Goal: Task Accomplishment & Management: Manage account settings

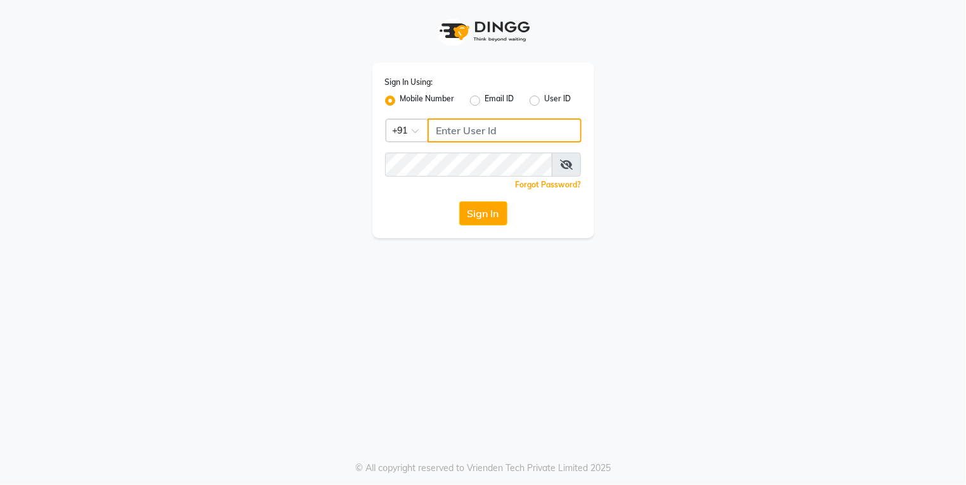
click at [451, 134] on input "Username" at bounding box center [505, 131] width 154 height 24
click at [401, 102] on label "Mobile Number" at bounding box center [428, 100] width 55 height 15
click at [401, 101] on input "Mobile Number" at bounding box center [405, 97] width 8 height 8
click at [466, 136] on input "Username" at bounding box center [505, 131] width 154 height 24
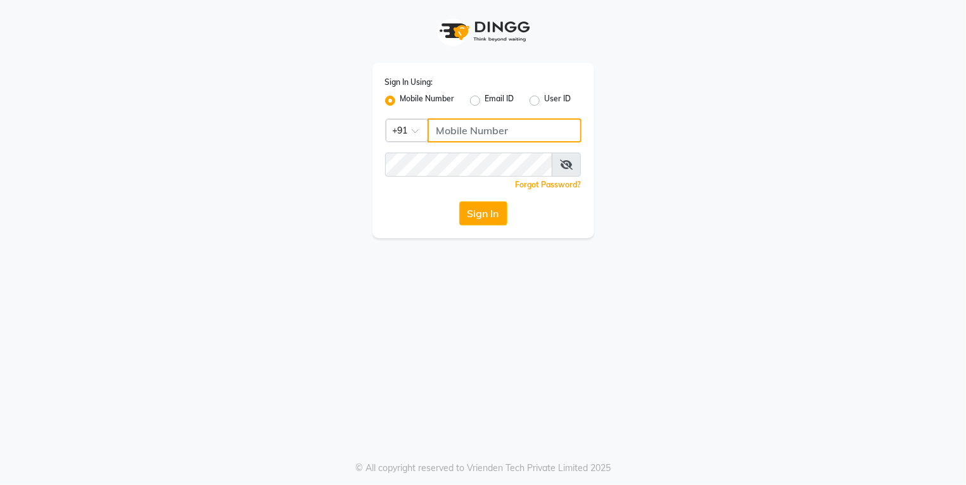
click at [466, 136] on input "Username" at bounding box center [505, 131] width 154 height 24
type input "9004963148"
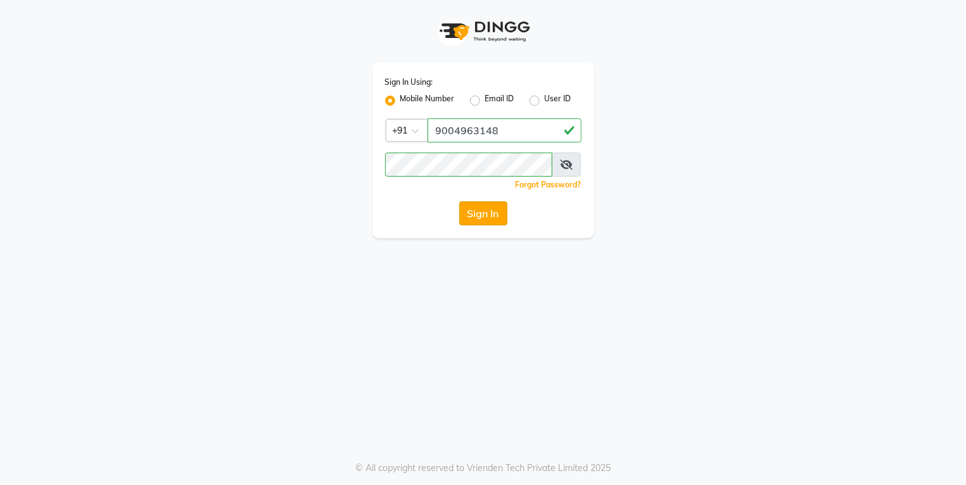
click at [471, 210] on button "Sign In" at bounding box center [483, 214] width 48 height 24
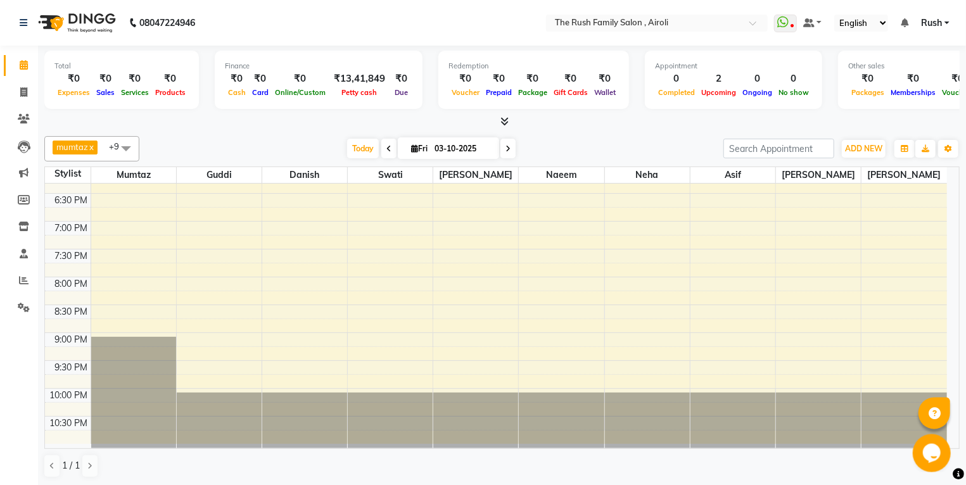
scroll to position [1, 0]
click at [25, 89] on icon at bounding box center [23, 92] width 7 height 10
select select "5419"
select select "service"
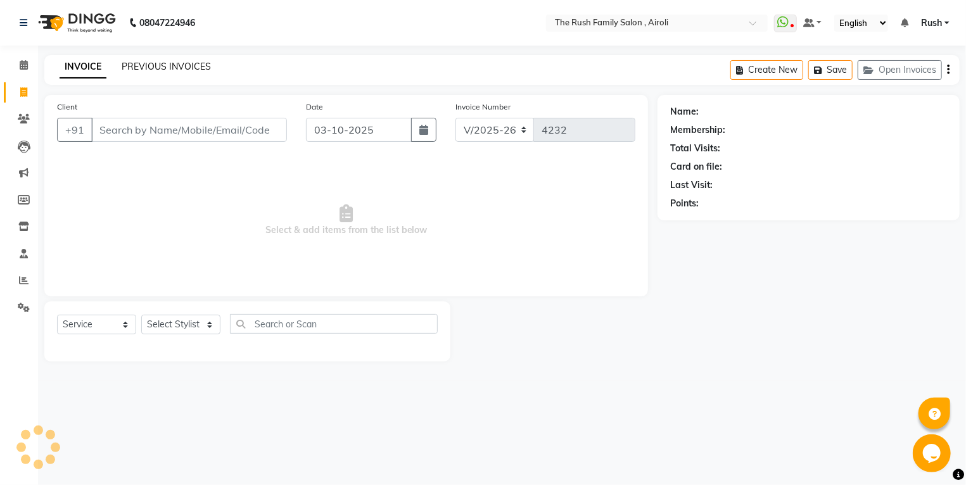
click at [196, 62] on link "PREVIOUS INVOICES" at bounding box center [166, 66] width 89 height 11
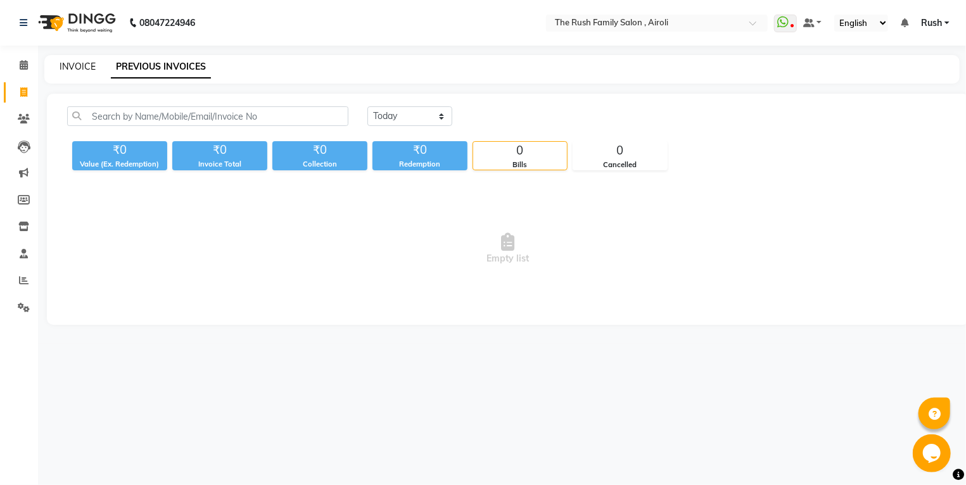
click at [70, 71] on link "INVOICE" at bounding box center [78, 66] width 36 height 11
select select "service"
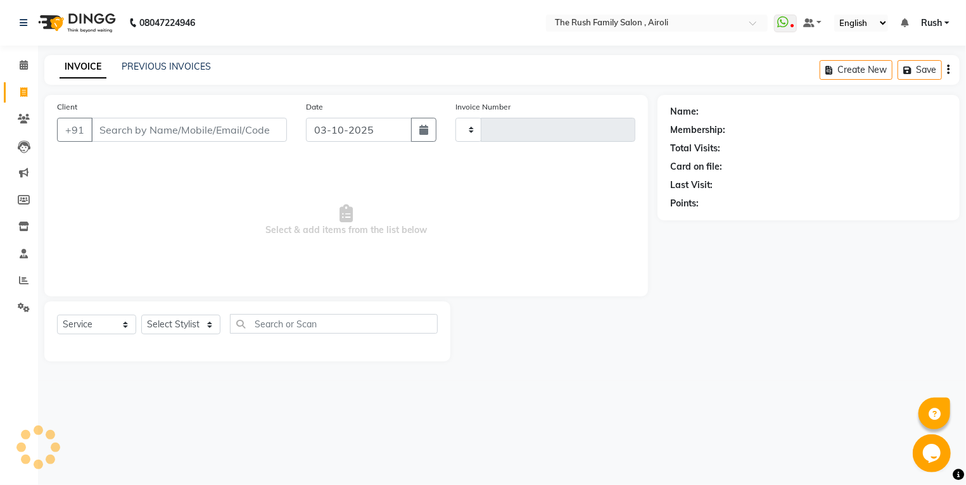
type input "4232"
select select "5419"
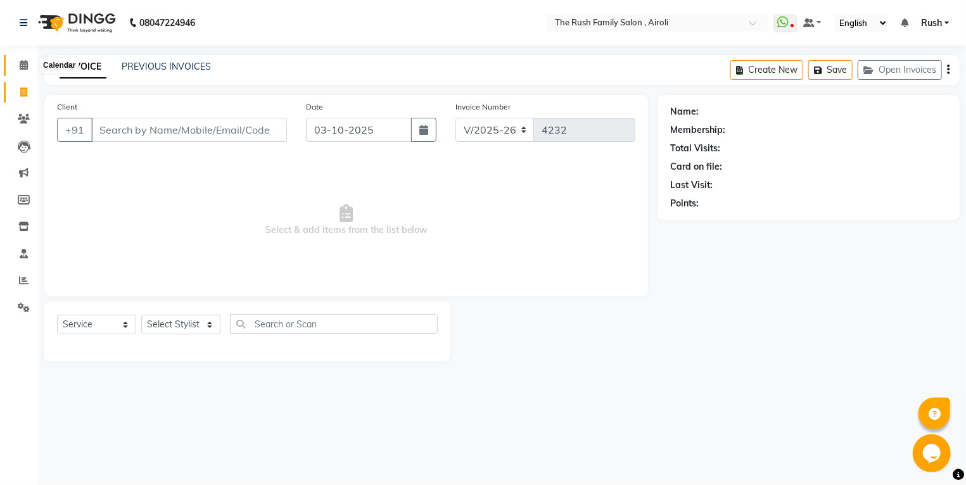
click at [27, 72] on span at bounding box center [24, 65] width 22 height 15
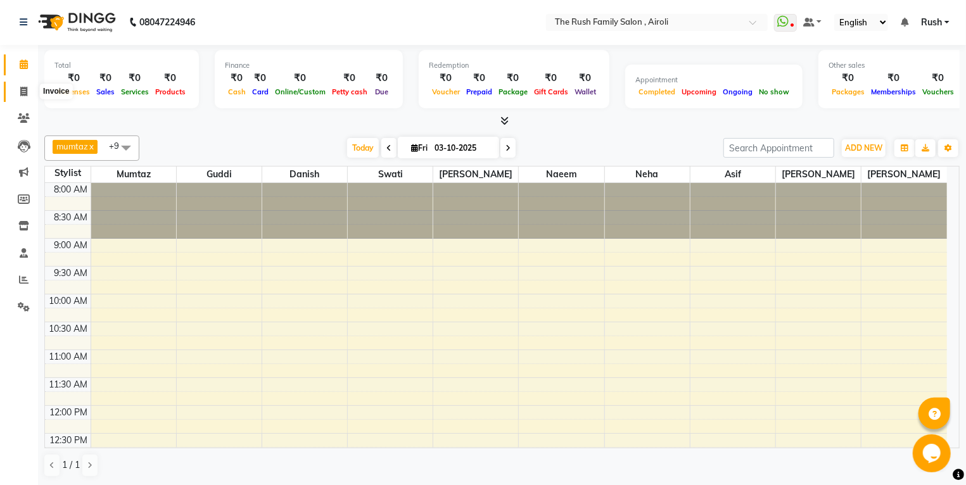
click at [22, 96] on icon at bounding box center [23, 92] width 7 height 10
select select "5419"
select select "service"
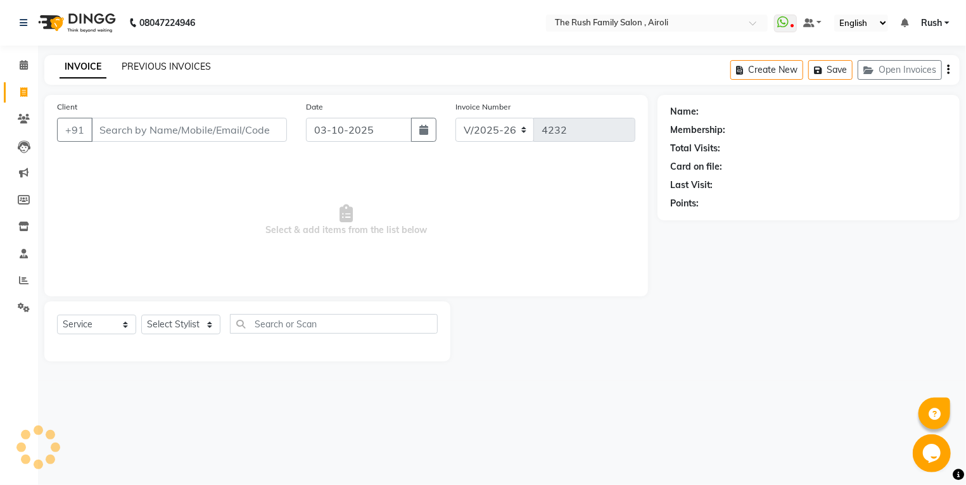
click at [187, 70] on link "PREVIOUS INVOICES" at bounding box center [166, 66] width 89 height 11
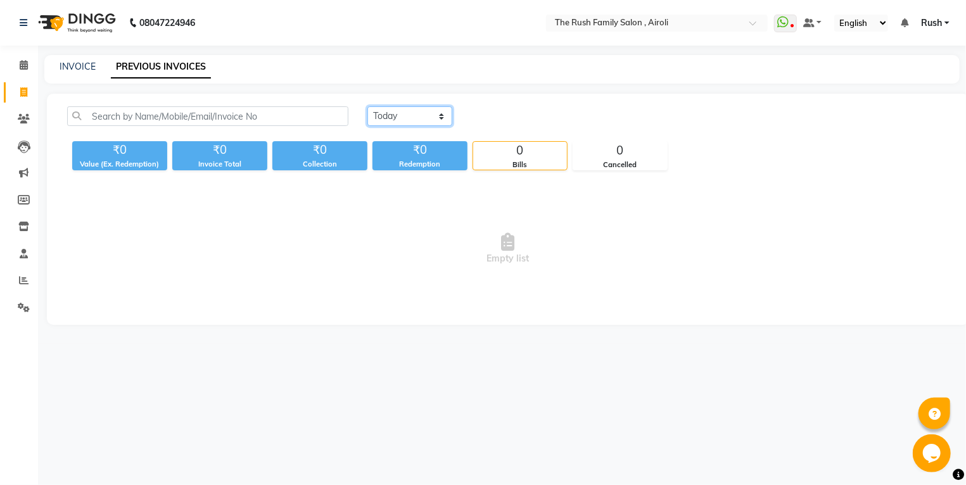
select select "[DATE]"
click option "[DATE]" at bounding box center [0, 0] width 0 height 0
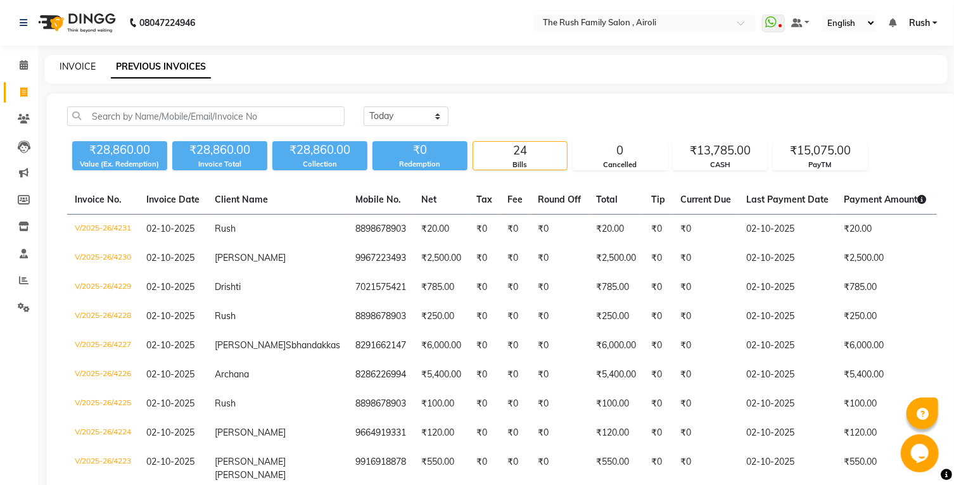
click at [66, 71] on link "INVOICE" at bounding box center [78, 66] width 36 height 11
select select "service"
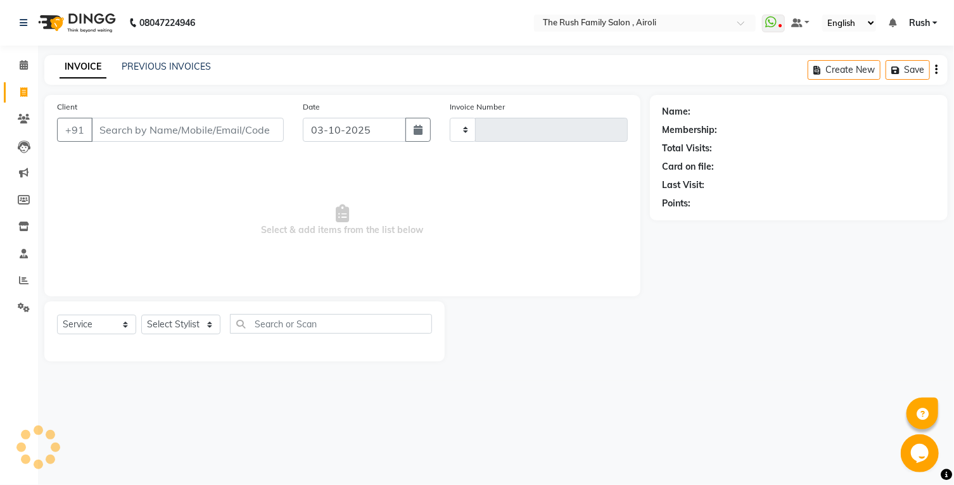
type input "4232"
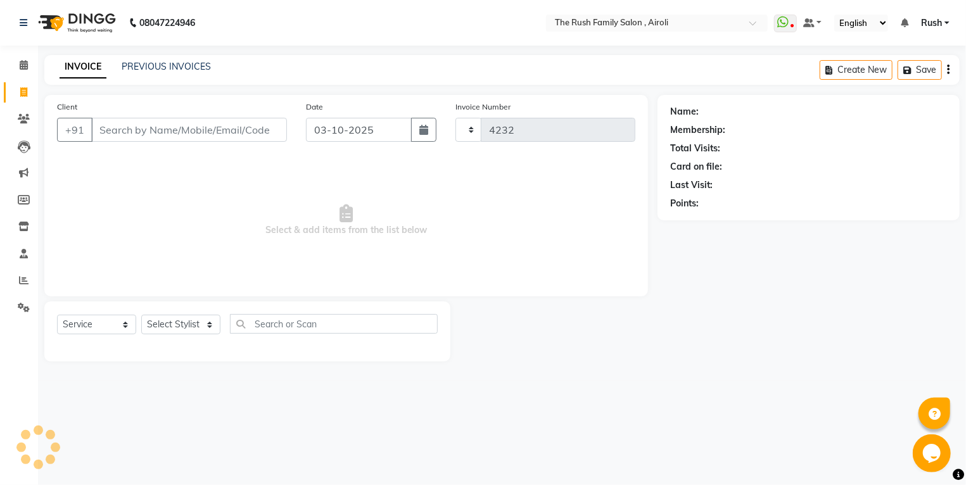
select select "5419"
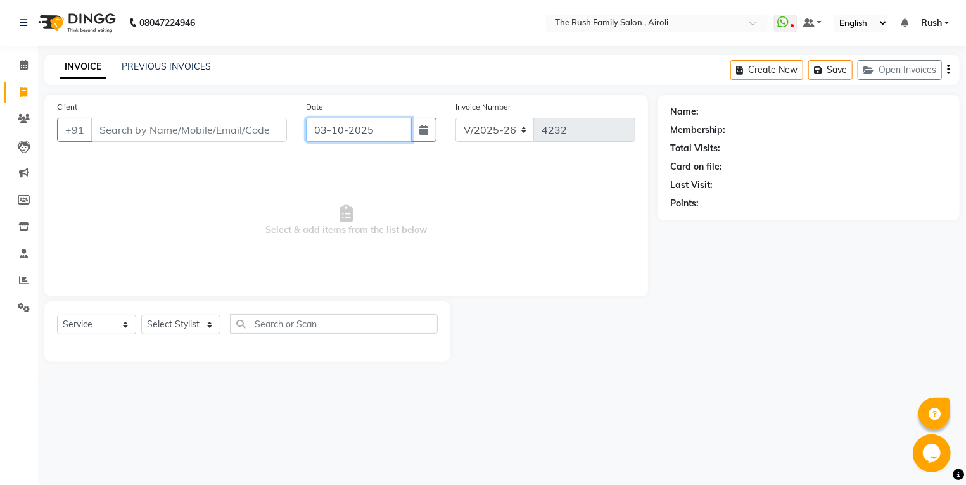
click at [409, 136] on input "03-10-2025" at bounding box center [359, 130] width 106 height 24
select select "10"
select select "2025"
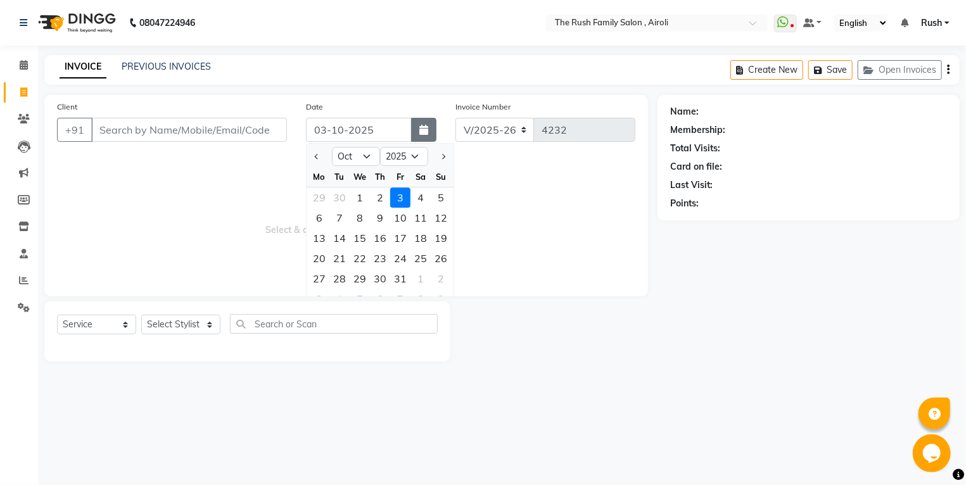
click at [434, 134] on button "button" at bounding box center [423, 130] width 25 height 24
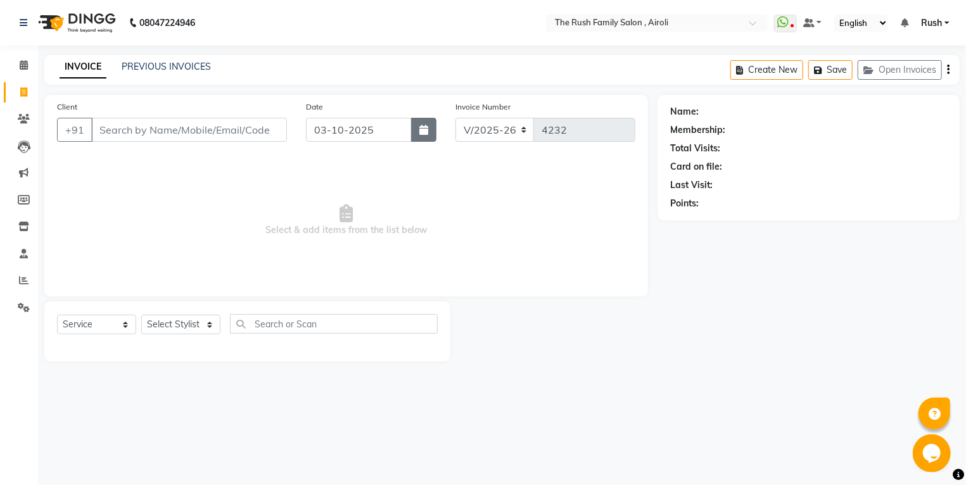
click at [426, 139] on button "button" at bounding box center [423, 130] width 25 height 24
select select "10"
select select "2025"
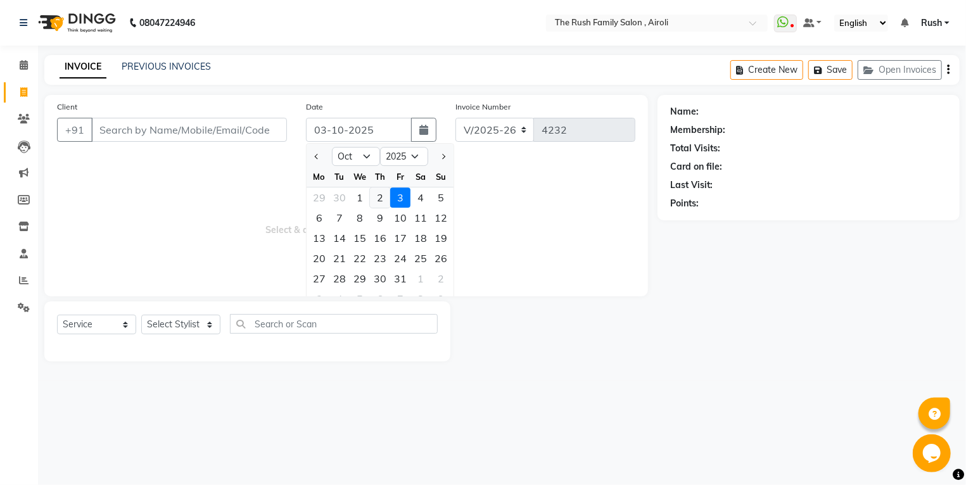
click at [378, 195] on div "2" at bounding box center [380, 198] width 20 height 20
type input "02-10-2025"
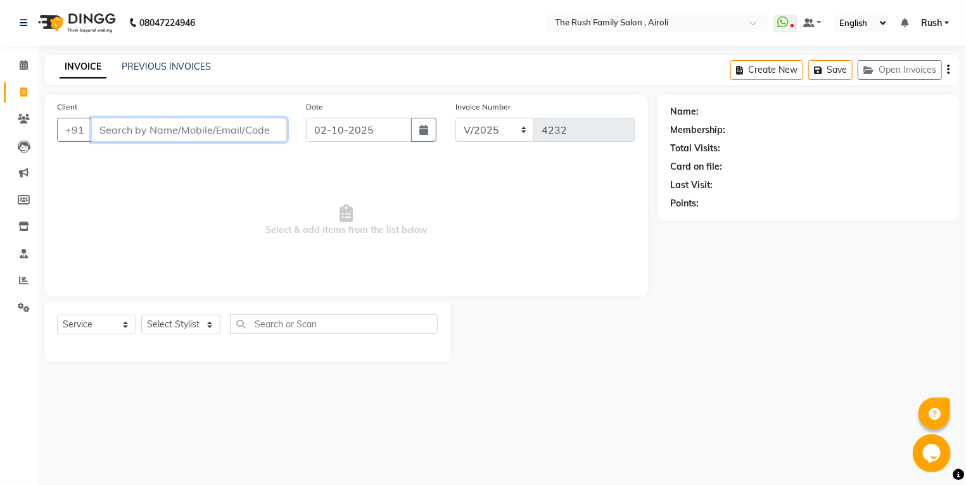
click at [184, 126] on input "Client" at bounding box center [189, 130] width 196 height 24
type input "8652624890"
click at [254, 141] on button "Add Client" at bounding box center [254, 130] width 65 height 24
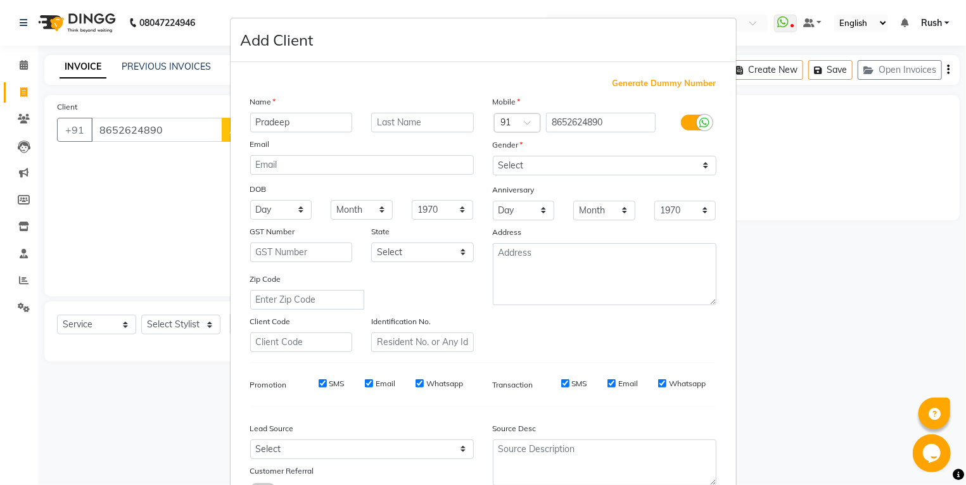
type input "Pradeep"
select select "[DEMOGRAPHIC_DATA]"
click option "[DEMOGRAPHIC_DATA]" at bounding box center [0, 0] width 0 height 0
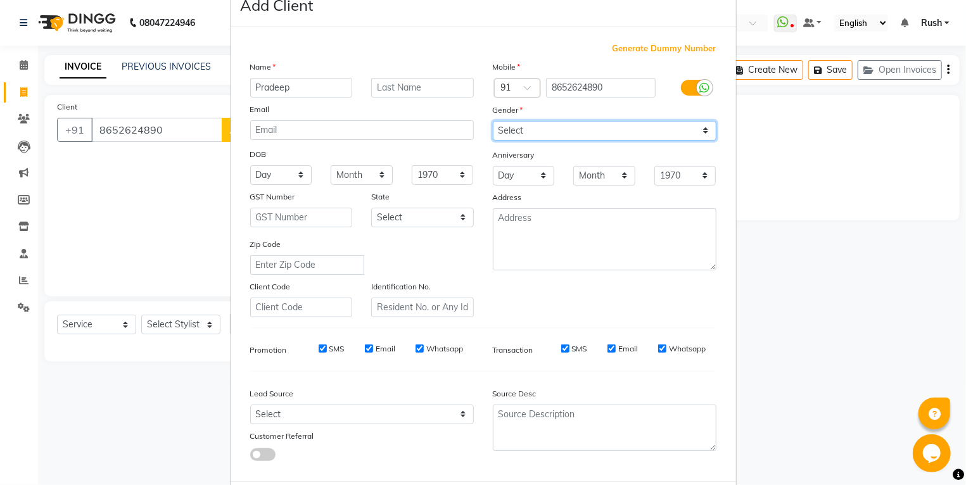
scroll to position [103, 0]
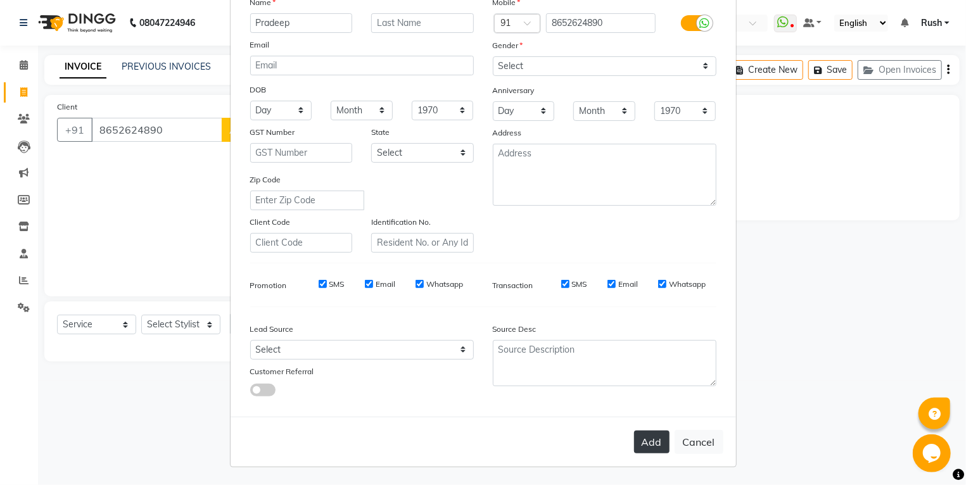
click at [641, 437] on button "Add" at bounding box center [651, 442] width 35 height 23
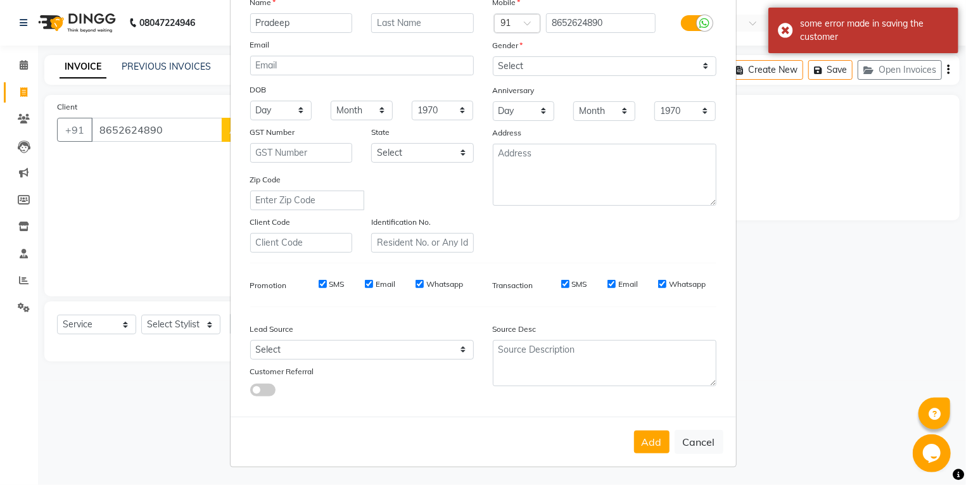
scroll to position [0, 0]
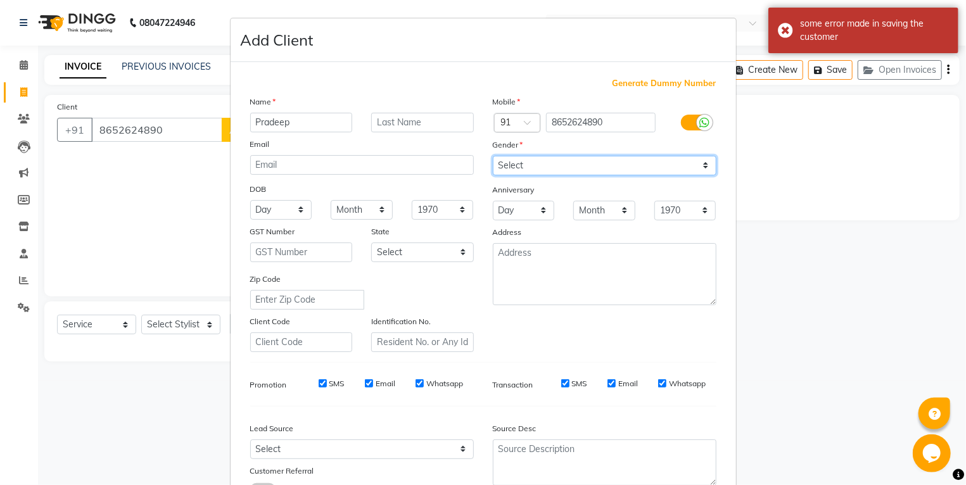
click at [493, 156] on select "Select [DEMOGRAPHIC_DATA] [DEMOGRAPHIC_DATA] Other Prefer Not To Say" at bounding box center [605, 166] width 224 height 20
click option "[DEMOGRAPHIC_DATA]" at bounding box center [0, 0] width 0 height 0
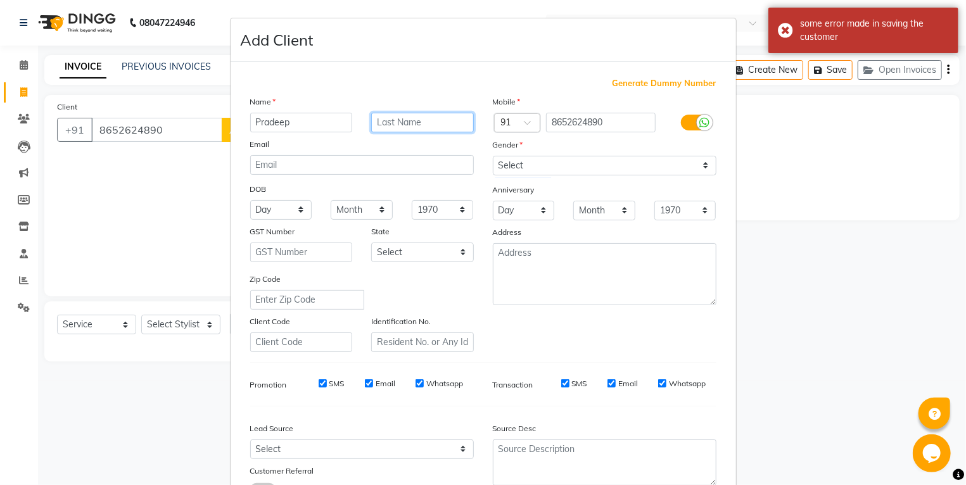
click at [437, 118] on input "text" at bounding box center [422, 123] width 103 height 20
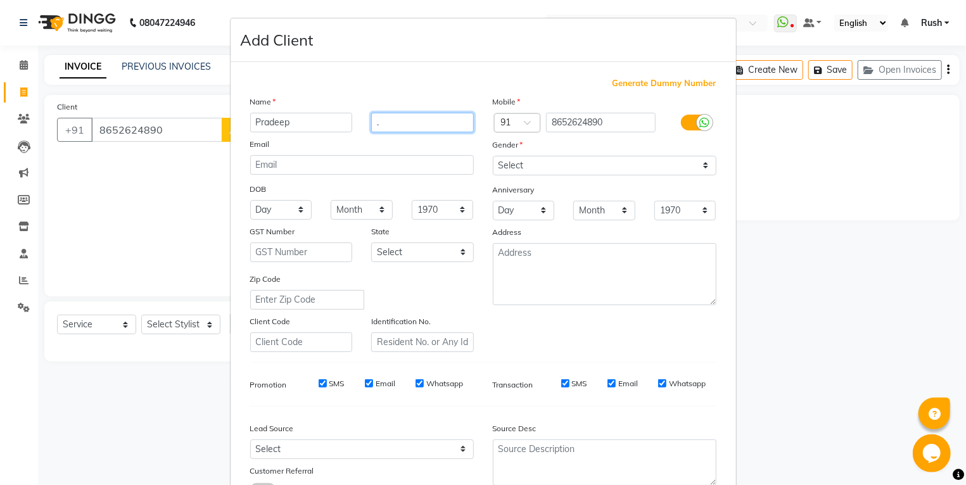
scroll to position [103, 0]
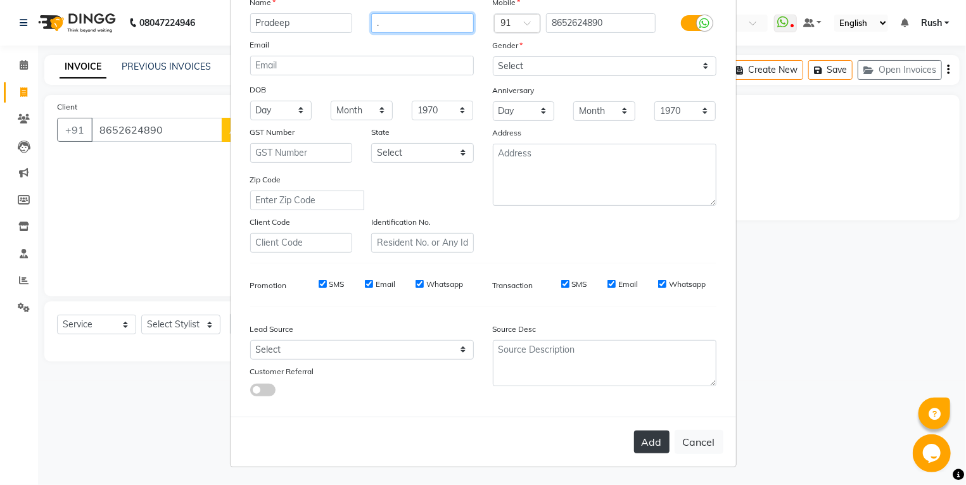
type input "."
click at [645, 440] on button "Add" at bounding box center [651, 442] width 35 height 23
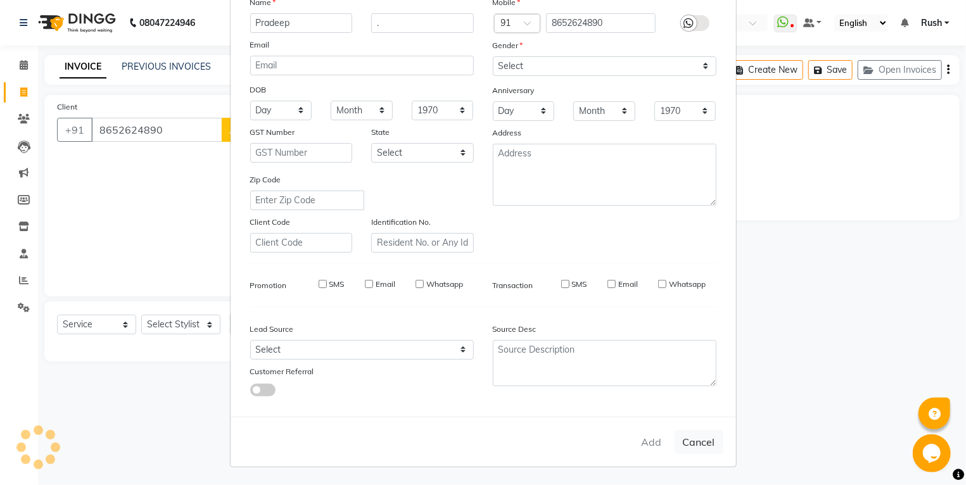
select select
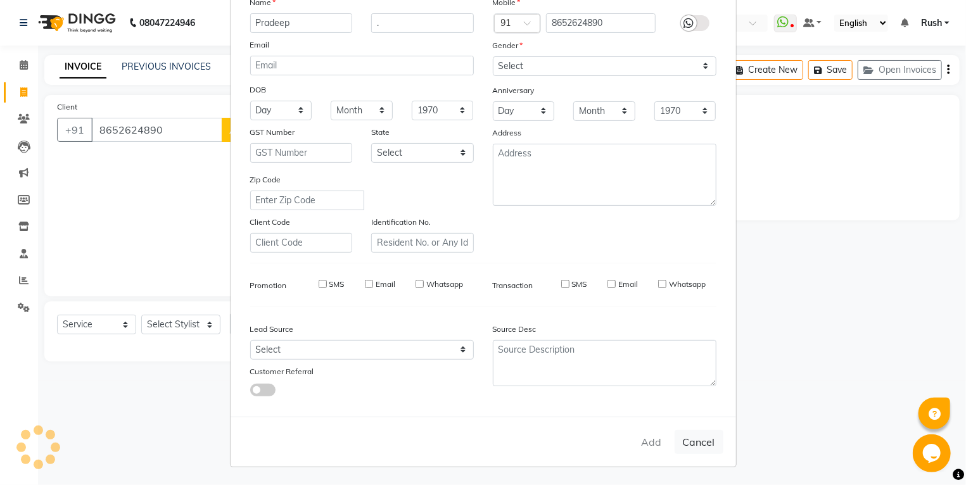
select select
checkbox input "false"
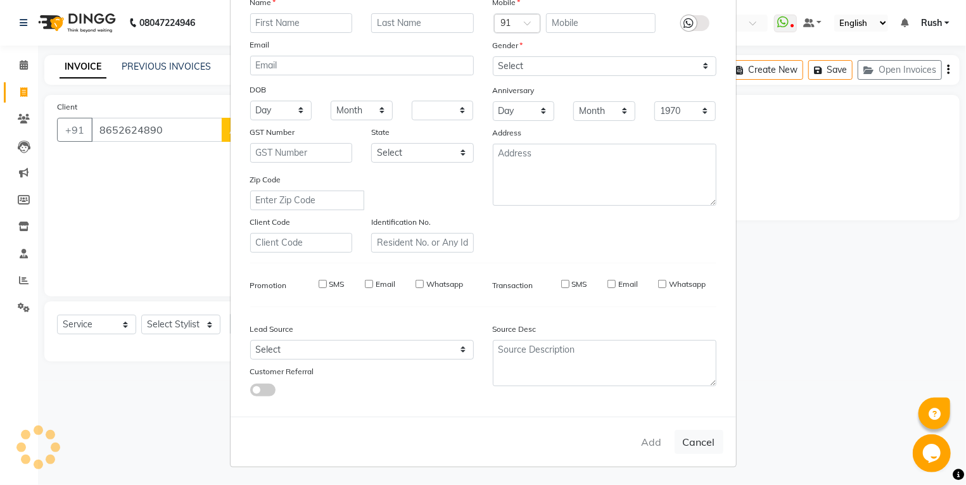
checkbox input "false"
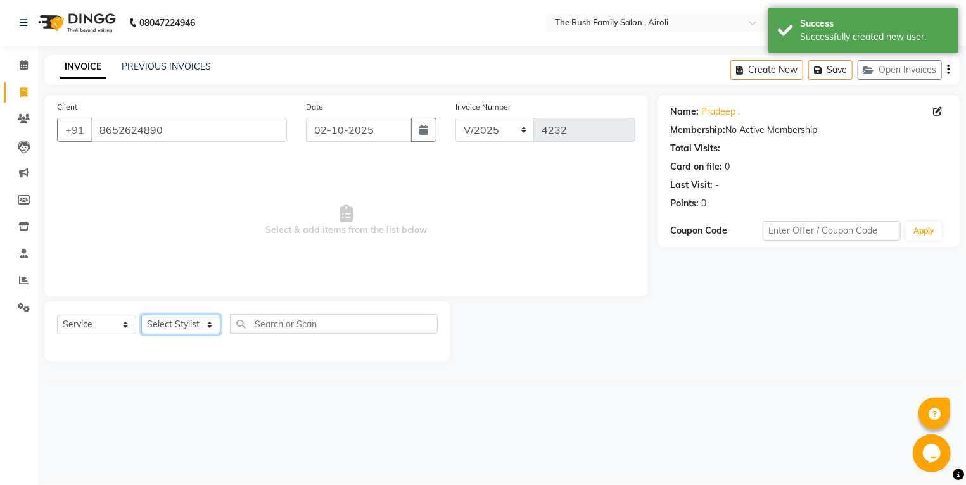
select select "65380"
click option "Danish" at bounding box center [0, 0] width 0 height 0
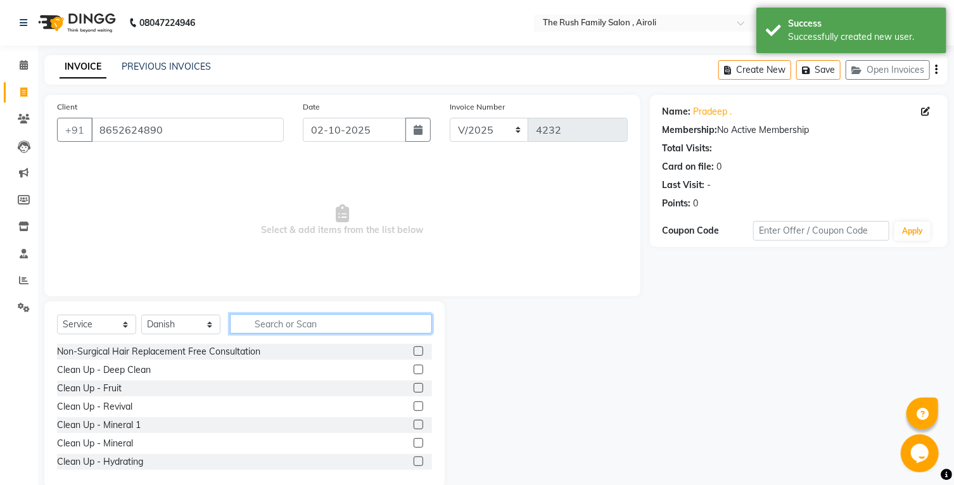
click at [317, 333] on input "text" at bounding box center [331, 324] width 202 height 20
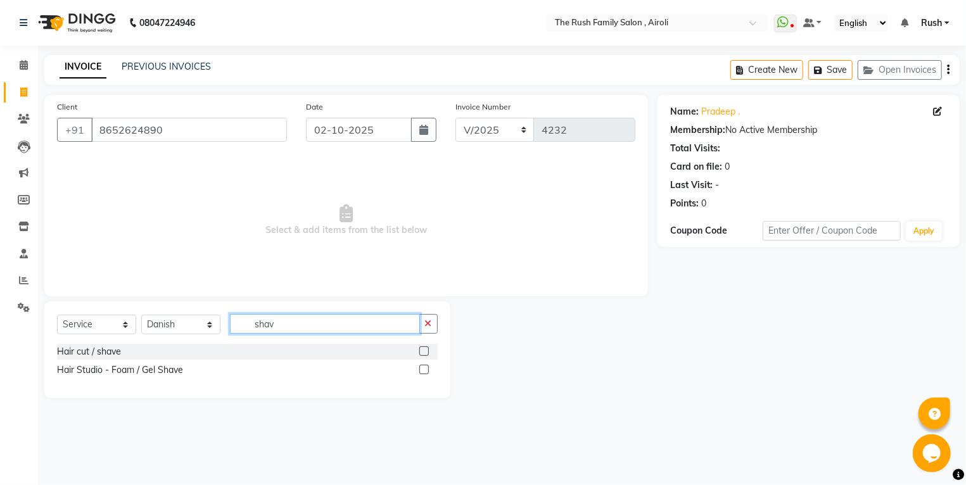
type input "shav"
click at [424, 354] on label at bounding box center [425, 352] width 10 height 10
click at [424, 354] on input "checkbox" at bounding box center [424, 352] width 8 height 8
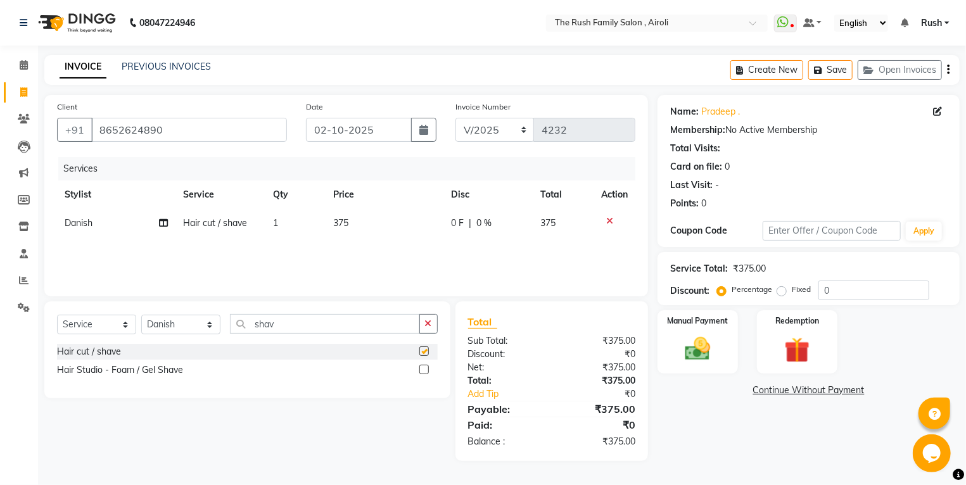
checkbox input "false"
click at [458, 226] on span "0 F" at bounding box center [457, 223] width 13 height 13
select select "65380"
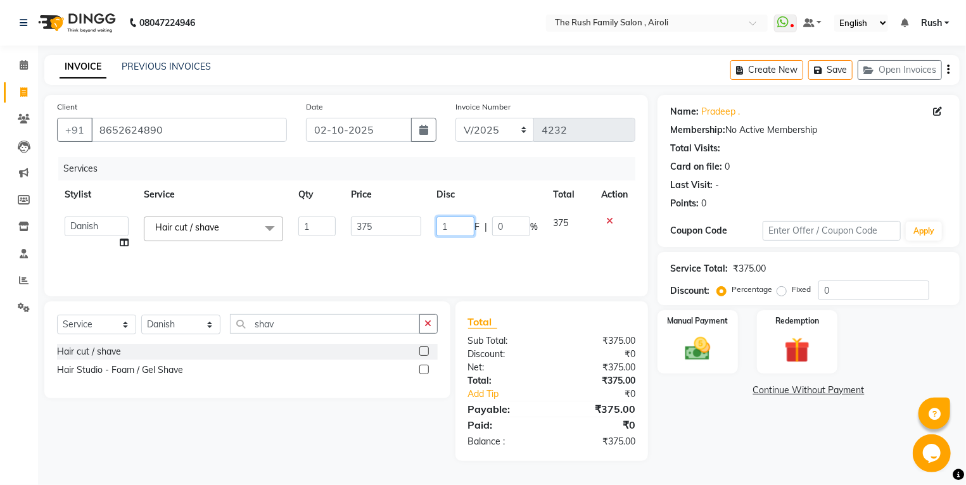
click at [456, 226] on input "1" at bounding box center [456, 227] width 38 height 20
type input "125"
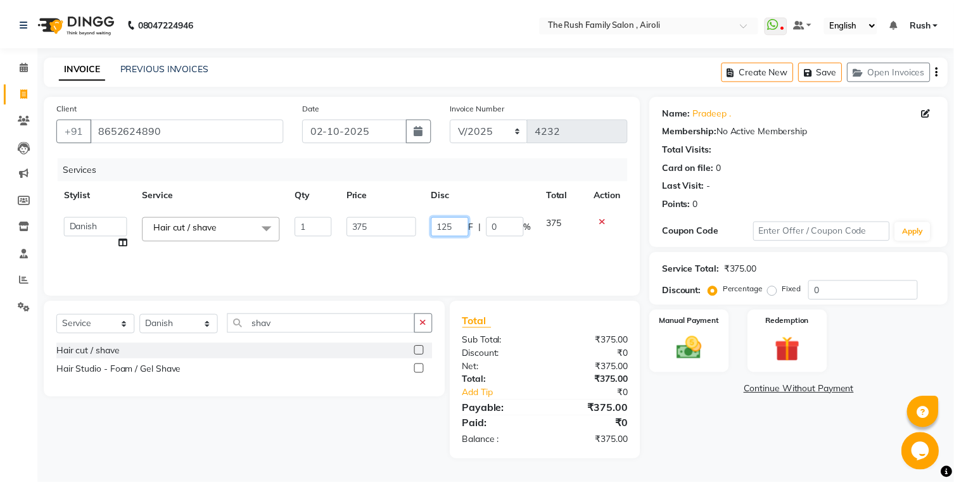
scroll to position [0, 1]
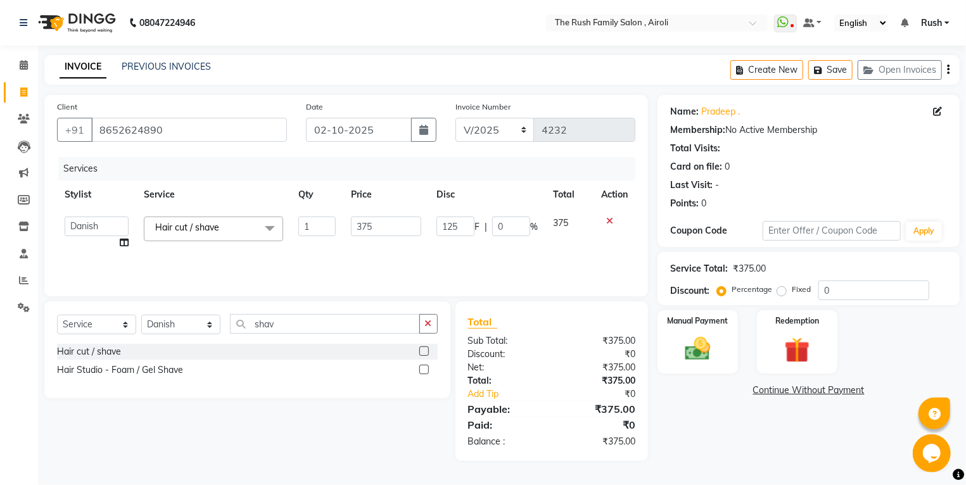
click at [447, 253] on div "Services Stylist Service Qty Price Disc Total Action Ajaz Alvira Asif Danish D.…" at bounding box center [346, 220] width 579 height 127
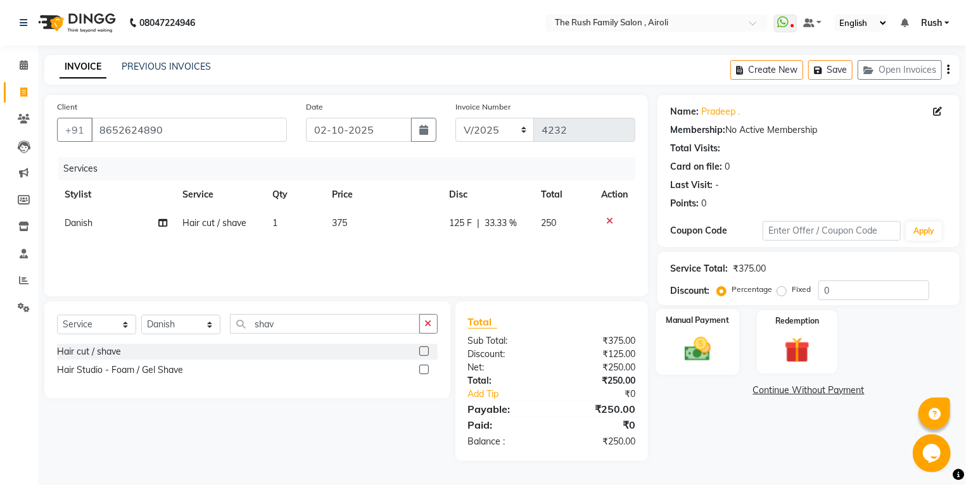
click at [703, 366] on div "Manual Payment" at bounding box center [699, 342] width 84 height 66
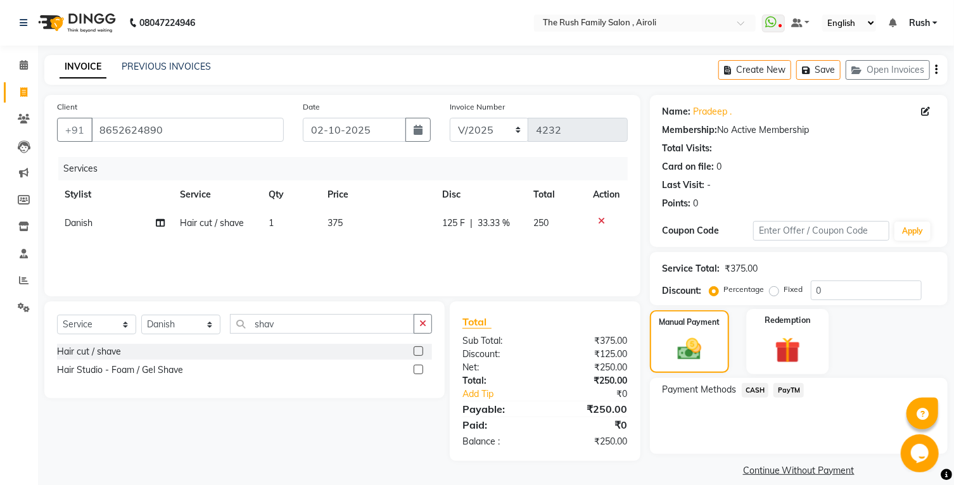
scroll to position [28, 0]
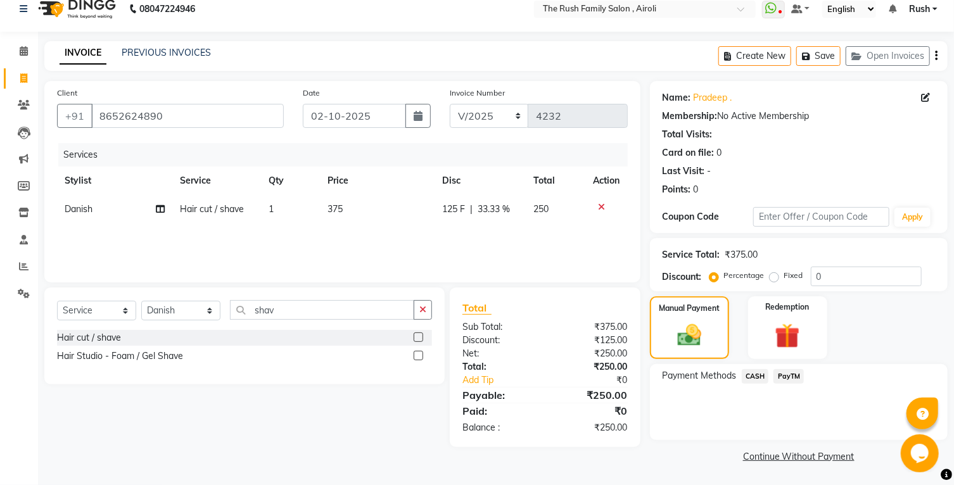
click at [788, 376] on span "PayTM" at bounding box center [789, 376] width 30 height 15
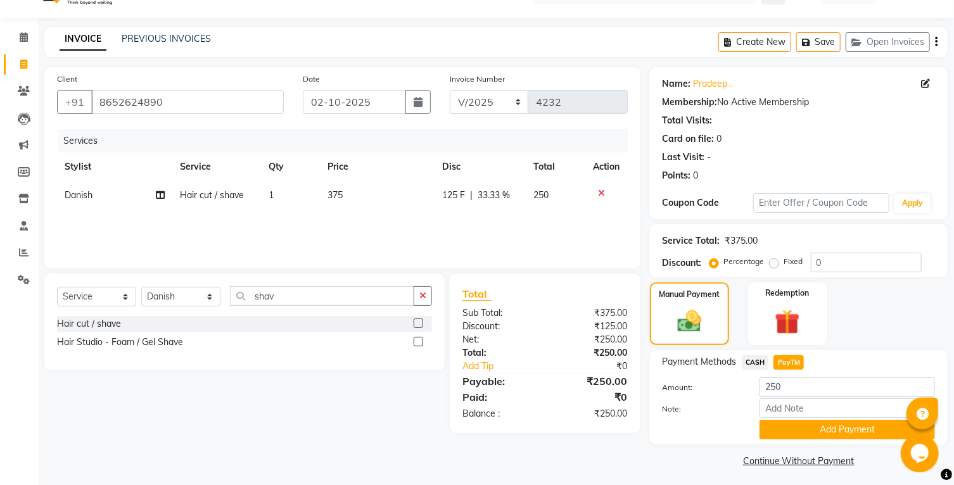
scroll to position [47, 0]
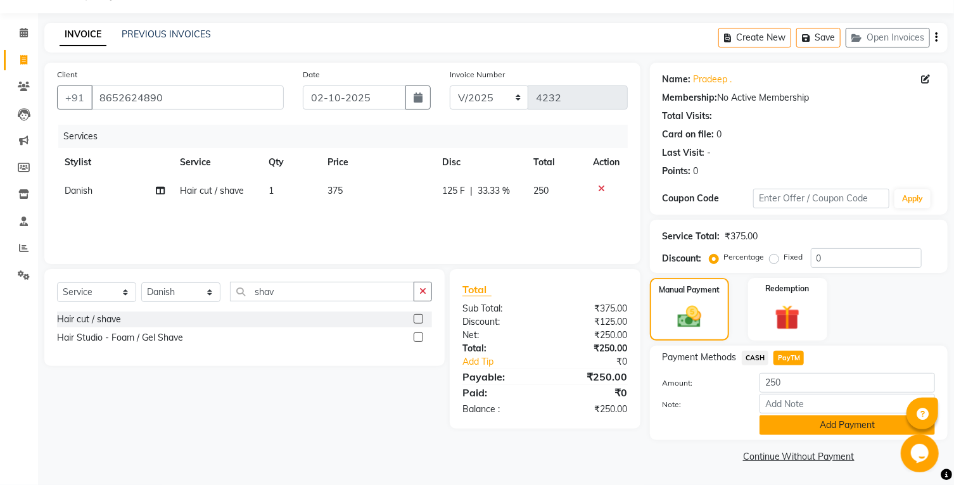
click at [781, 422] on button "Add Payment" at bounding box center [848, 426] width 176 height 20
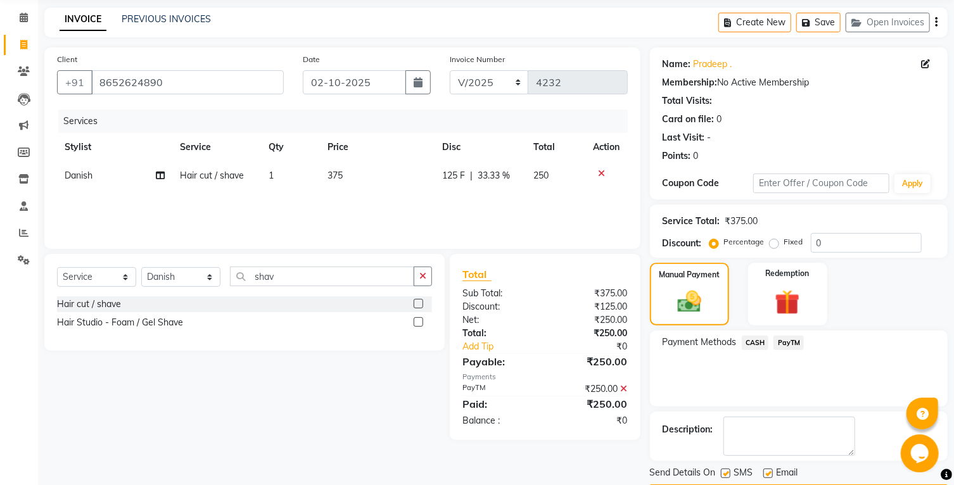
scroll to position [100, 0]
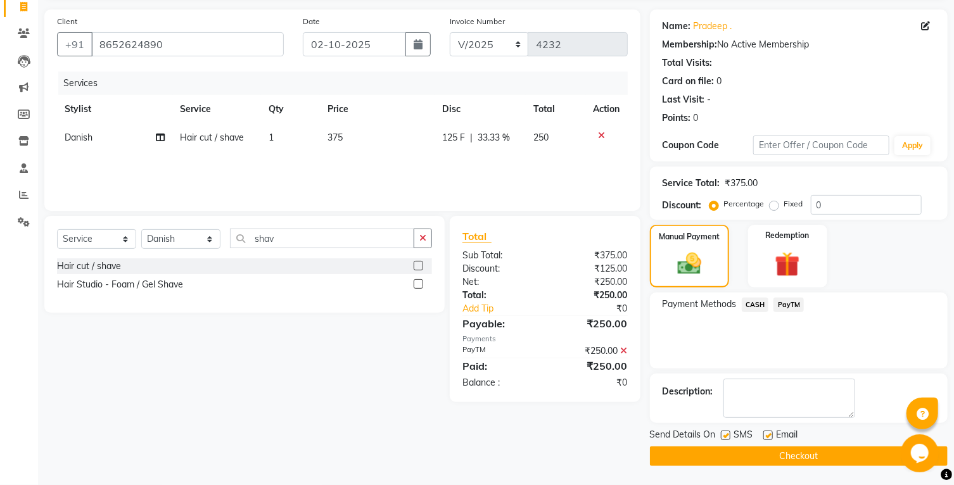
click at [724, 434] on label at bounding box center [726, 436] width 10 height 10
click at [724, 434] on input "checkbox" at bounding box center [725, 436] width 8 height 8
checkbox input "false"
click at [768, 437] on label at bounding box center [769, 436] width 10 height 10
click at [768, 437] on input "checkbox" at bounding box center [768, 436] width 8 height 8
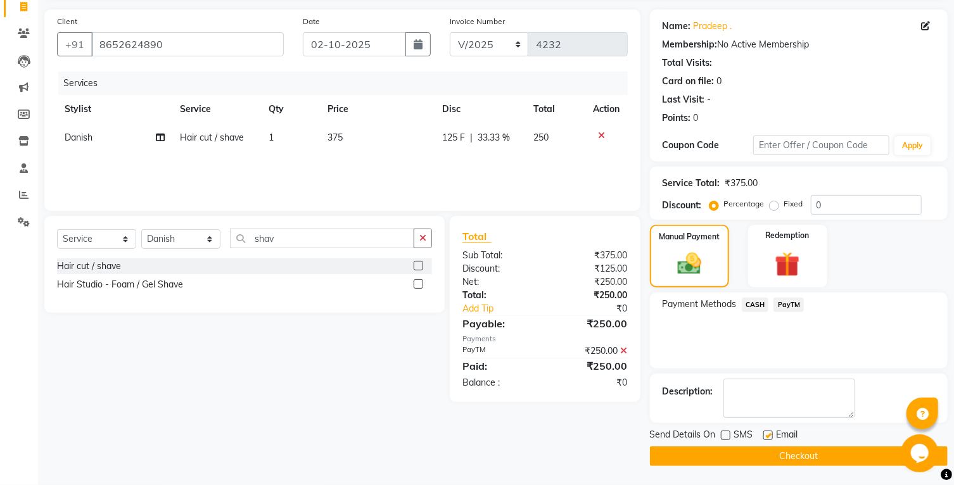
checkbox input "false"
click at [733, 471] on main "INVOICE PREVIOUS INVOICES Create New Save Open Invoices Client +91 8652624890 D…" at bounding box center [496, 228] width 916 height 516
click at [734, 468] on main "INVOICE PREVIOUS INVOICES Create New Save Open Invoices Client +91 8652624890 D…" at bounding box center [496, 228] width 916 height 516
click at [677, 458] on button "Checkout" at bounding box center [799, 457] width 298 height 20
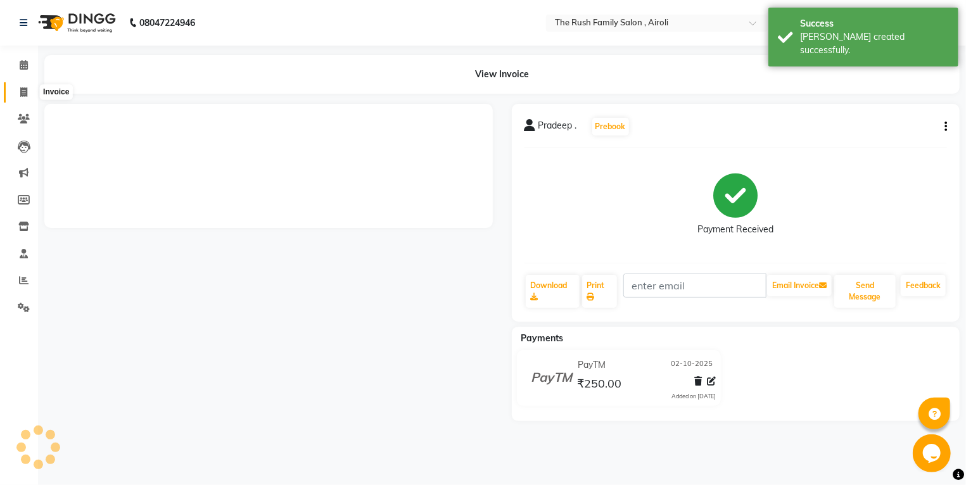
click at [23, 97] on icon at bounding box center [23, 92] width 7 height 10
select select "5419"
select select "service"
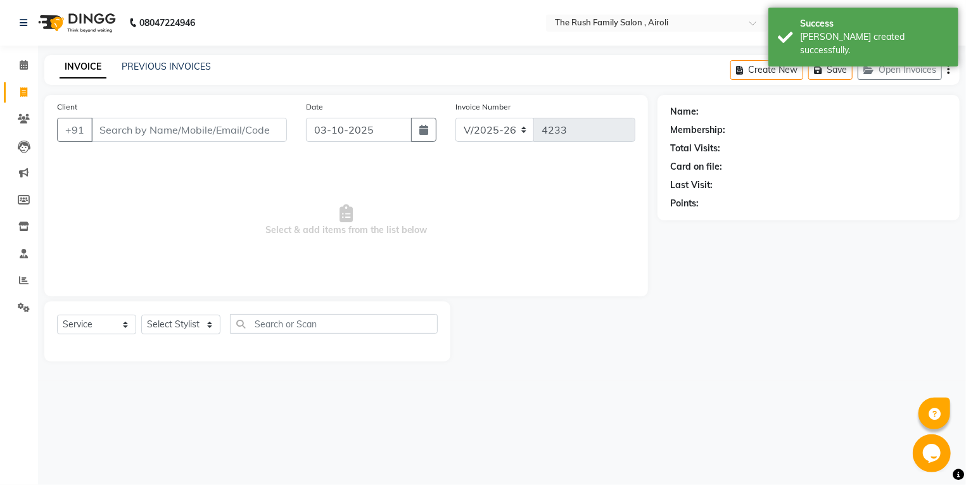
click at [103, 124] on input "Client" at bounding box center [189, 130] width 196 height 24
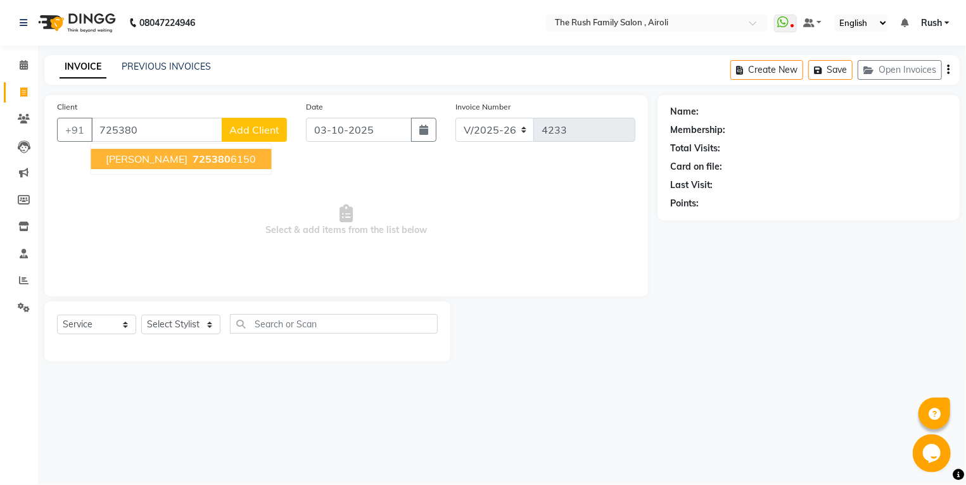
click at [141, 160] on span "Navnit choudhry" at bounding box center [147, 159] width 82 height 13
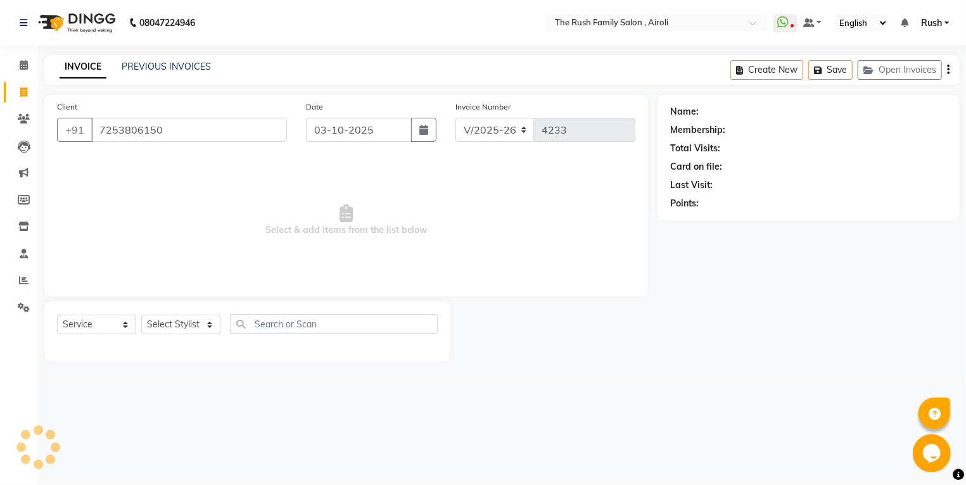
type input "7253806150"
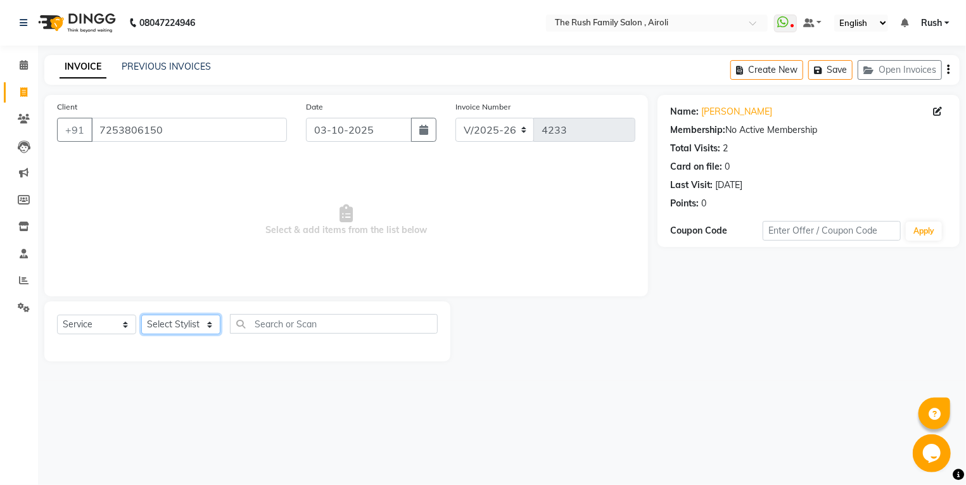
select select "65380"
click option "Danish" at bounding box center [0, 0] width 0 height 0
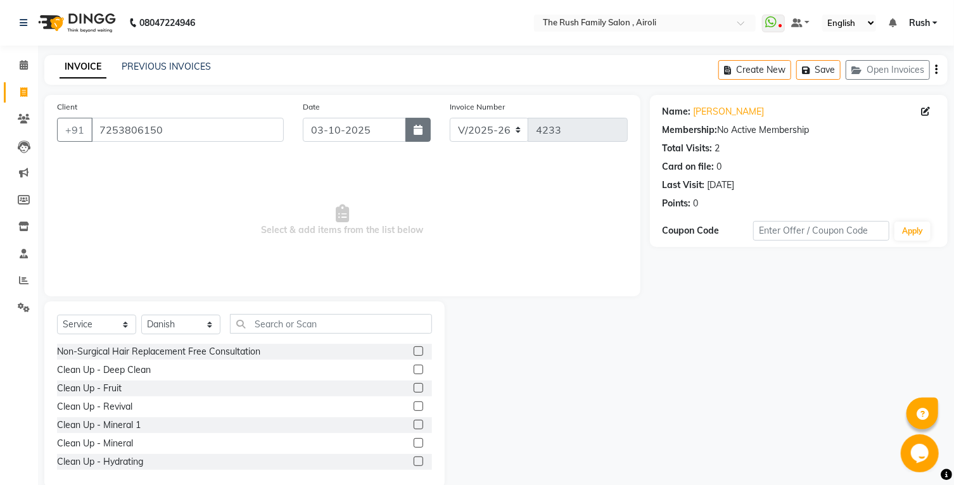
click at [418, 133] on icon "button" at bounding box center [418, 130] width 9 height 10
select select "10"
select select "2025"
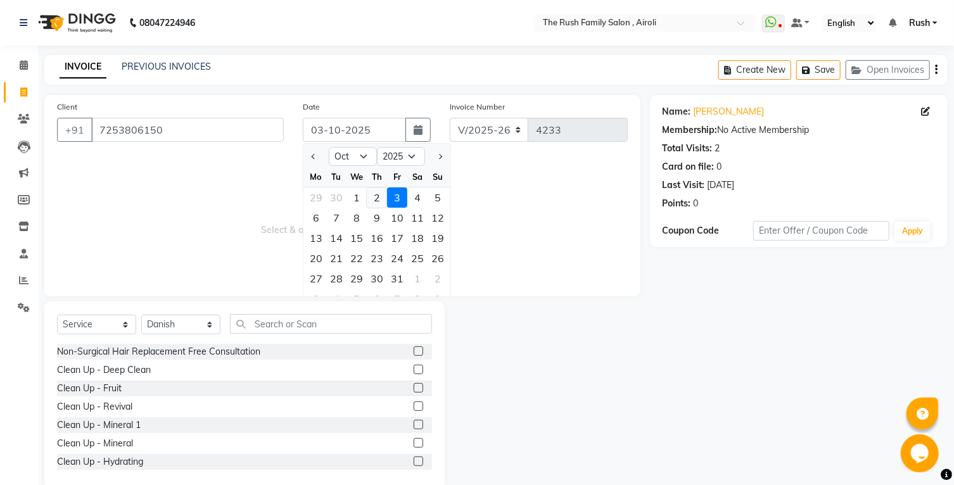
click at [381, 198] on div "2" at bounding box center [377, 198] width 20 height 20
type input "02-10-2025"
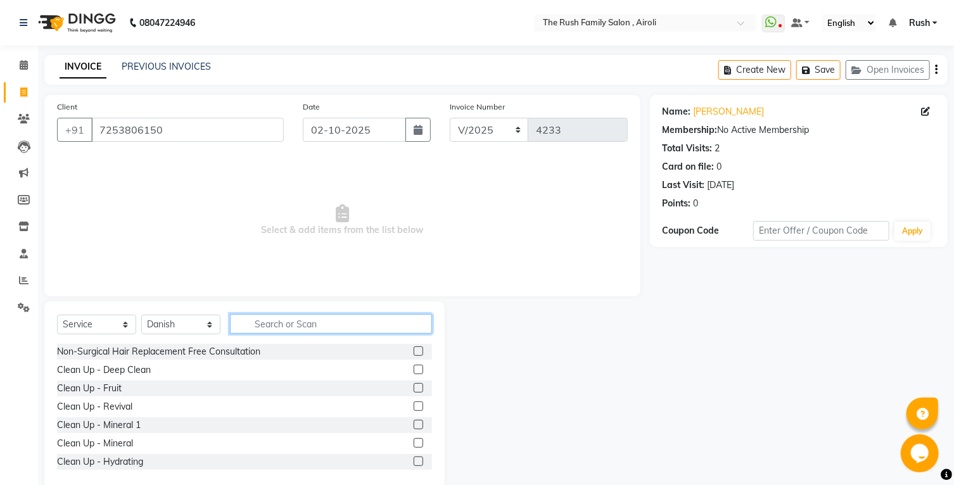
click at [268, 328] on input "text" at bounding box center [331, 324] width 202 height 20
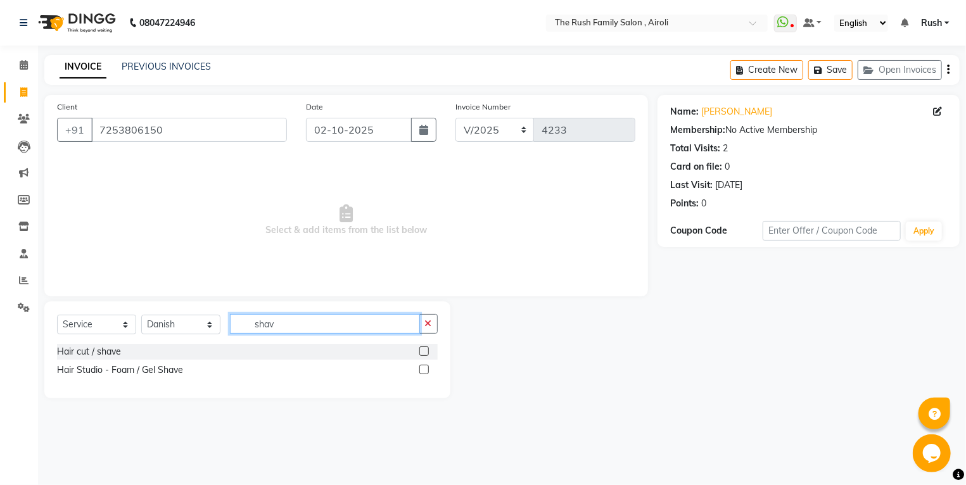
type input "shav"
click at [430, 366] on div at bounding box center [429, 370] width 18 height 16
click at [420, 372] on label at bounding box center [425, 370] width 10 height 10
click at [420, 372] on input "checkbox" at bounding box center [424, 370] width 8 height 8
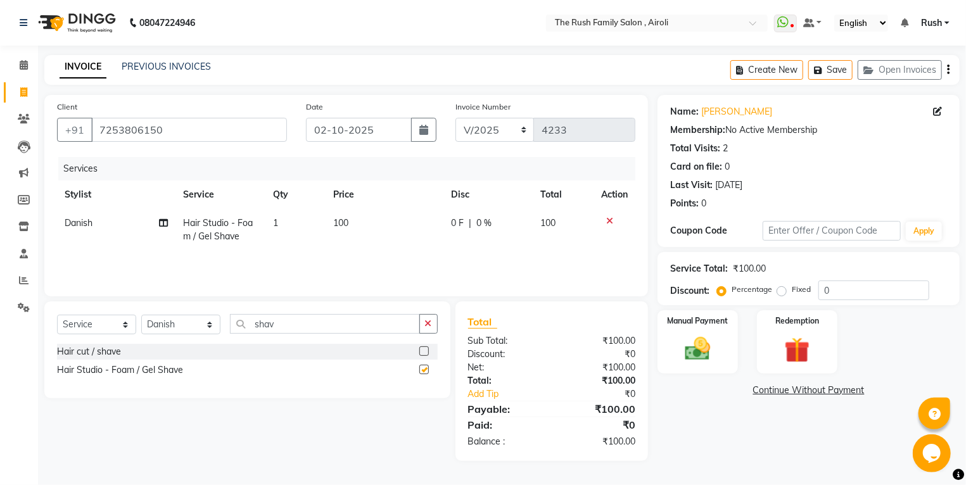
checkbox input "false"
click at [700, 347] on img at bounding box center [698, 350] width 43 height 30
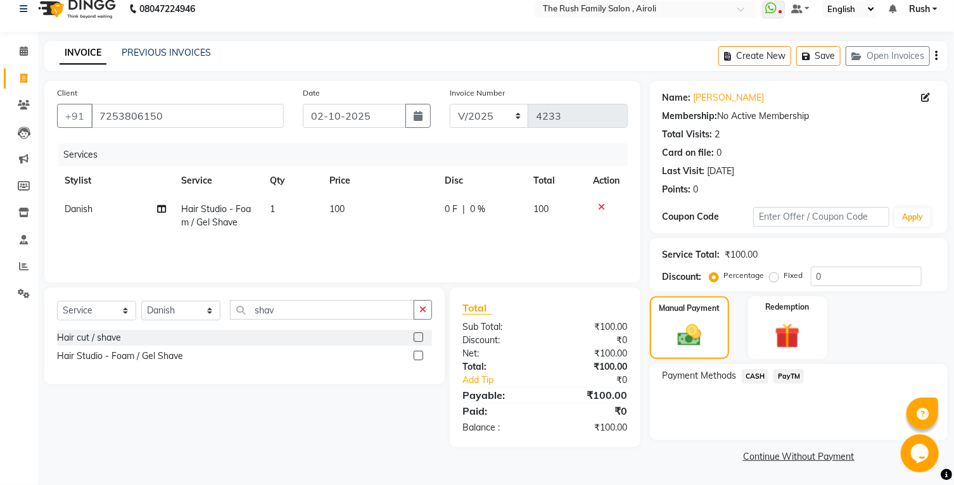
click at [790, 377] on span "PayTM" at bounding box center [789, 376] width 30 height 15
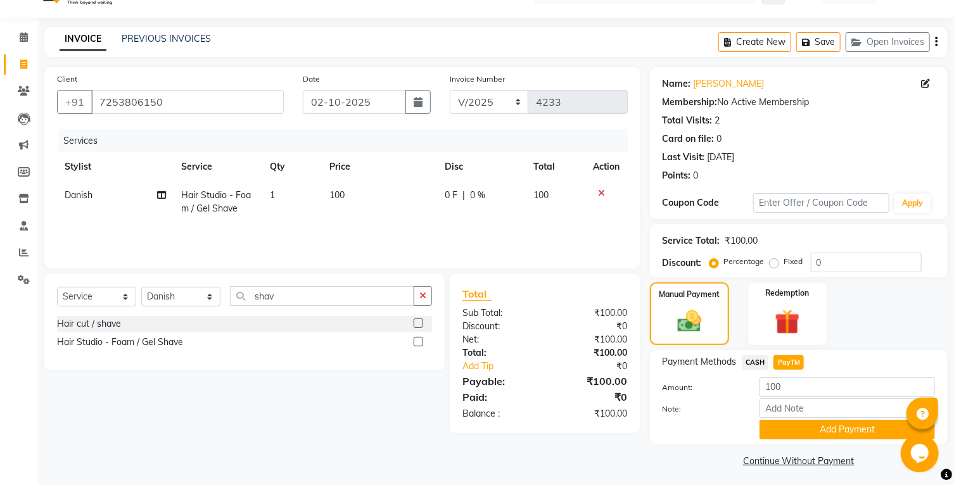
scroll to position [47, 0]
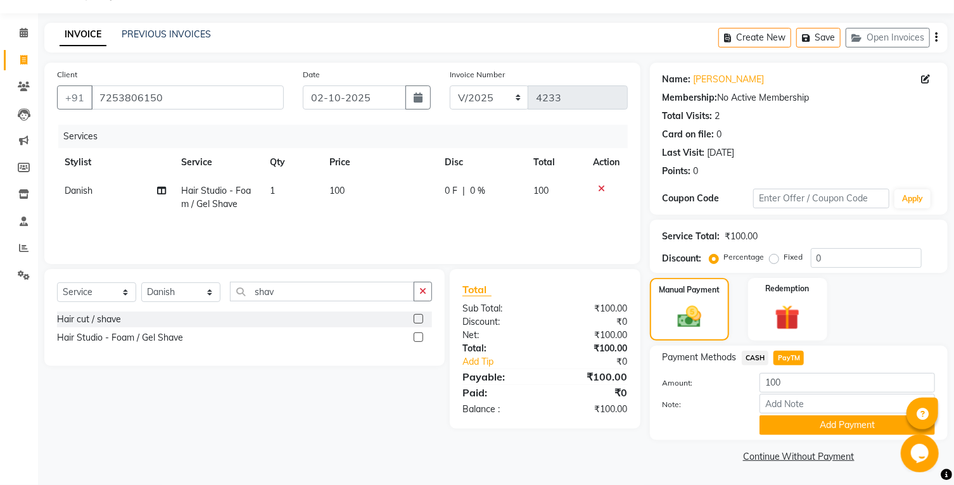
click at [783, 415] on div "Note:" at bounding box center [799, 405] width 292 height 22
click at [782, 418] on button "Add Payment" at bounding box center [848, 426] width 176 height 20
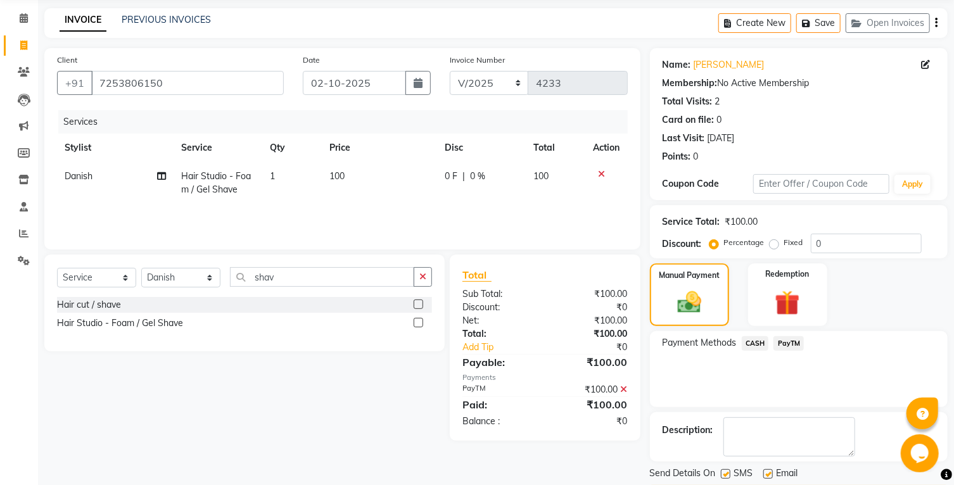
scroll to position [100, 0]
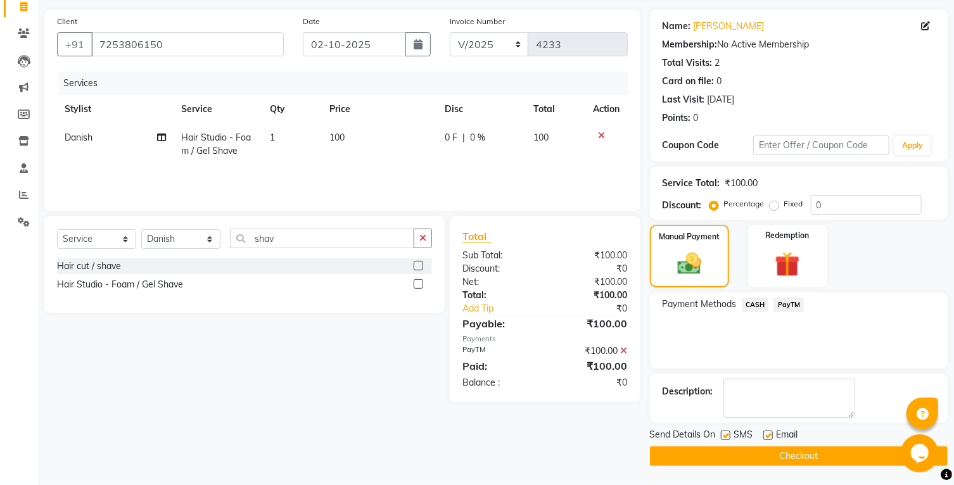
click at [727, 437] on label at bounding box center [726, 436] width 10 height 10
click at [727, 437] on input "checkbox" at bounding box center [725, 436] width 8 height 8
checkbox input "false"
click at [766, 433] on label at bounding box center [769, 436] width 10 height 10
click at [766, 433] on input "checkbox" at bounding box center [768, 436] width 8 height 8
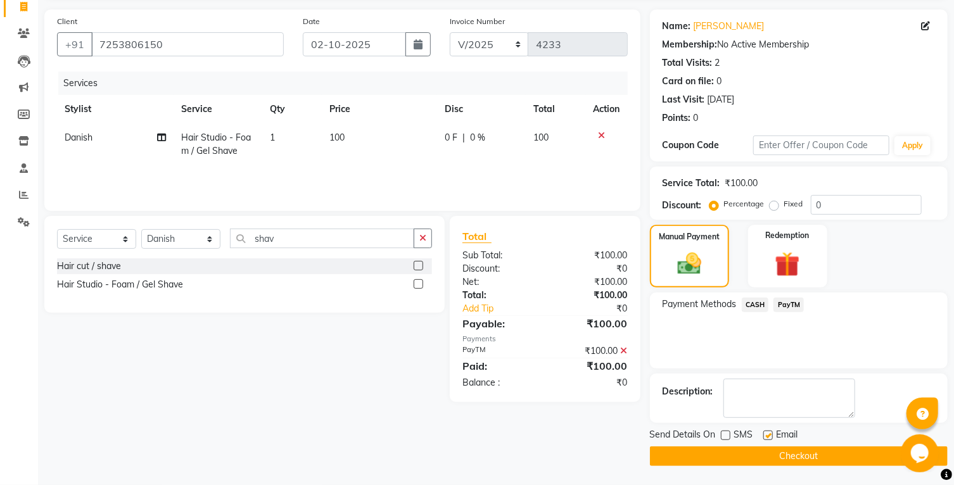
checkbox input "false"
click at [745, 454] on button "Checkout" at bounding box center [799, 457] width 298 height 20
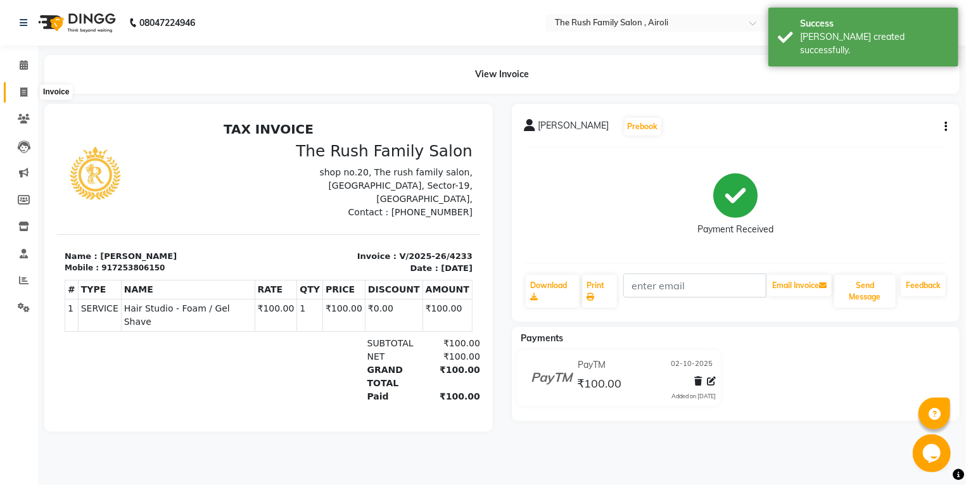
click at [26, 95] on icon at bounding box center [23, 92] width 7 height 10
select select "5419"
select select "service"
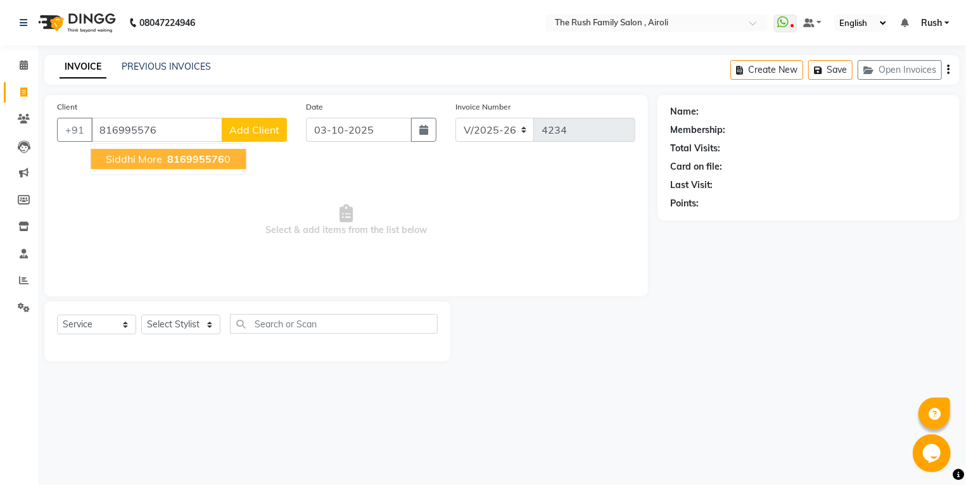
click at [142, 162] on span "Siddhi More" at bounding box center [134, 159] width 56 height 13
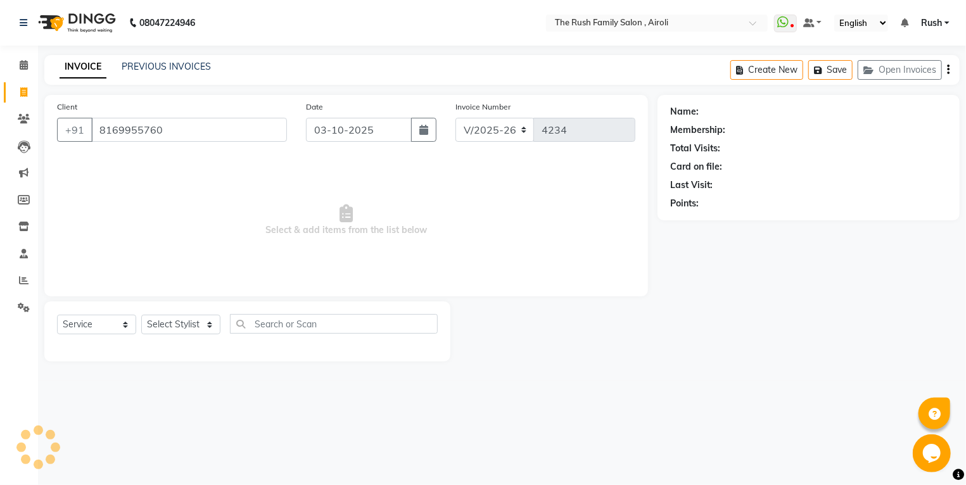
type input "8169955760"
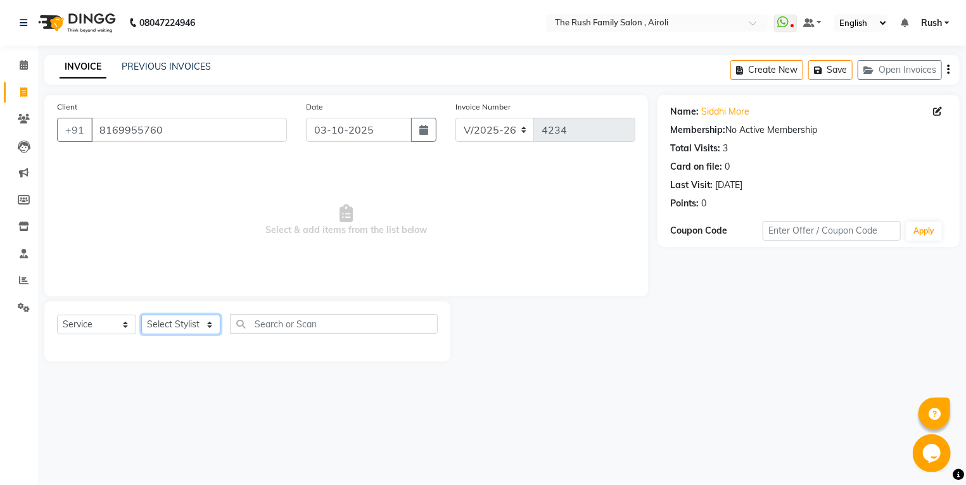
select select "91626"
click option "[PERSON_NAME]" at bounding box center [0, 0] width 0 height 0
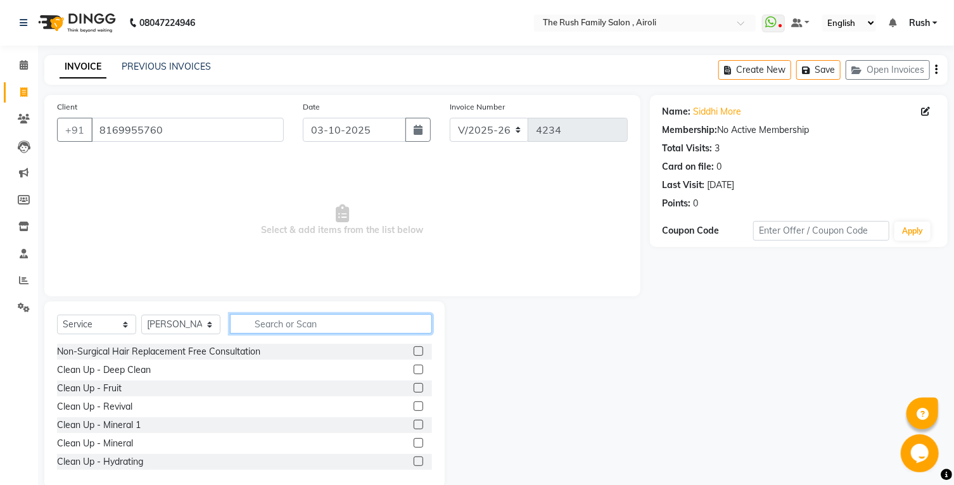
click at [283, 323] on input "text" at bounding box center [331, 324] width 202 height 20
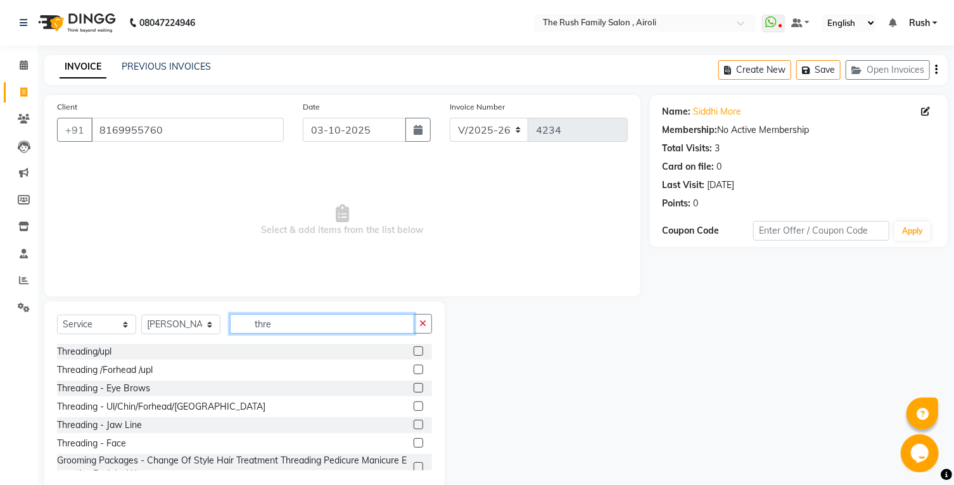
type input "thre"
click at [414, 393] on label at bounding box center [419, 388] width 10 height 10
click at [414, 393] on input "checkbox" at bounding box center [418, 389] width 8 height 8
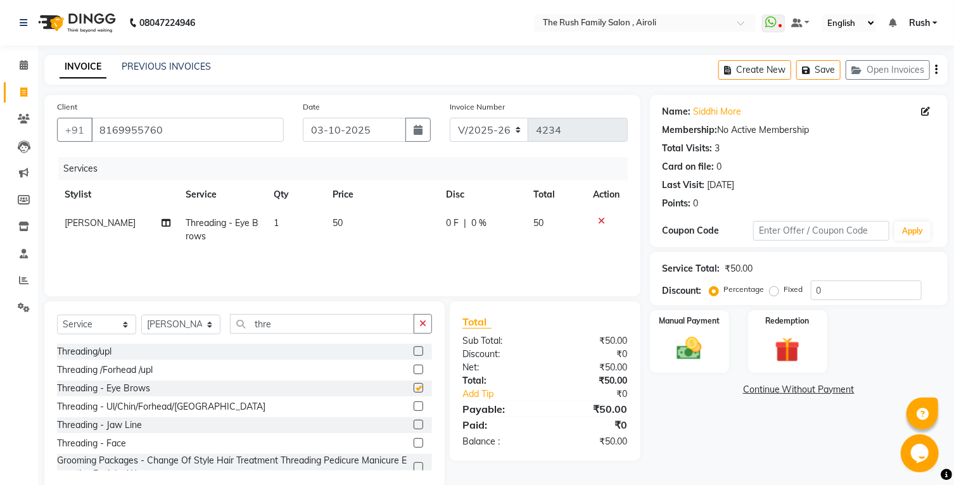
click at [414, 393] on label at bounding box center [419, 388] width 10 height 10
click at [414, 393] on input "checkbox" at bounding box center [418, 389] width 8 height 8
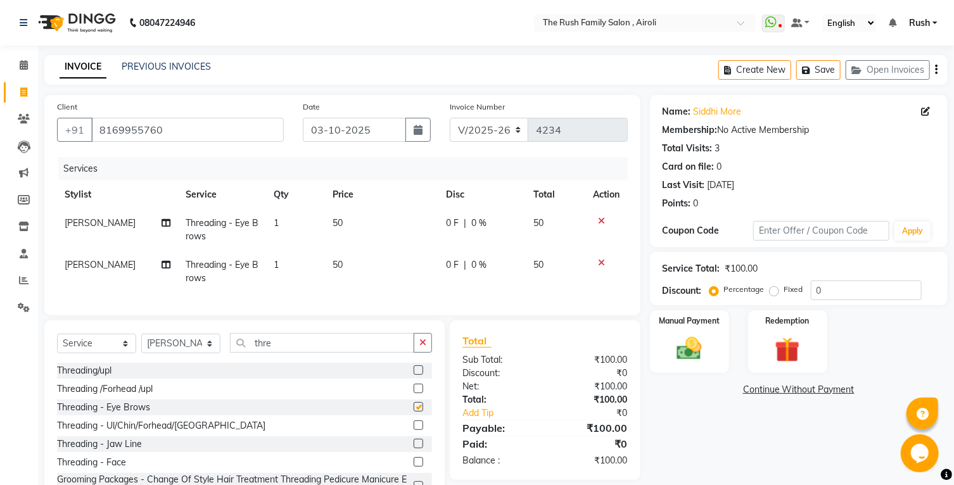
checkbox input "false"
click at [93, 262] on td "[PERSON_NAME]" at bounding box center [117, 272] width 121 height 42
select select "91626"
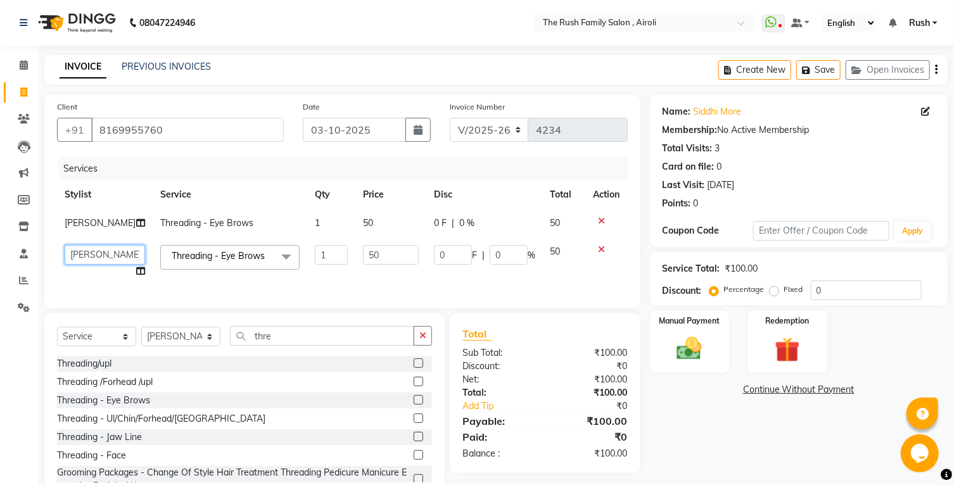
click at [65, 245] on select "Ajaz Alvira Asif Danish D.C Guddi mumtaz Naeem Neha Rush Rush sanjana Swati Vim…" at bounding box center [105, 255] width 80 height 20
select select "42200"
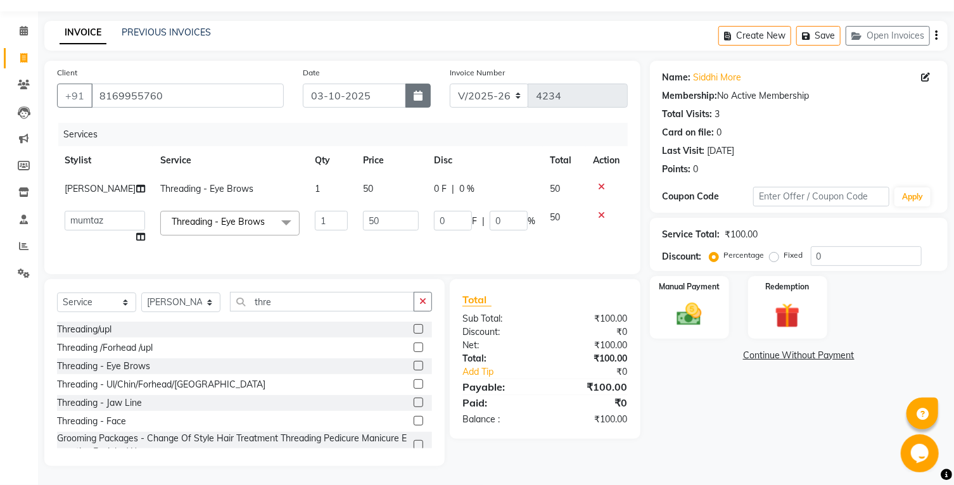
click at [426, 86] on button "button" at bounding box center [418, 96] width 25 height 24
select select "10"
select select "2025"
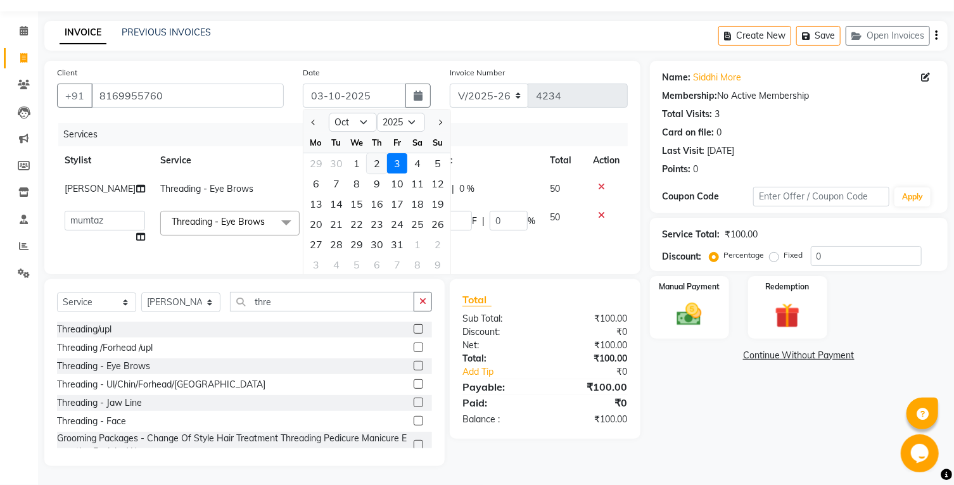
click at [382, 153] on div "2" at bounding box center [377, 163] width 20 height 20
type input "02-10-2025"
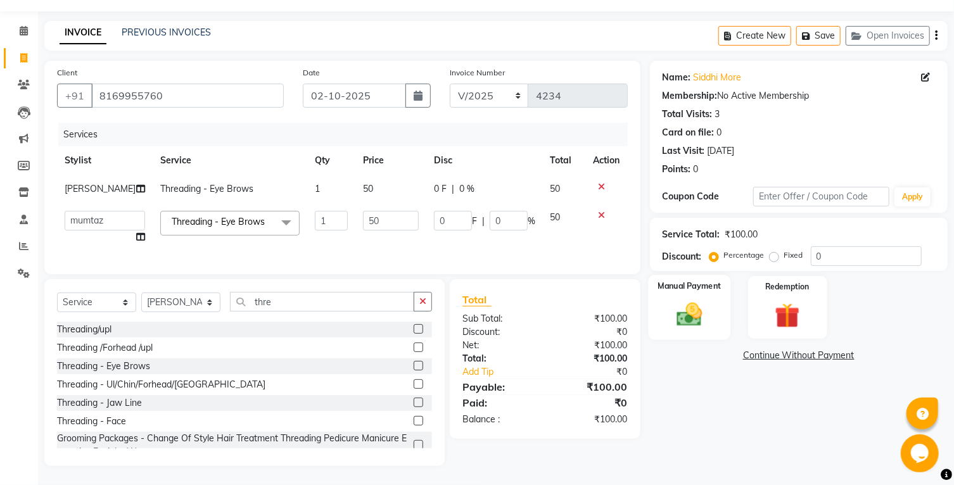
click at [710, 297] on div "Manual Payment" at bounding box center [689, 307] width 82 height 65
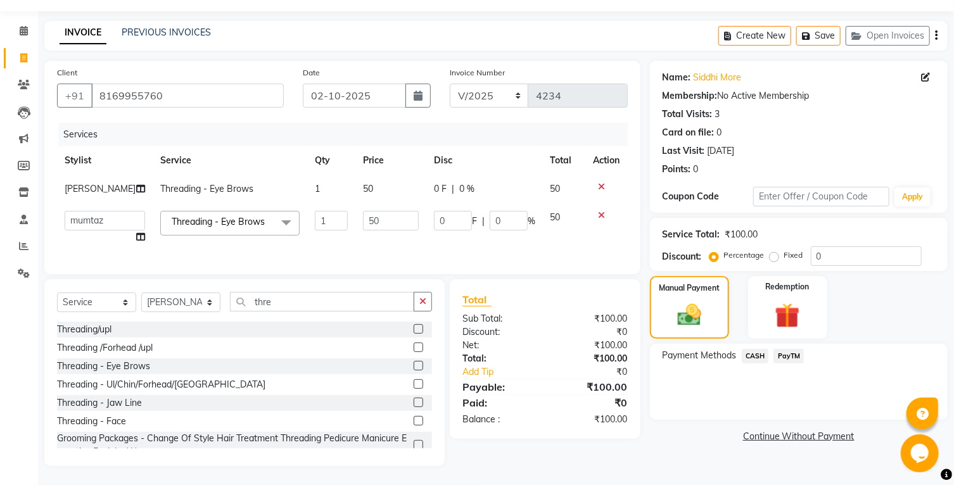
click at [775, 356] on span "PayTM" at bounding box center [789, 356] width 30 height 15
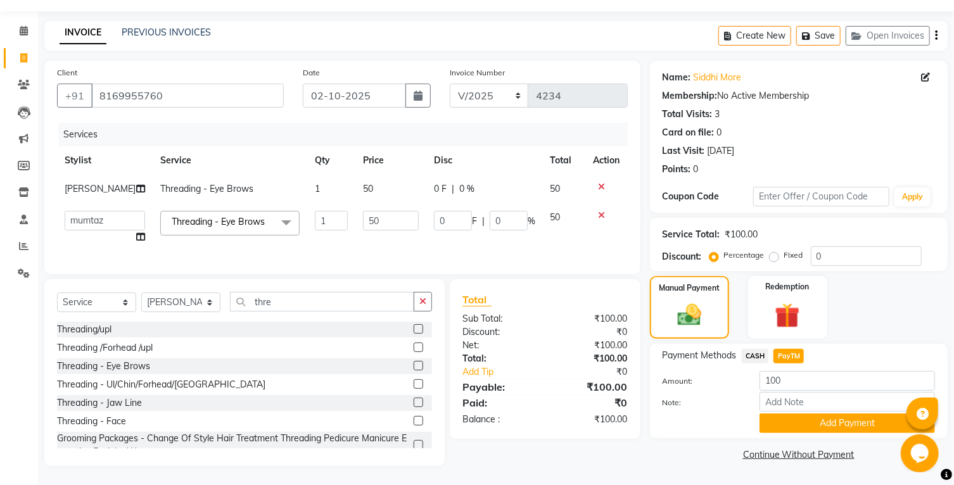
scroll to position [47, 0]
drag, startPoint x: 778, startPoint y: 422, endPoint x: 787, endPoint y: 413, distance: 13.0
click at [779, 426] on button "Add Payment" at bounding box center [848, 424] width 176 height 20
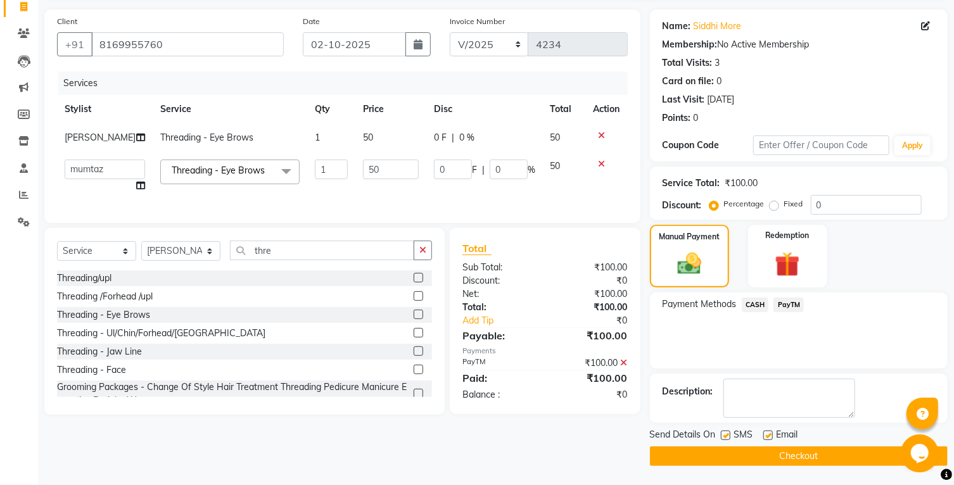
scroll to position [100, 0]
click at [727, 433] on label at bounding box center [726, 436] width 10 height 10
click at [727, 433] on input "checkbox" at bounding box center [725, 436] width 8 height 8
checkbox input "false"
click at [772, 433] on label at bounding box center [769, 436] width 10 height 10
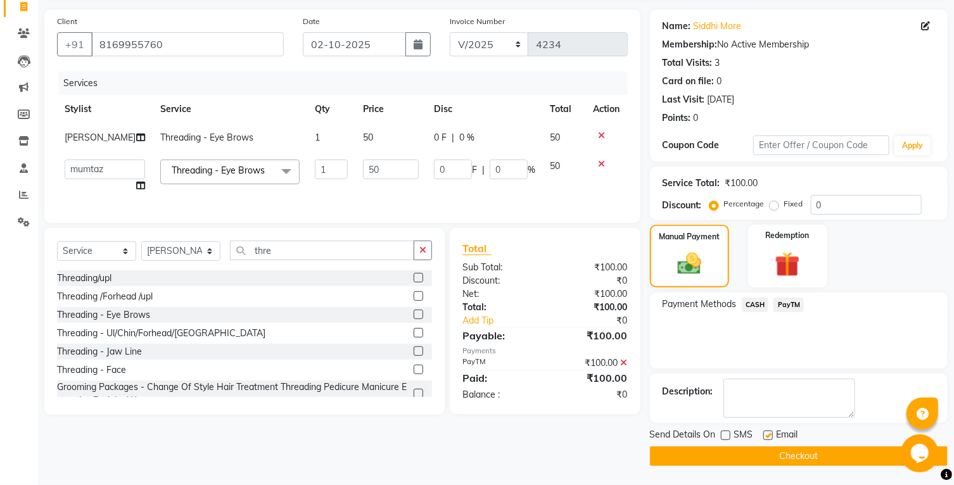
click at [772, 433] on input "checkbox" at bounding box center [768, 436] width 8 height 8
checkbox input "false"
click at [750, 449] on button "Checkout" at bounding box center [799, 457] width 298 height 20
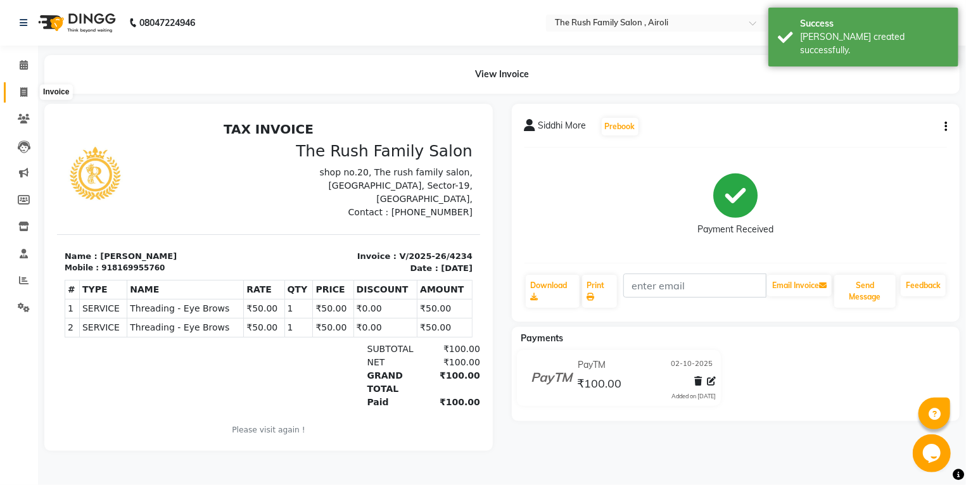
click at [26, 91] on icon at bounding box center [23, 92] width 7 height 10
select select "5419"
select select "service"
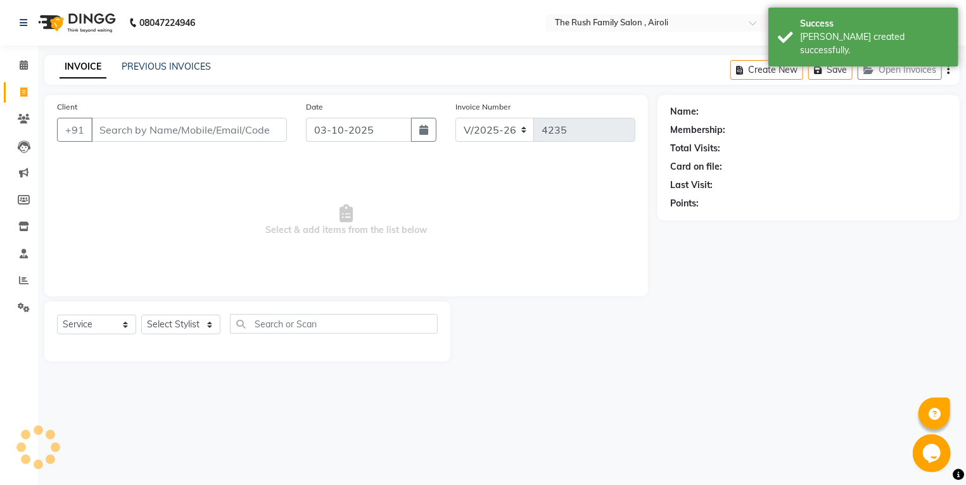
click at [132, 122] on input "Client" at bounding box center [189, 130] width 196 height 24
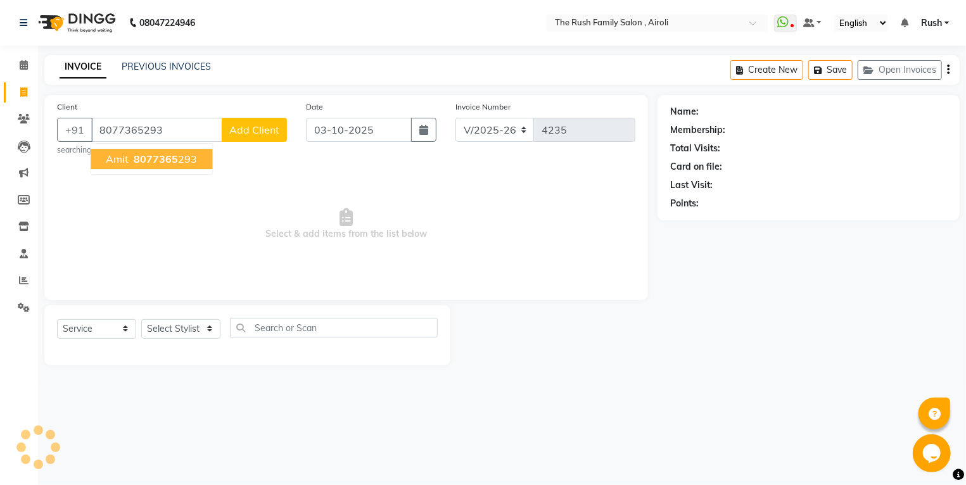
type input "8077365293"
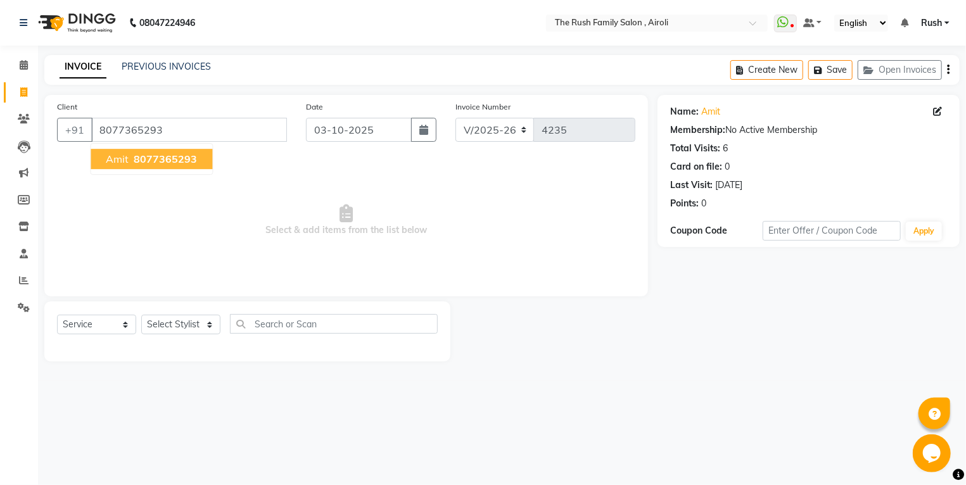
click at [146, 160] on span "8077365293" at bounding box center [165, 159] width 63 height 13
click at [423, 127] on icon "button" at bounding box center [424, 130] width 9 height 10
select select "10"
select select "2025"
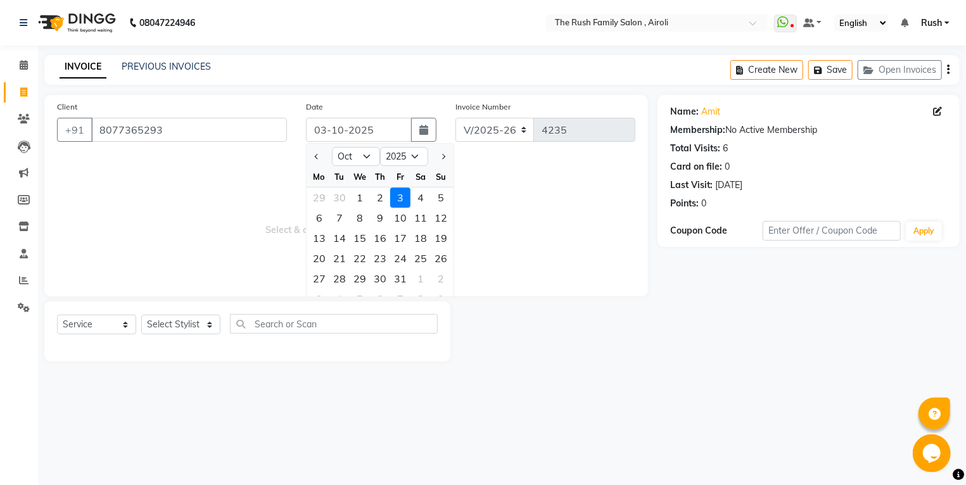
click at [378, 188] on div "Mo Tu We Th Fr Sa Su" at bounding box center [380, 177] width 147 height 21
click at [380, 196] on div "2" at bounding box center [380, 198] width 20 height 20
type input "02-10-2025"
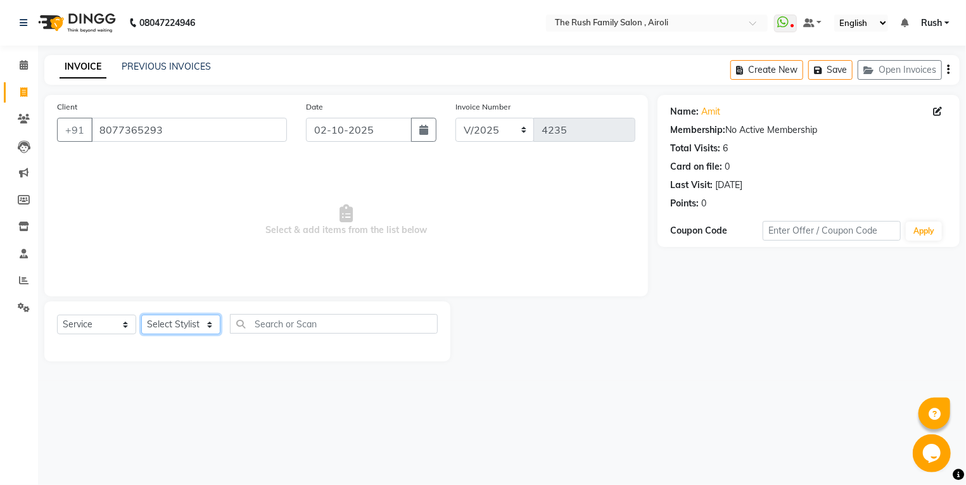
click at [141, 315] on select "Select Stylist [PERSON_NAME] [PERSON_NAME] Danish D.C Guddi [PERSON_NAME] [PERS…" at bounding box center [180, 325] width 79 height 20
select select "88452"
click option "Asif" at bounding box center [0, 0] width 0 height 0
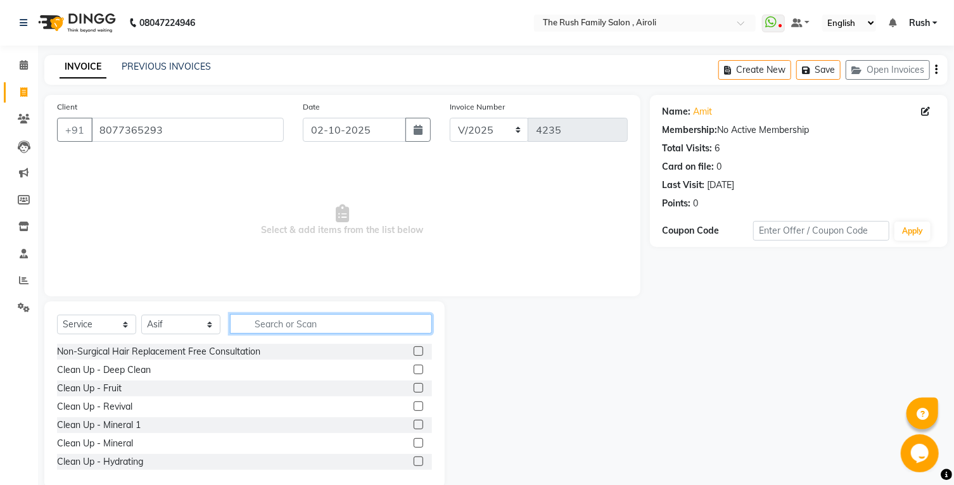
click at [287, 319] on input "text" at bounding box center [331, 324] width 202 height 20
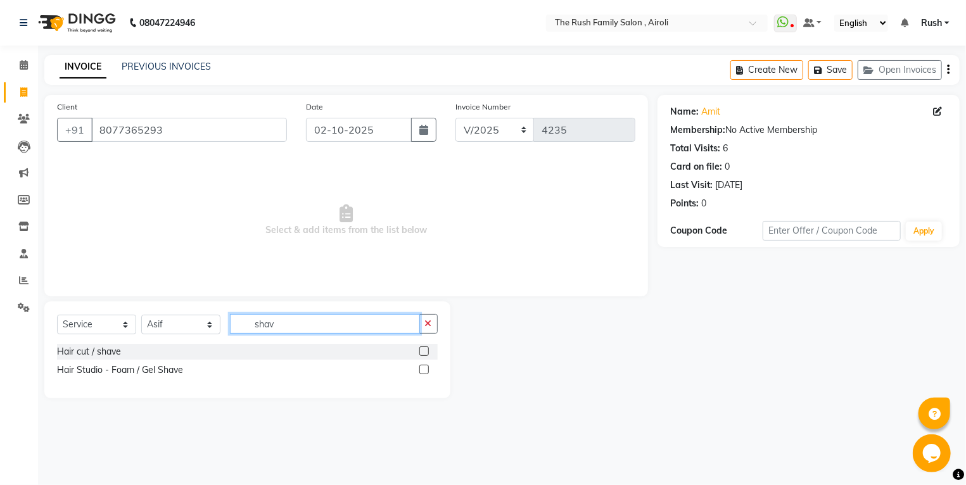
type input "shav"
click at [425, 352] on label at bounding box center [425, 352] width 10 height 10
click at [425, 352] on input "checkbox" at bounding box center [424, 352] width 8 height 8
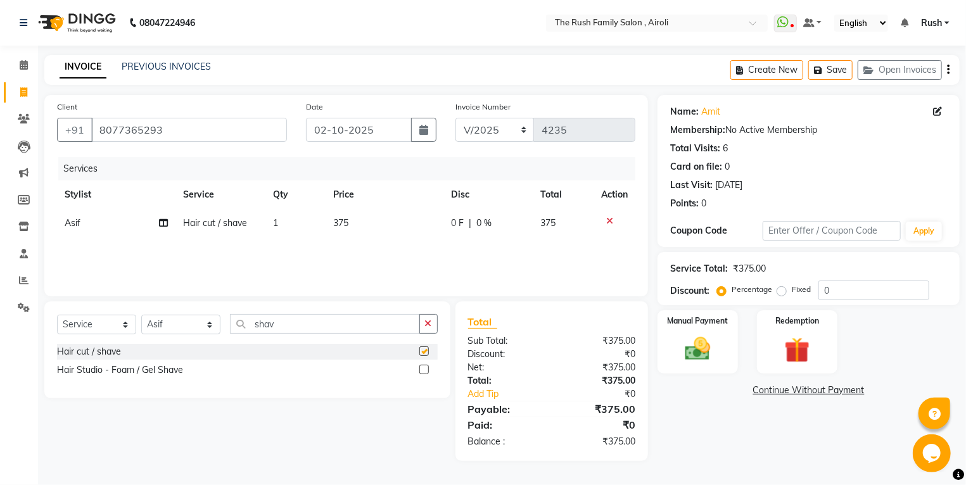
checkbox input "false"
click at [455, 225] on span "0 F" at bounding box center [457, 223] width 13 height 13
select select "88452"
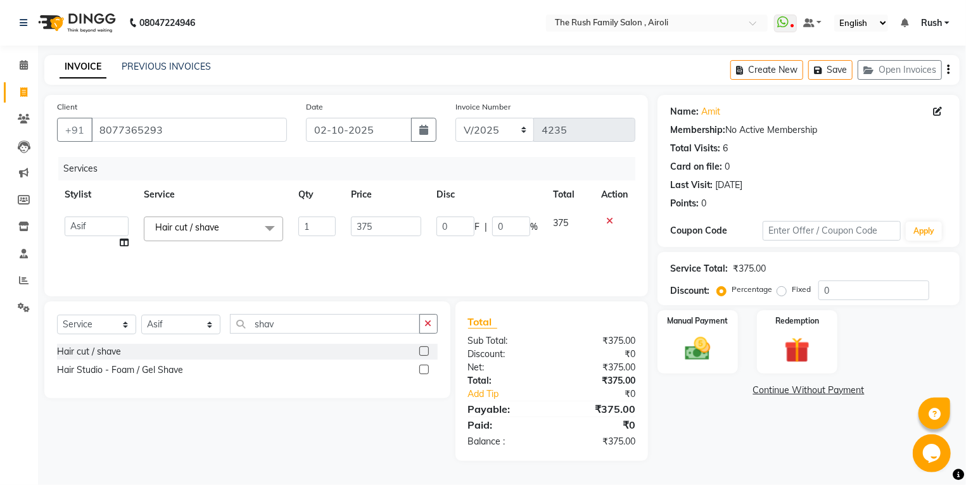
click at [455, 225] on input "0" at bounding box center [456, 227] width 38 height 20
type input "125"
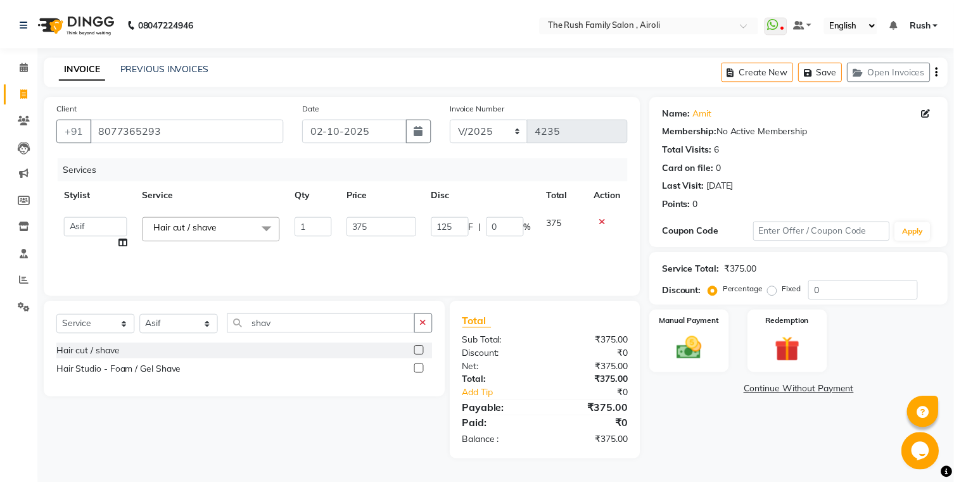
scroll to position [0, 1]
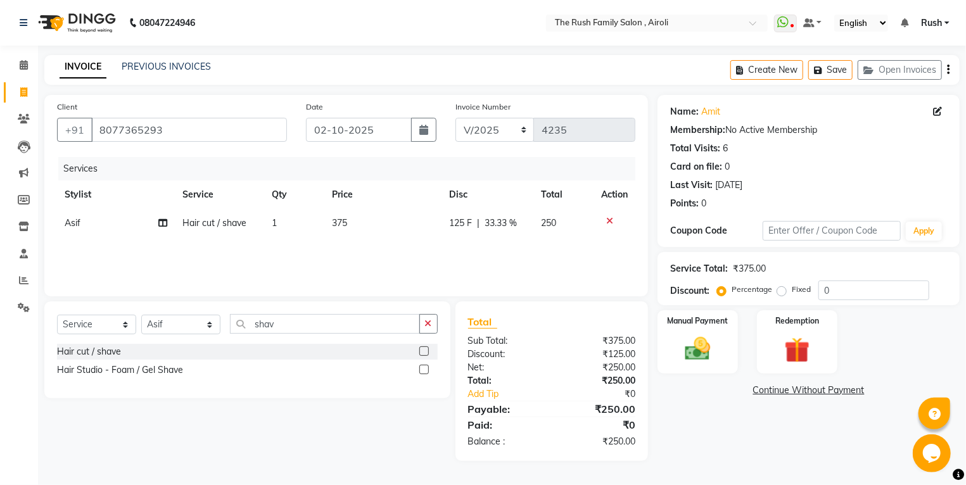
click at [455, 247] on div "Services Stylist Service Qty Price Disc Total Action Asif Hair cut / shave 1 37…" at bounding box center [346, 220] width 579 height 127
click at [692, 340] on img at bounding box center [698, 350] width 43 height 30
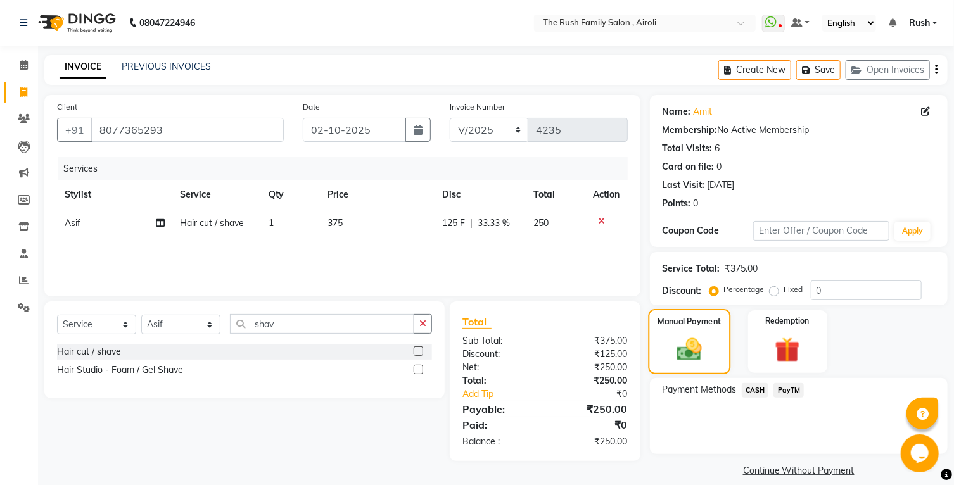
scroll to position [28, 0]
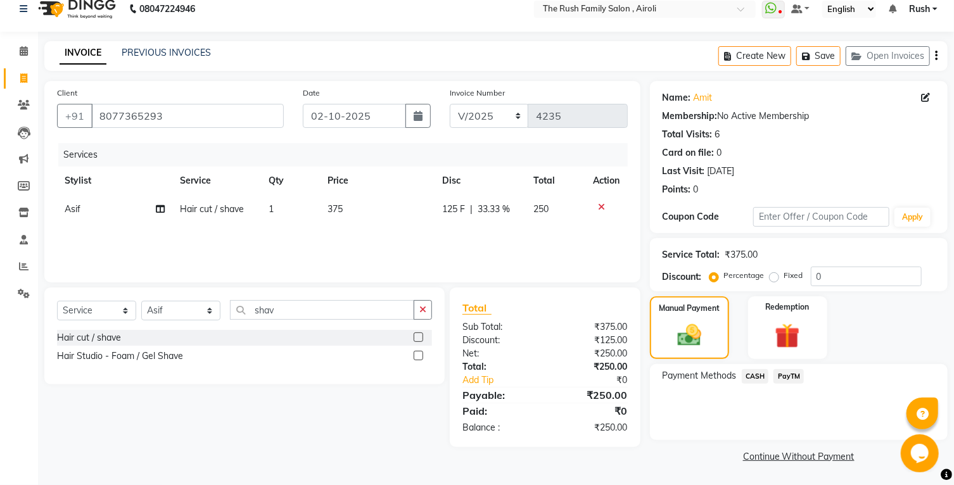
click at [784, 374] on span "PayTM" at bounding box center [789, 376] width 30 height 15
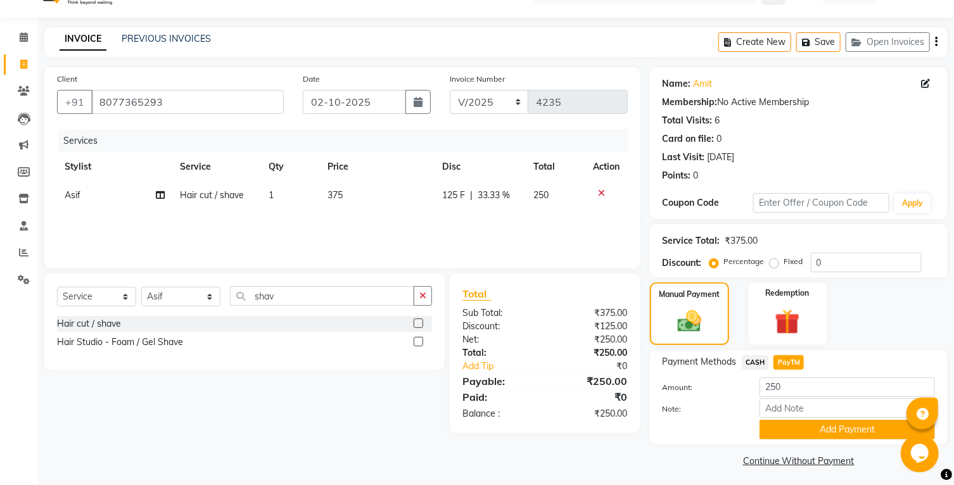
scroll to position [0, 0]
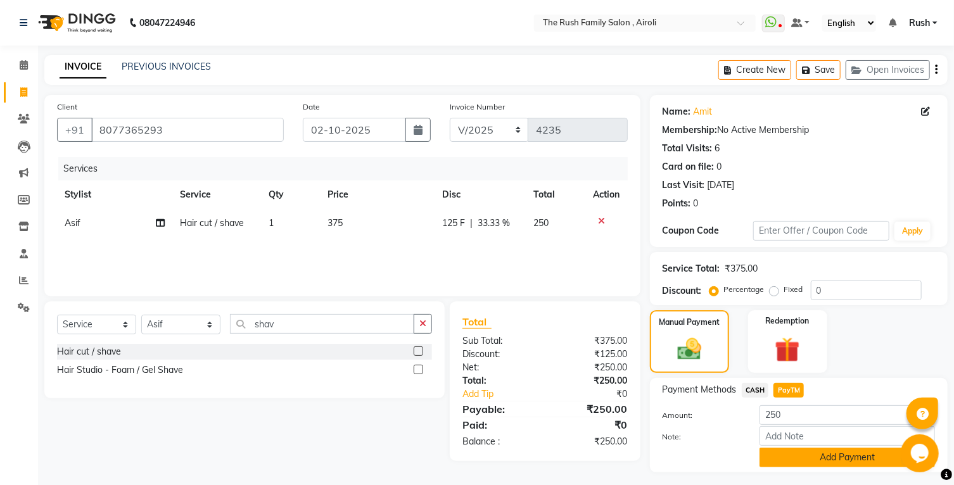
click at [800, 468] on button "Add Payment" at bounding box center [848, 458] width 176 height 20
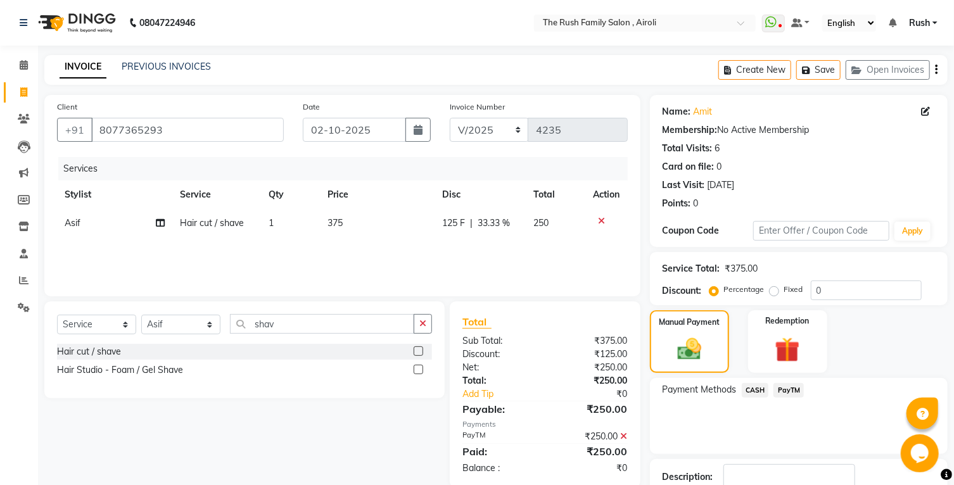
scroll to position [100, 0]
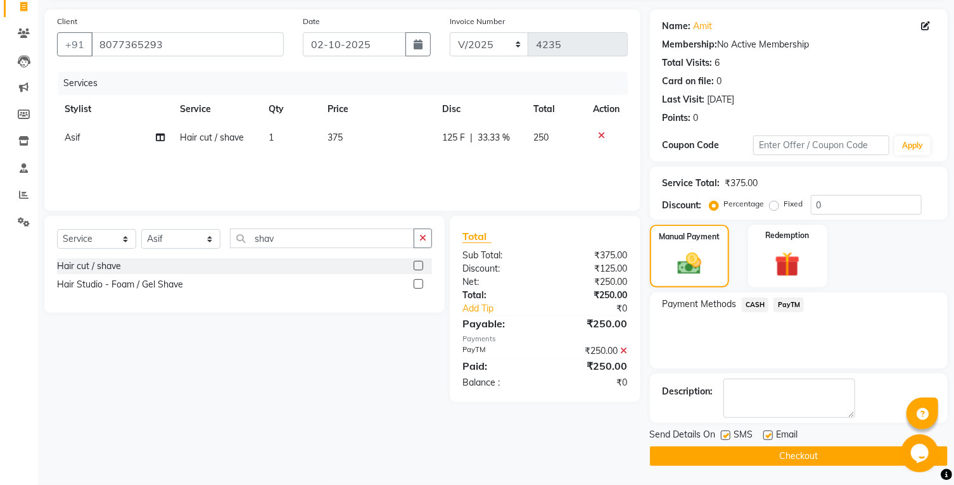
click at [724, 432] on label at bounding box center [726, 436] width 10 height 10
click at [724, 432] on input "checkbox" at bounding box center [725, 436] width 8 height 8
checkbox input "false"
click at [767, 434] on label at bounding box center [769, 436] width 10 height 10
click at [767, 434] on input "checkbox" at bounding box center [768, 436] width 8 height 8
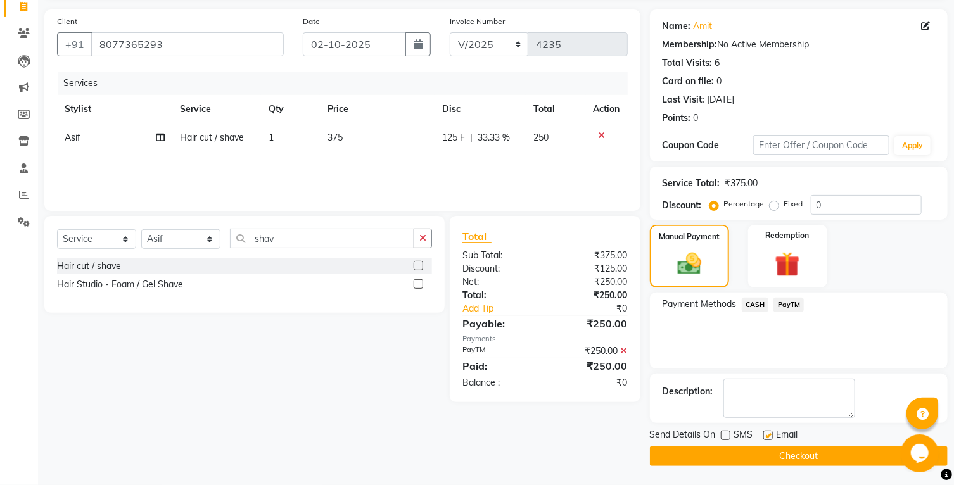
checkbox input "false"
click at [759, 456] on button "Checkout" at bounding box center [799, 457] width 298 height 20
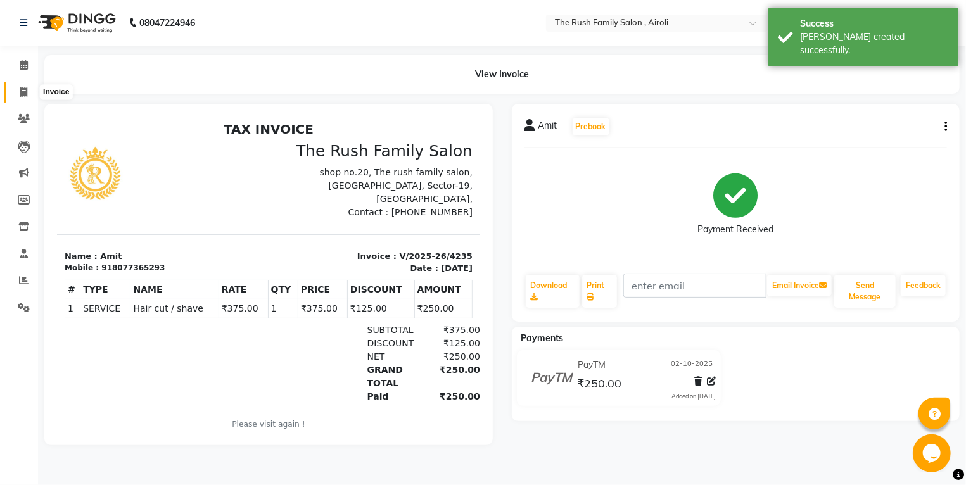
click at [23, 93] on icon at bounding box center [23, 92] width 7 height 10
select select "5419"
select select "service"
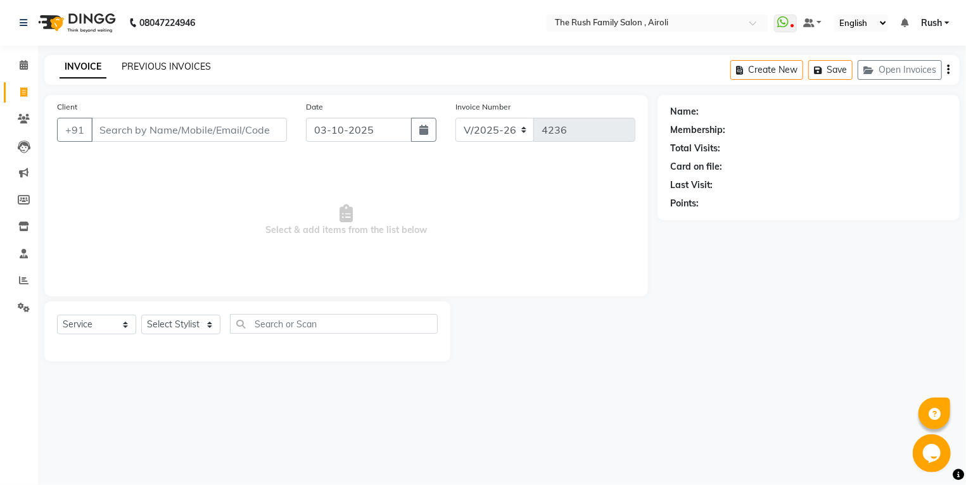
click at [169, 63] on link "PREVIOUS INVOICES" at bounding box center [166, 66] width 89 height 11
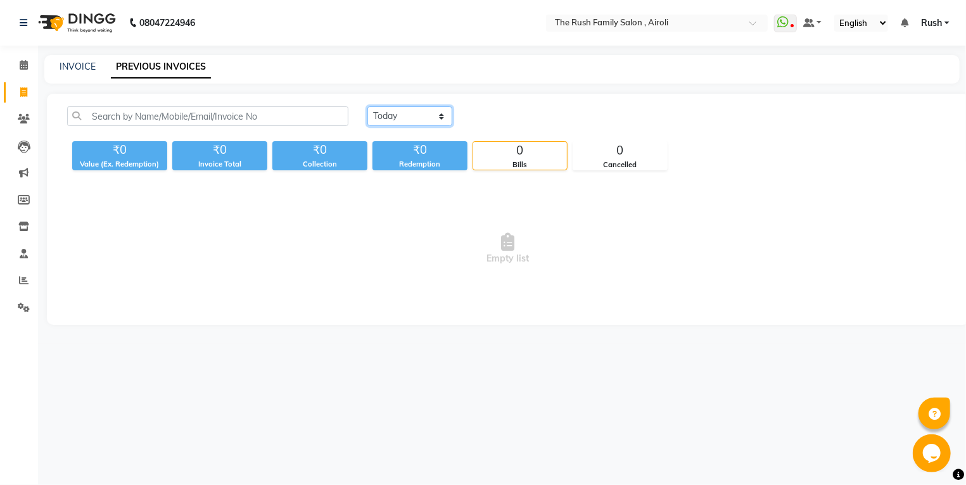
select select "[DATE]"
click option "[DATE]" at bounding box center [0, 0] width 0 height 0
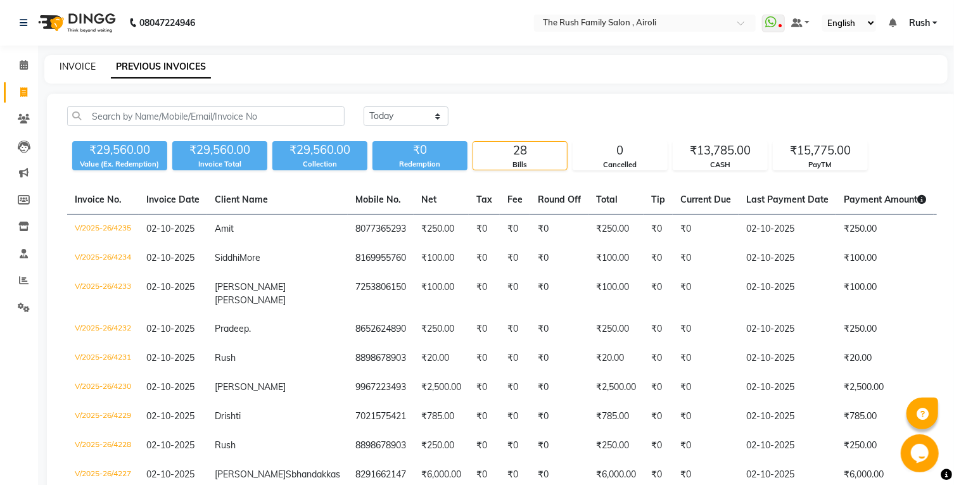
click at [80, 68] on link "INVOICE" at bounding box center [78, 66] width 36 height 11
select select "5419"
select select "service"
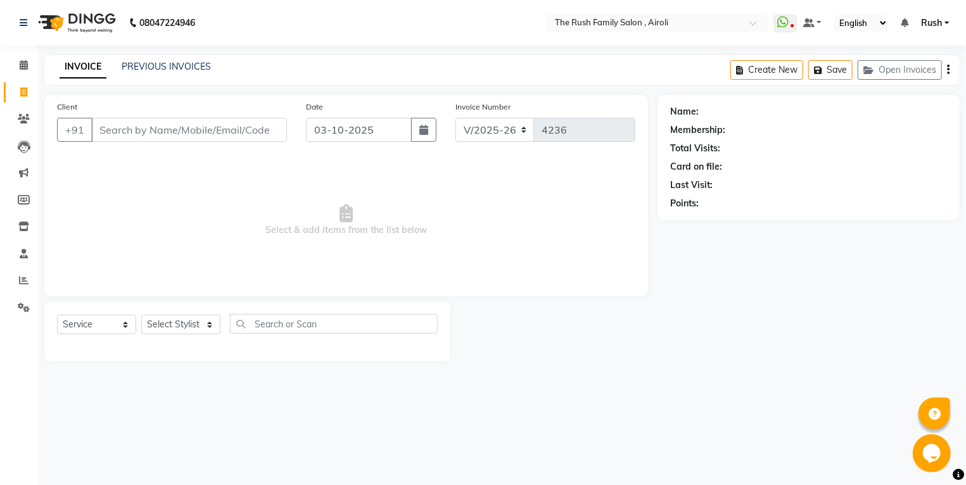
click at [184, 130] on input "Client" at bounding box center [189, 130] width 196 height 24
click at [419, 136] on button "button" at bounding box center [423, 130] width 25 height 24
select select "10"
select select "2025"
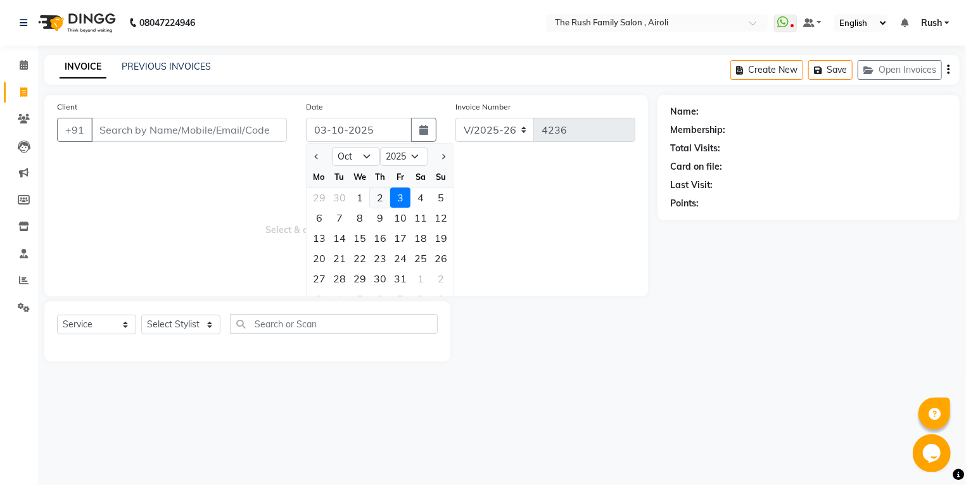
click at [378, 196] on div "2" at bounding box center [380, 198] width 20 height 20
type input "02-10-2025"
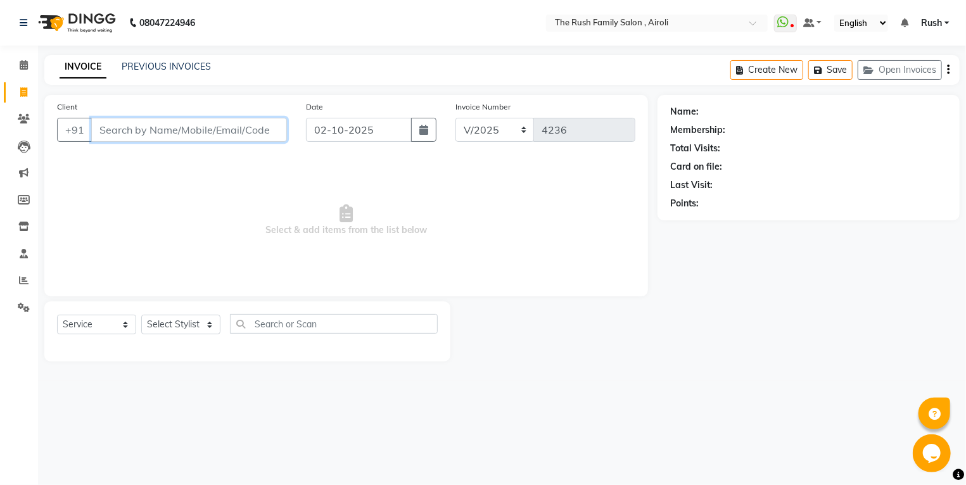
click at [222, 134] on input "Client" at bounding box center [189, 130] width 196 height 24
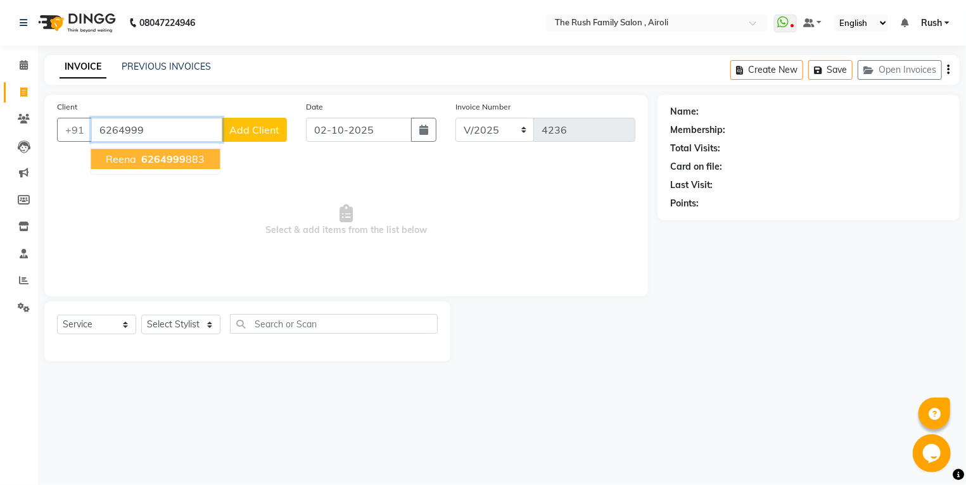
click at [196, 162] on ngb-highlight "6264999 883" at bounding box center [172, 159] width 66 height 13
type input "6264999883"
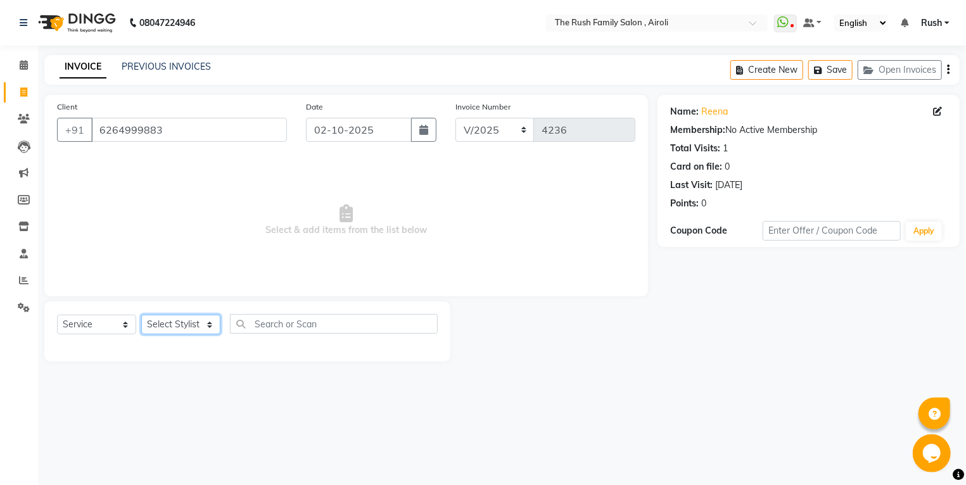
click at [141, 315] on select "Select Stylist [PERSON_NAME] [PERSON_NAME] Danish D.C Guddi [PERSON_NAME] [PERS…" at bounding box center [180, 325] width 79 height 20
select select "91626"
click option "[PERSON_NAME]" at bounding box center [0, 0] width 0 height 0
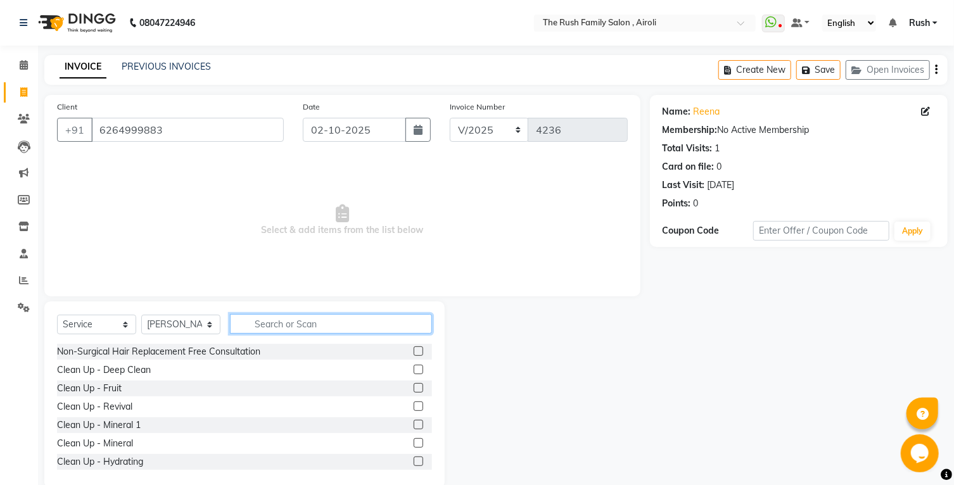
click at [326, 330] on input "text" at bounding box center [331, 324] width 202 height 20
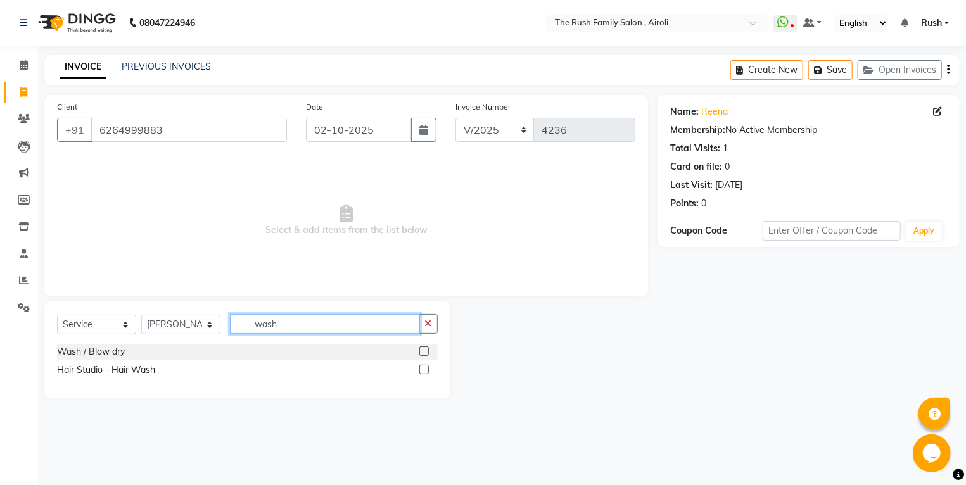
type input "wash"
click at [422, 369] on label at bounding box center [425, 370] width 10 height 10
click at [422, 369] on input "checkbox" at bounding box center [424, 370] width 8 height 8
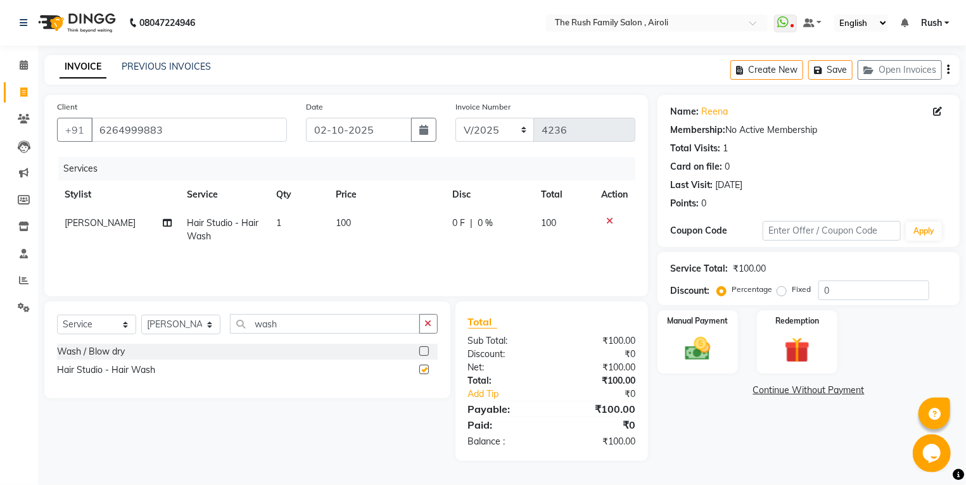
checkbox input "false"
click at [344, 212] on td "100" at bounding box center [386, 230] width 117 height 42
select select "91626"
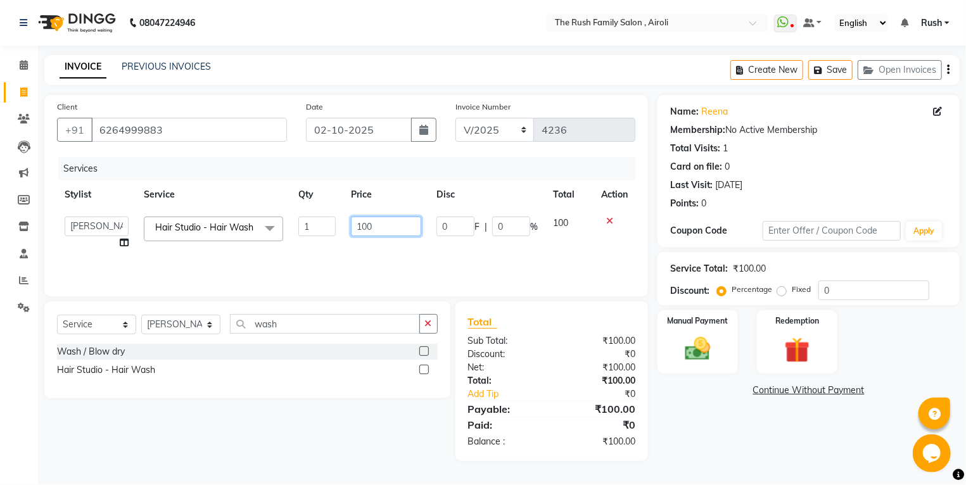
click at [390, 223] on input "100" at bounding box center [386, 227] width 70 height 20
type input "200"
click at [377, 247] on td "200" at bounding box center [386, 233] width 86 height 48
select select "91626"
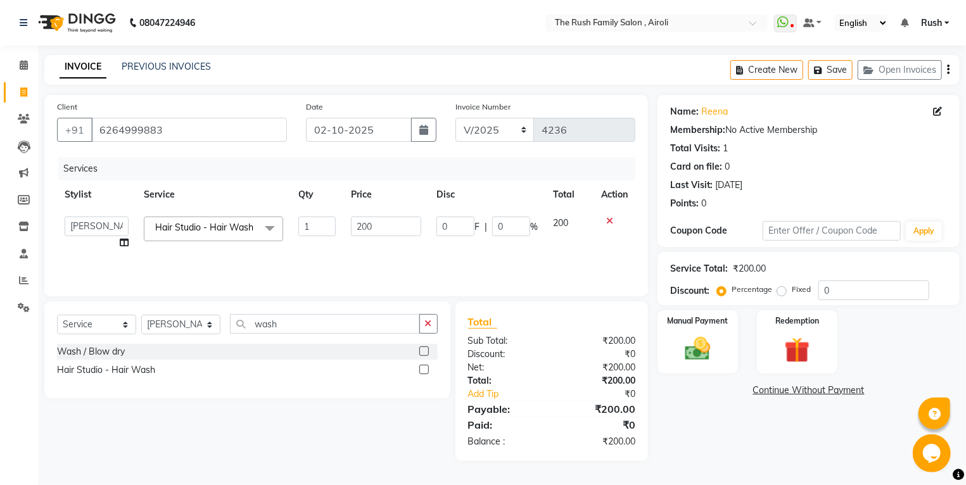
click at [558, 257] on td "200" at bounding box center [570, 233] width 49 height 48
click at [709, 323] on label "Manual Payment" at bounding box center [698, 320] width 63 height 12
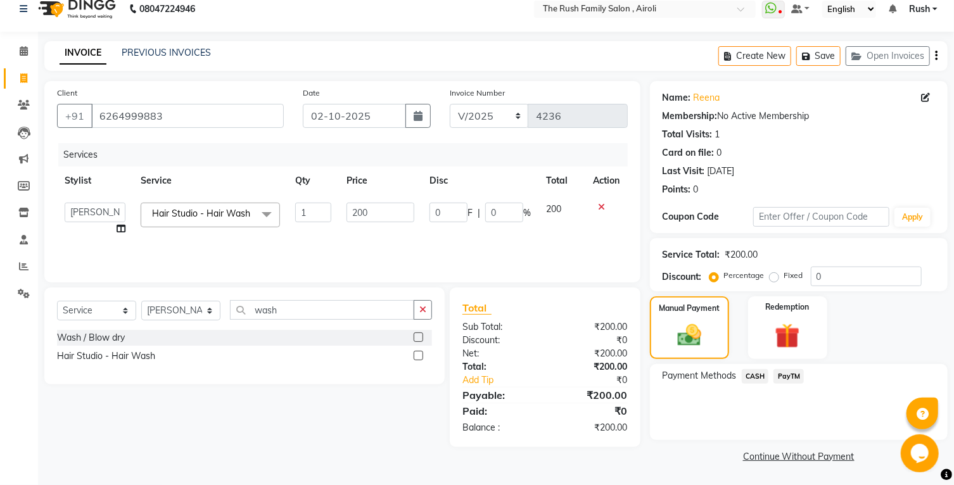
click at [786, 382] on span "PayTM" at bounding box center [789, 376] width 30 height 15
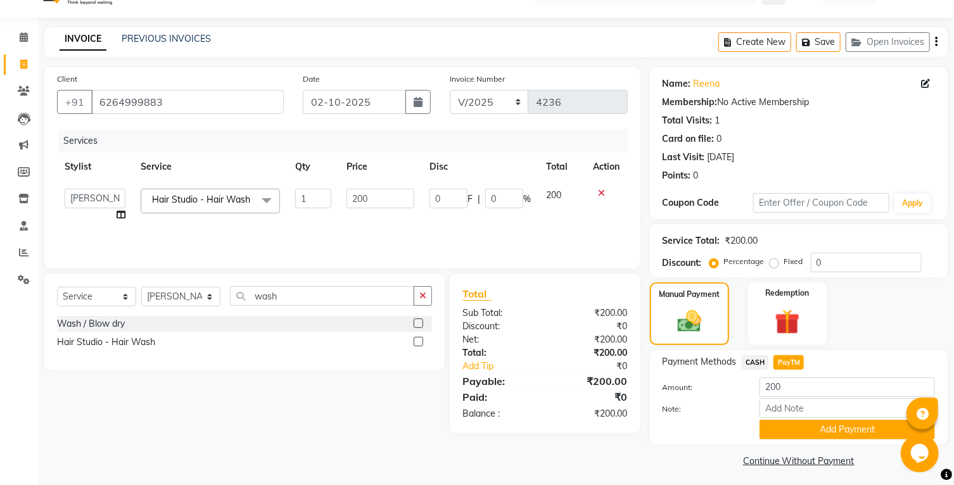
scroll to position [47, 0]
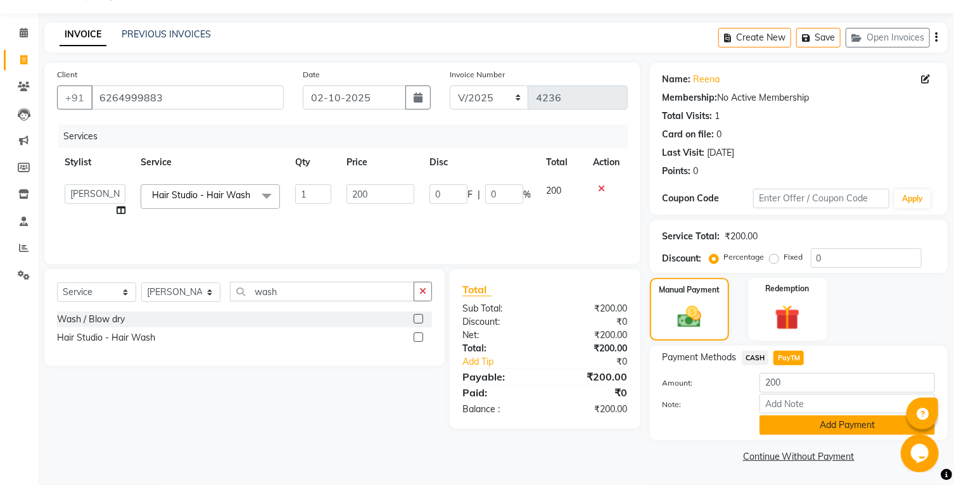
click at [783, 428] on button "Add Payment" at bounding box center [848, 426] width 176 height 20
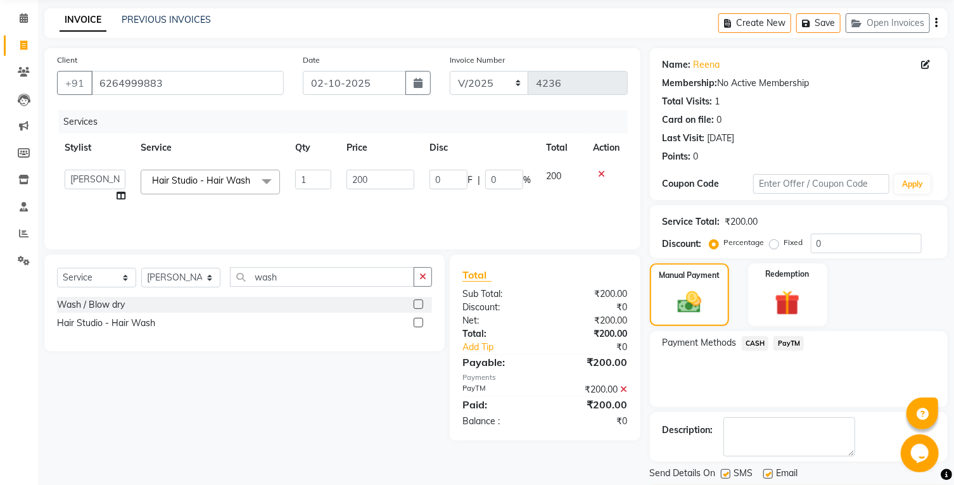
scroll to position [100, 0]
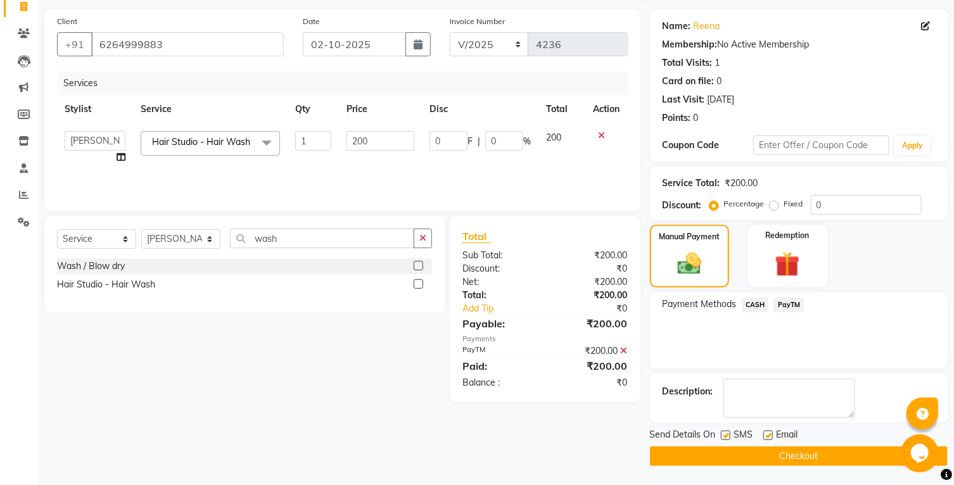
click at [724, 432] on label at bounding box center [726, 436] width 10 height 10
click at [724, 432] on input "checkbox" at bounding box center [725, 436] width 8 height 8
checkbox input "false"
drag, startPoint x: 771, startPoint y: 432, endPoint x: 757, endPoint y: 451, distance: 23.6
click at [770, 435] on label at bounding box center [769, 436] width 10 height 10
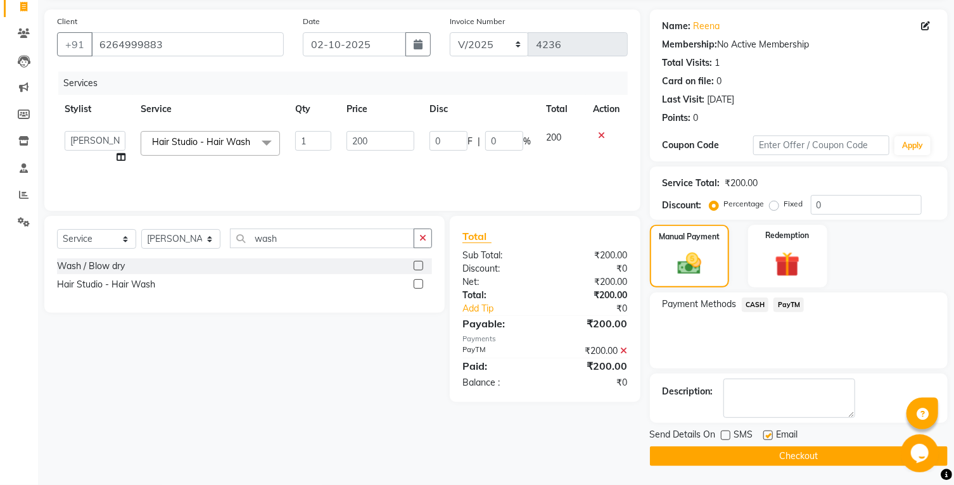
click at [769, 435] on label at bounding box center [769, 436] width 10 height 10
click at [769, 435] on input "checkbox" at bounding box center [768, 436] width 8 height 8
checkbox input "false"
click at [724, 465] on button "Checkout" at bounding box center [799, 457] width 298 height 20
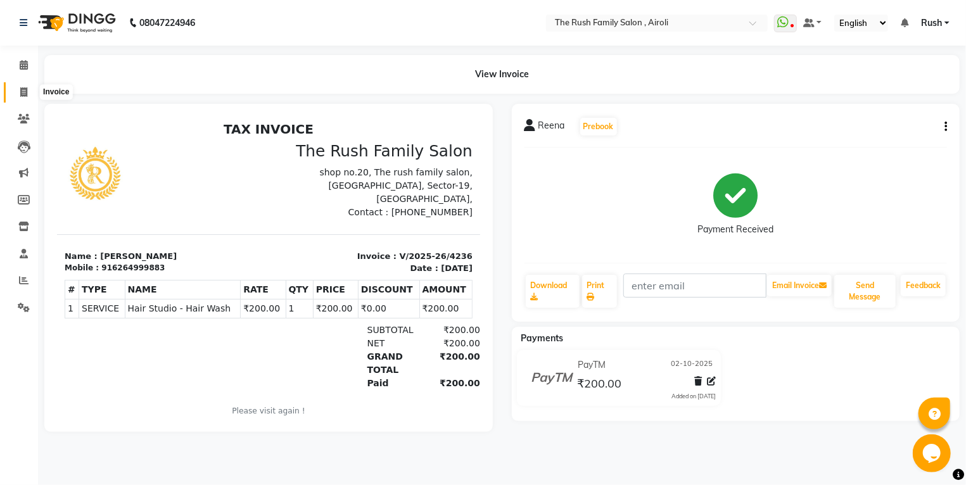
click at [25, 96] on icon at bounding box center [23, 92] width 7 height 10
select select "5419"
select select "service"
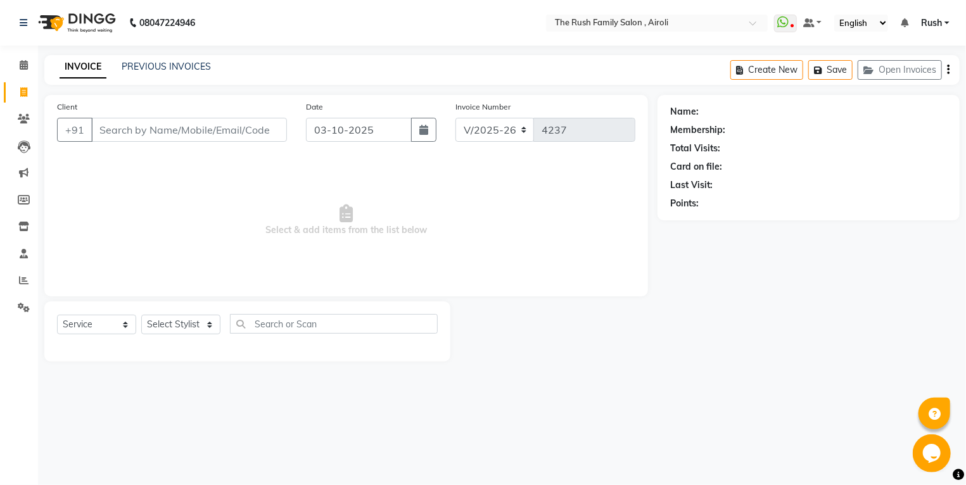
click at [150, 125] on input "Client" at bounding box center [189, 130] width 196 height 24
click at [172, 59] on div "INVOICE PREVIOUS INVOICES Create New Save Open Invoices" at bounding box center [502, 70] width 916 height 30
click at [169, 61] on link "PREVIOUS INVOICES" at bounding box center [166, 66] width 89 height 11
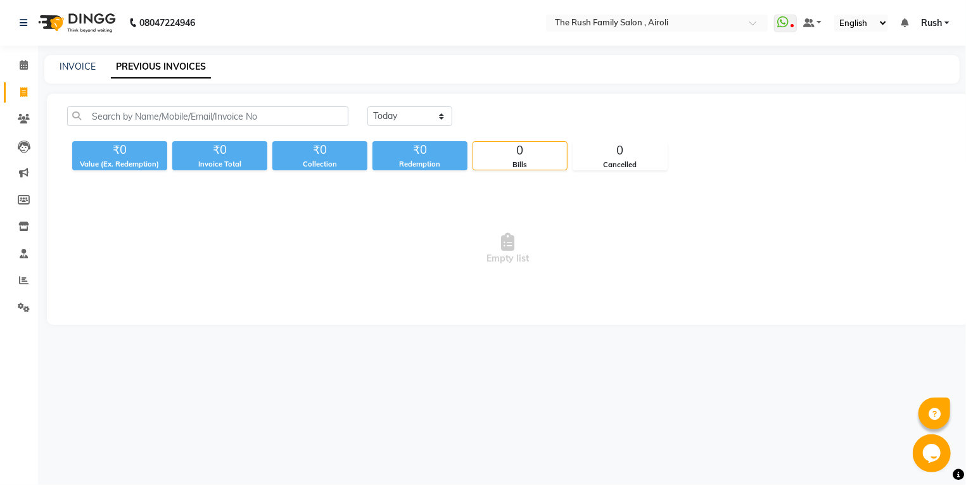
click at [54, 61] on div "INVOICE PREVIOUS INVOICES" at bounding box center [494, 66] width 901 height 13
click at [73, 69] on link "INVOICE" at bounding box center [78, 66] width 36 height 11
select select "service"
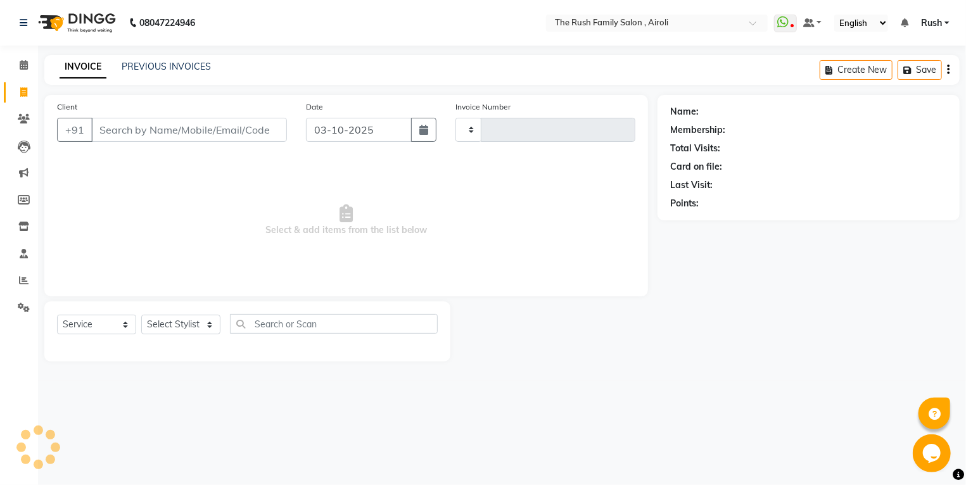
type input "4237"
select select "5419"
click at [131, 134] on input "Client" at bounding box center [189, 130] width 196 height 24
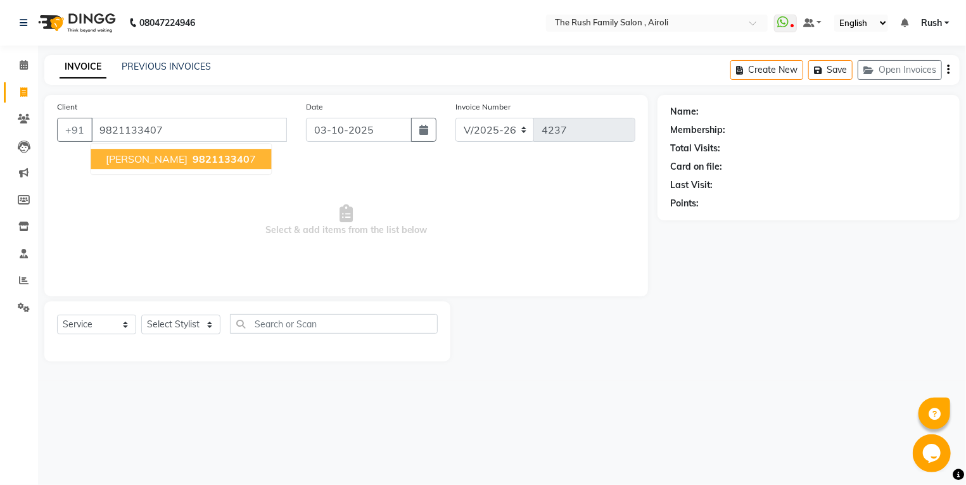
type input "9821133407"
click at [193, 165] on span "982113340" at bounding box center [221, 159] width 57 height 13
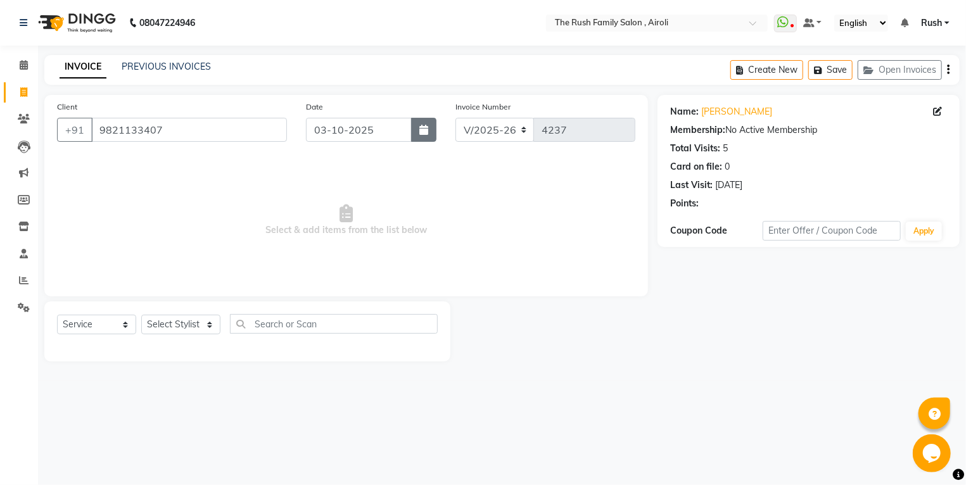
click at [435, 133] on button "button" at bounding box center [423, 130] width 25 height 24
select select "10"
select select "2025"
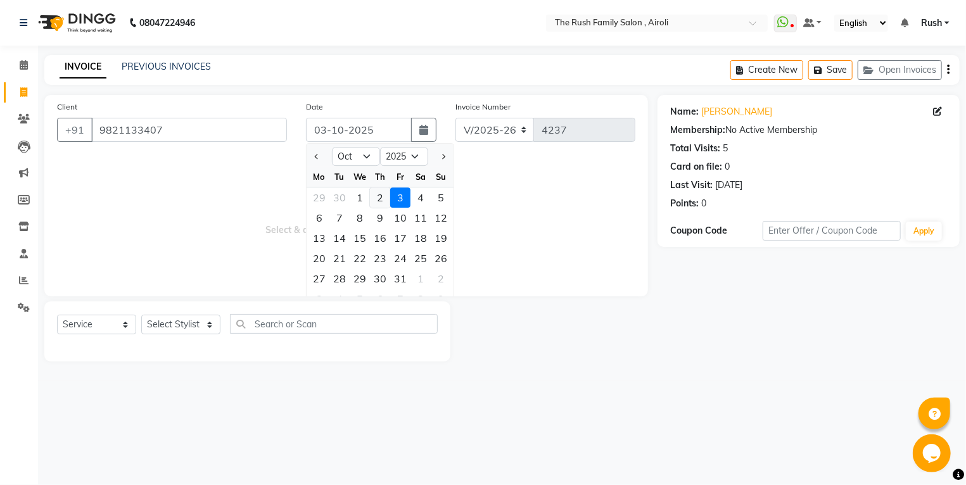
click at [382, 194] on div "2" at bounding box center [380, 198] width 20 height 20
type input "02-10-2025"
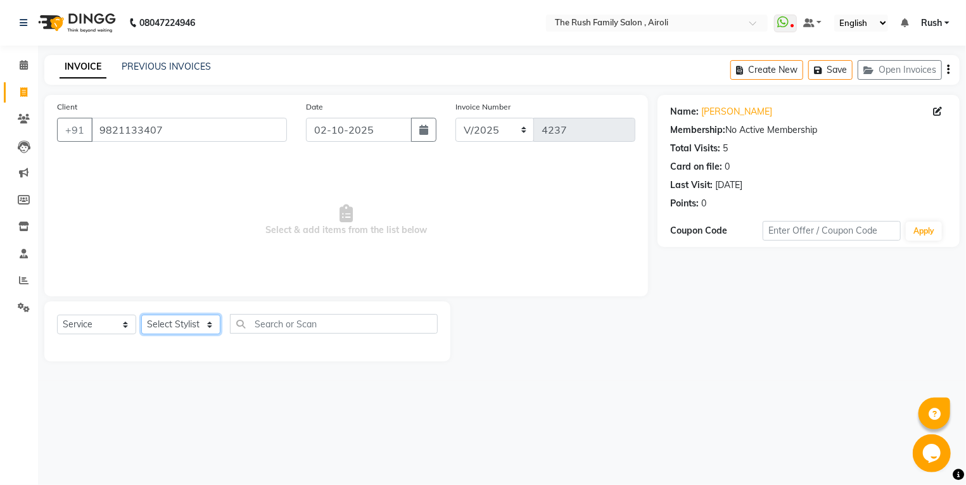
select select "65380"
click option "Danish" at bounding box center [0, 0] width 0 height 0
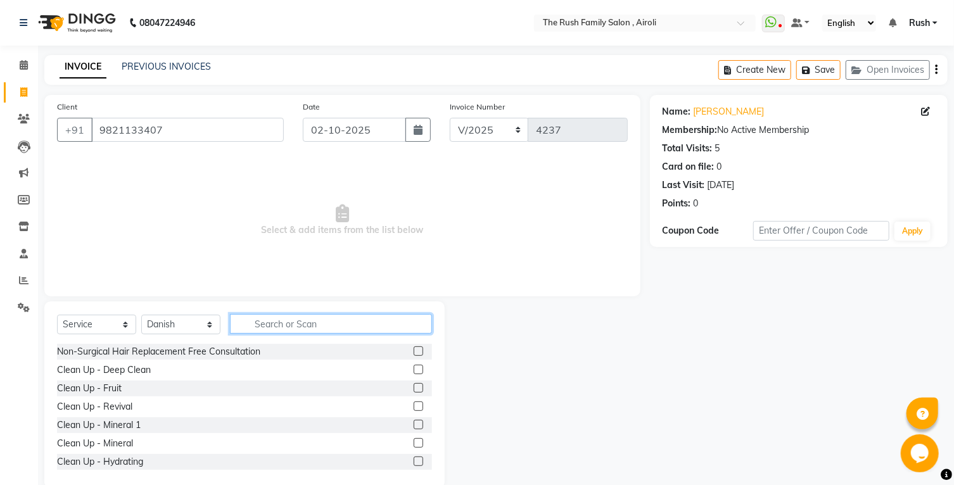
click at [302, 322] on input "text" at bounding box center [331, 324] width 202 height 20
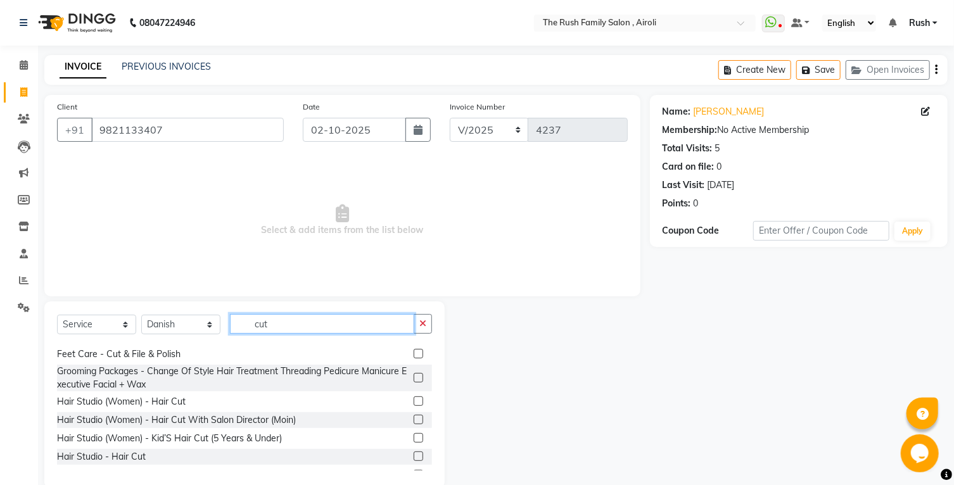
scroll to position [68, 0]
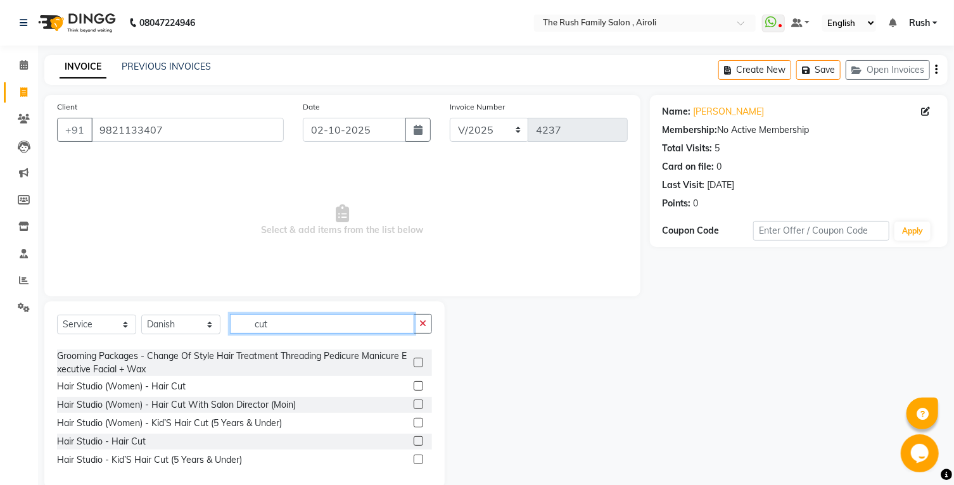
type input "cut"
click at [414, 443] on label at bounding box center [419, 442] width 10 height 10
click at [414, 443] on input "checkbox" at bounding box center [418, 442] width 8 height 8
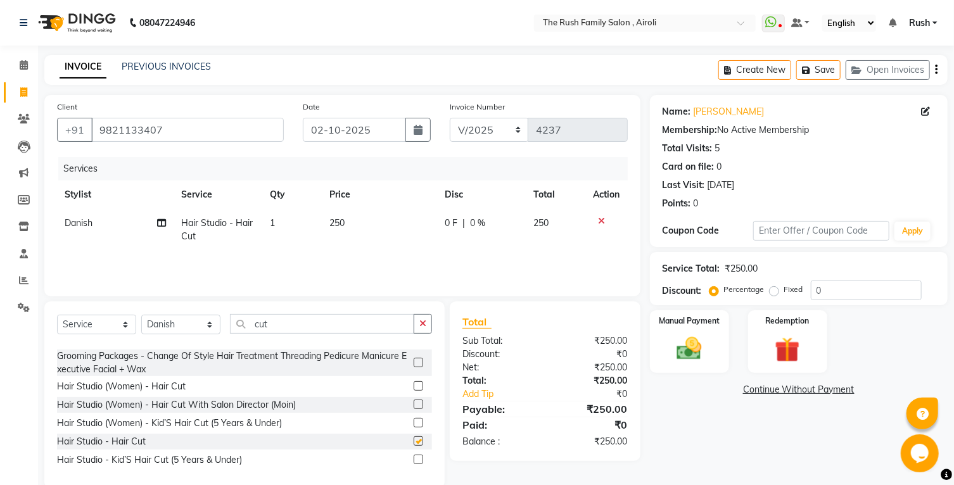
checkbox input "false"
click at [309, 329] on input "cut" at bounding box center [322, 324] width 184 height 20
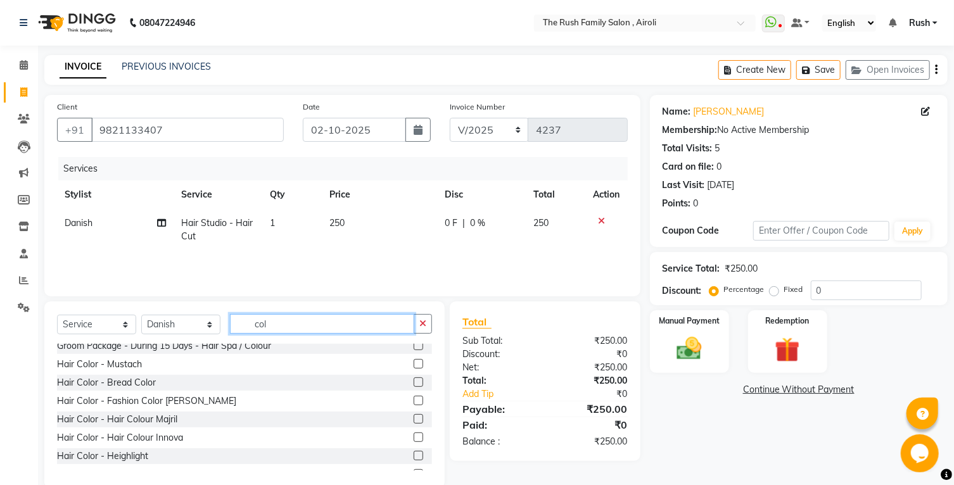
scroll to position [0, 0]
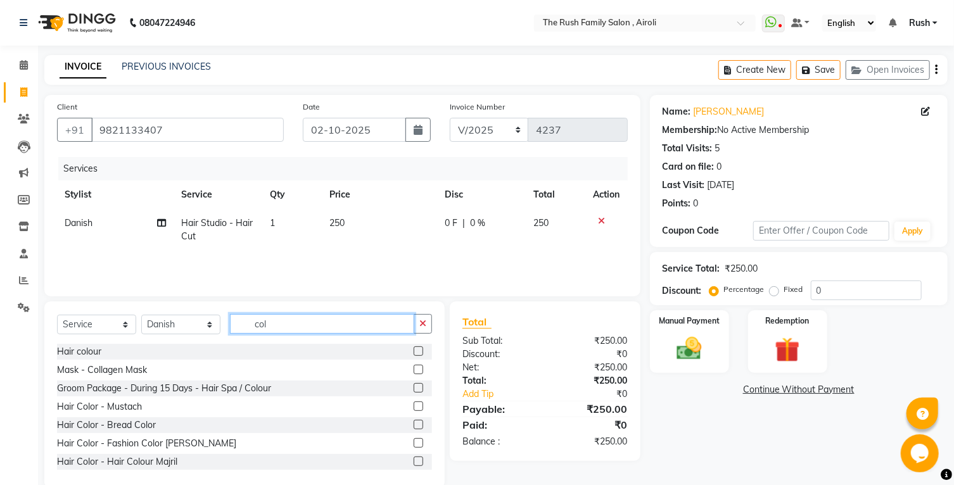
type input "col"
click at [414, 462] on label at bounding box center [419, 462] width 10 height 10
click at [414, 462] on input "checkbox" at bounding box center [418, 462] width 8 height 8
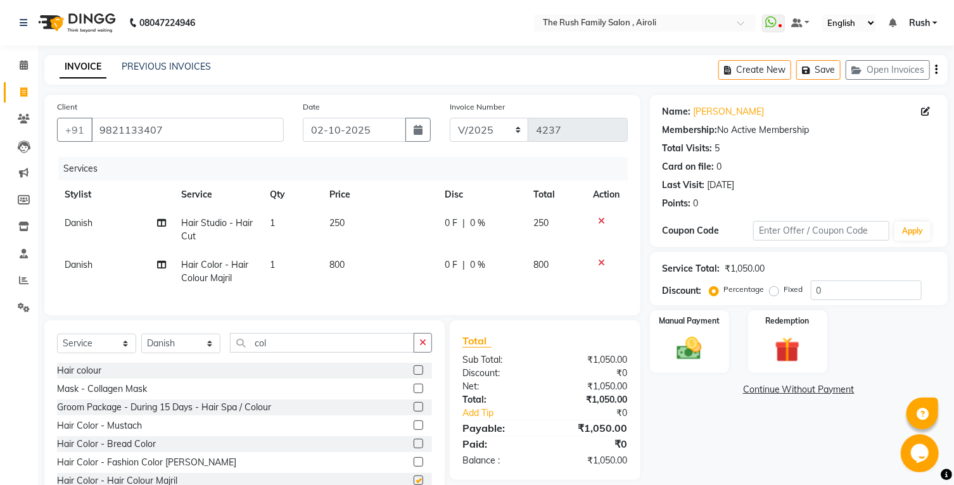
checkbox input "false"
click at [453, 224] on span "0 F" at bounding box center [451, 223] width 13 height 13
select select "65380"
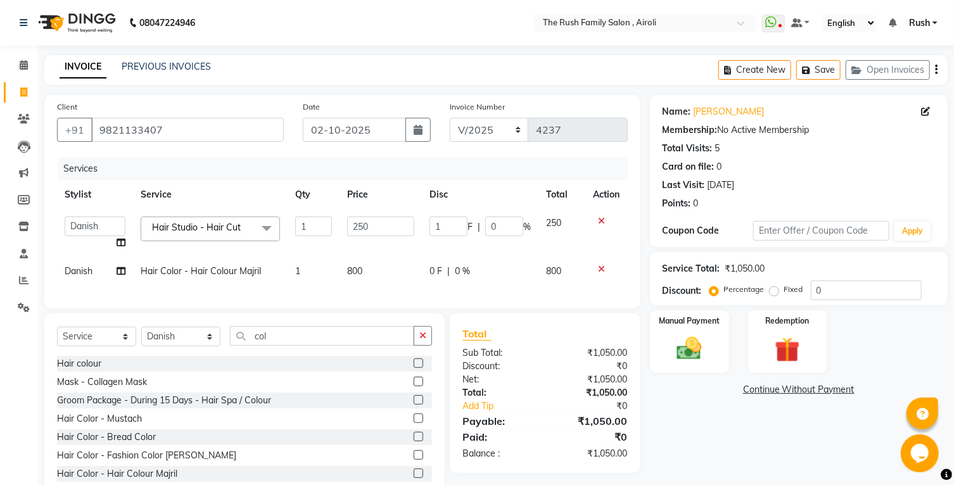
click at [453, 224] on input "1" at bounding box center [449, 227] width 38 height 20
click at [432, 225] on input "1" at bounding box center [449, 227] width 38 height 20
click at [455, 226] on input "2" at bounding box center [449, 227] width 38 height 20
click at [455, 226] on input "3" at bounding box center [449, 227] width 38 height 20
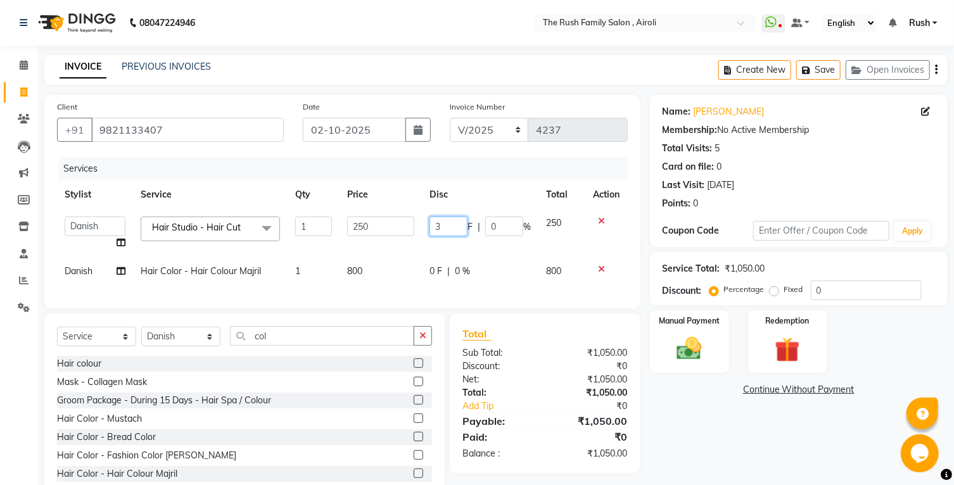
click at [446, 228] on input "3" at bounding box center [449, 227] width 38 height 20
click at [445, 226] on input "3" at bounding box center [449, 227] width 38 height 20
type input "150"
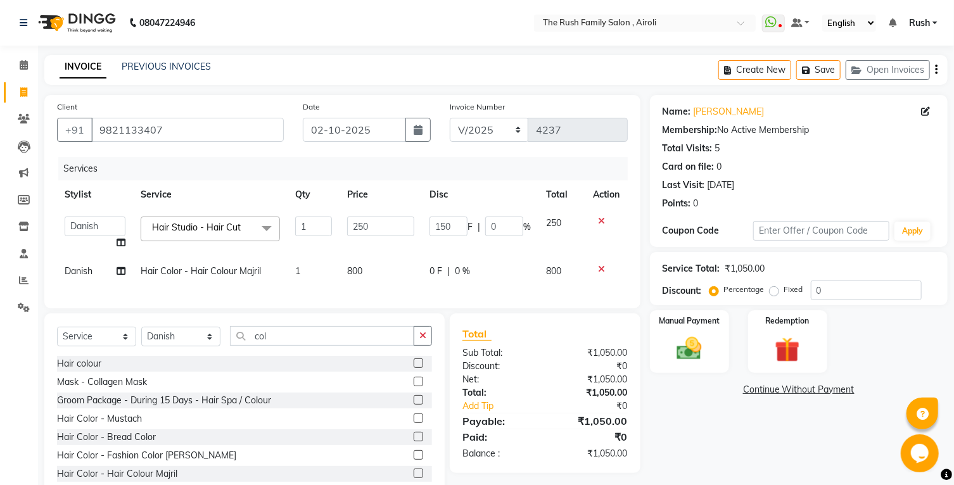
click at [444, 254] on tbody "Ajaz Alvira Asif Danish D.C Guddi mumtaz Naeem Neha Rush Rush sanjana Swati Vim…" at bounding box center [342, 247] width 571 height 77
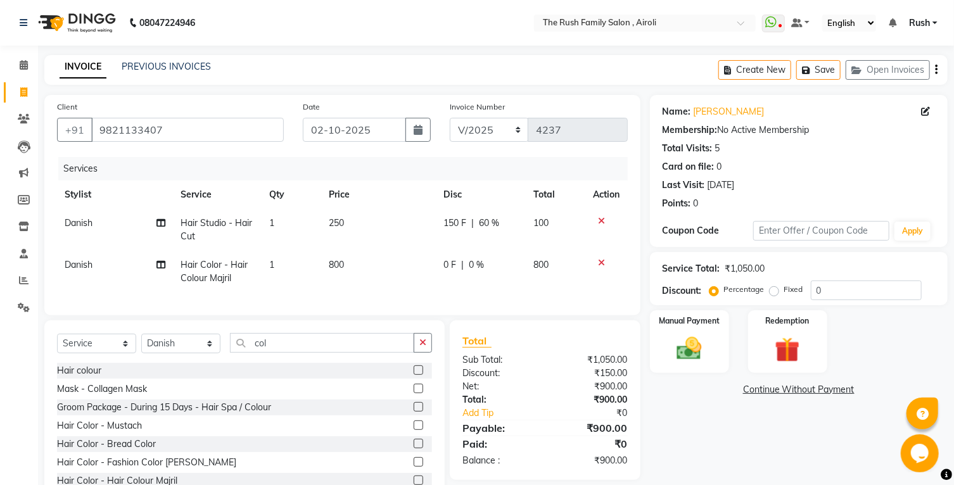
click at [450, 268] on span "0 F" at bounding box center [450, 265] width 13 height 13
select select "65380"
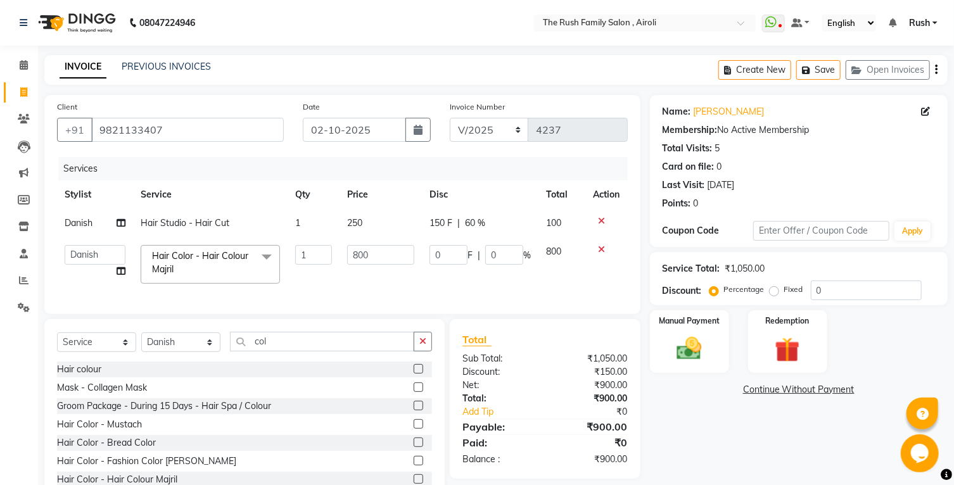
click at [450, 268] on td "0 F | 0 %" at bounding box center [480, 265] width 117 height 54
click at [439, 224] on span "150 F" at bounding box center [441, 223] width 23 height 13
select select "65380"
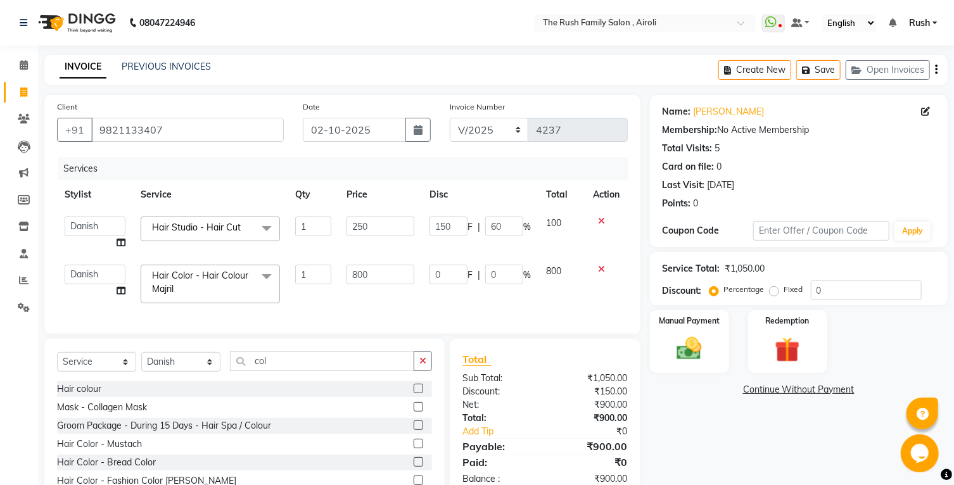
click at [439, 224] on input "150" at bounding box center [449, 227] width 38 height 20
type input "100"
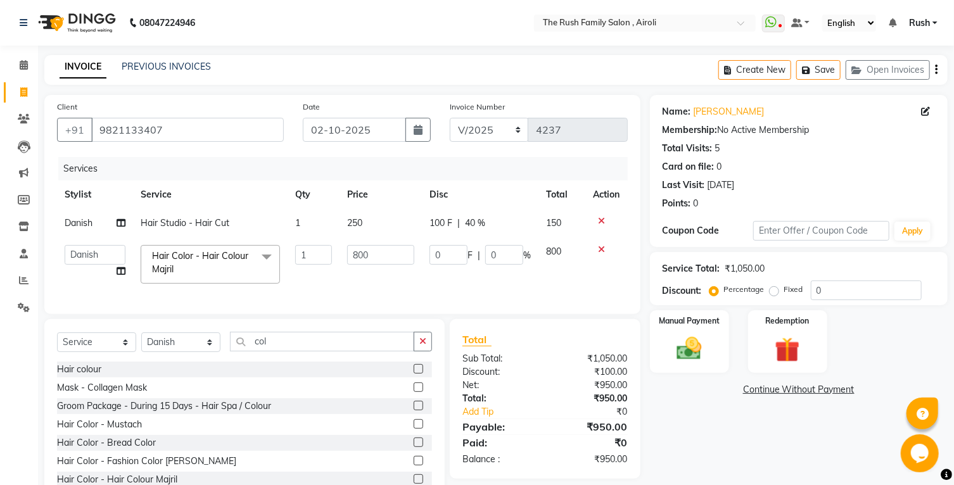
click at [439, 241] on tbody "Danish Hair Studio - Hair Cut 1 250 100 F | 40 % 150 Ajaz Alvira Asif Danish D.…" at bounding box center [342, 250] width 571 height 82
click at [442, 260] on input "0" at bounding box center [449, 255] width 38 height 20
type input "5"
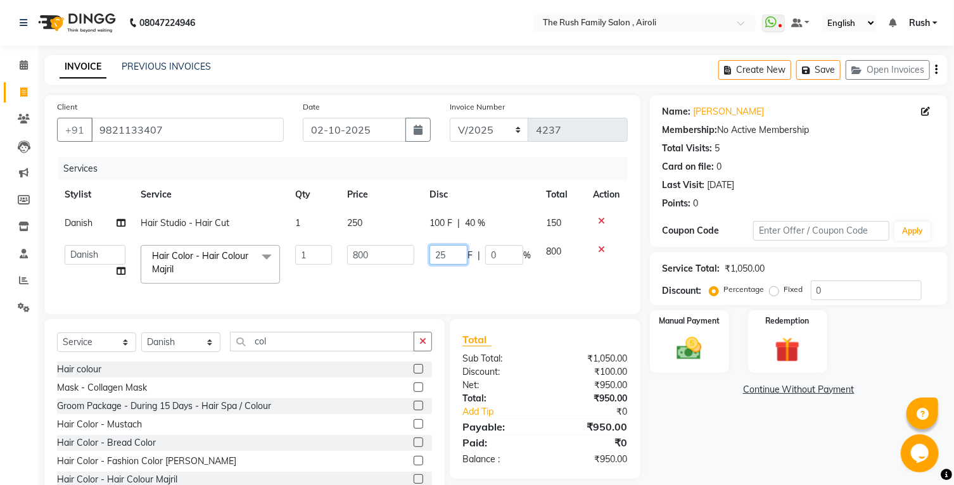
type input "250"
click at [526, 285] on tr "Ajaz Alvira Asif Danish D.C Guddi mumtaz Naeem Neha Rush Rush sanjana Swati Vim…" at bounding box center [342, 265] width 571 height 54
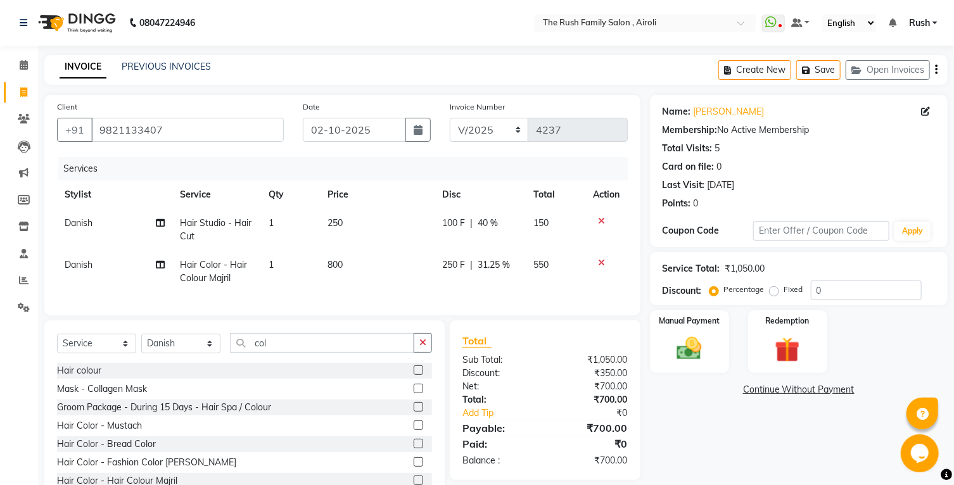
scroll to position [53, 0]
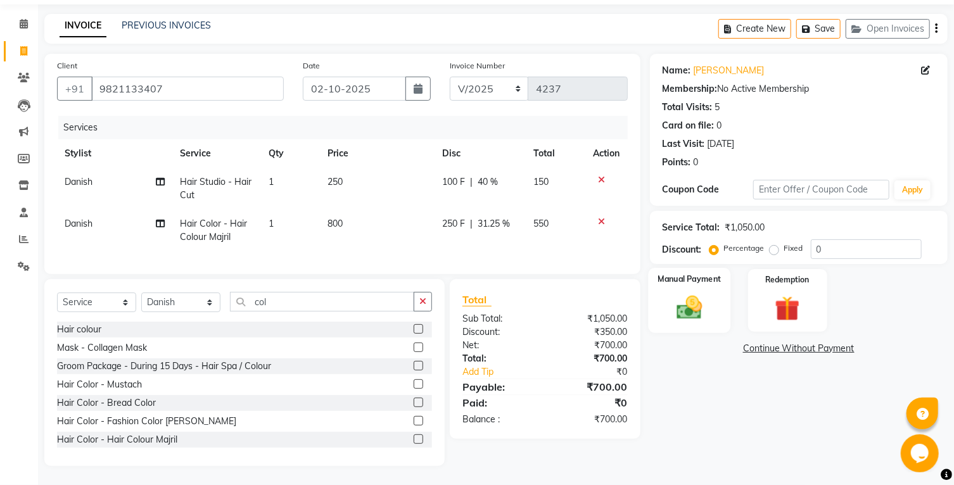
click at [702, 311] on img at bounding box center [690, 308] width 42 height 30
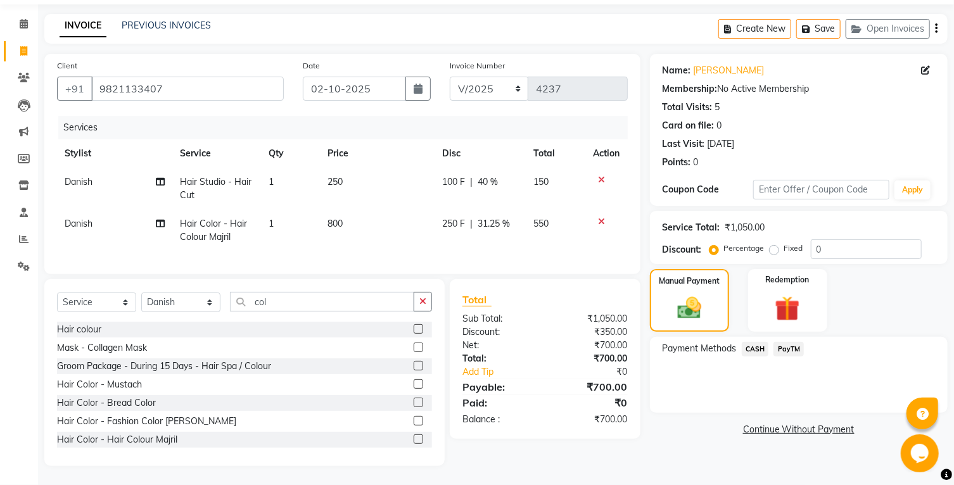
click at [794, 349] on span "PayTM" at bounding box center [789, 349] width 30 height 15
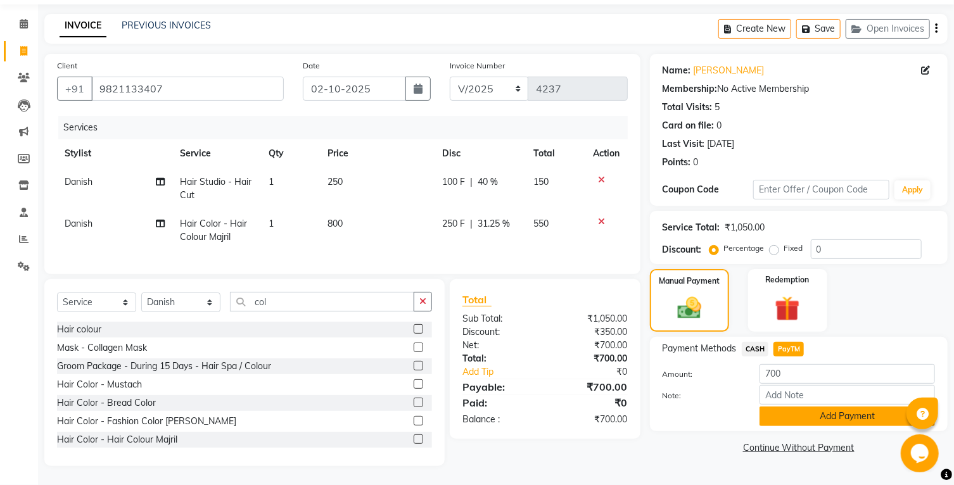
click at [774, 423] on button "Add Payment" at bounding box center [848, 417] width 176 height 20
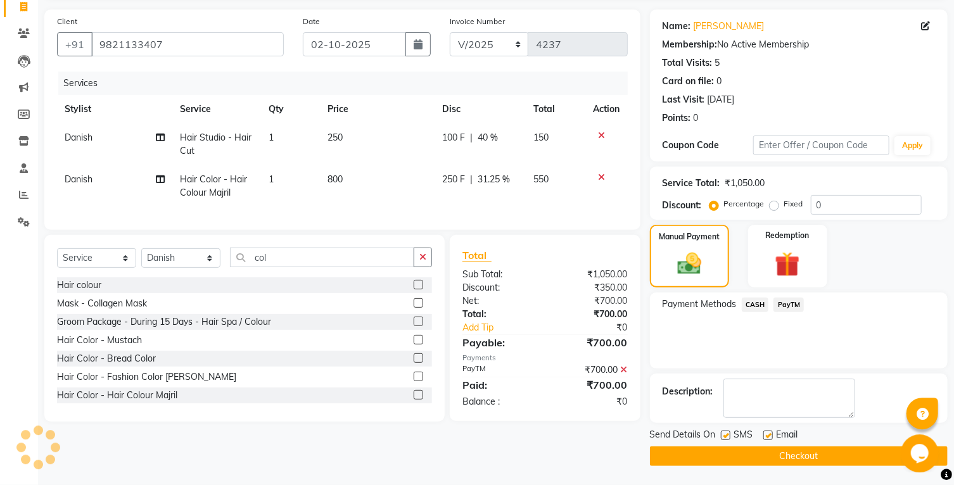
scroll to position [100, 0]
click at [727, 437] on label at bounding box center [726, 436] width 10 height 10
click at [727, 437] on input "checkbox" at bounding box center [725, 436] width 8 height 8
checkbox input "false"
click at [771, 436] on label at bounding box center [769, 436] width 10 height 10
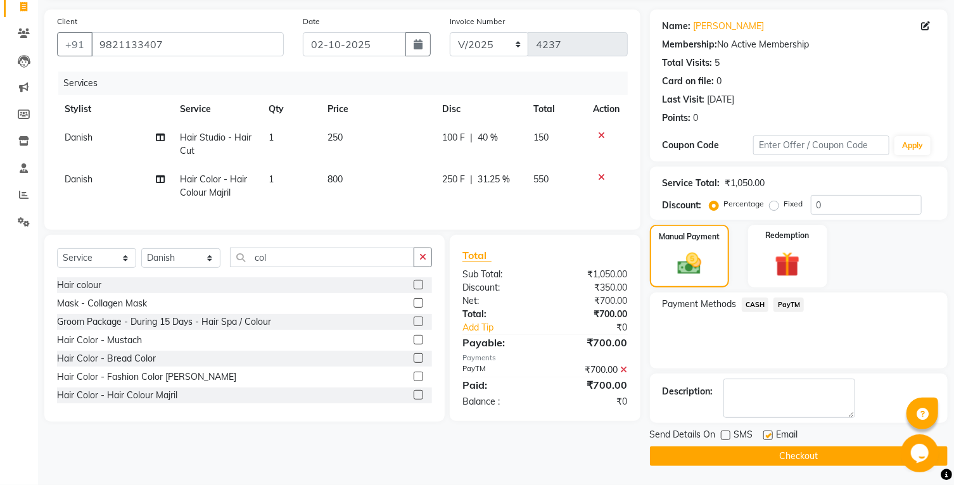
click at [771, 436] on input "checkbox" at bounding box center [768, 436] width 8 height 8
checkbox input "false"
click at [757, 454] on button "Checkout" at bounding box center [799, 457] width 298 height 20
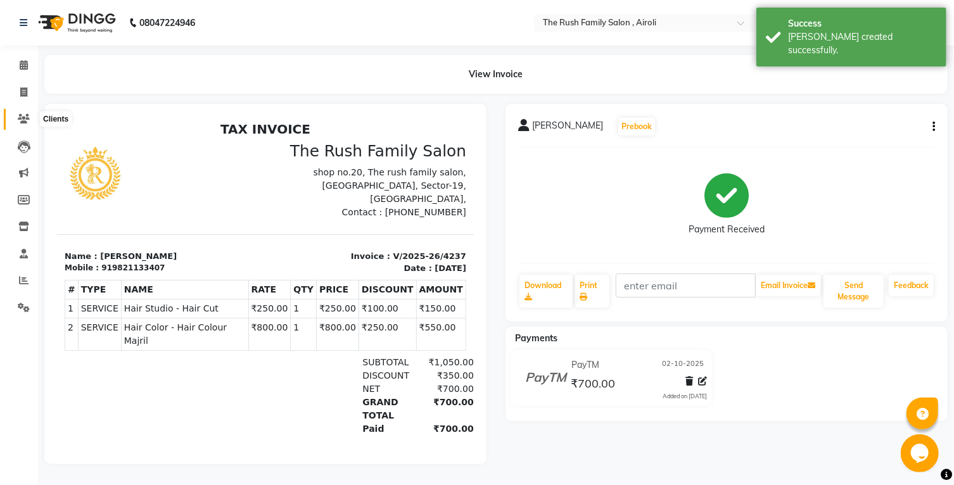
click at [27, 118] on icon at bounding box center [24, 119] width 12 height 10
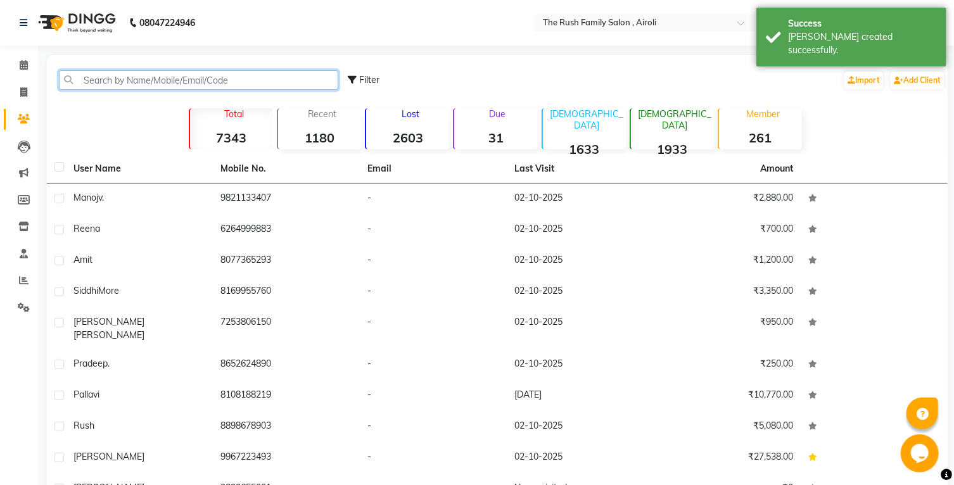
click at [121, 79] on input "text" at bounding box center [198, 80] width 279 height 20
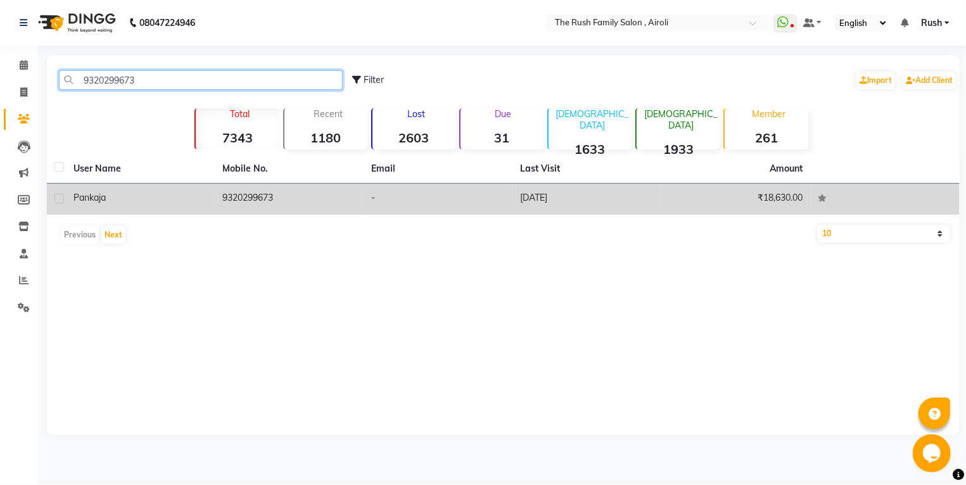
type input "9320299673"
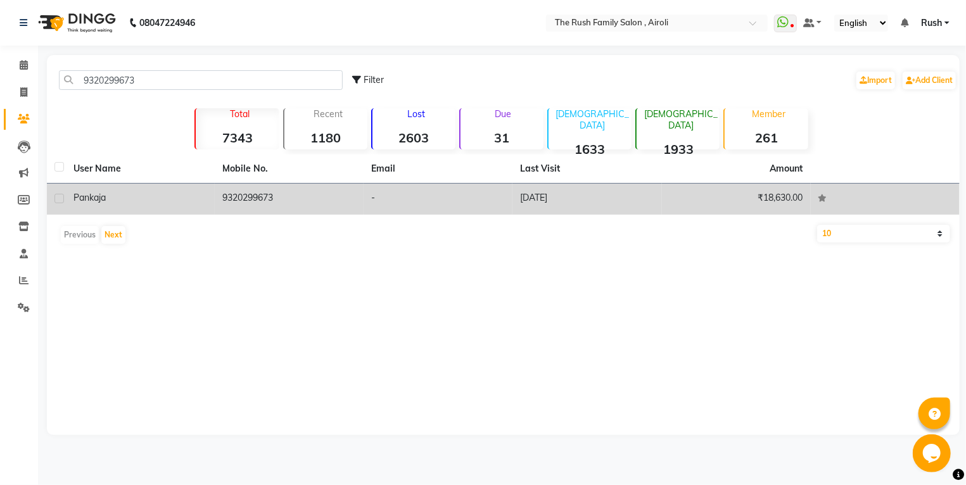
click at [149, 210] on td "pankaja" at bounding box center [140, 199] width 149 height 31
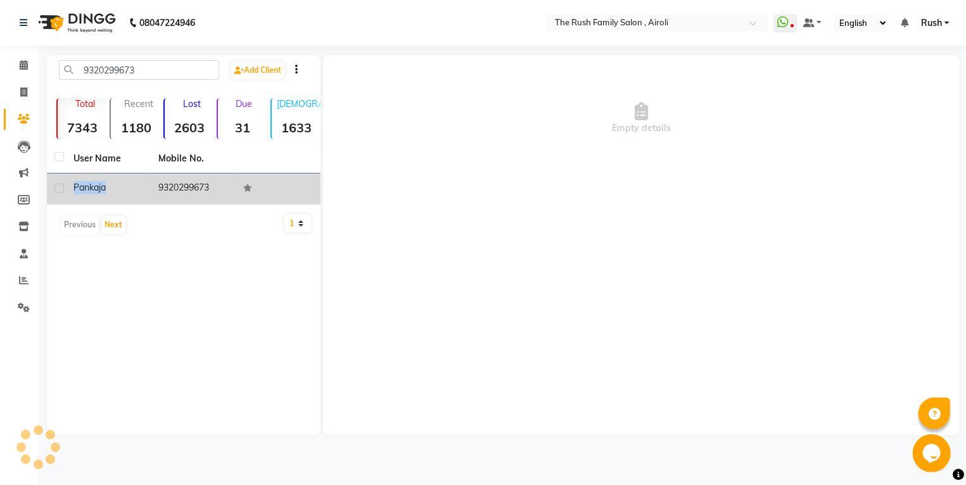
click at [149, 210] on div "User Name Mobile No. pankaja 9320299673 Previous Next 10 50 100" at bounding box center [184, 192] width 274 height 96
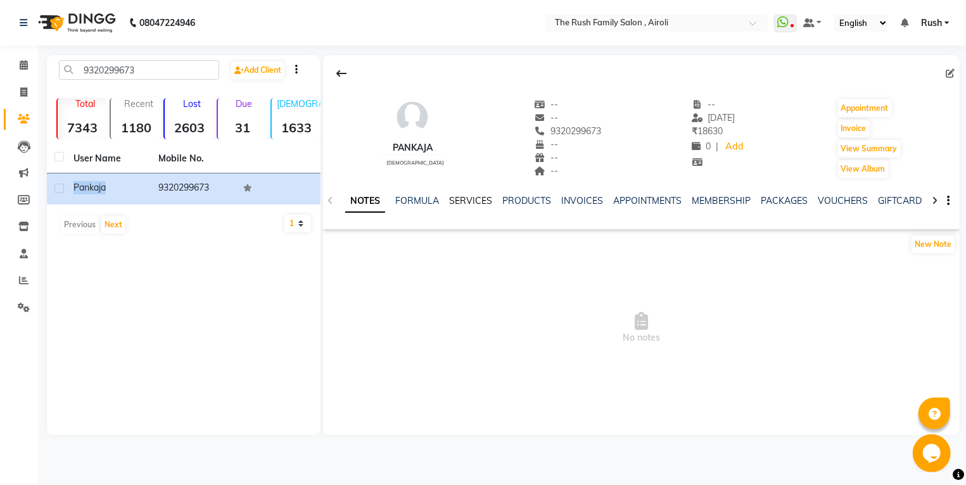
click at [459, 203] on link "SERVICES" at bounding box center [470, 200] width 43 height 11
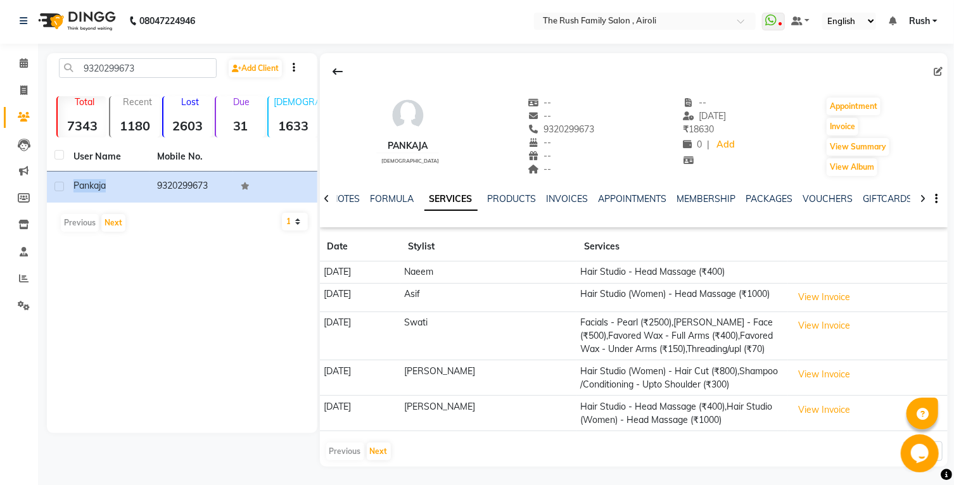
scroll to position [3, 0]
click at [383, 447] on button "Next" at bounding box center [379, 451] width 24 height 18
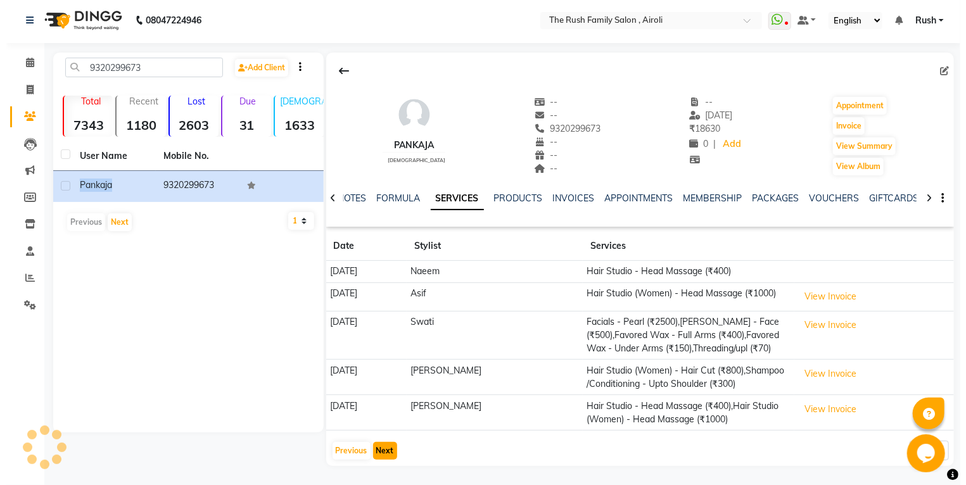
scroll to position [0, 0]
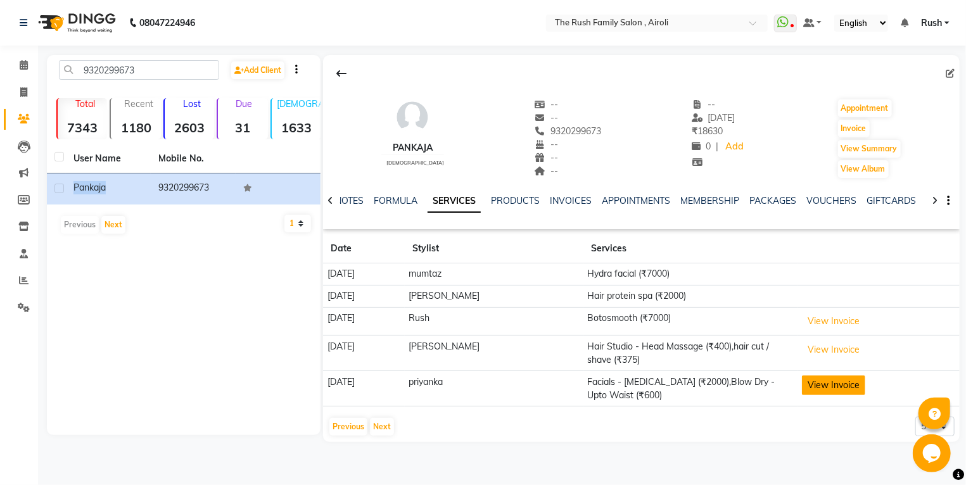
click at [814, 393] on button "View Invoice" at bounding box center [833, 386] width 63 height 20
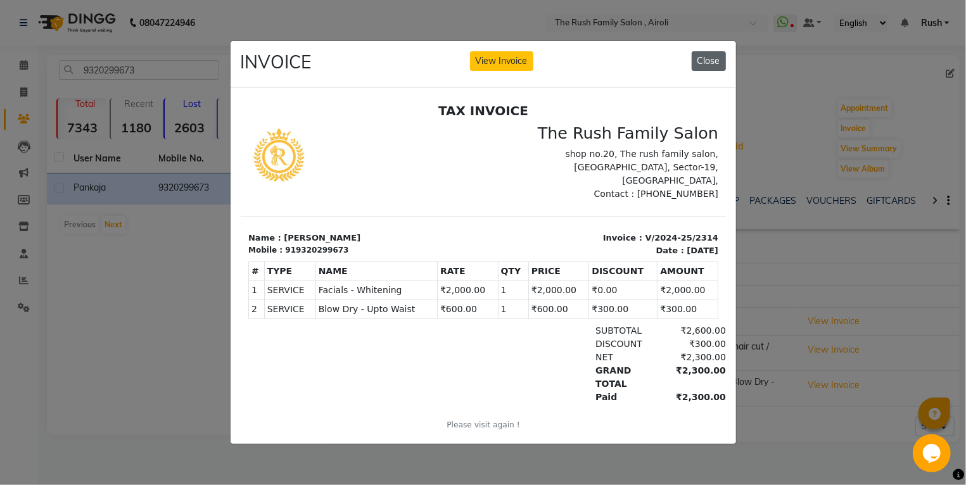
click at [716, 58] on button "Close" at bounding box center [709, 61] width 34 height 20
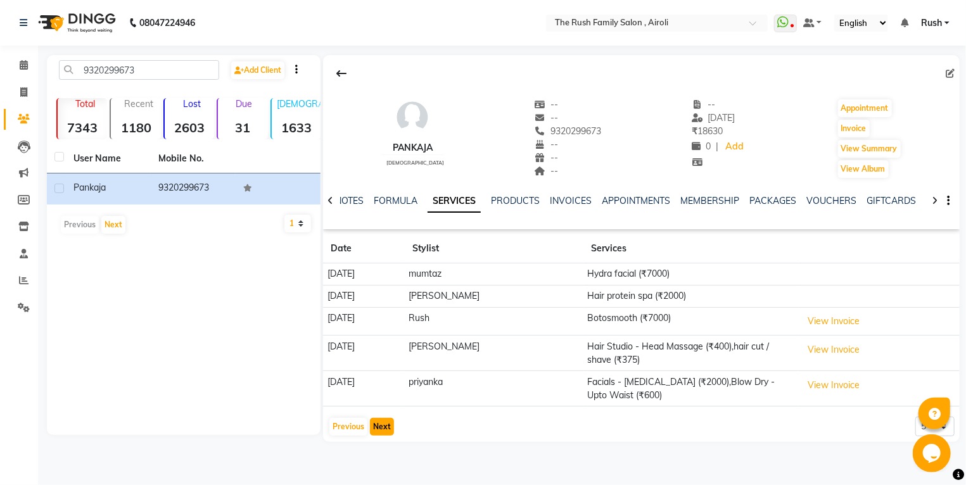
click at [380, 426] on button "Next" at bounding box center [382, 427] width 24 height 18
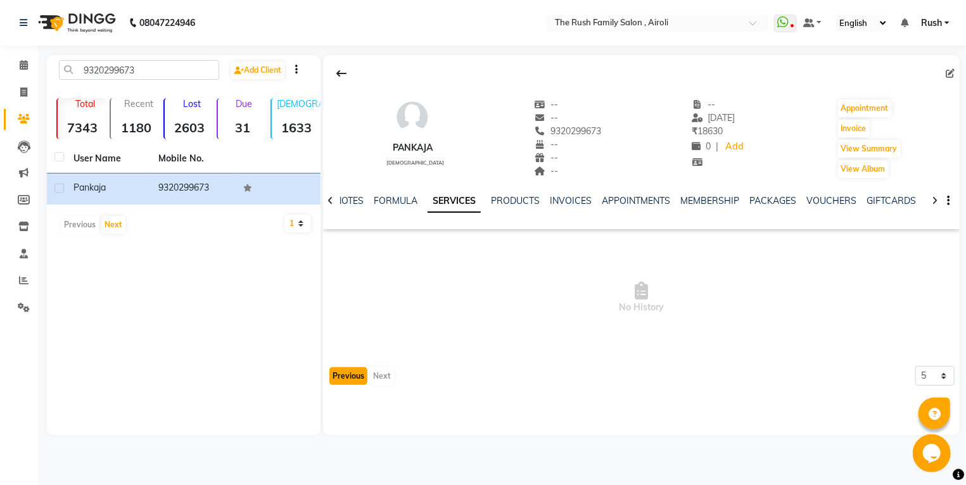
click at [360, 376] on button "Previous" at bounding box center [349, 377] width 38 height 18
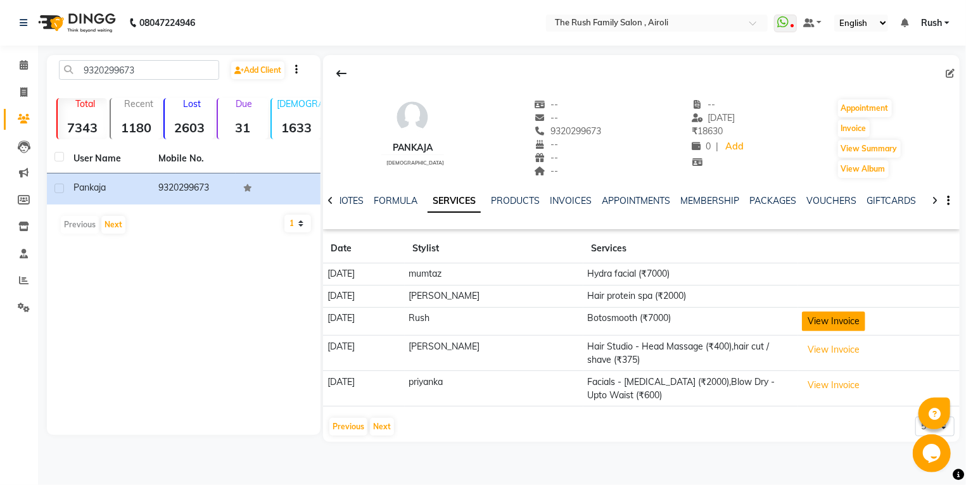
click at [837, 321] on button "View Invoice" at bounding box center [833, 322] width 63 height 20
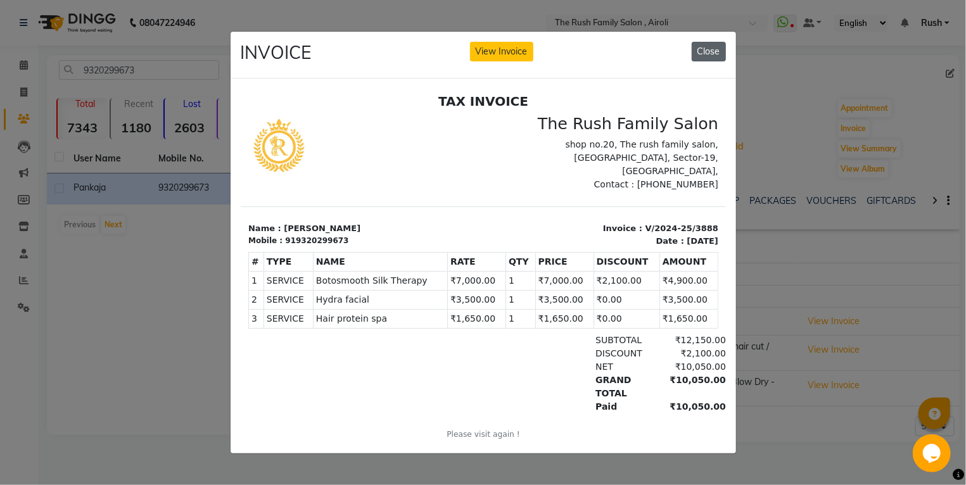
click at [714, 50] on button "Close" at bounding box center [709, 52] width 34 height 20
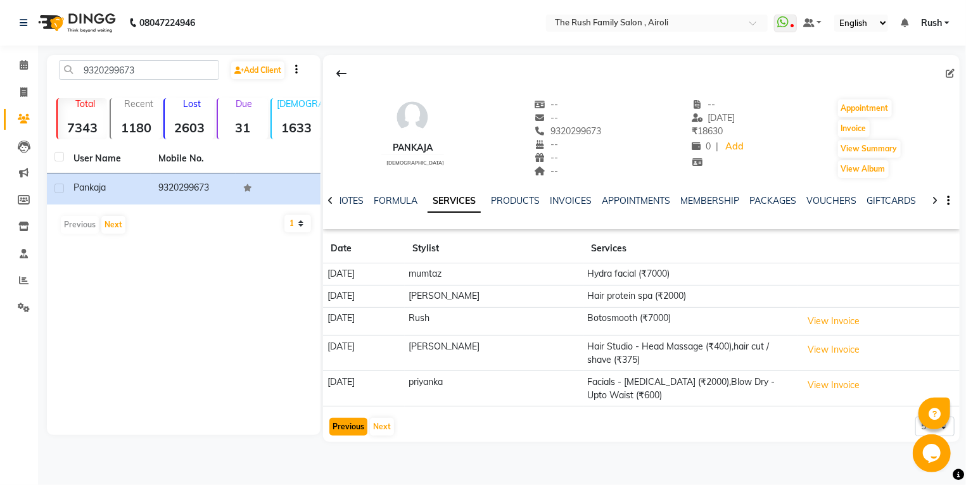
click at [342, 426] on button "Previous" at bounding box center [349, 427] width 38 height 18
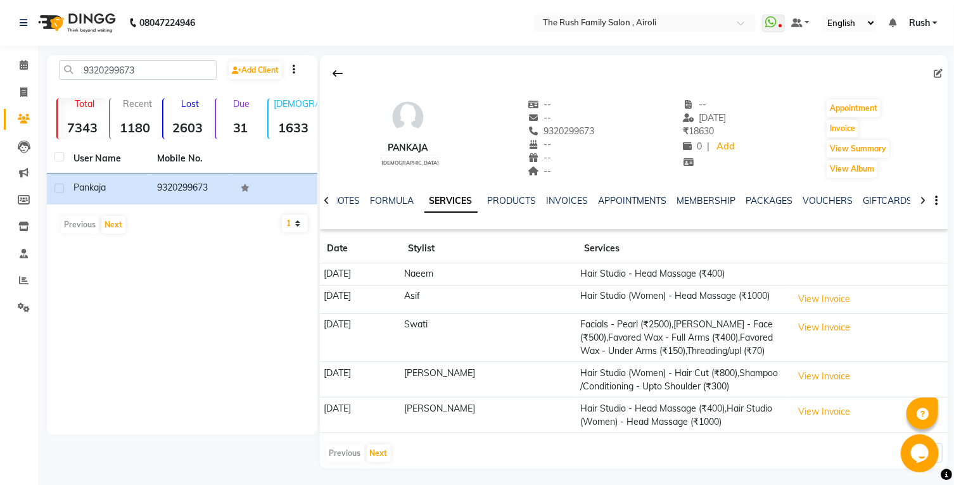
scroll to position [3, 0]
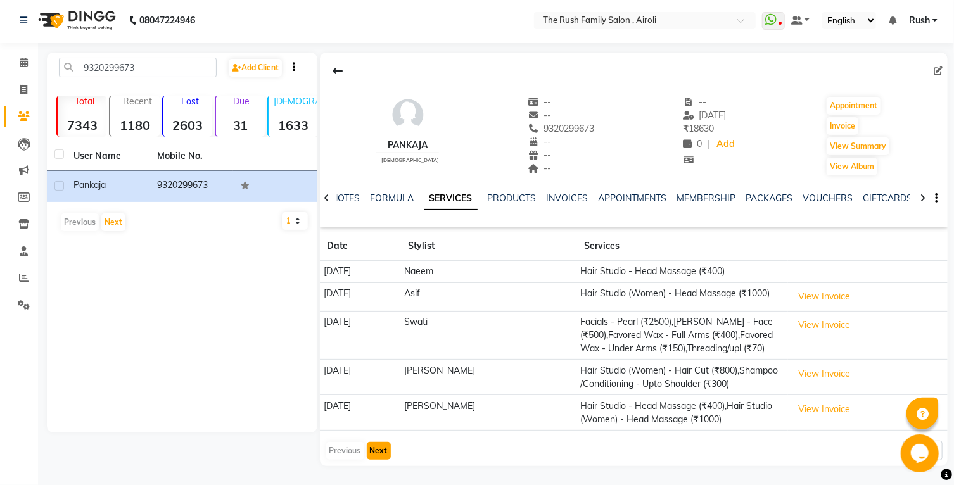
click at [388, 454] on button "Next" at bounding box center [379, 451] width 24 height 18
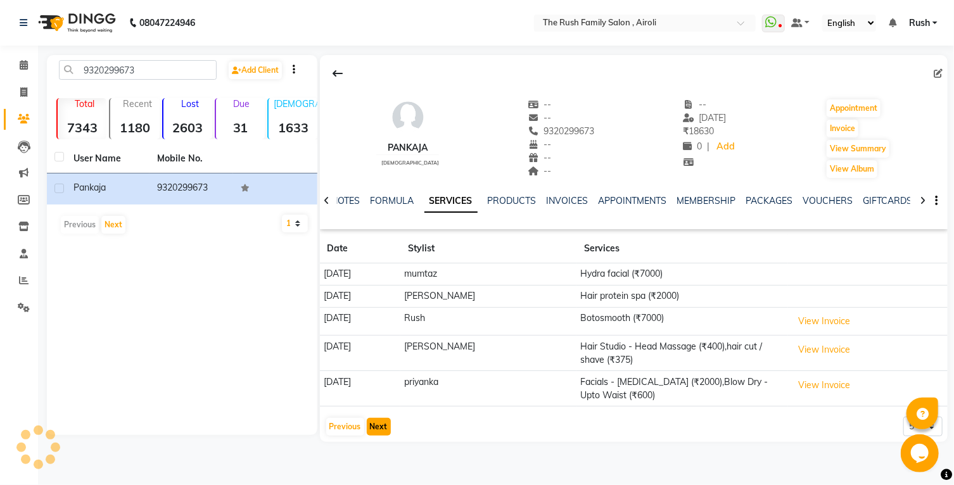
scroll to position [0, 0]
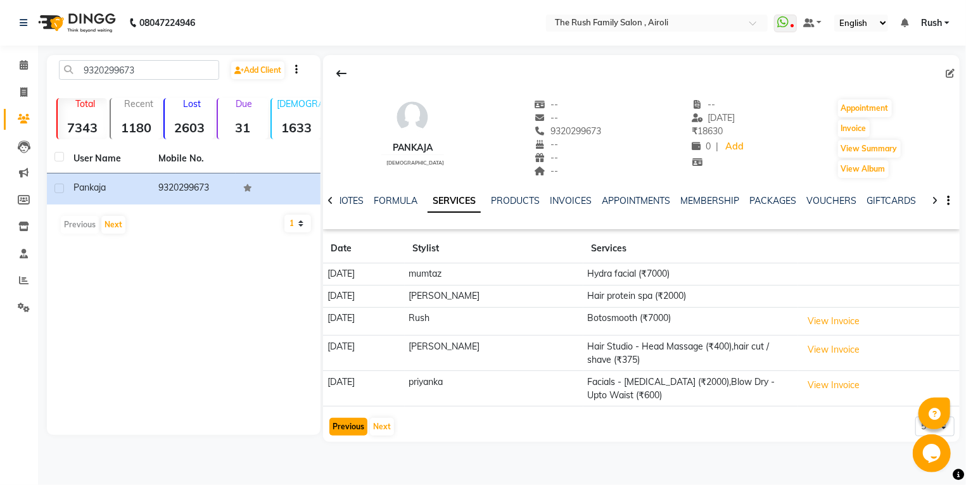
click at [351, 426] on button "Previous" at bounding box center [349, 427] width 38 height 18
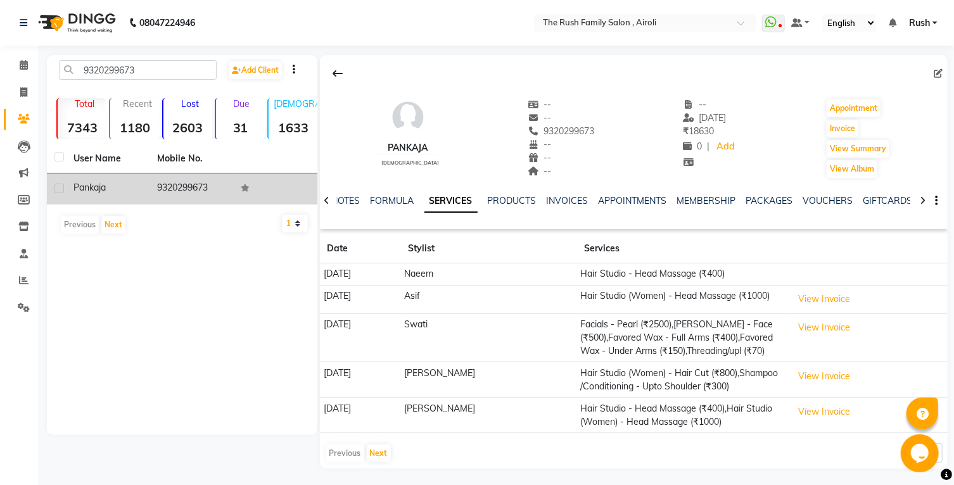
click at [188, 193] on td "9320299673" at bounding box center [192, 189] width 84 height 31
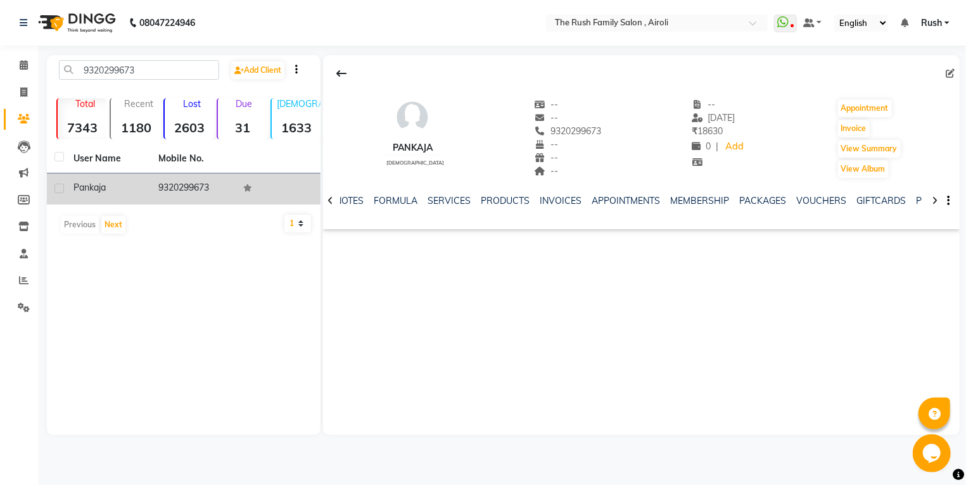
click at [188, 193] on td "9320299673" at bounding box center [193, 189] width 85 height 31
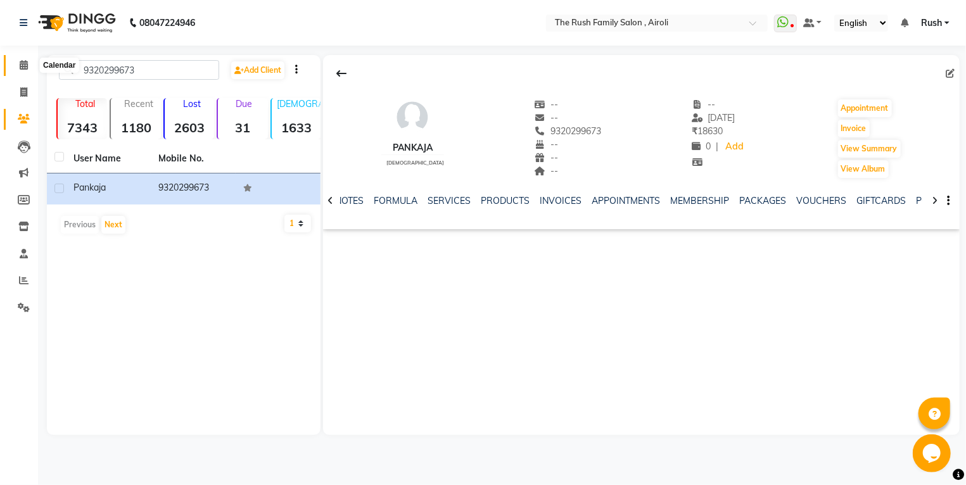
click at [19, 69] on span at bounding box center [24, 65] width 22 height 15
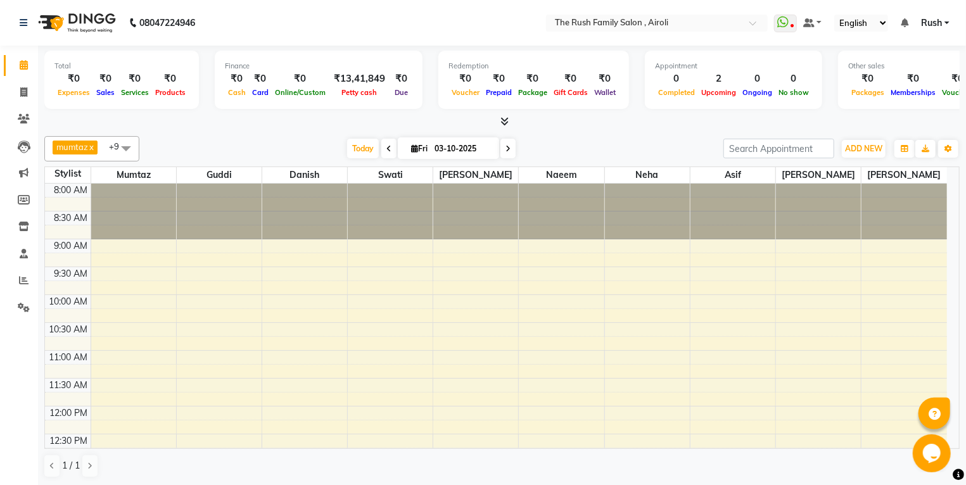
click at [169, 309] on td at bounding box center [519, 316] width 857 height 14
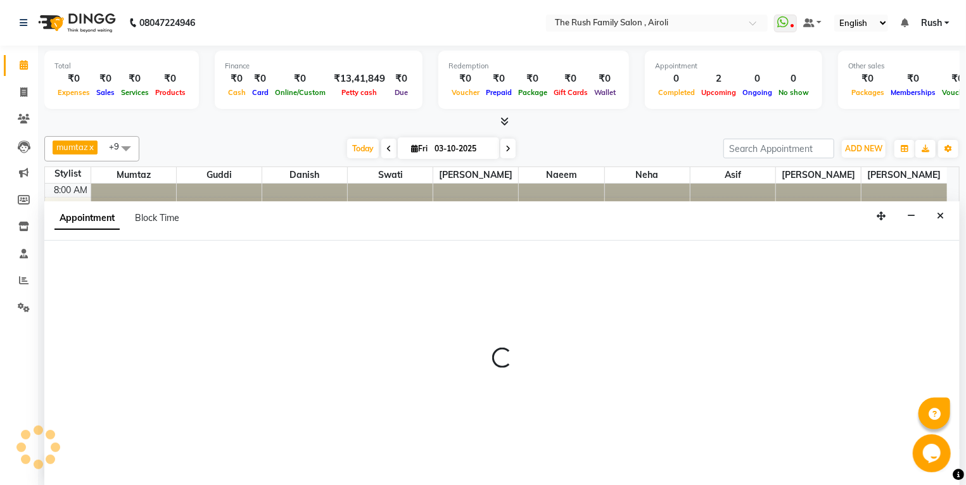
scroll to position [1, 0]
select select "42200"
select select "tentative"
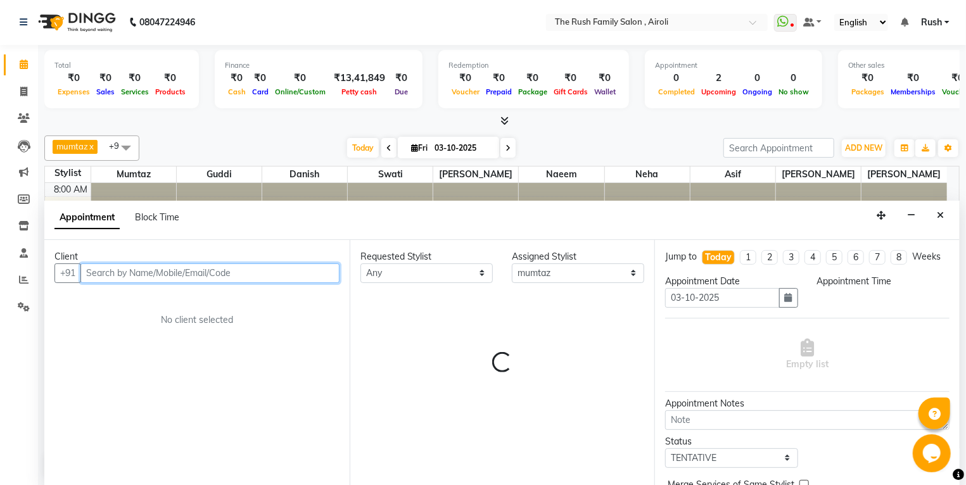
select select "615"
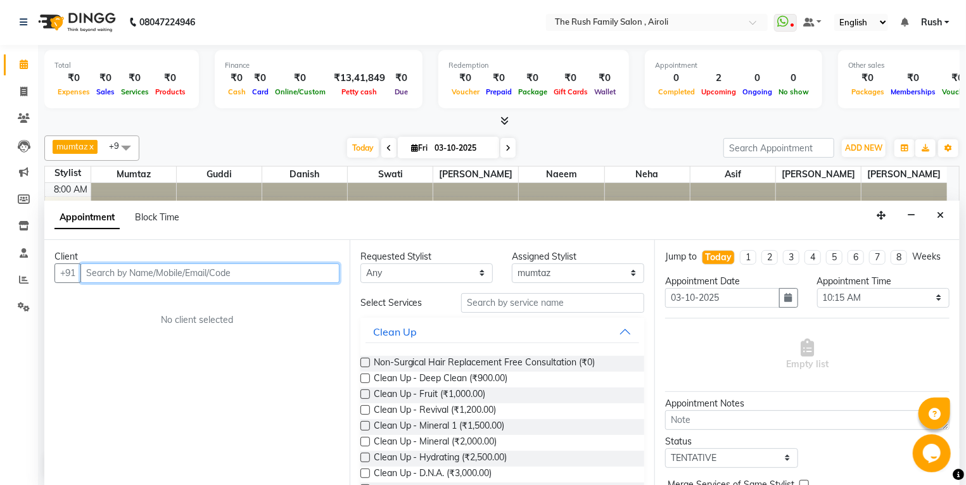
click at [106, 275] on input "text" at bounding box center [209, 274] width 259 height 20
paste input "9320299673"
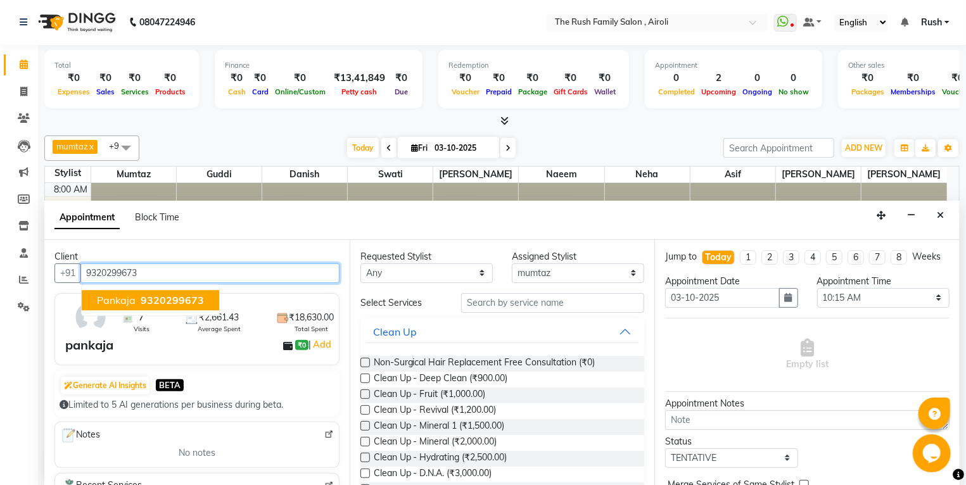
click at [129, 305] on span "pankaja" at bounding box center [116, 300] width 39 height 13
type input "9320299673"
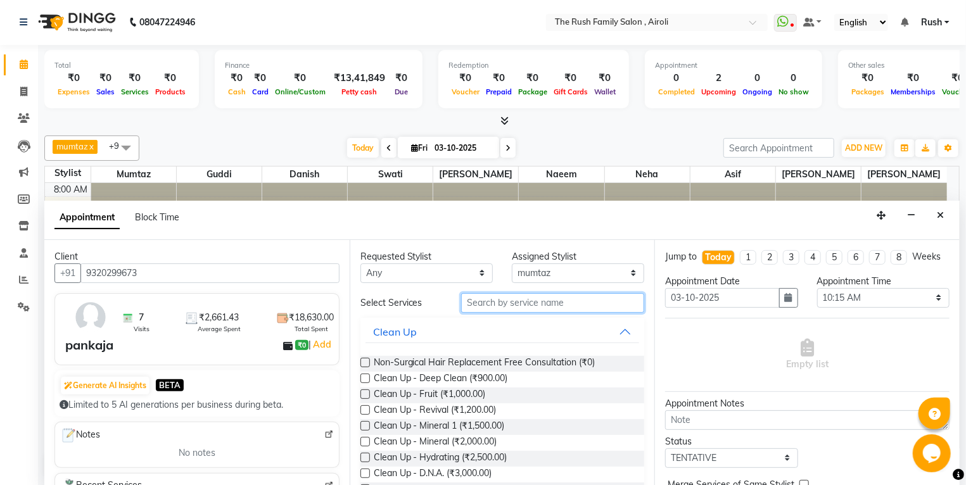
click at [498, 305] on input "text" at bounding box center [552, 303] width 183 height 20
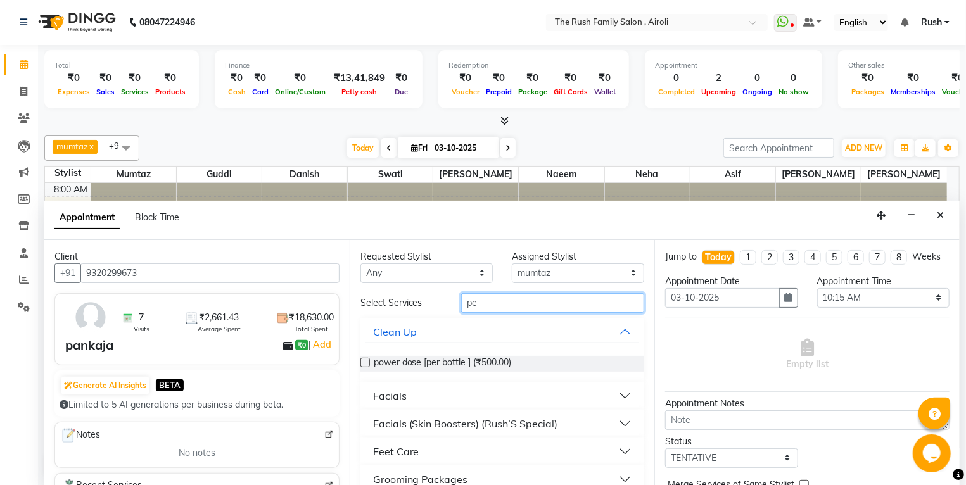
type input "p"
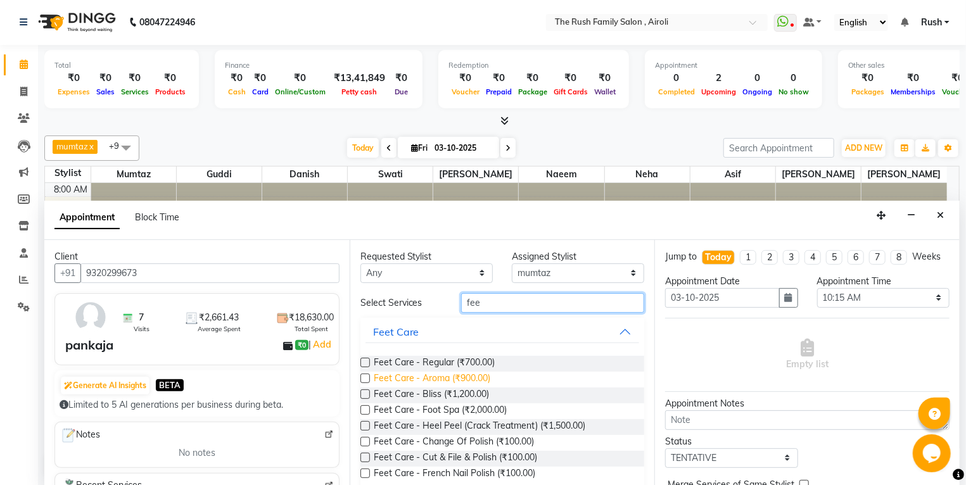
scroll to position [16, 0]
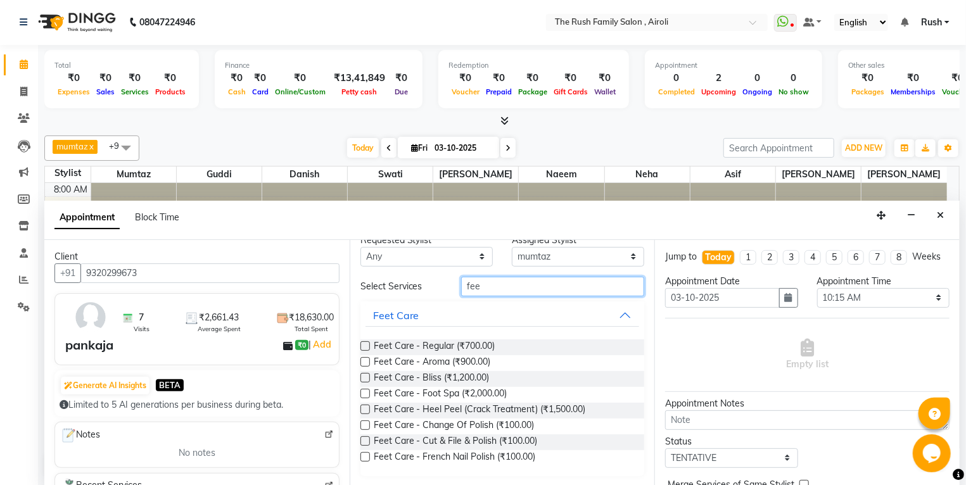
type input "fee"
click at [364, 394] on label at bounding box center [366, 394] width 10 height 10
click at [364, 394] on input "checkbox" at bounding box center [365, 395] width 8 height 8
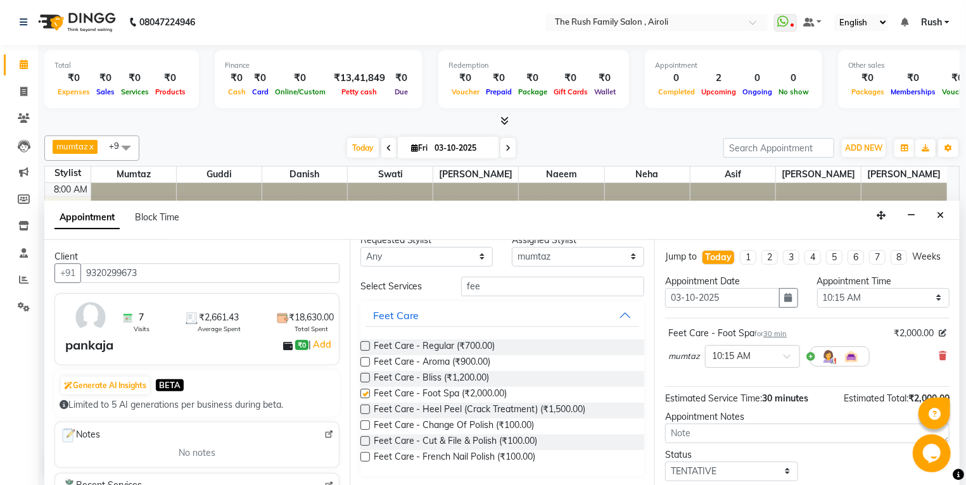
checkbox input "false"
click at [369, 378] on label at bounding box center [366, 378] width 10 height 10
click at [369, 378] on input "checkbox" at bounding box center [365, 379] width 8 height 8
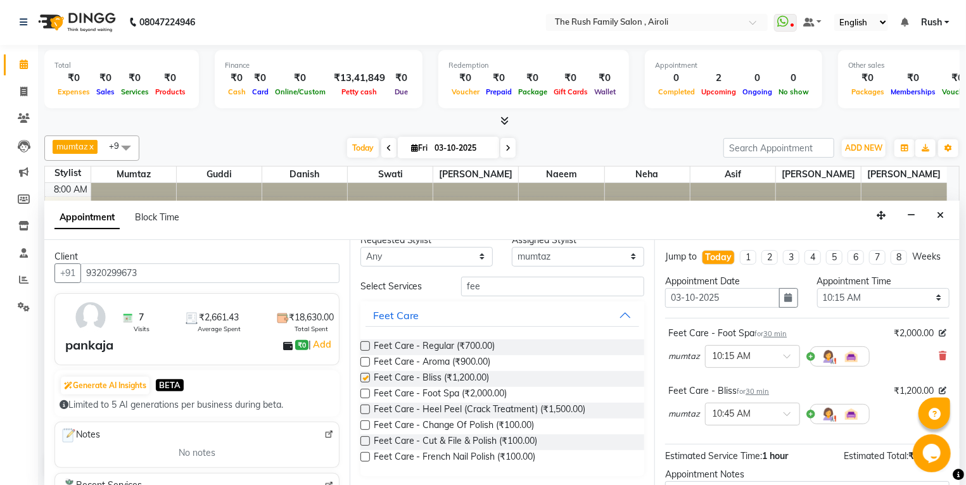
checkbox input "false"
click at [938, 362] on div "Feet Care - Foot Spa for 30 min ₹2,000.00 mumtaz × 10:15 AM" at bounding box center [807, 350] width 285 height 53
click at [939, 363] on span at bounding box center [943, 356] width 8 height 13
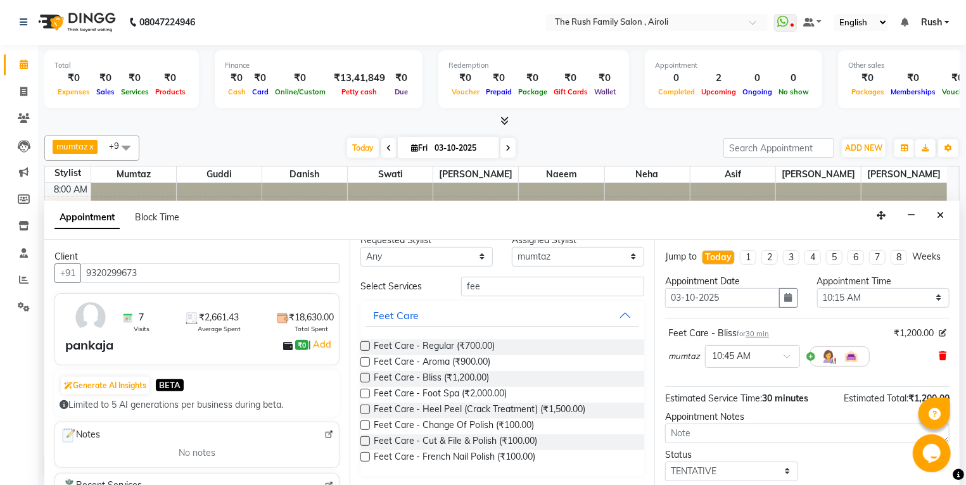
click at [939, 361] on icon at bounding box center [943, 356] width 8 height 9
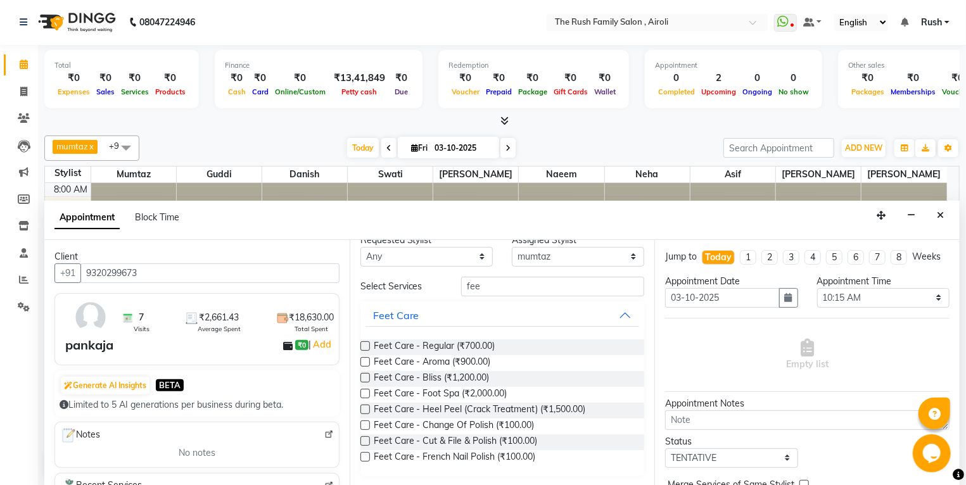
scroll to position [0, 0]
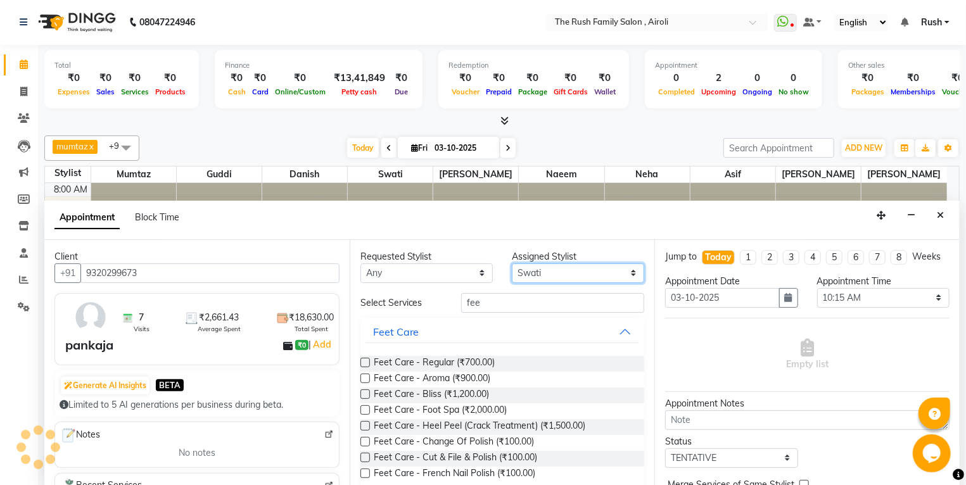
click option "Swati" at bounding box center [0, 0] width 0 height 0
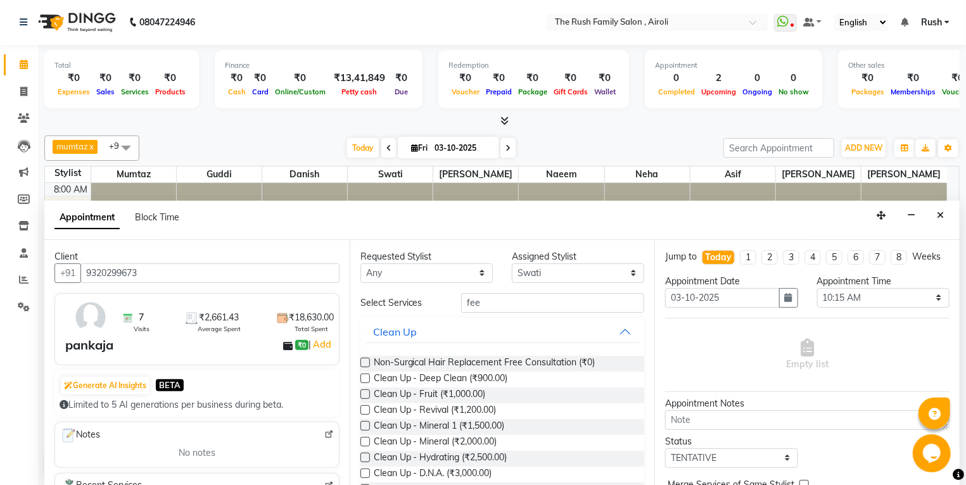
click at [565, 259] on div "Assigned Stylist" at bounding box center [578, 256] width 132 height 13
select select "91626"
click option "[PERSON_NAME]" at bounding box center [0, 0] width 0 height 0
click at [496, 304] on input "fee" at bounding box center [552, 303] width 183 height 20
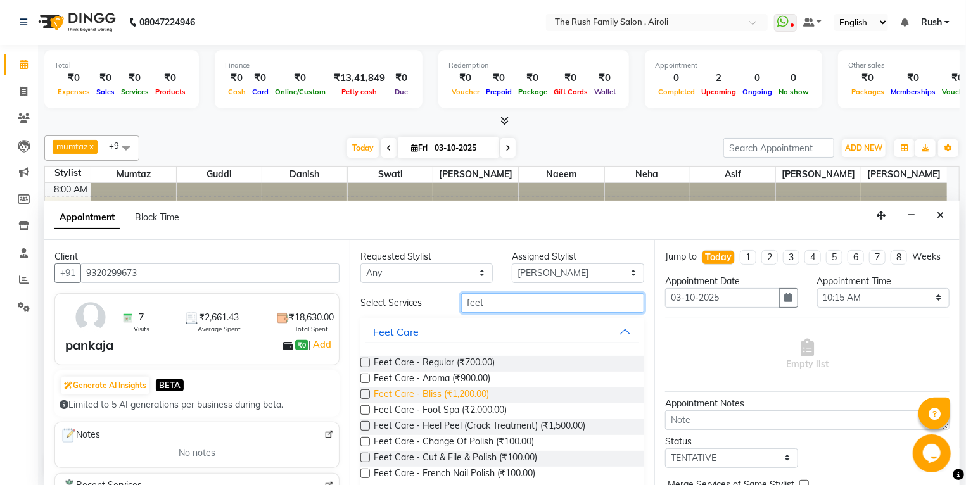
type input "feet"
click at [477, 399] on span "Feet Care - Bliss (₹1,200.00)" at bounding box center [432, 396] width 116 height 16
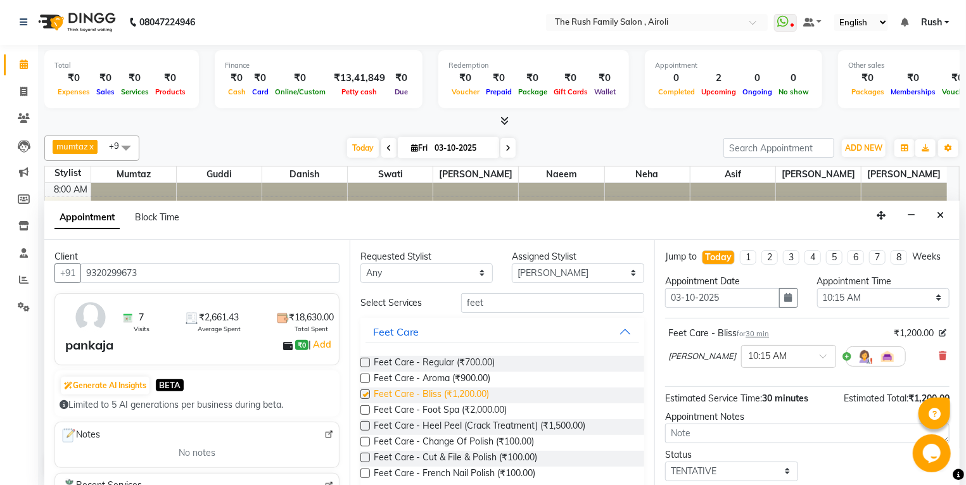
checkbox input "false"
click at [771, 368] on div "× 10:15 AM" at bounding box center [788, 356] width 95 height 23
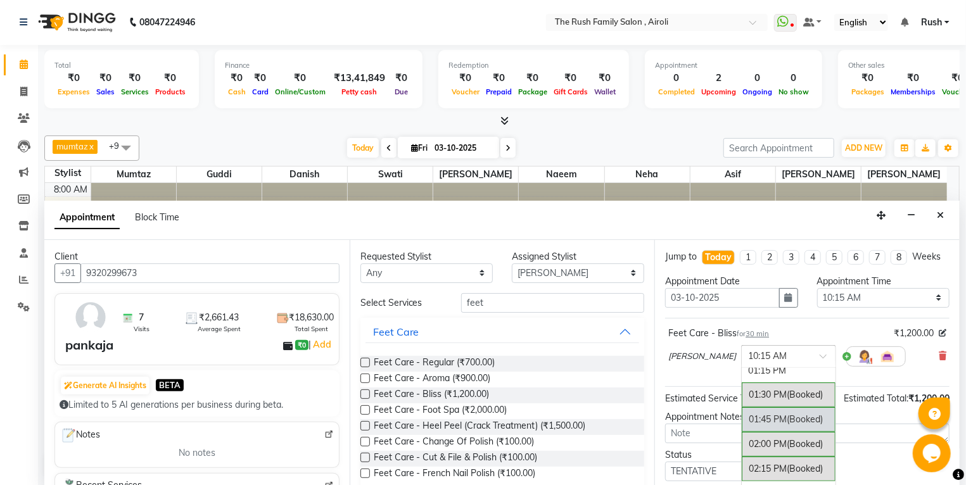
scroll to position [340, 0]
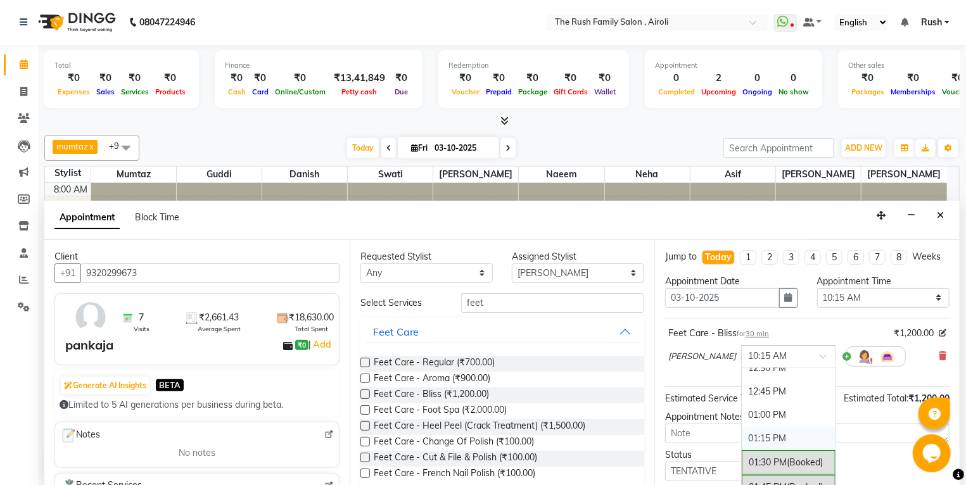
click at [742, 443] on div "01:15 PM" at bounding box center [789, 438] width 94 height 23
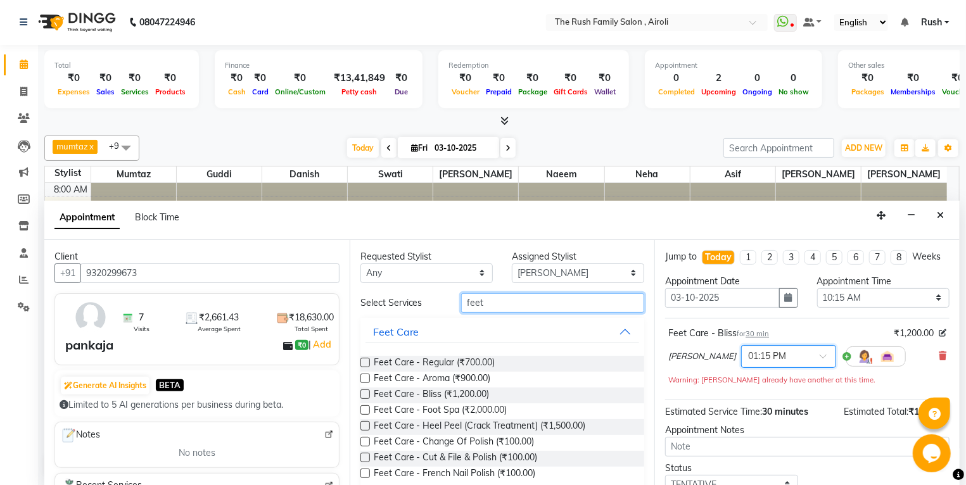
click at [489, 307] on input "feet" at bounding box center [552, 303] width 183 height 20
click at [497, 305] on input "feet" at bounding box center [552, 303] width 183 height 20
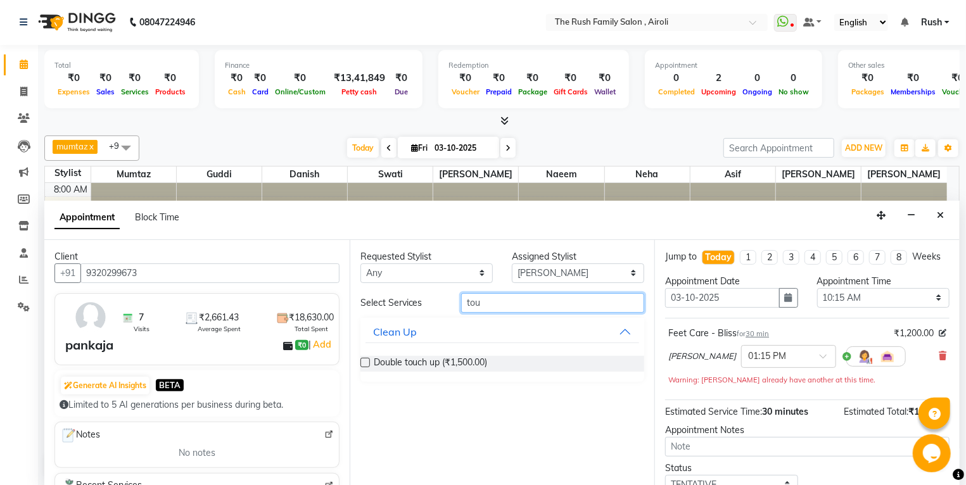
type input "tou"
click at [362, 366] on label at bounding box center [366, 363] width 10 height 10
click at [362, 366] on input "checkbox" at bounding box center [365, 364] width 8 height 8
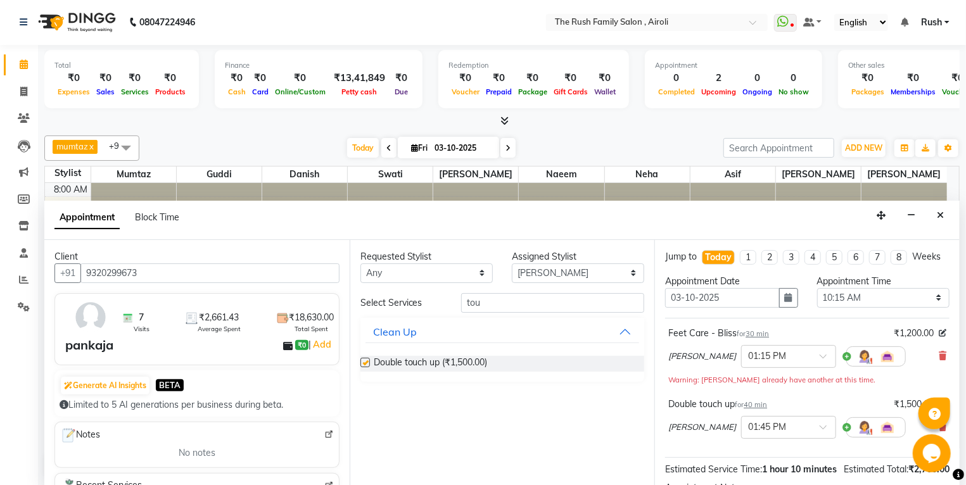
checkbox input "false"
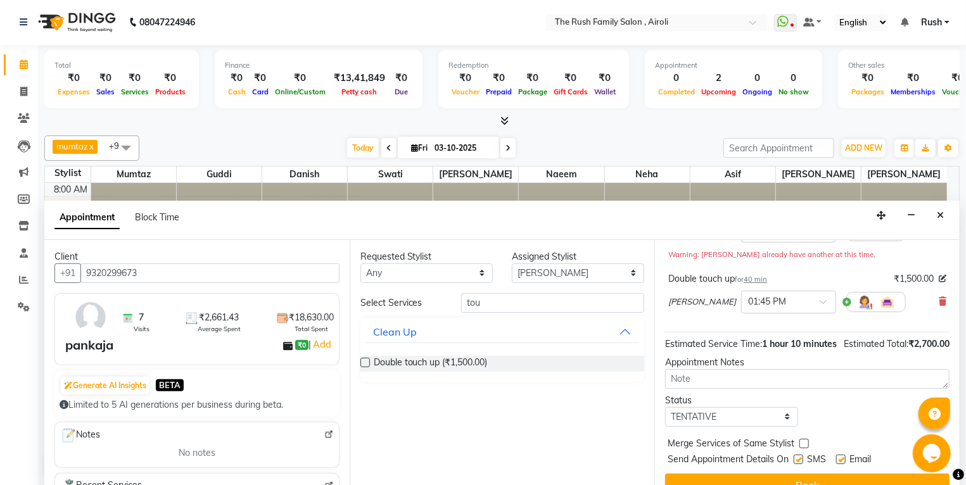
scroll to position [172, 0]
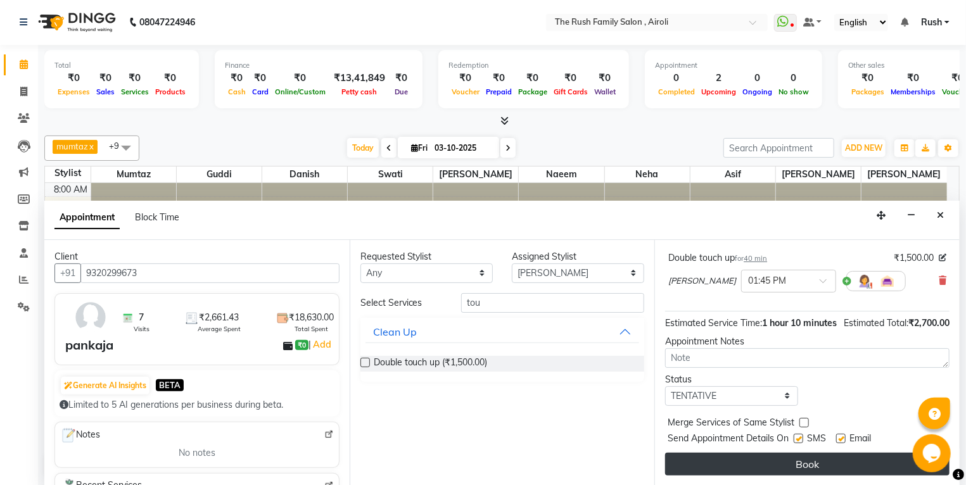
click at [718, 465] on button "Book" at bounding box center [807, 464] width 285 height 23
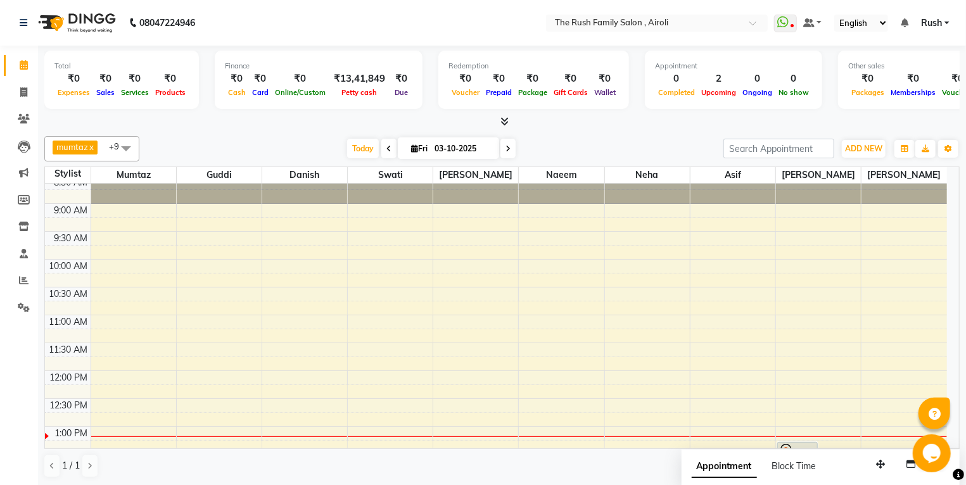
scroll to position [0, 0]
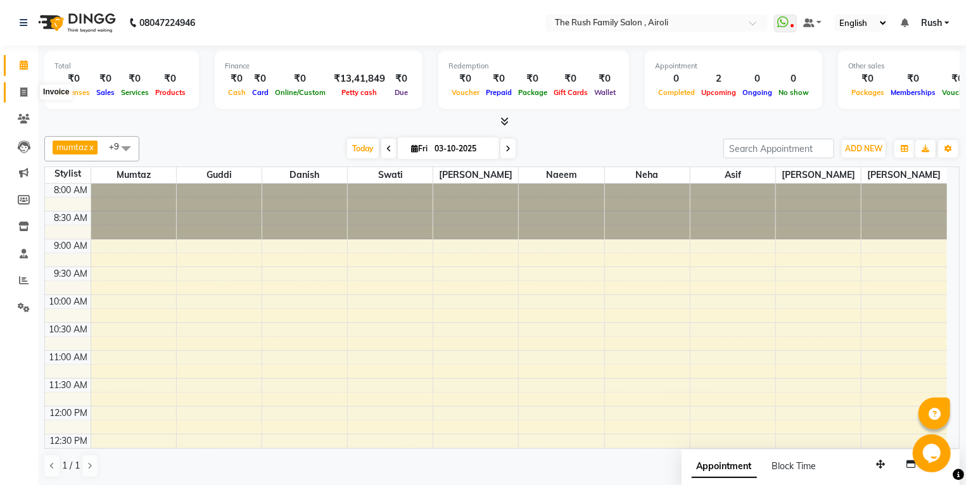
click at [22, 97] on icon at bounding box center [23, 92] width 7 height 10
select select "5419"
select select "service"
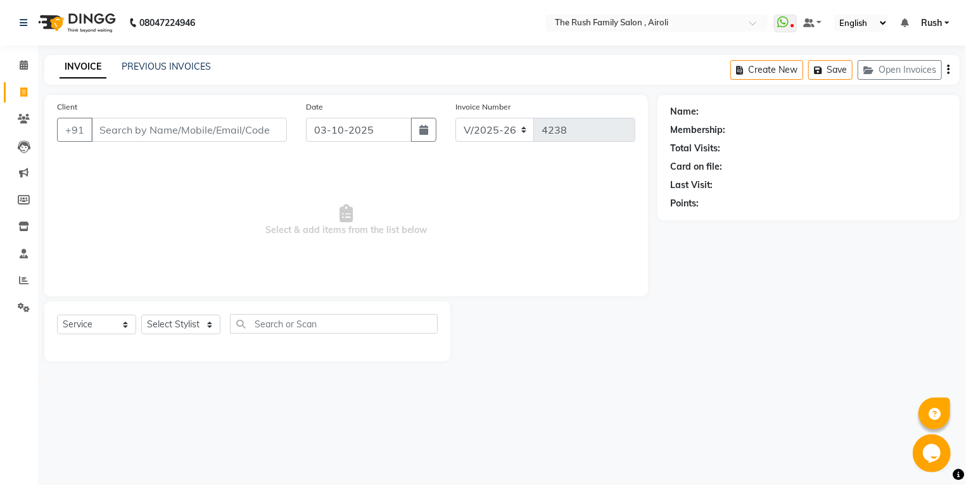
click at [212, 139] on input "Client" at bounding box center [189, 130] width 196 height 24
type input "9304412167"
click at [260, 129] on span "Add Client" at bounding box center [254, 130] width 50 height 13
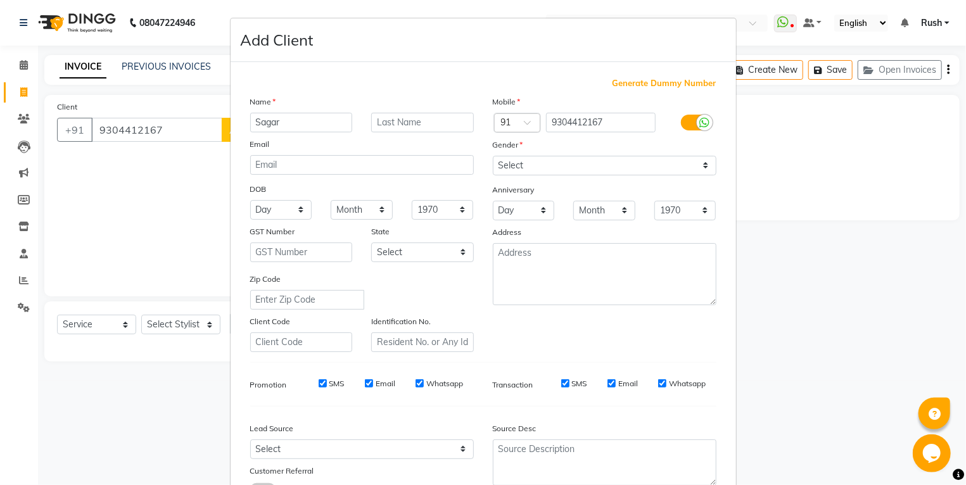
type input "Sagar"
click at [430, 120] on input "text" at bounding box center [422, 123] width 103 height 20
type input "."
select select "[DEMOGRAPHIC_DATA]"
click option "[DEMOGRAPHIC_DATA]" at bounding box center [0, 0] width 0 height 0
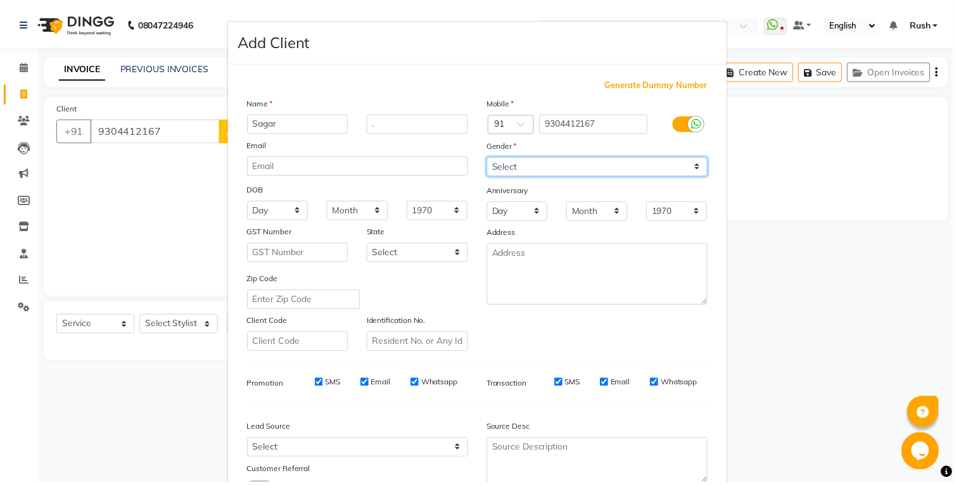
scroll to position [103, 0]
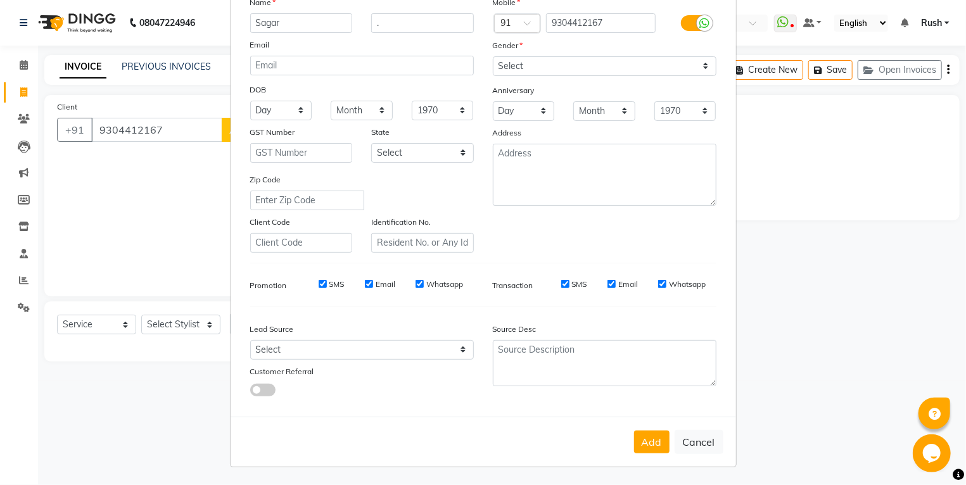
click at [627, 441] on div "Add Cancel" at bounding box center [484, 442] width 506 height 50
click at [636, 428] on div "Add Cancel" at bounding box center [484, 442] width 506 height 50
click at [649, 449] on button "Add" at bounding box center [651, 442] width 35 height 23
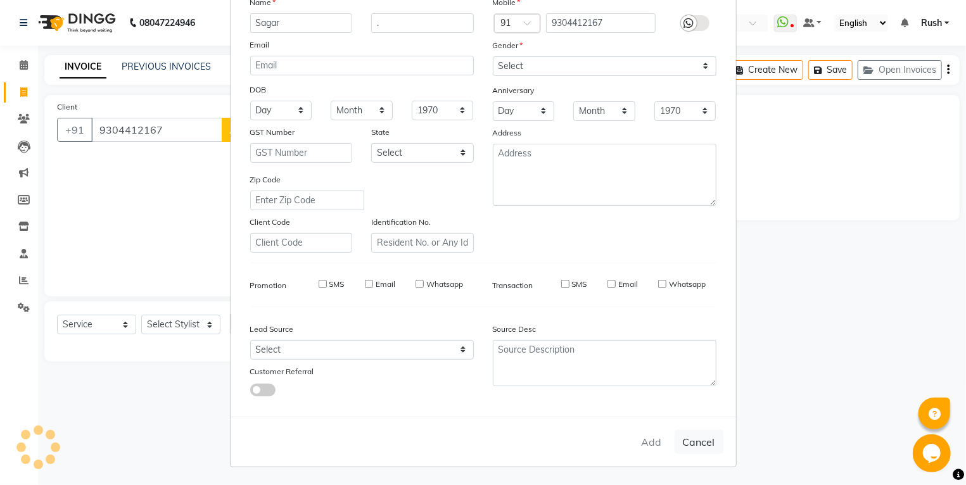
select select
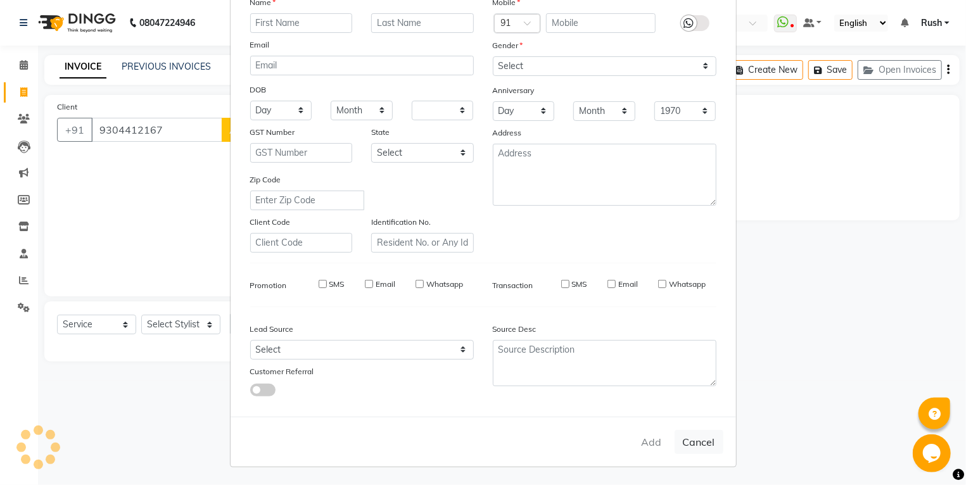
select select
checkbox input "false"
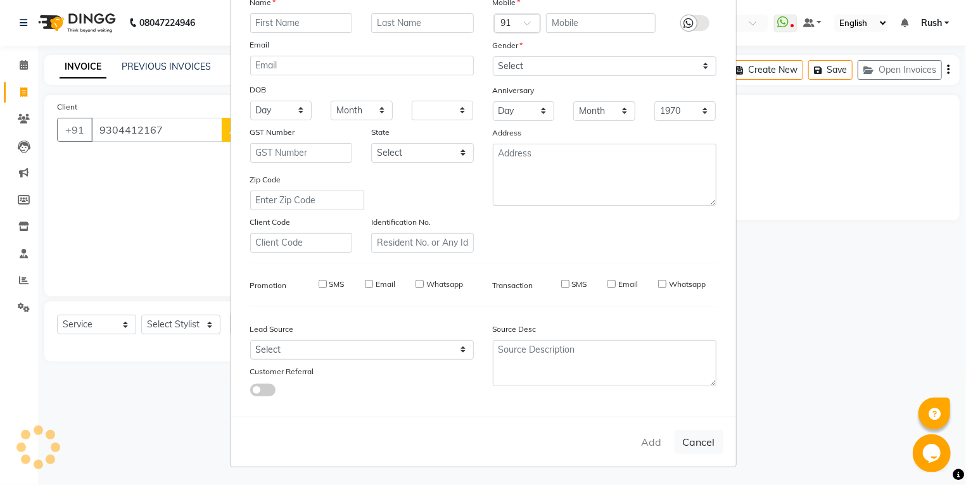
checkbox input "false"
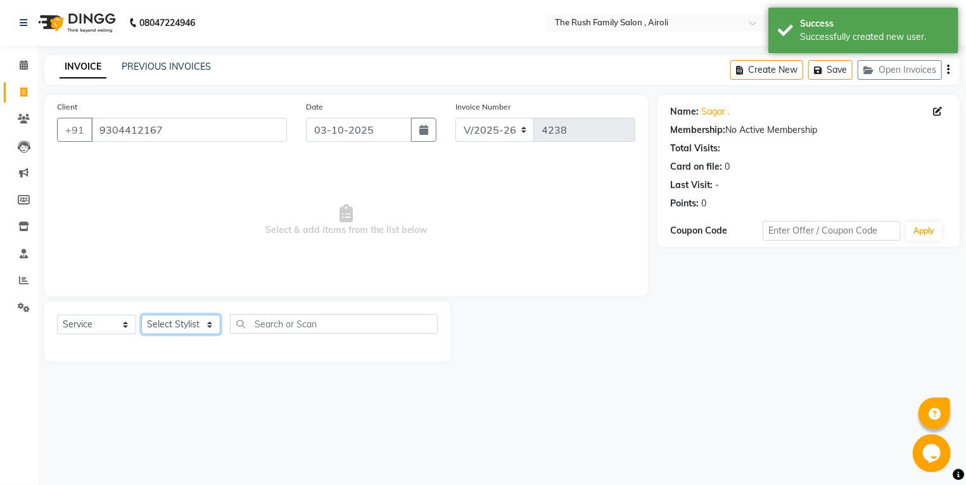
select select "88452"
click option "Asif" at bounding box center [0, 0] width 0 height 0
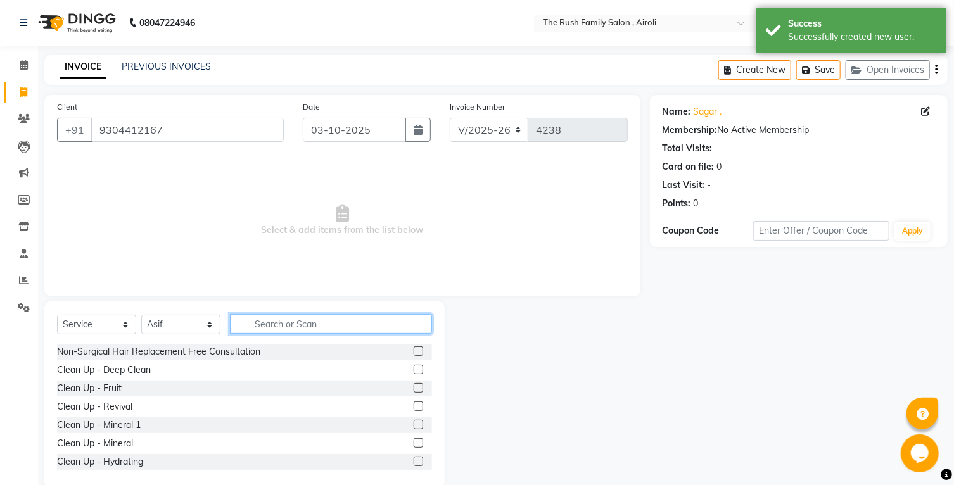
click at [290, 323] on input "text" at bounding box center [331, 324] width 202 height 20
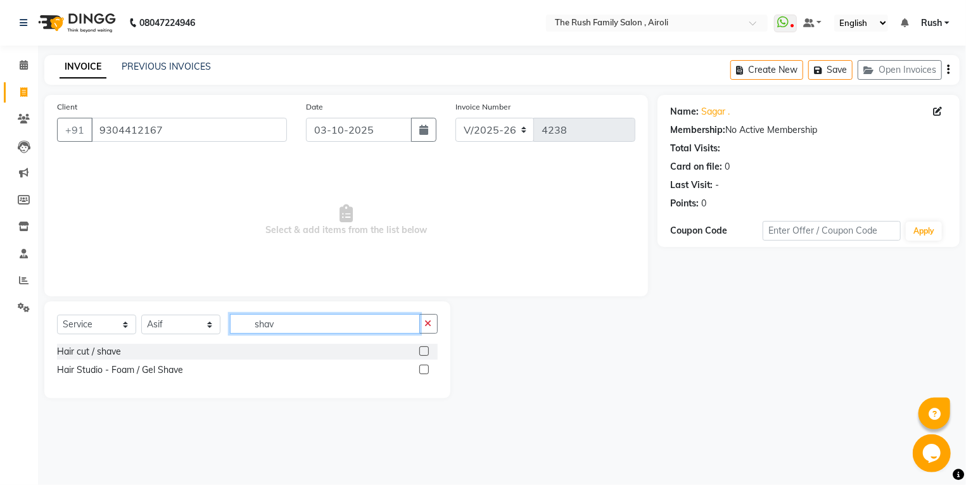
type input "shav"
click at [423, 373] on label at bounding box center [425, 370] width 10 height 10
click at [423, 373] on input "checkbox" at bounding box center [424, 370] width 8 height 8
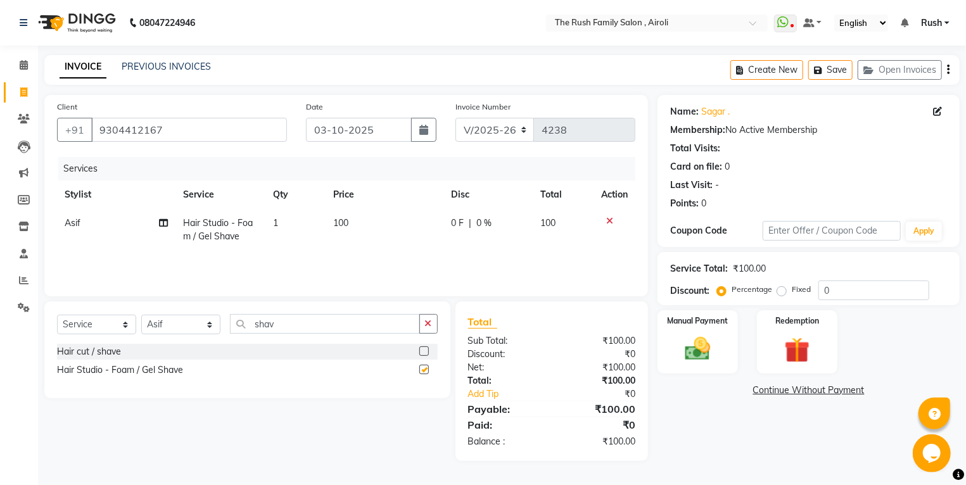
checkbox input "false"
click at [425, 140] on button "button" at bounding box center [423, 130] width 25 height 24
select select "10"
select select "2025"
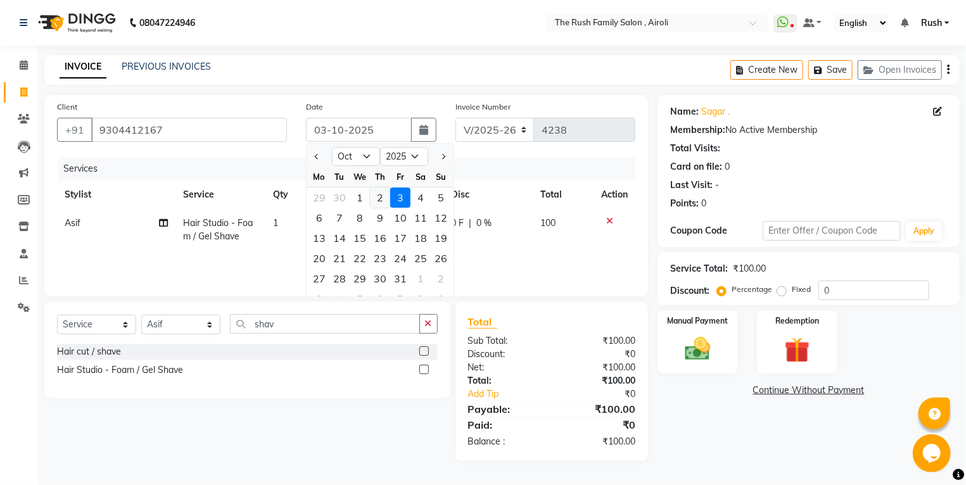
click at [375, 199] on div "2" at bounding box center [380, 198] width 20 height 20
type input "02-10-2025"
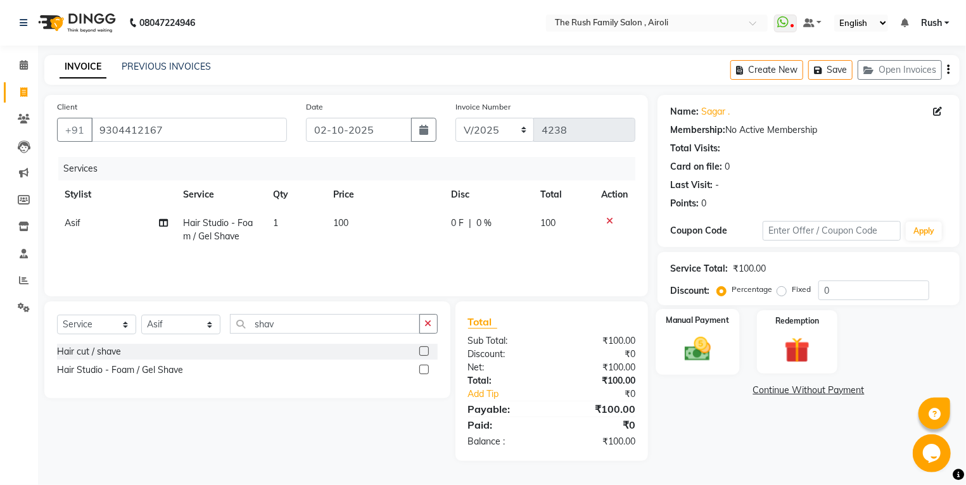
click at [712, 354] on img at bounding box center [698, 350] width 43 height 30
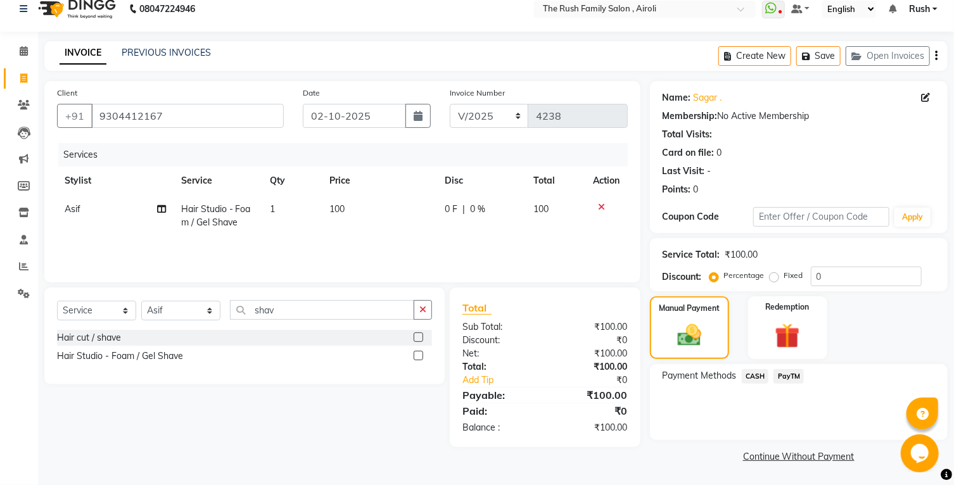
click at [786, 376] on span "PayTM" at bounding box center [789, 376] width 30 height 15
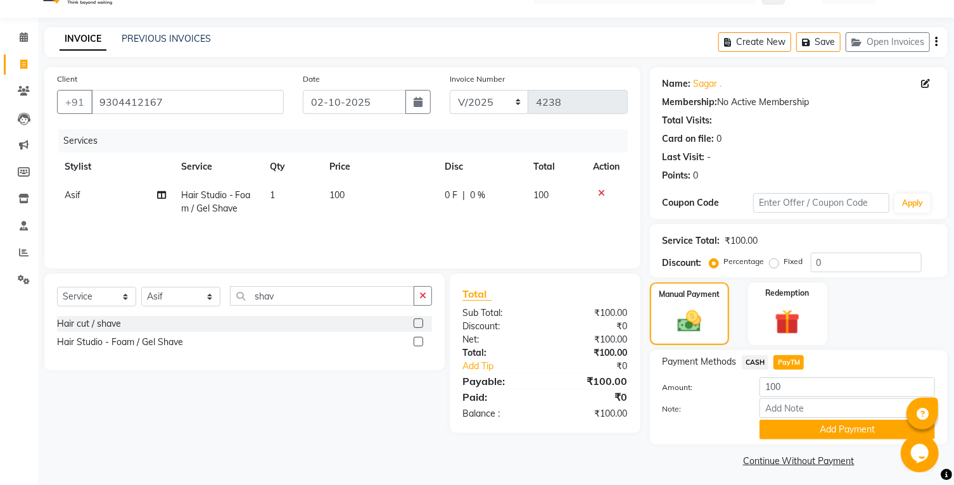
scroll to position [47, 0]
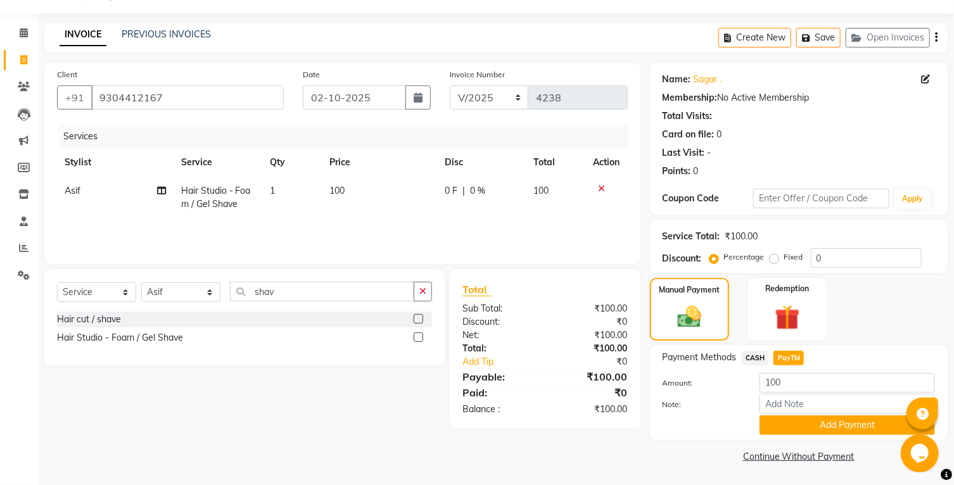
click at [786, 437] on div "Payment Methods CASH PayTM Amount: 100 Note: Add Payment" at bounding box center [799, 393] width 298 height 94
click at [786, 433] on button "Add Payment" at bounding box center [848, 426] width 176 height 20
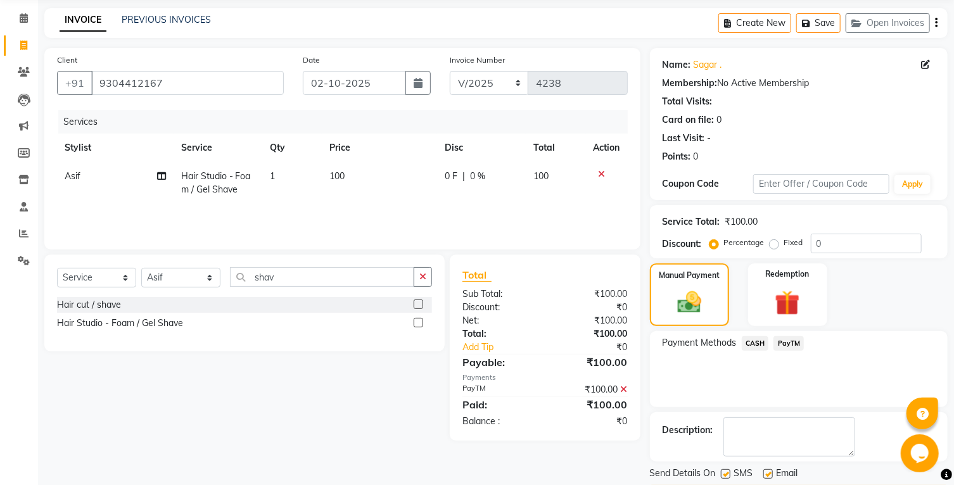
scroll to position [100, 0]
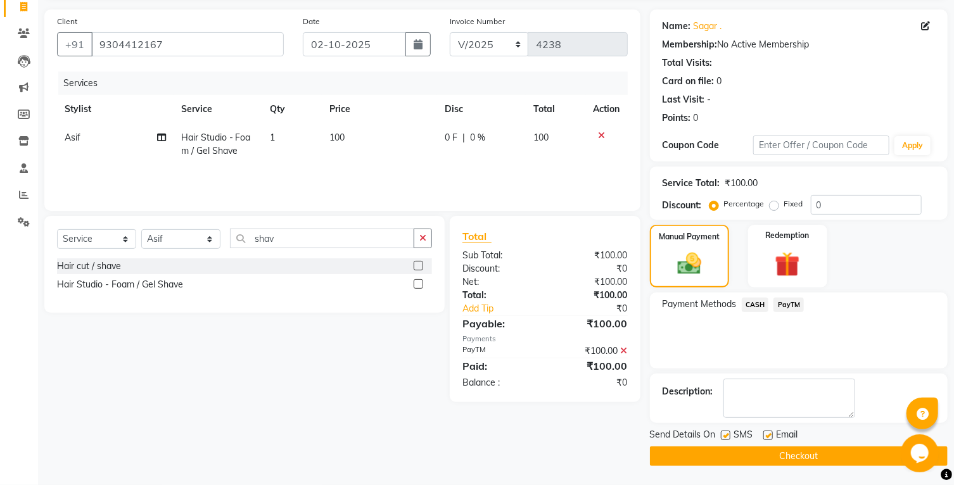
click at [727, 436] on label at bounding box center [726, 436] width 10 height 10
click at [727, 436] on input "checkbox" at bounding box center [725, 436] width 8 height 8
checkbox input "false"
click at [770, 437] on label at bounding box center [769, 436] width 10 height 10
click at [770, 437] on input "checkbox" at bounding box center [768, 436] width 8 height 8
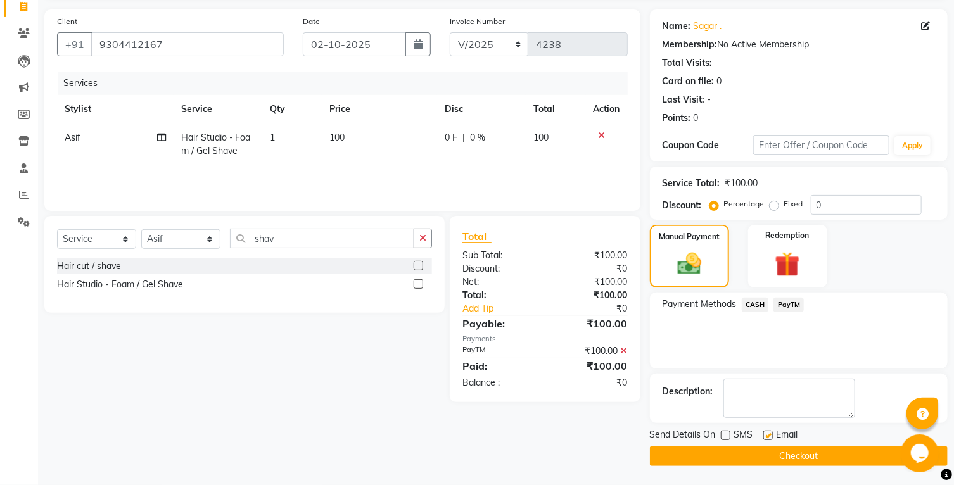
checkbox input "false"
click at [755, 458] on button "Checkout" at bounding box center [799, 457] width 298 height 20
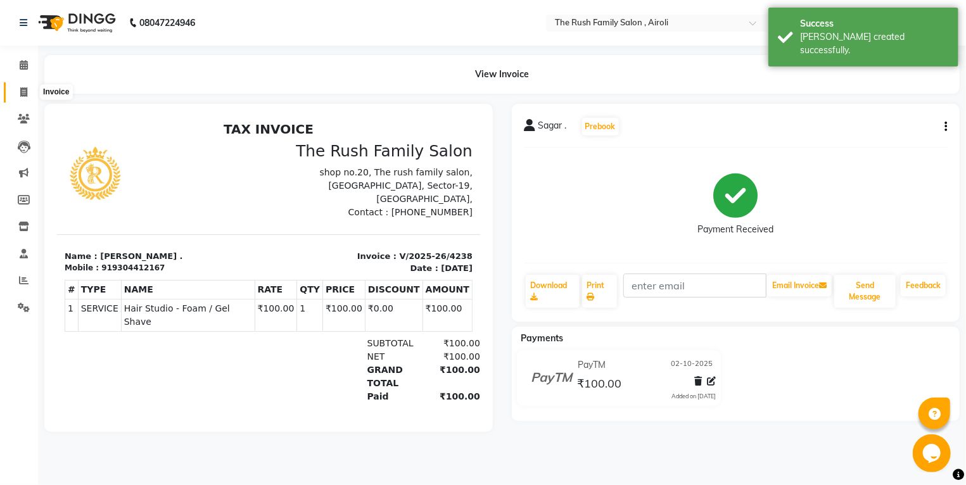
click at [16, 95] on span at bounding box center [24, 93] width 22 height 15
select select "5419"
select select "service"
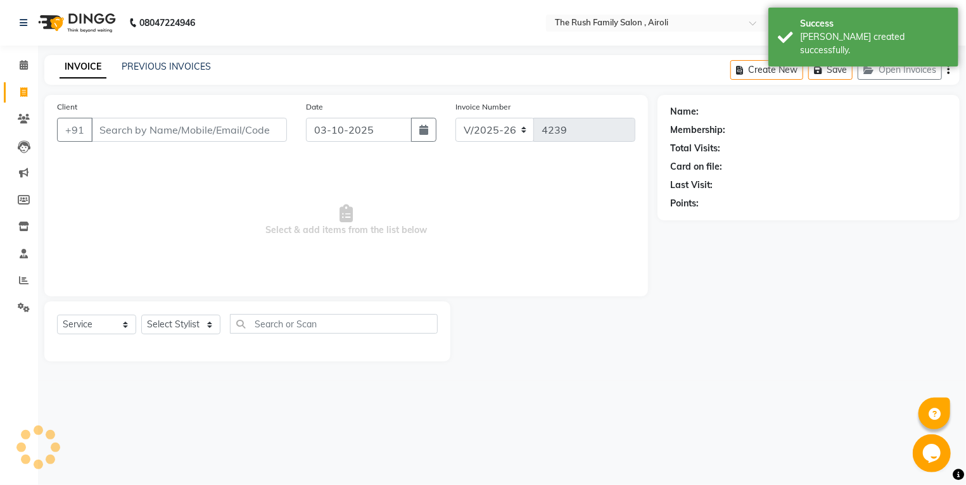
click at [20, 92] on icon at bounding box center [23, 92] width 7 height 10
select select "5419"
select select "service"
click at [181, 64] on link "PREVIOUS INVOICES" at bounding box center [166, 66] width 89 height 11
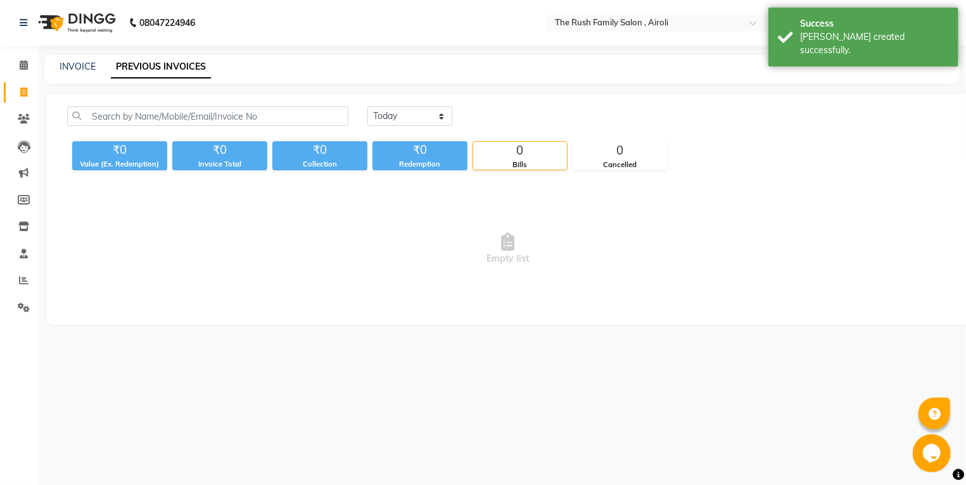
click at [181, 66] on link "PREVIOUS INVOICES" at bounding box center [161, 67] width 100 height 23
select select "[DATE]"
click option "[DATE]" at bounding box center [0, 0] width 0 height 0
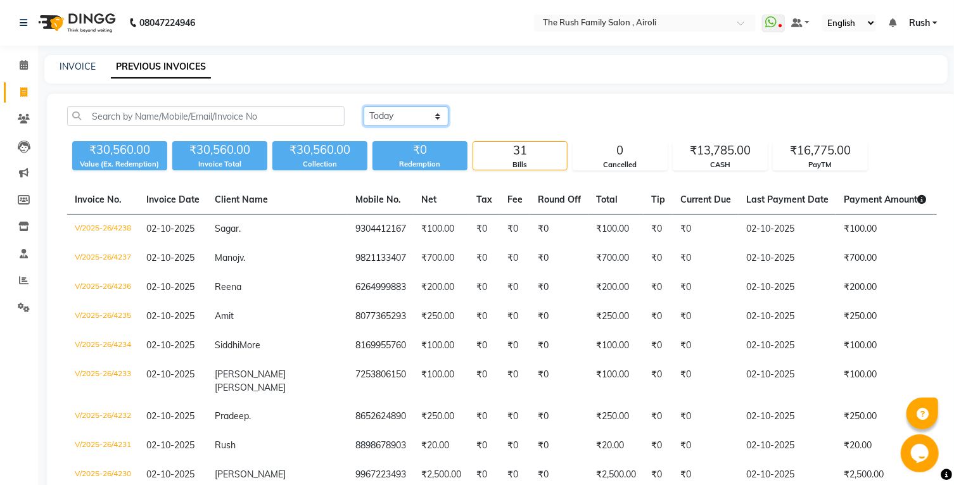
click at [364, 106] on select "[DATE] [DATE] Custom Range" at bounding box center [406, 116] width 85 height 20
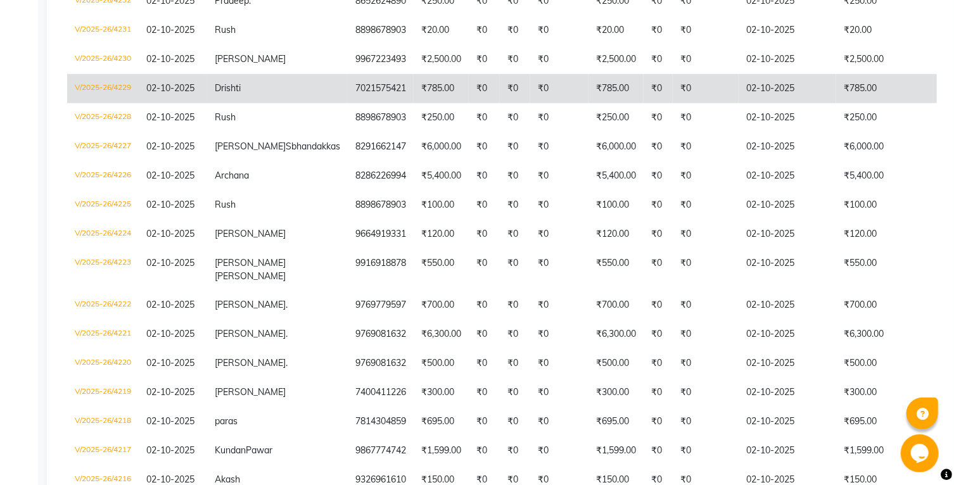
scroll to position [484, 0]
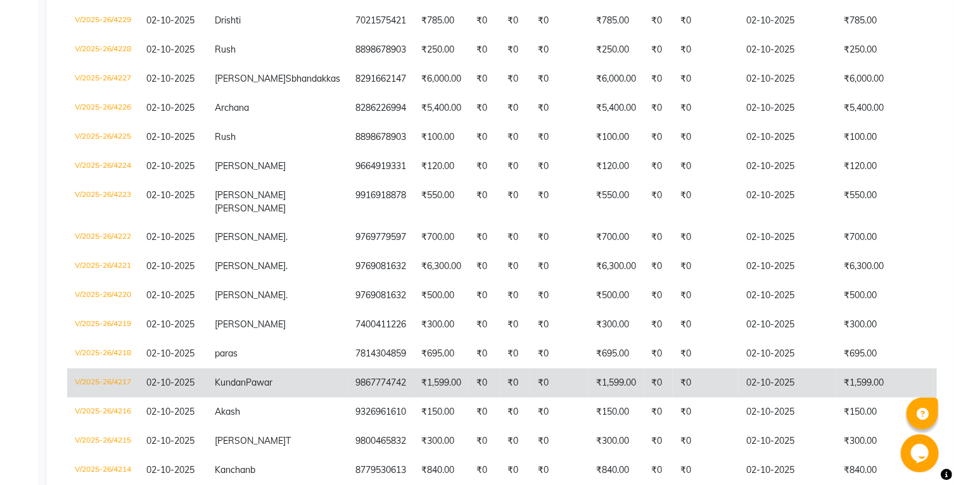
click at [238, 392] on td "KundanPawar" at bounding box center [277, 383] width 141 height 29
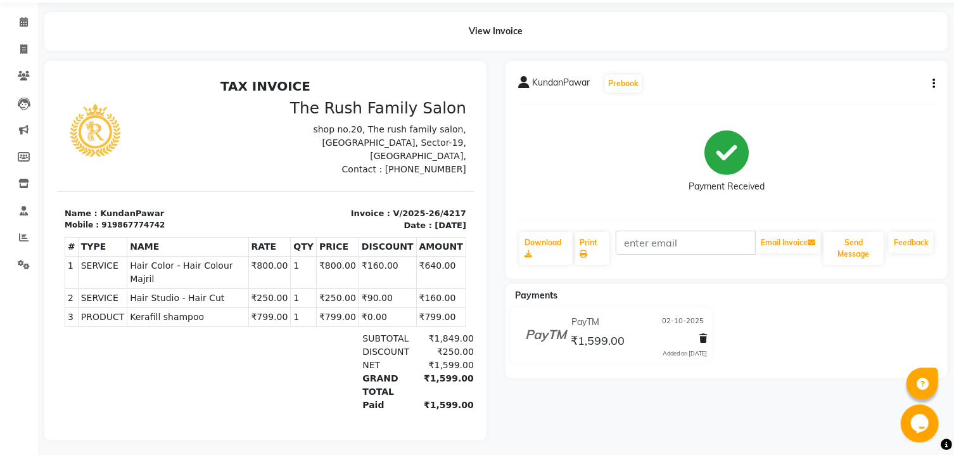
scroll to position [58, 0]
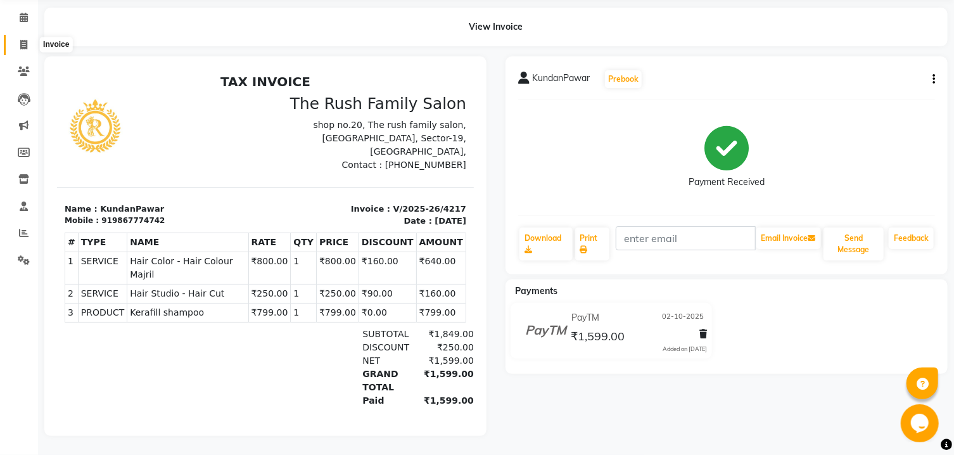
click at [20, 40] on icon at bounding box center [23, 45] width 7 height 10
select select "5419"
select select "service"
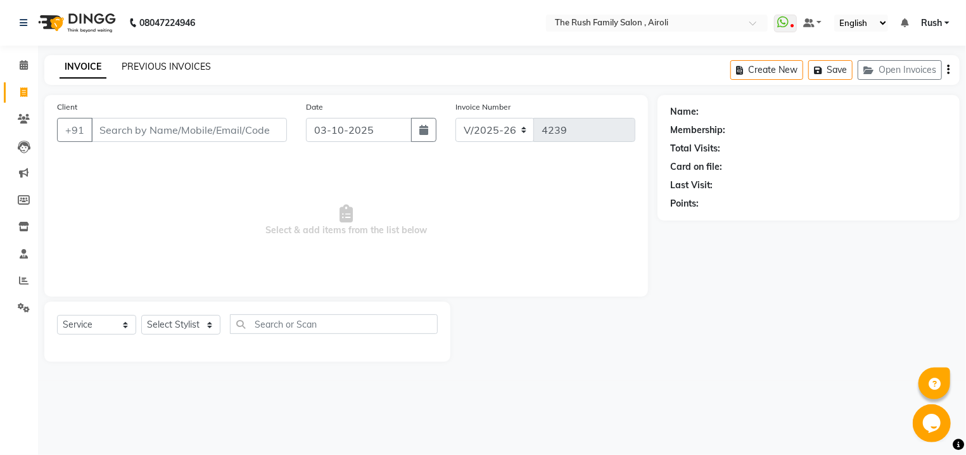
click at [139, 64] on link "PREVIOUS INVOICES" at bounding box center [166, 66] width 89 height 11
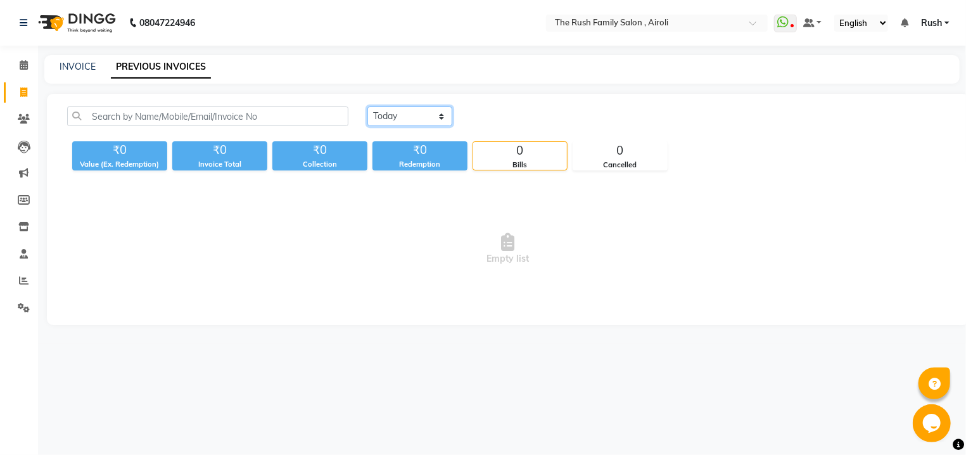
select select "[DATE]"
click option "[DATE]" at bounding box center [0, 0] width 0 height 0
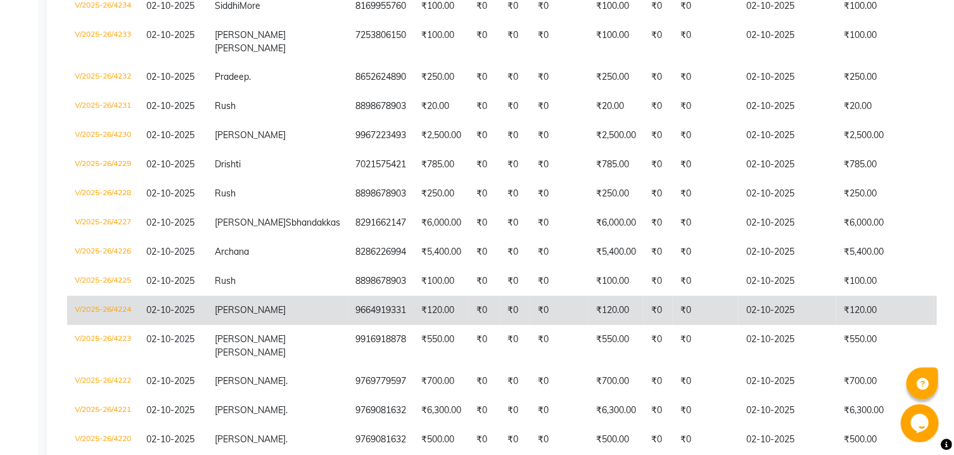
scroll to position [407, 0]
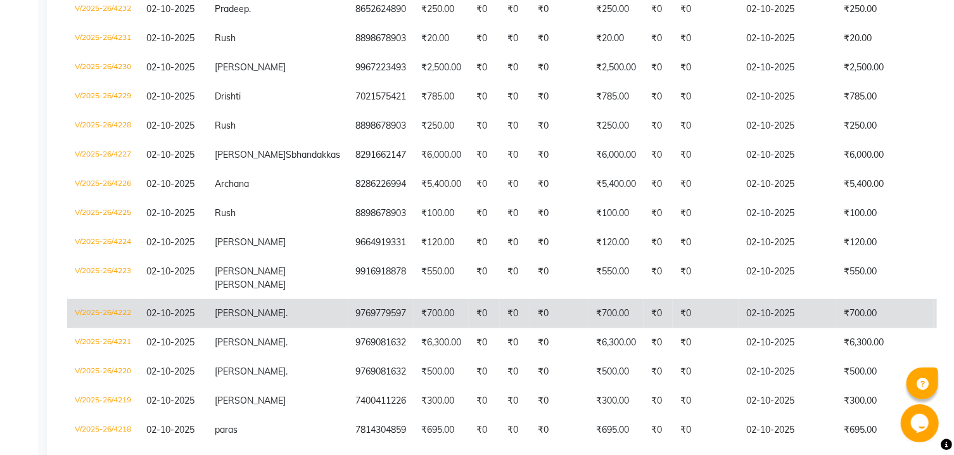
click at [259, 321] on td "Sudhesh ." at bounding box center [277, 313] width 141 height 29
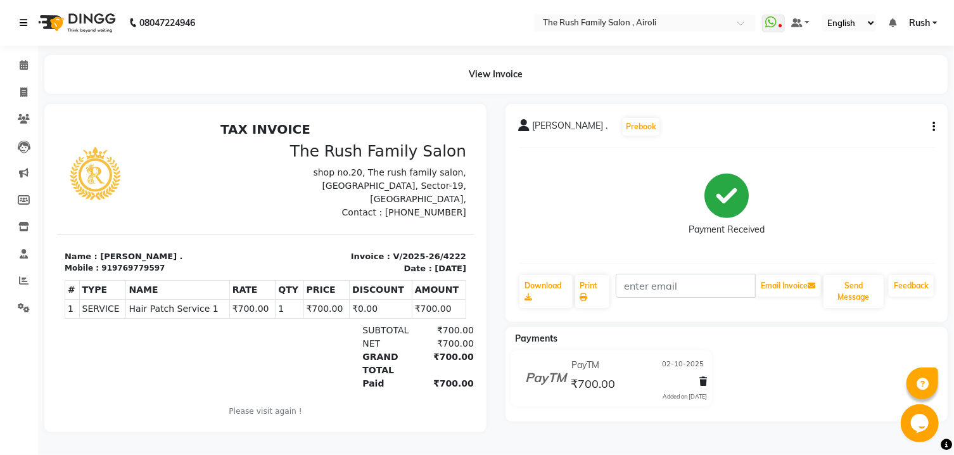
click at [22, 29] on link at bounding box center [26, 22] width 13 height 35
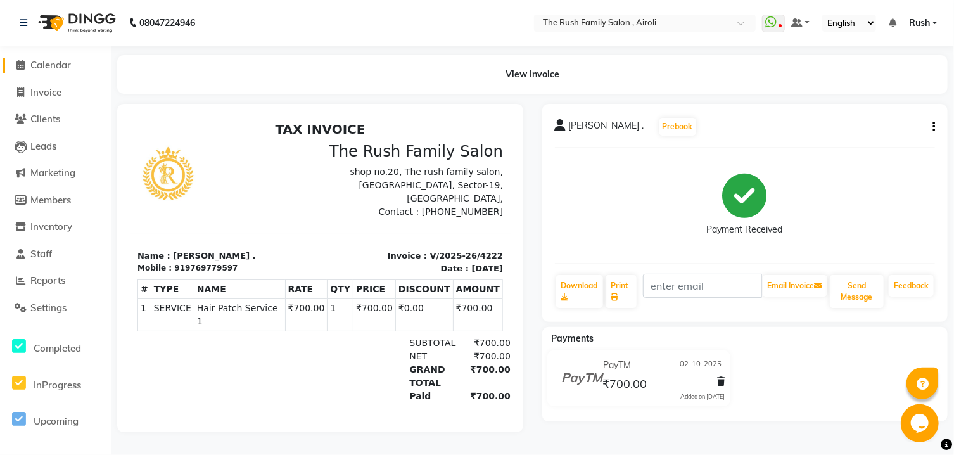
click at [42, 63] on span "Calendar" at bounding box center [50, 65] width 41 height 12
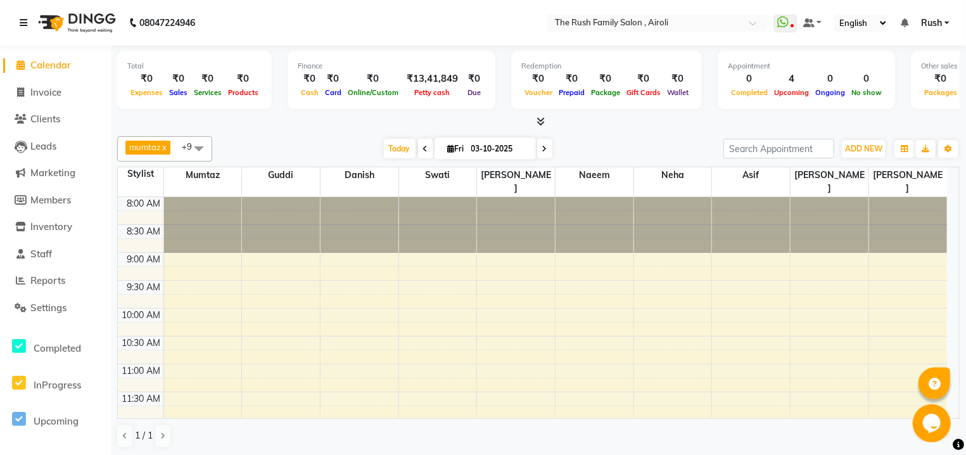
click at [25, 20] on icon at bounding box center [24, 22] width 8 height 9
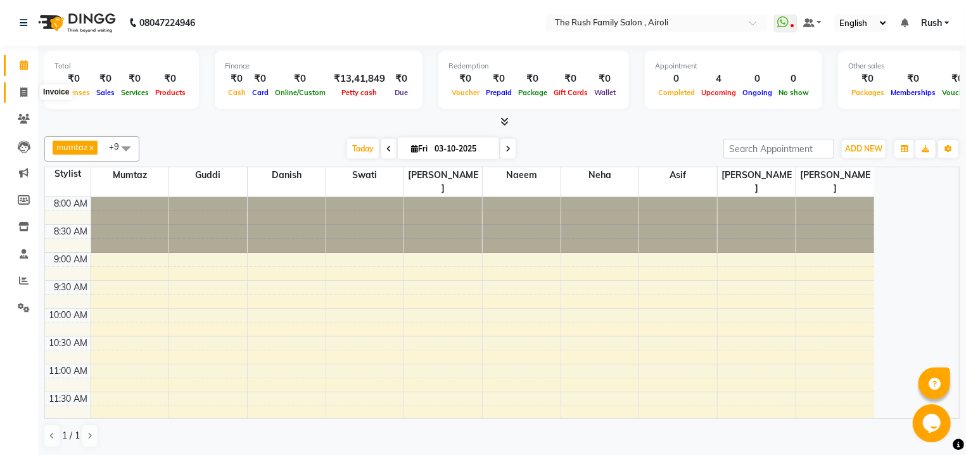
click at [18, 86] on span at bounding box center [24, 93] width 22 height 15
select select "5419"
select select "service"
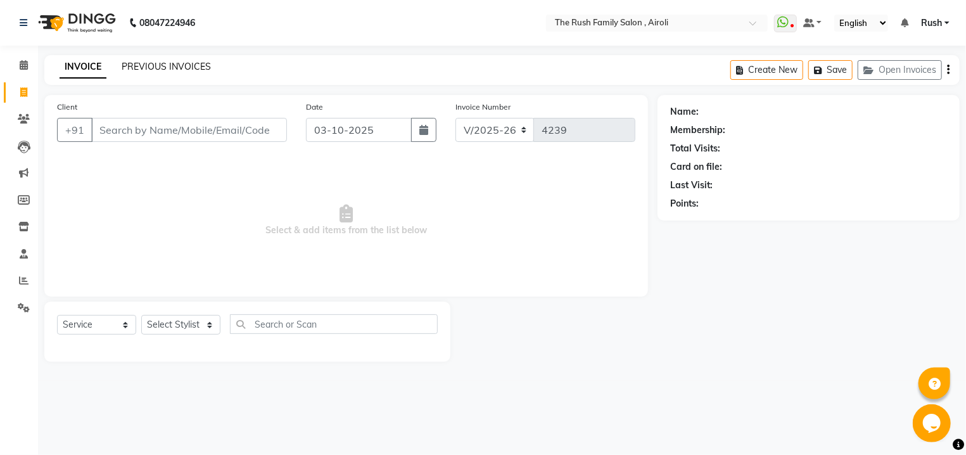
click at [159, 67] on link "PREVIOUS INVOICES" at bounding box center [166, 66] width 89 height 11
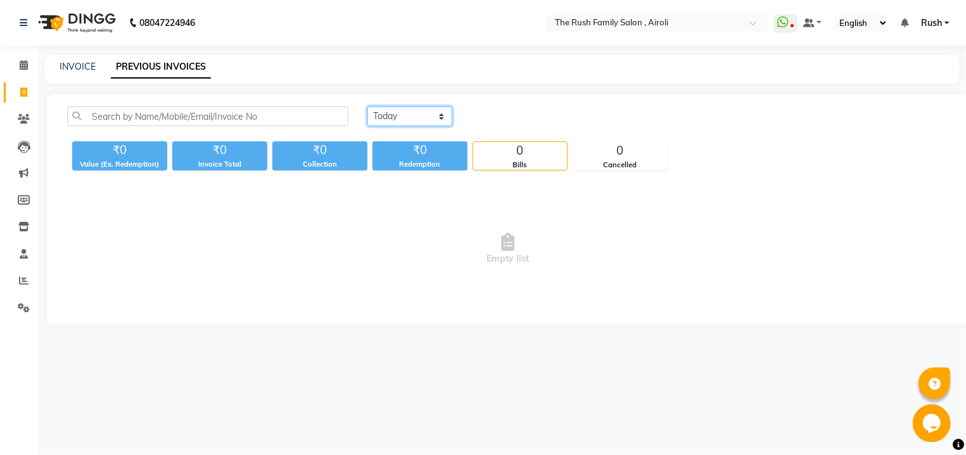
select select "[DATE]"
click option "[DATE]" at bounding box center [0, 0] width 0 height 0
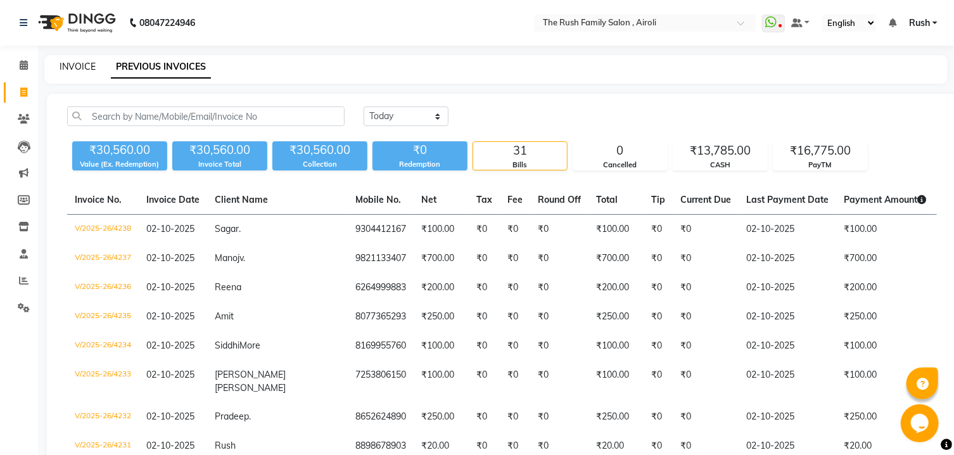
click at [72, 70] on link "INVOICE" at bounding box center [78, 66] width 36 height 11
select select "5419"
select select "service"
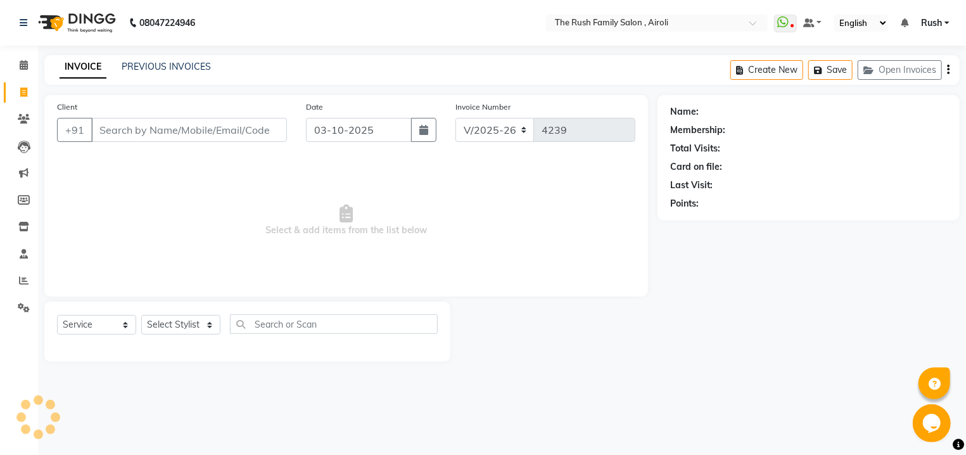
click at [182, 125] on input "Client" at bounding box center [189, 130] width 196 height 24
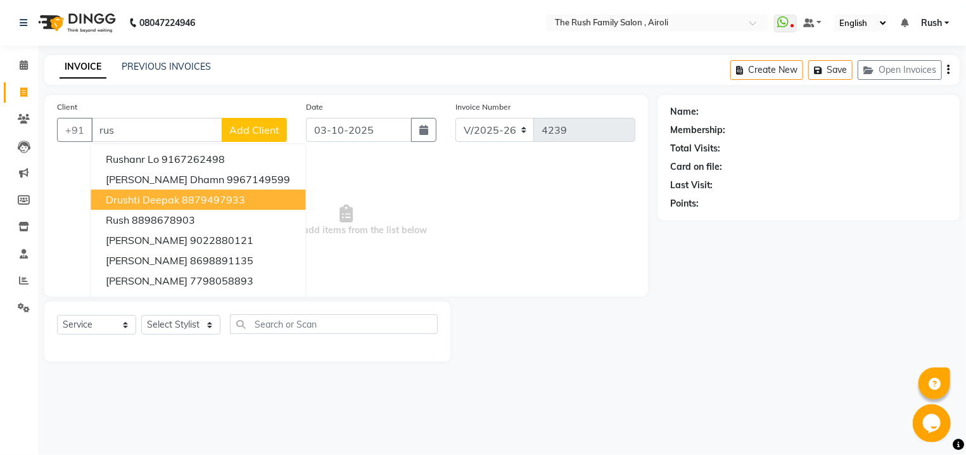
click at [149, 208] on button "Drushti Deepak 8879497933" at bounding box center [198, 199] width 215 height 20
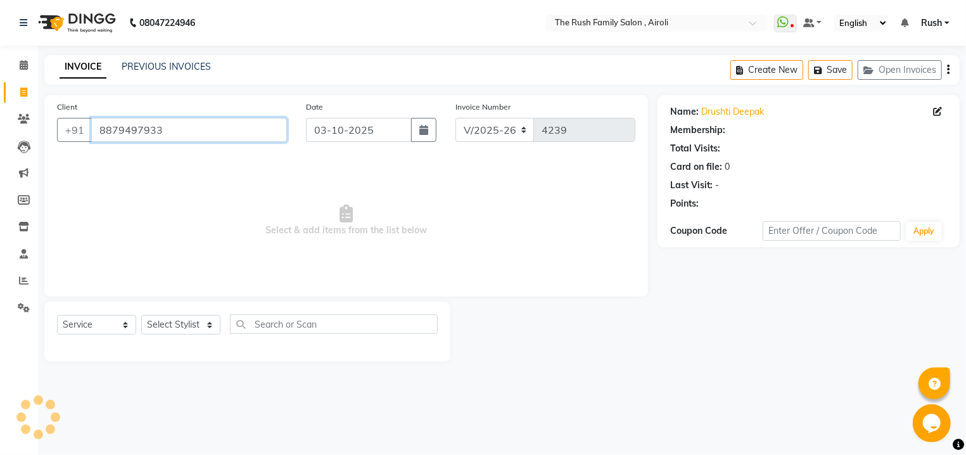
click at [189, 137] on input "8879497933" at bounding box center [189, 130] width 196 height 24
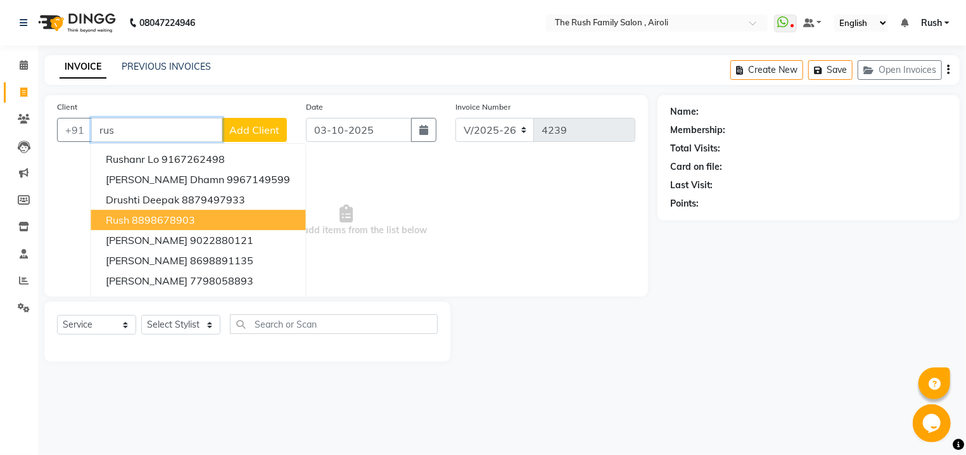
click at [139, 228] on button "Rush 8898678903" at bounding box center [198, 220] width 215 height 20
type input "8898678903"
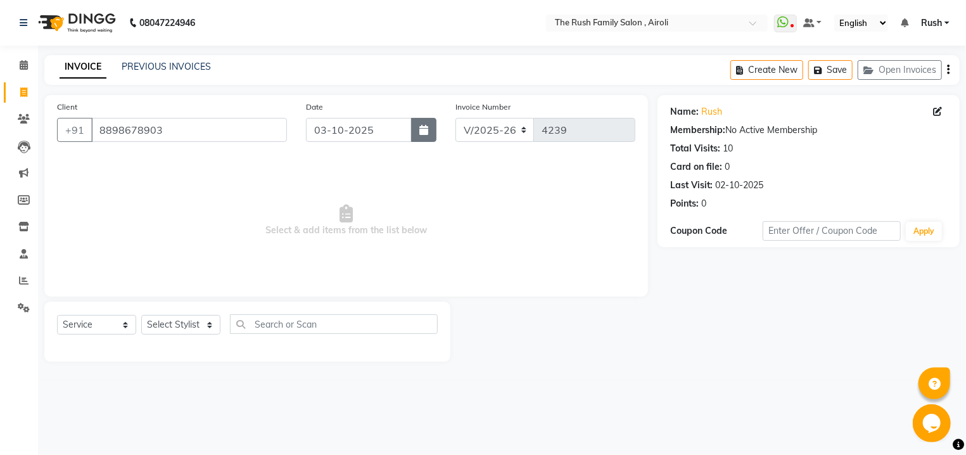
click at [431, 135] on button "button" at bounding box center [423, 130] width 25 height 24
select select "10"
select select "2025"
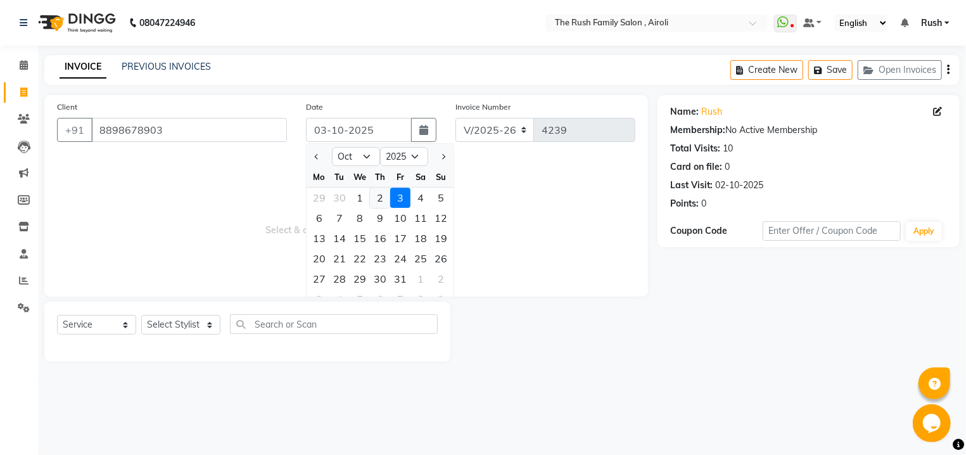
click at [380, 198] on div "2" at bounding box center [380, 198] width 20 height 20
type input "02-10-2025"
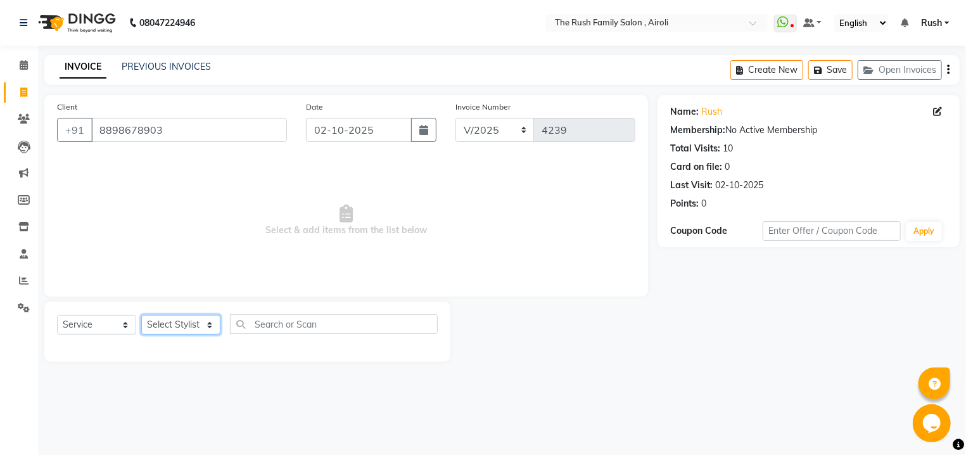
select select "93078"
click option "Rush" at bounding box center [0, 0] width 0 height 0
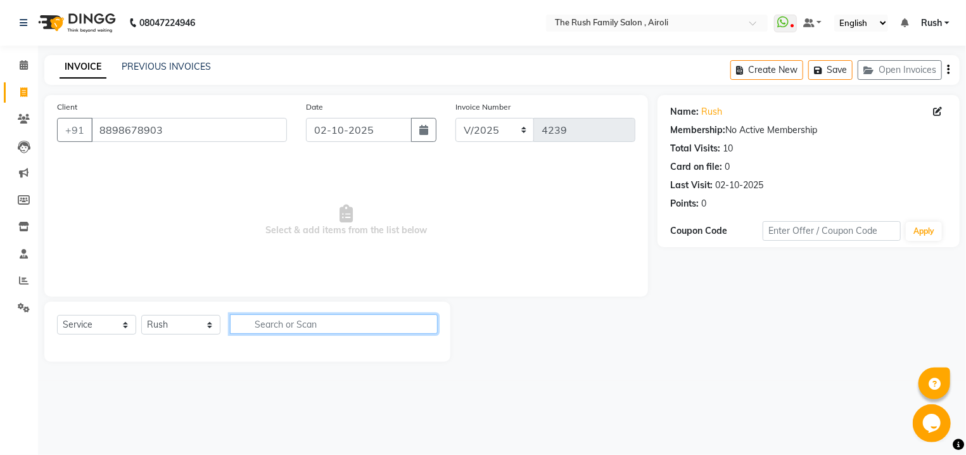
click at [255, 328] on input "text" at bounding box center [334, 324] width 208 height 20
type input "t"
type input "cur"
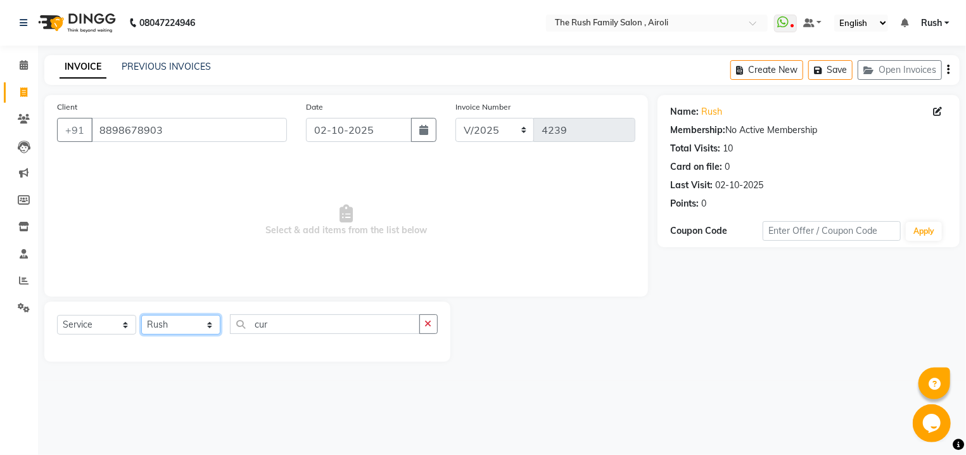
select select "53299"
click option "Rush" at bounding box center [0, 0] width 0 height 0
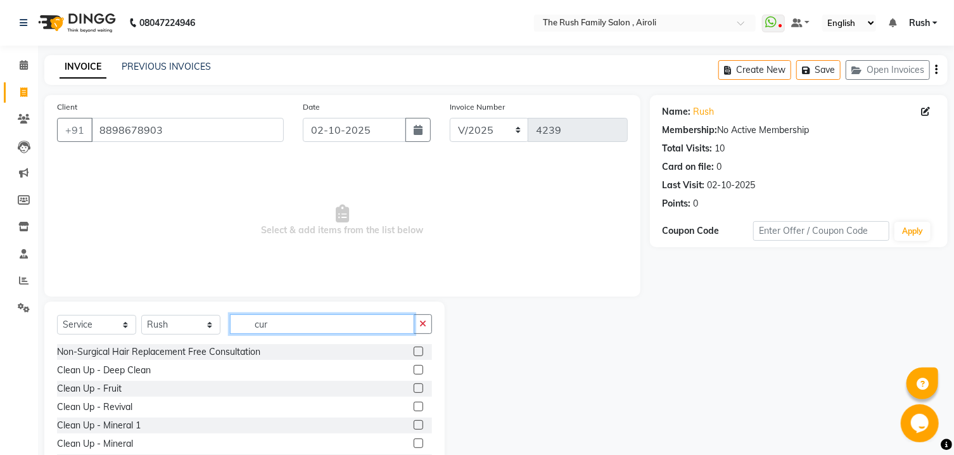
click at [301, 328] on input "cur" at bounding box center [322, 324] width 184 height 20
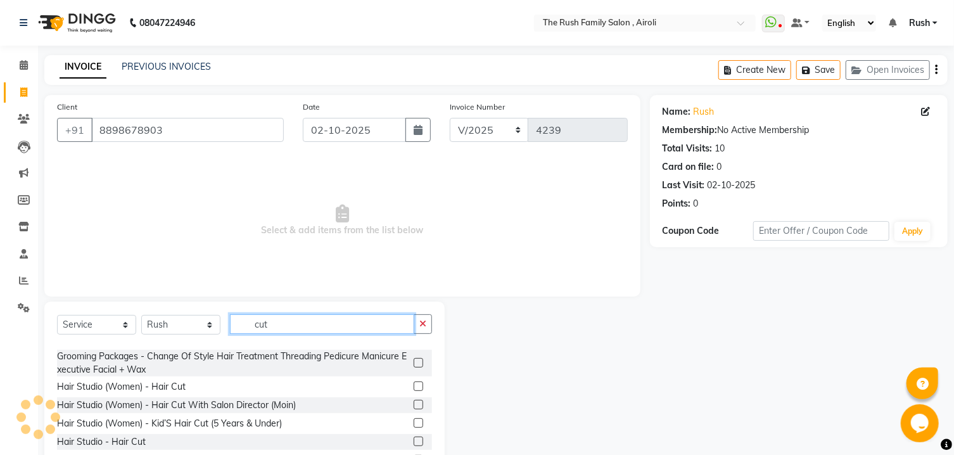
scroll to position [53, 0]
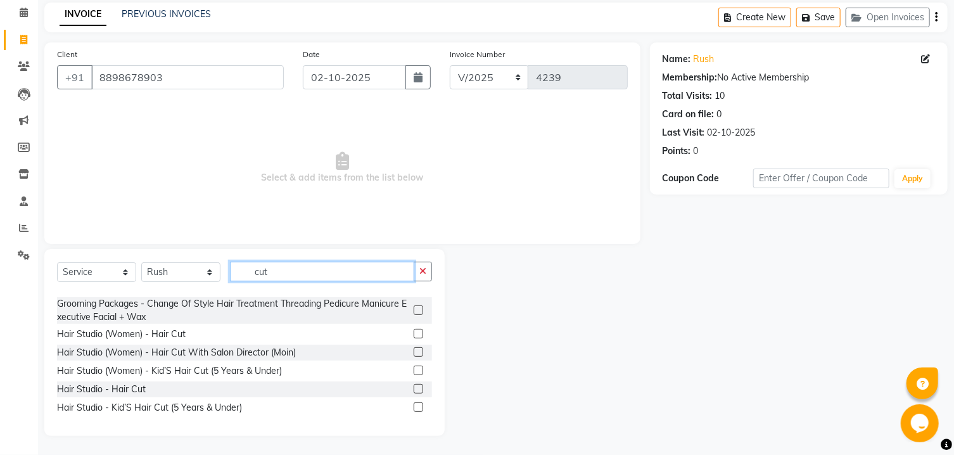
type input "cut"
click at [414, 334] on label at bounding box center [419, 334] width 10 height 10
click at [414, 334] on input "checkbox" at bounding box center [418, 334] width 8 height 8
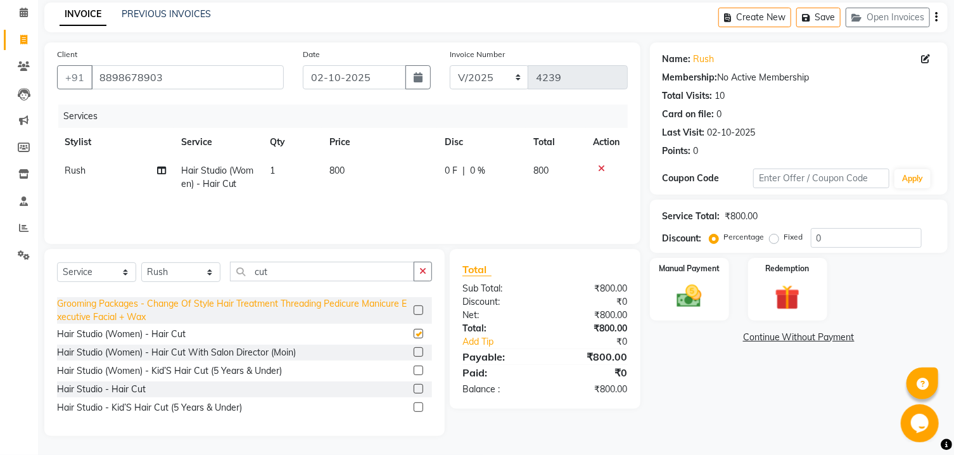
checkbox input "false"
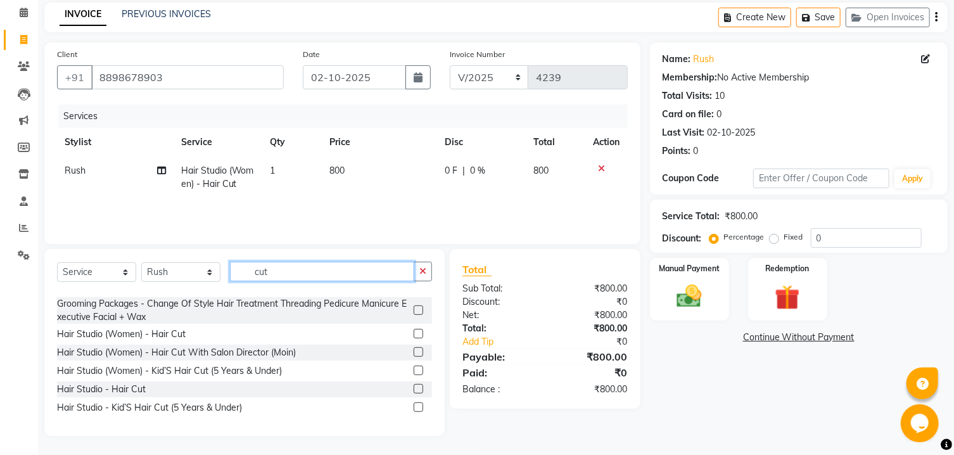
click at [276, 267] on input "cut" at bounding box center [322, 272] width 184 height 20
click at [449, 172] on span "0 F" at bounding box center [451, 170] width 13 height 13
select select "53299"
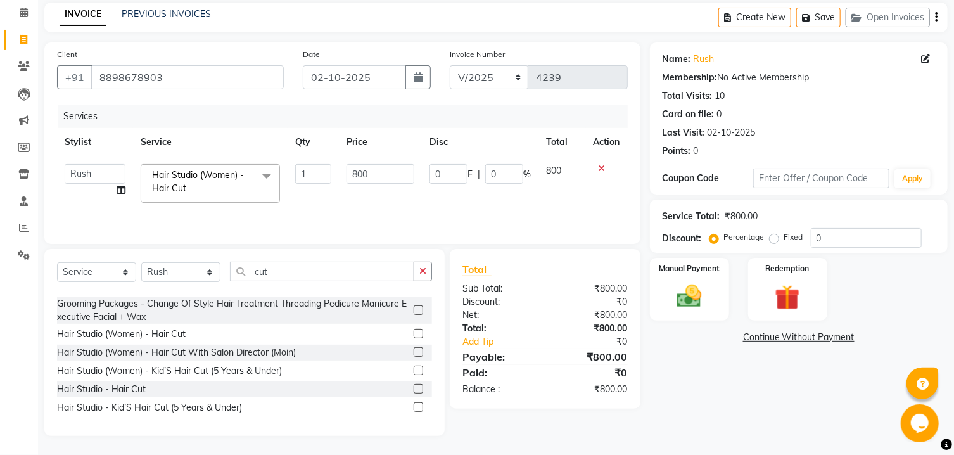
click at [449, 172] on input "0" at bounding box center [449, 174] width 38 height 20
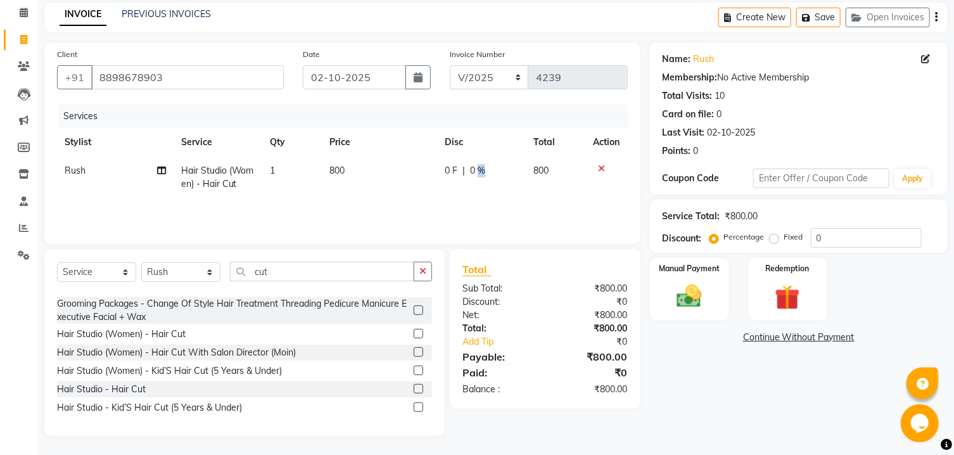
click at [491, 171] on div "0 F | 0 %" at bounding box center [481, 170] width 73 height 13
select select "53299"
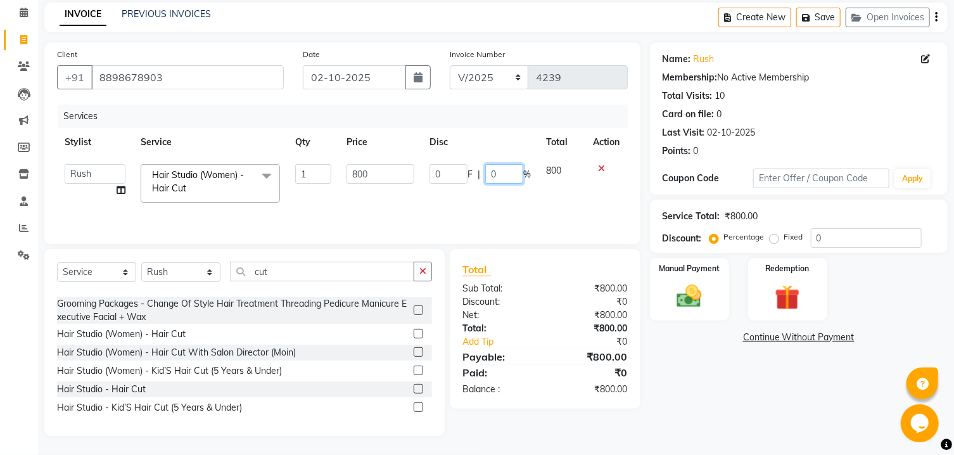
click at [491, 171] on input "0" at bounding box center [504, 174] width 38 height 20
type input "20"
click at [491, 186] on td "0 F | 20 %" at bounding box center [480, 184] width 117 height 54
select select "53299"
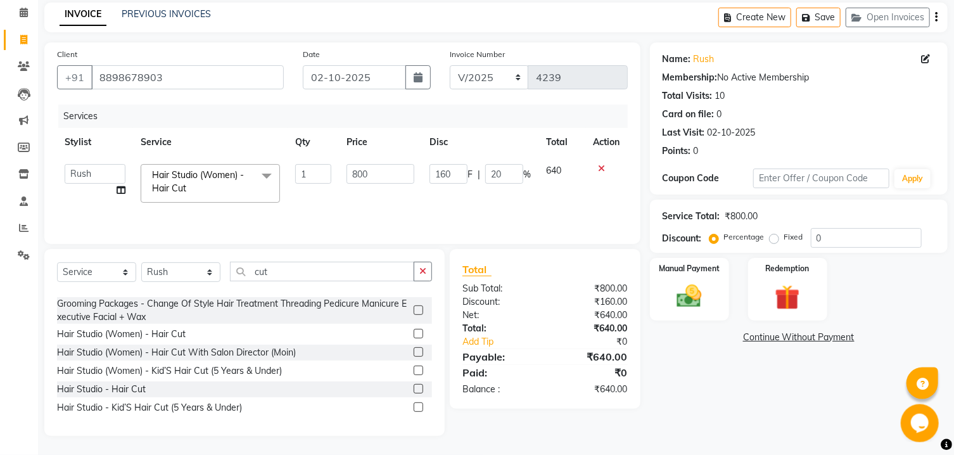
scroll to position [54, 0]
click at [279, 274] on input "cut" at bounding box center [322, 272] width 184 height 20
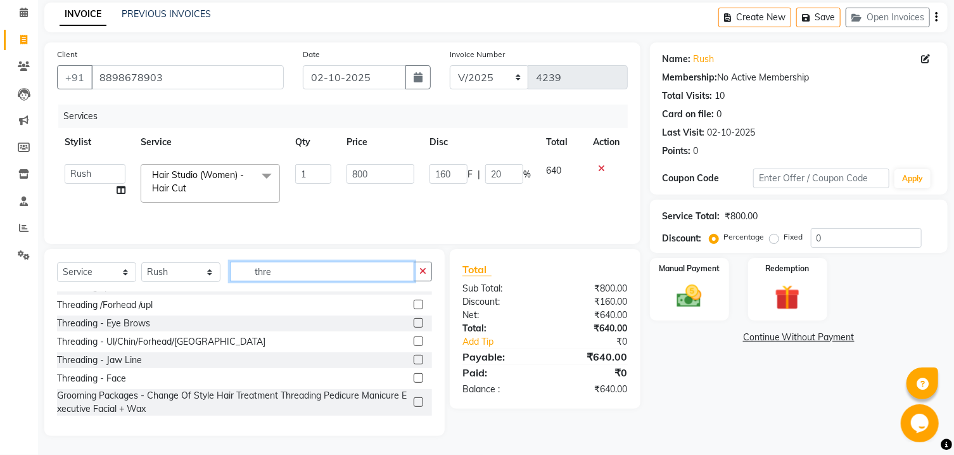
scroll to position [13, 0]
type input "thre"
click at [414, 320] on label at bounding box center [419, 323] width 10 height 10
click at [414, 320] on input "checkbox" at bounding box center [418, 323] width 8 height 8
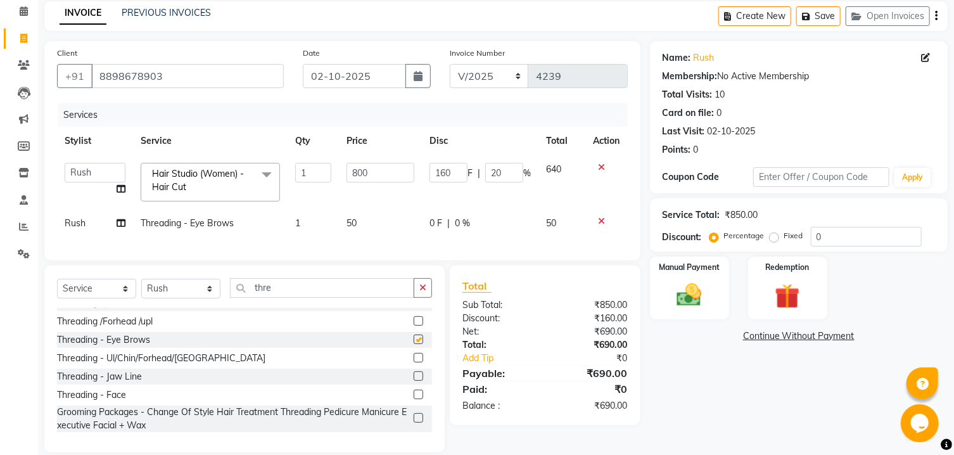
checkbox input "false"
click at [604, 224] on icon at bounding box center [602, 221] width 7 height 9
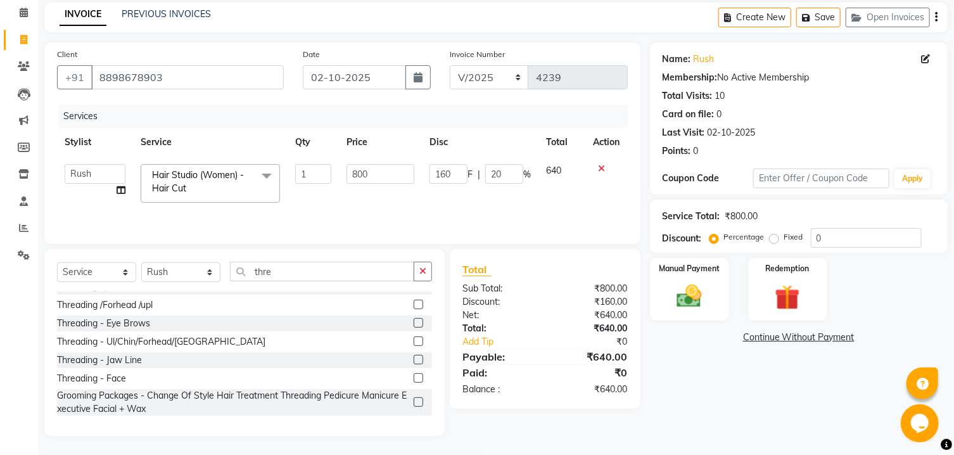
click at [414, 362] on label at bounding box center [419, 360] width 10 height 10
click at [414, 362] on input "checkbox" at bounding box center [418, 360] width 8 height 8
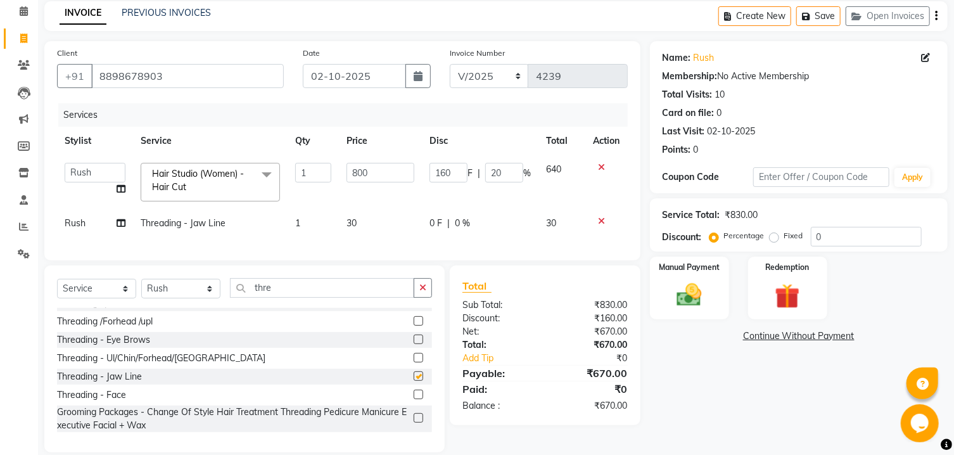
checkbox input "false"
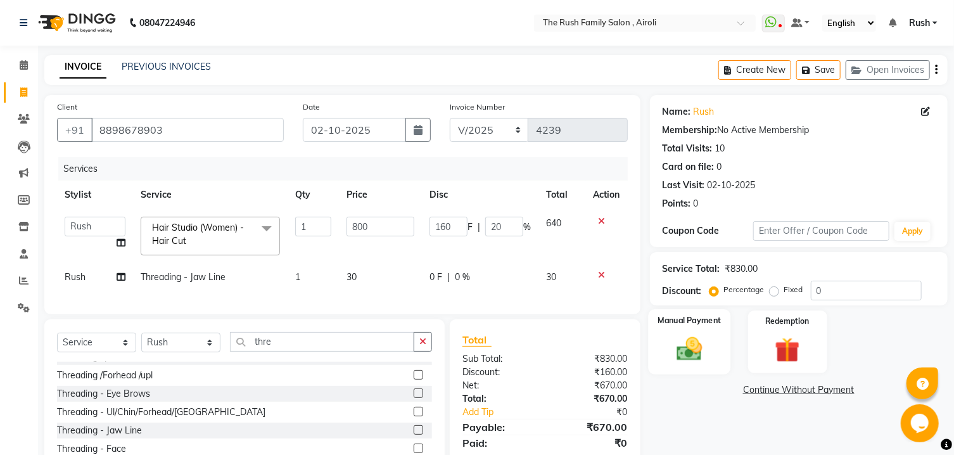
scroll to position [82, 0]
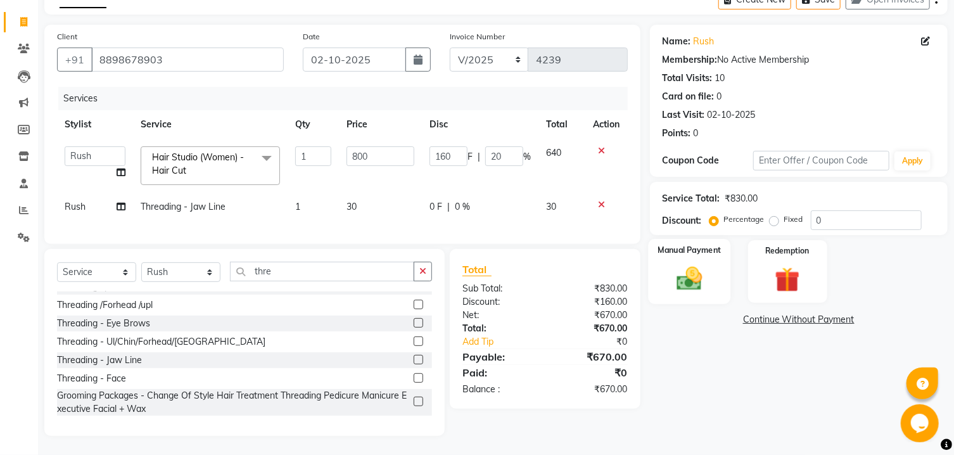
click at [684, 279] on img at bounding box center [690, 279] width 42 height 30
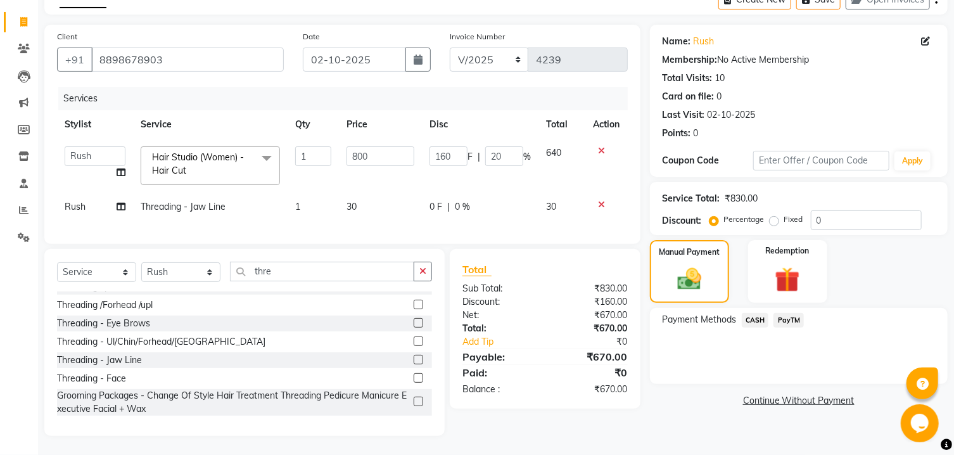
click at [794, 326] on span "PayTM" at bounding box center [789, 320] width 30 height 15
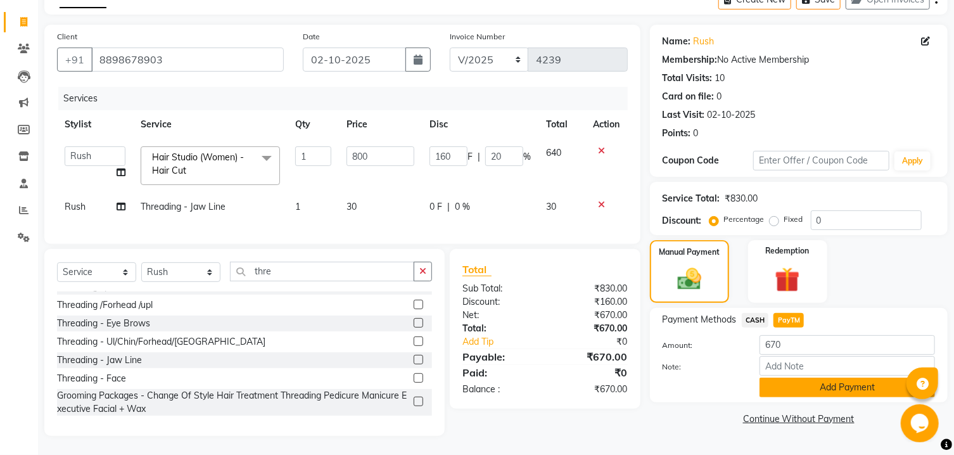
click at [785, 392] on button "Add Payment" at bounding box center [848, 388] width 176 height 20
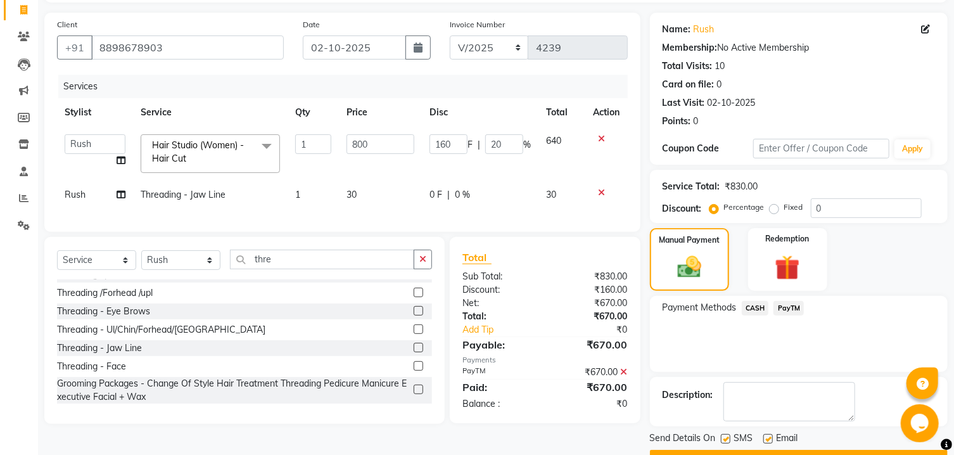
scroll to position [131, 0]
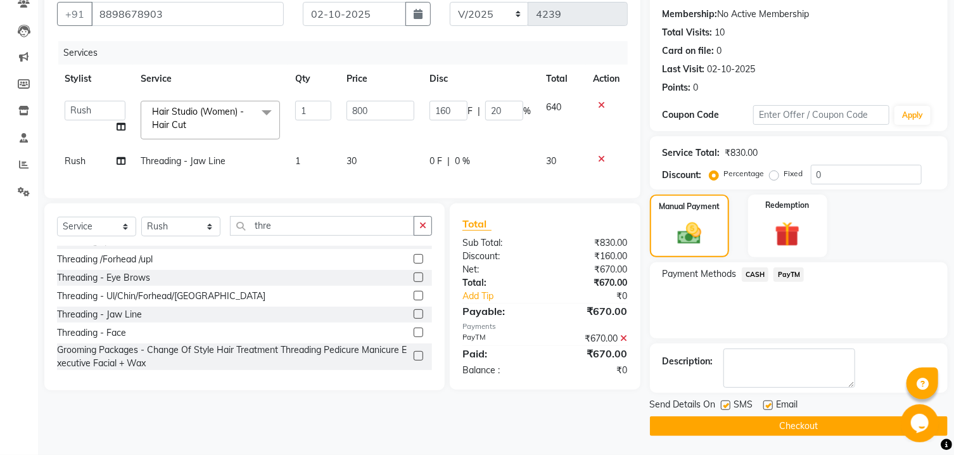
click at [724, 402] on label at bounding box center [726, 406] width 10 height 10
click at [724, 402] on input "checkbox" at bounding box center [725, 406] width 8 height 8
checkbox input "false"
click at [767, 402] on label at bounding box center [769, 406] width 10 height 10
click at [767, 402] on input "checkbox" at bounding box center [768, 406] width 8 height 8
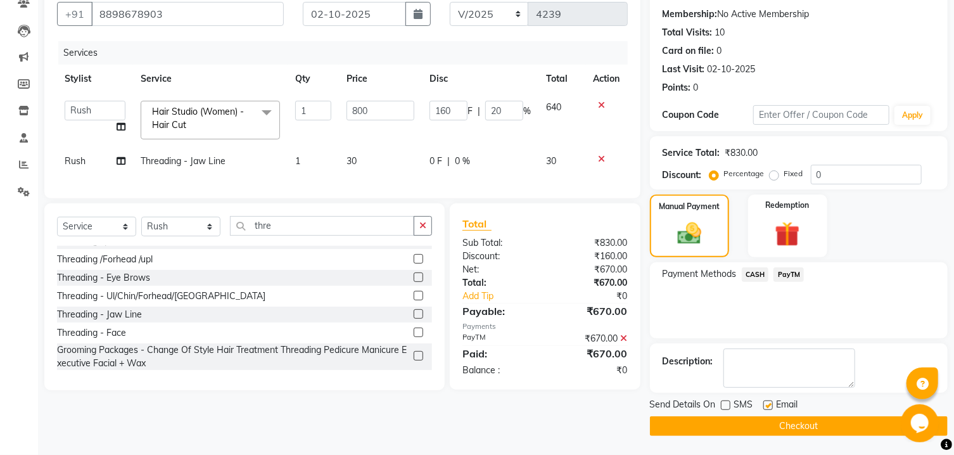
checkbox input "false"
click at [734, 426] on button "Checkout" at bounding box center [799, 426] width 298 height 20
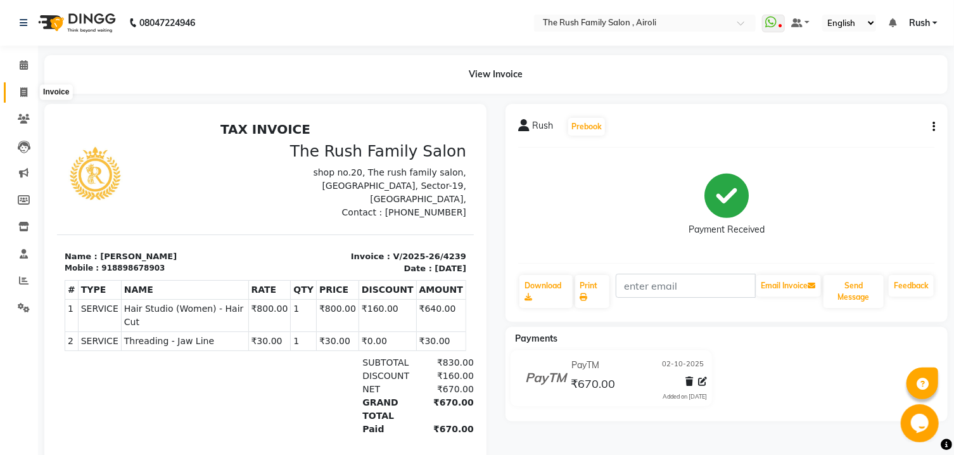
click at [25, 95] on icon at bounding box center [23, 92] width 7 height 10
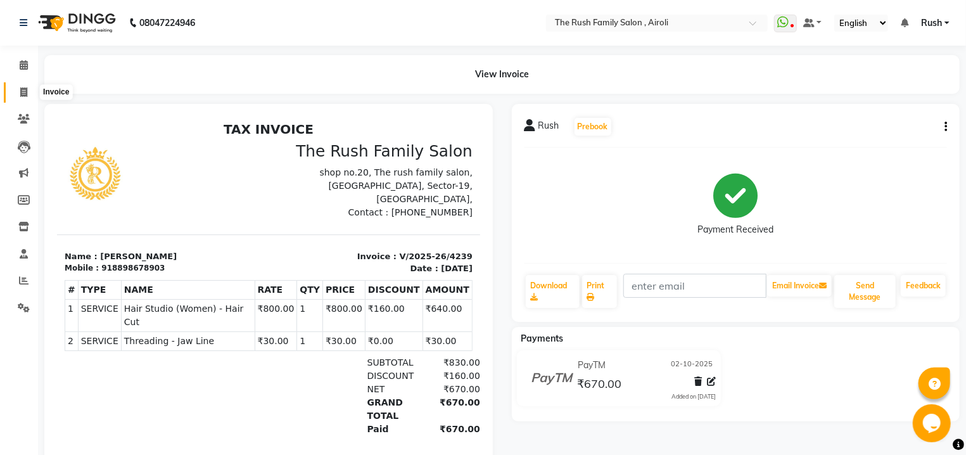
select select "5419"
select select "service"
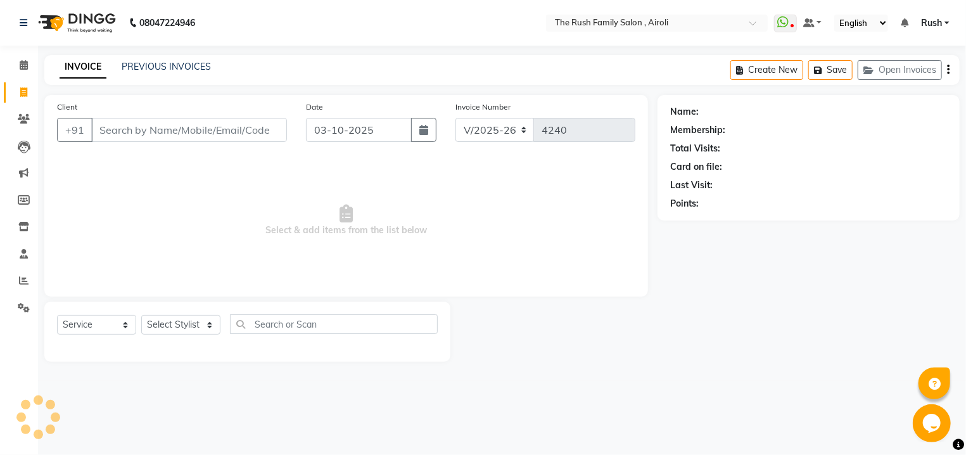
click at [181, 123] on input "Client" at bounding box center [189, 130] width 196 height 24
click at [139, 71] on link "PREVIOUS INVOICES" at bounding box center [166, 66] width 89 height 11
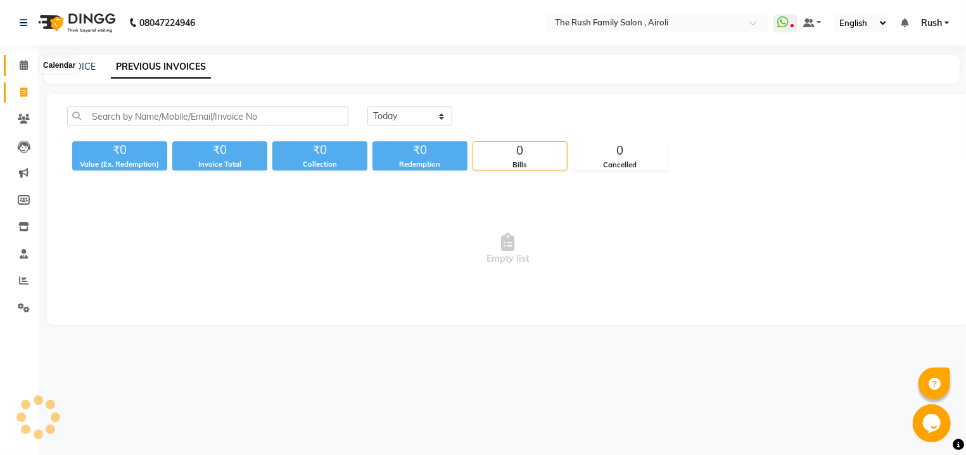
click at [20, 67] on icon at bounding box center [24, 65] width 8 height 10
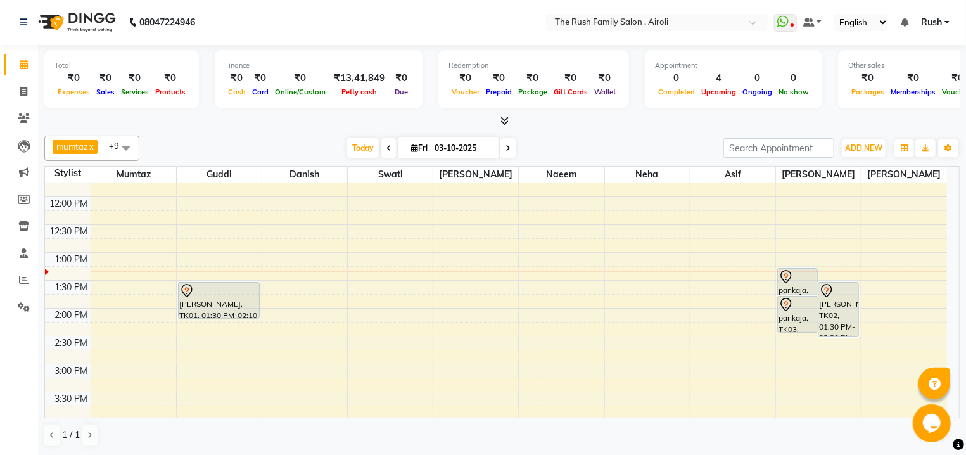
scroll to position [217, 0]
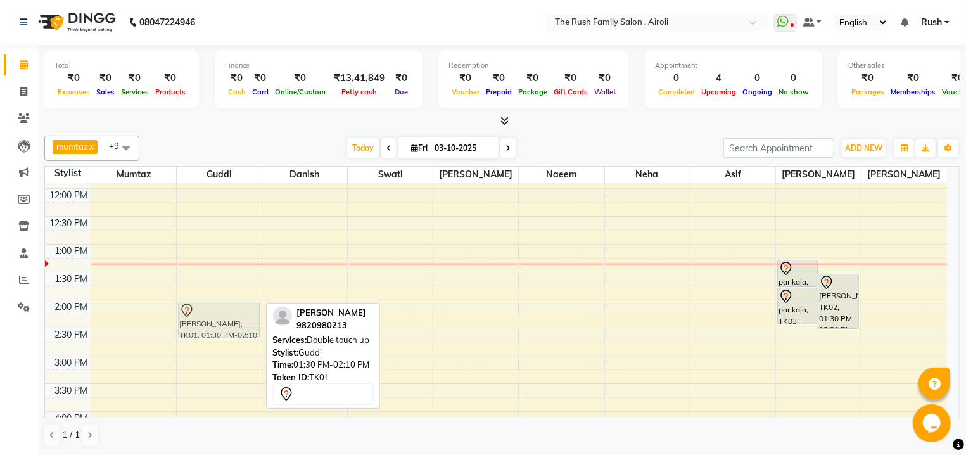
drag, startPoint x: 225, startPoint y: 290, endPoint x: 224, endPoint y: 324, distance: 33.6
click at [224, 324] on div "[PERSON_NAME], TK01, 01:30 PM-02:10 PM, Double touch up [PERSON_NAME], TK01, 01…" at bounding box center [219, 384] width 85 height 836
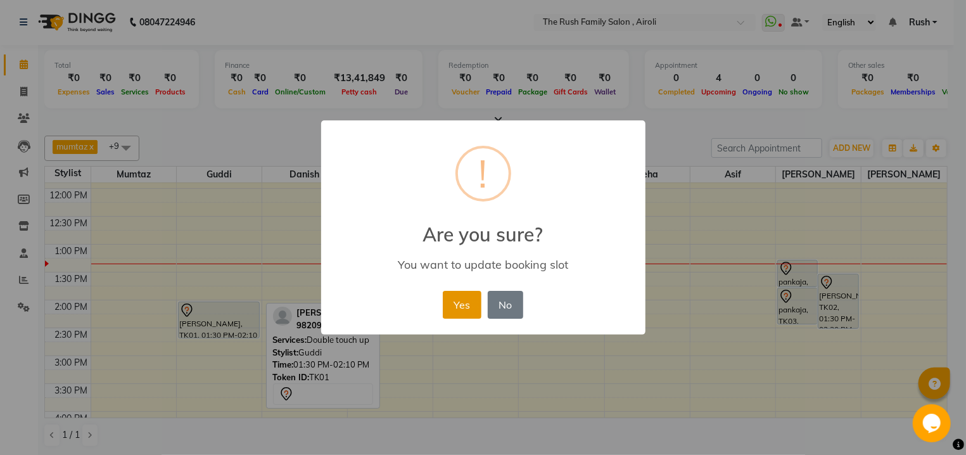
click at [472, 307] on button "Yes" at bounding box center [462, 305] width 39 height 28
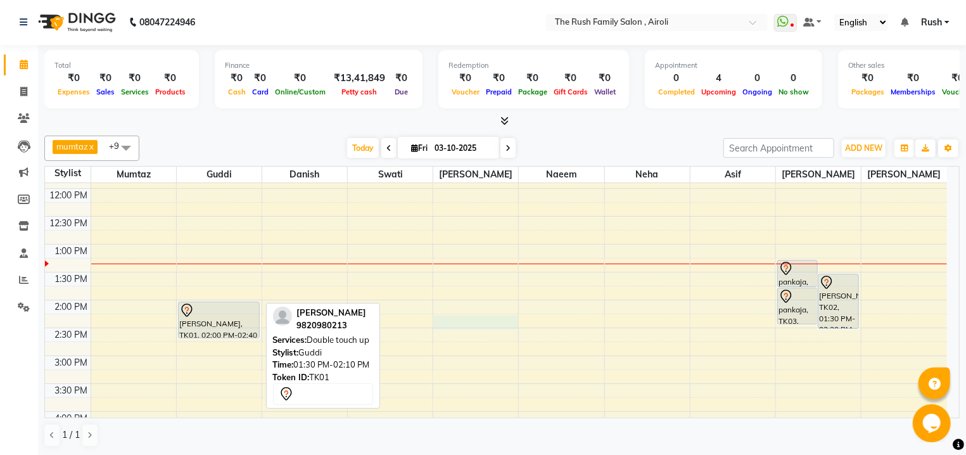
click at [444, 317] on div "8:00 AM 8:30 AM 9:00 AM 9:30 AM 10:00 AM 10:30 AM 11:00 AM 11:30 AM 12:00 PM 12…" at bounding box center [496, 384] width 902 height 836
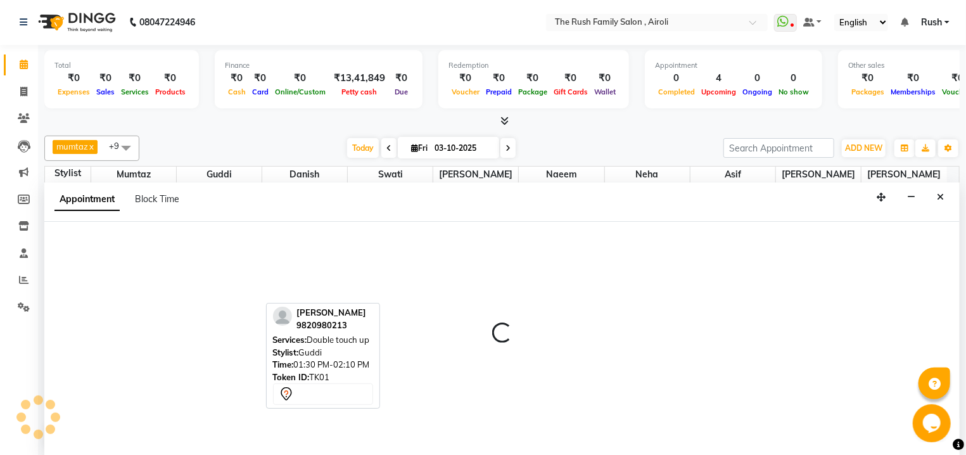
select select "87277"
select select "tentative"
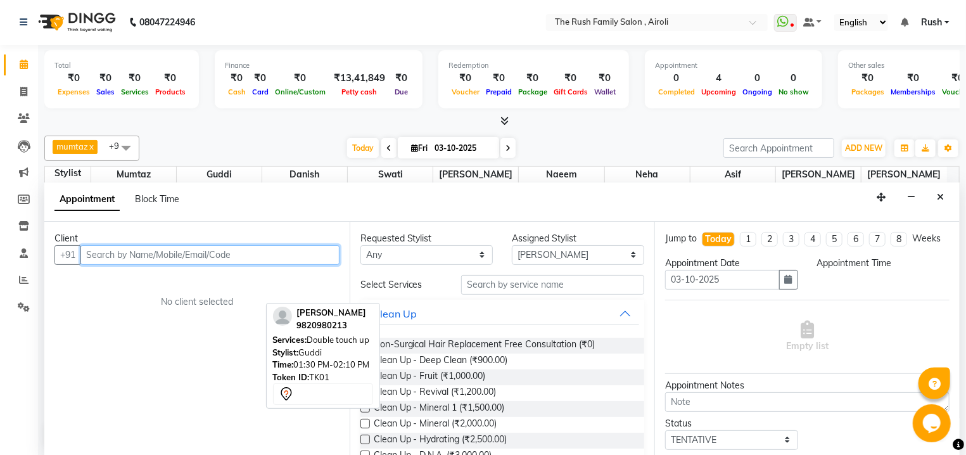
select select "855"
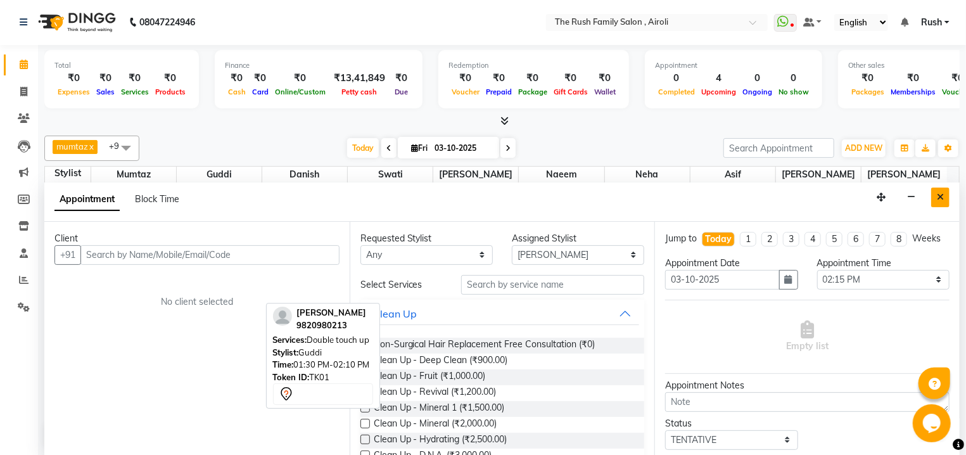
click at [935, 198] on button "Close" at bounding box center [941, 198] width 18 height 20
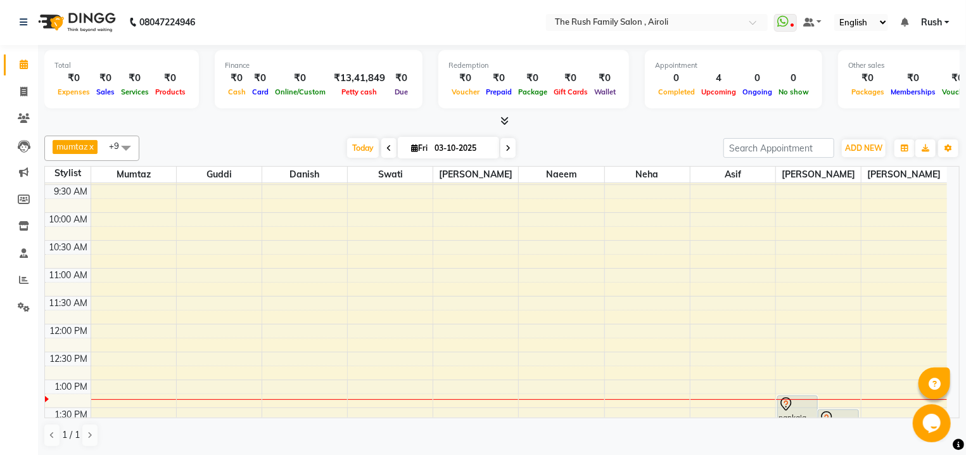
scroll to position [0, 0]
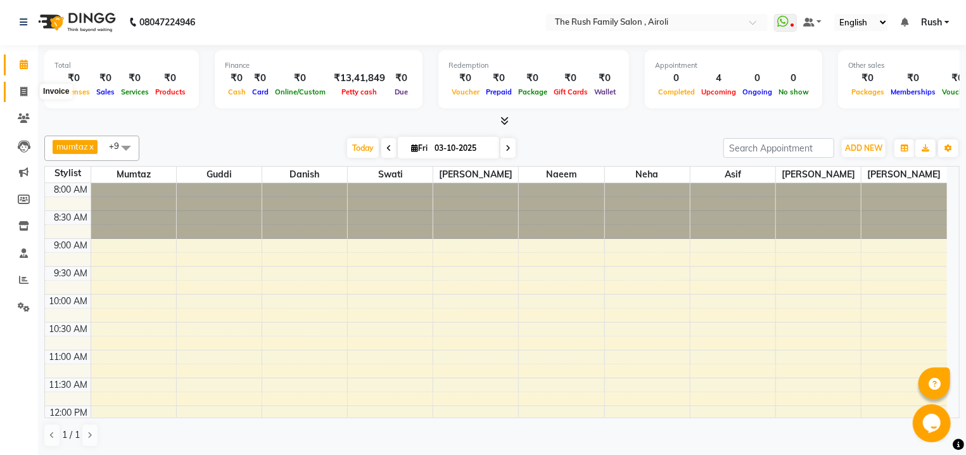
click at [20, 90] on icon at bounding box center [23, 92] width 7 height 10
select select "5419"
select select "service"
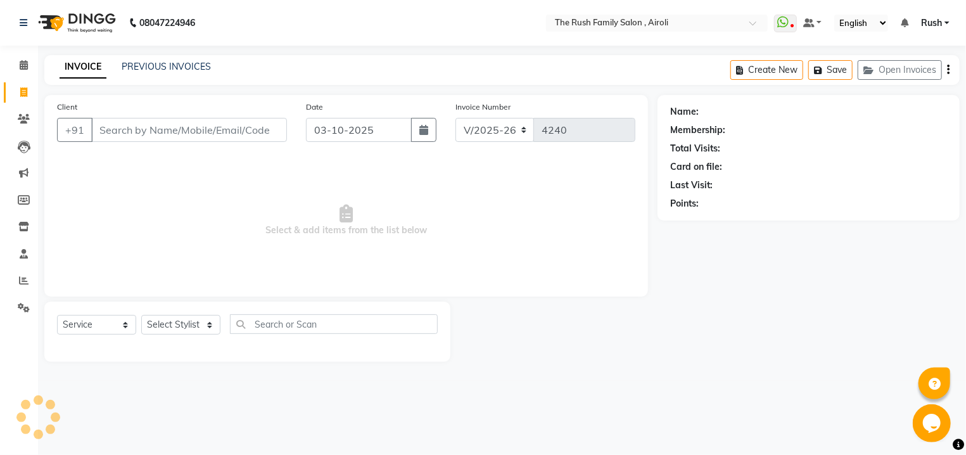
click at [183, 130] on input "Client" at bounding box center [189, 130] width 196 height 24
type input "8446260845"
click at [272, 135] on span "Add Client" at bounding box center [254, 130] width 50 height 13
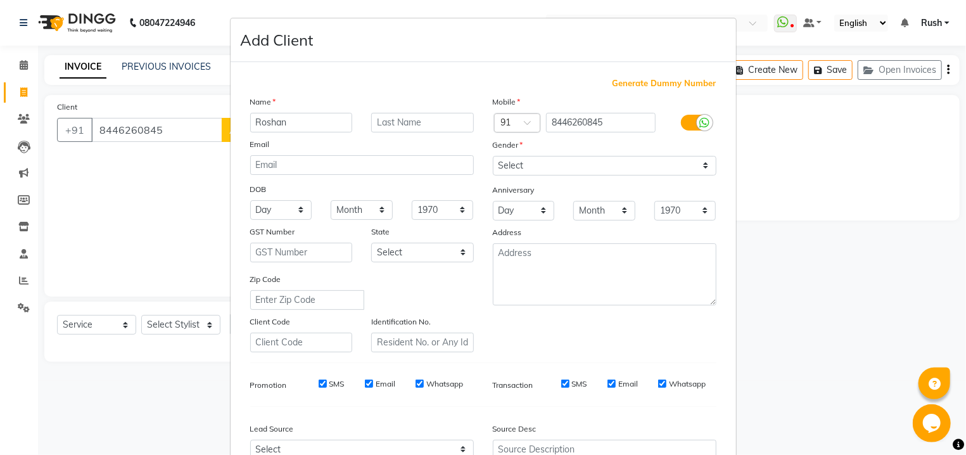
type input "Roshan"
click at [426, 126] on input "text" at bounding box center [422, 123] width 103 height 20
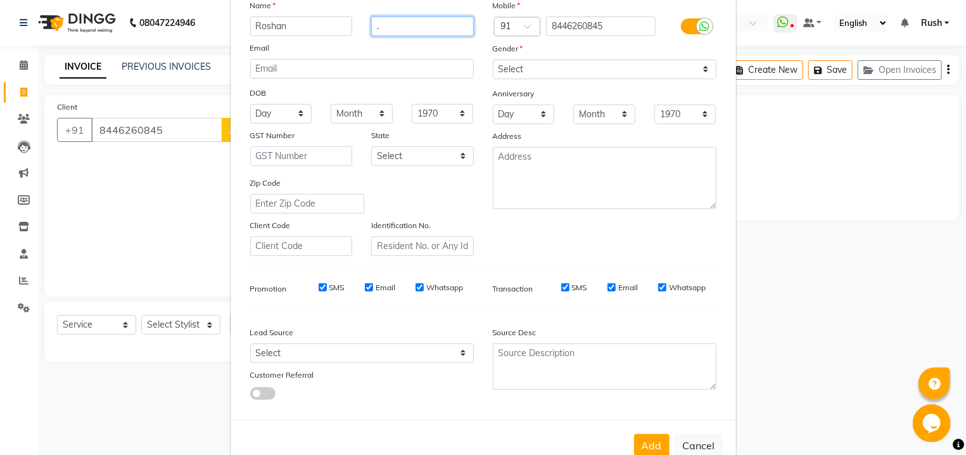
scroll to position [65, 0]
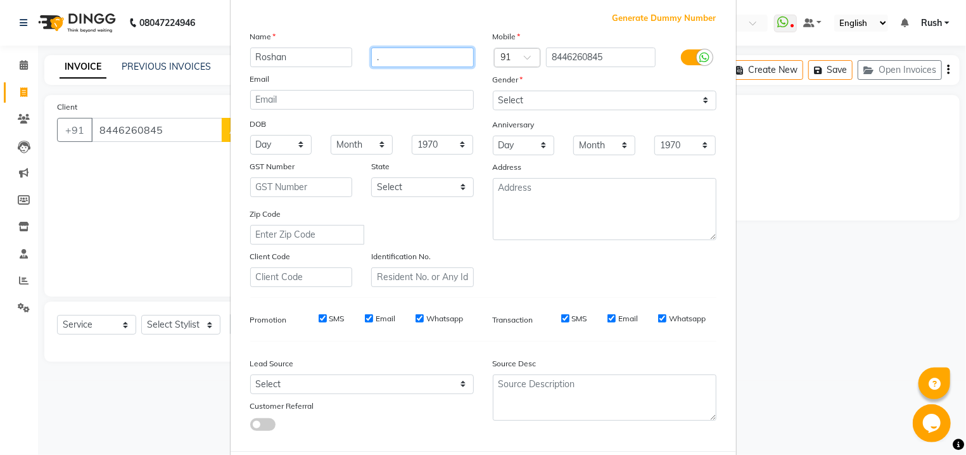
type input "."
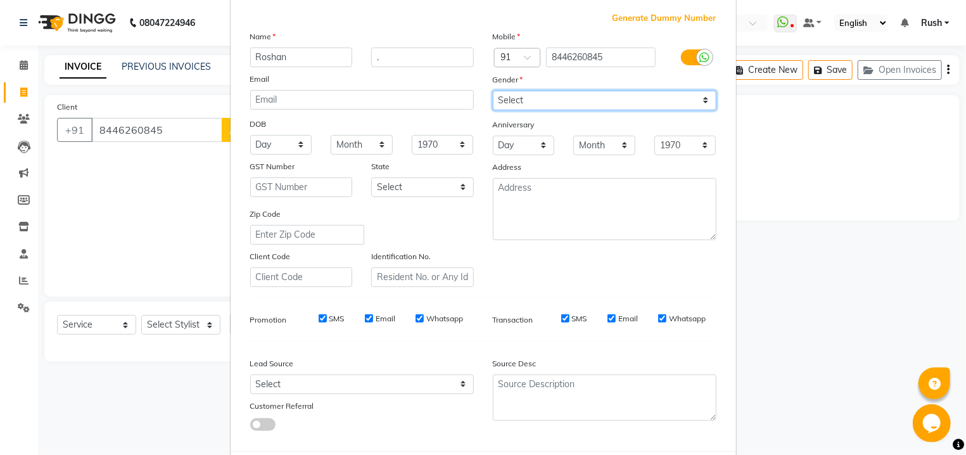
select select "[DEMOGRAPHIC_DATA]"
click option "[DEMOGRAPHIC_DATA]" at bounding box center [0, 0] width 0 height 0
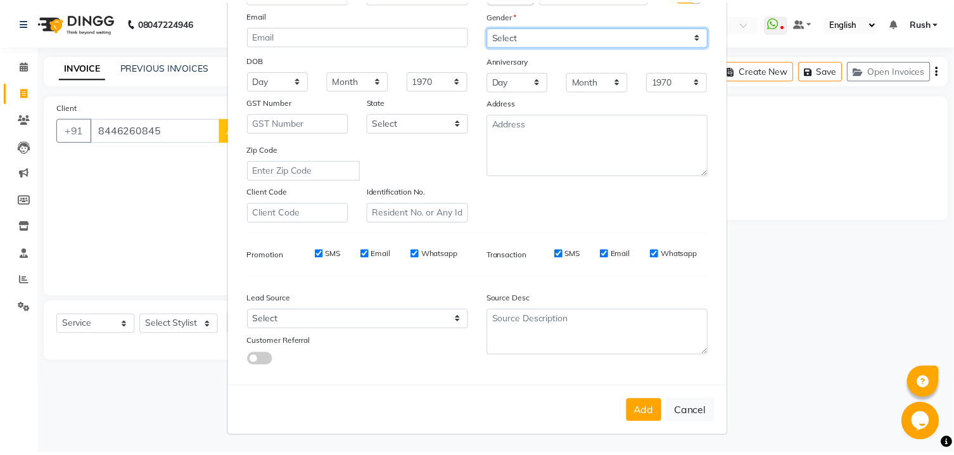
scroll to position [134, 0]
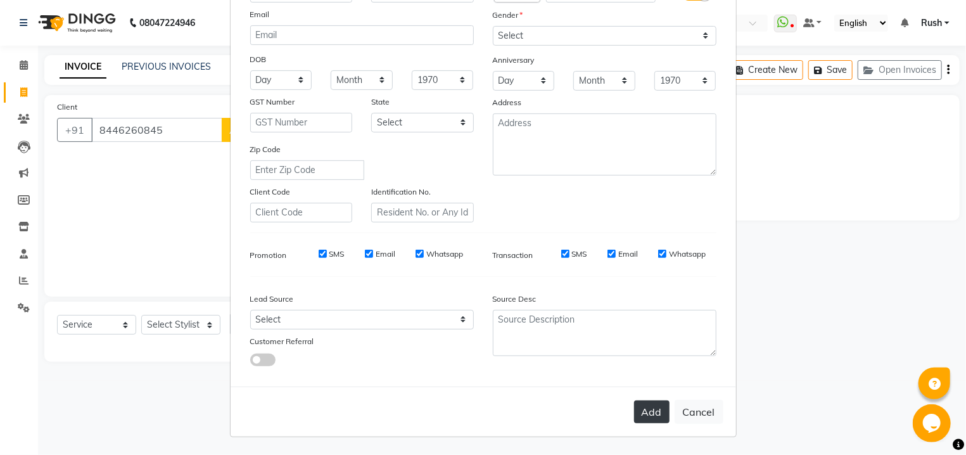
click at [639, 419] on button "Add" at bounding box center [651, 412] width 35 height 23
select select
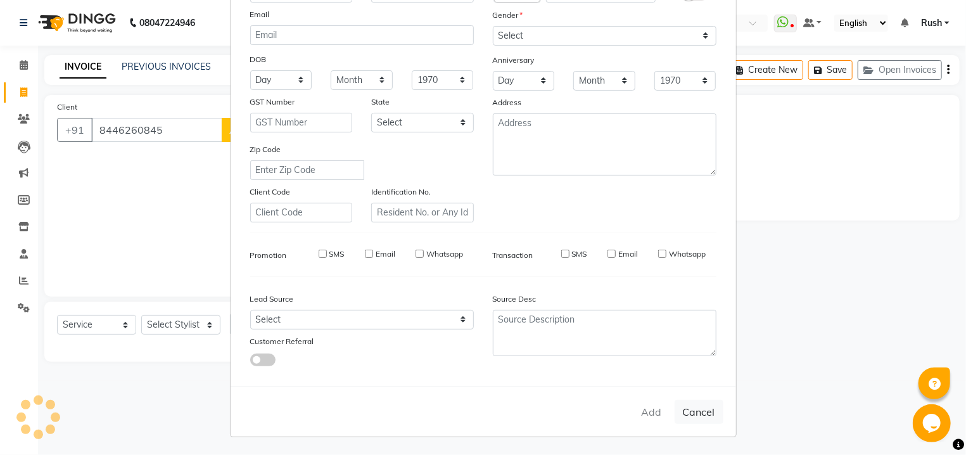
select select
checkbox input "false"
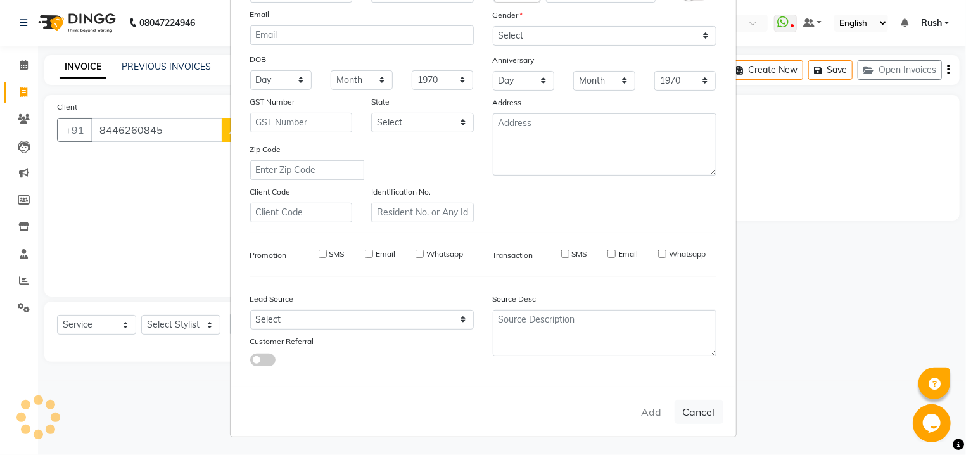
checkbox input "false"
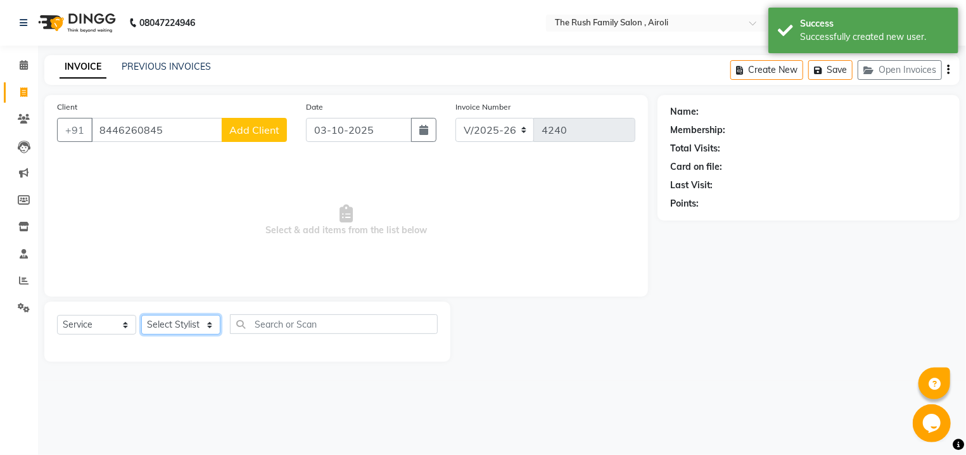
select select "88452"
click option "Asif" at bounding box center [0, 0] width 0 height 0
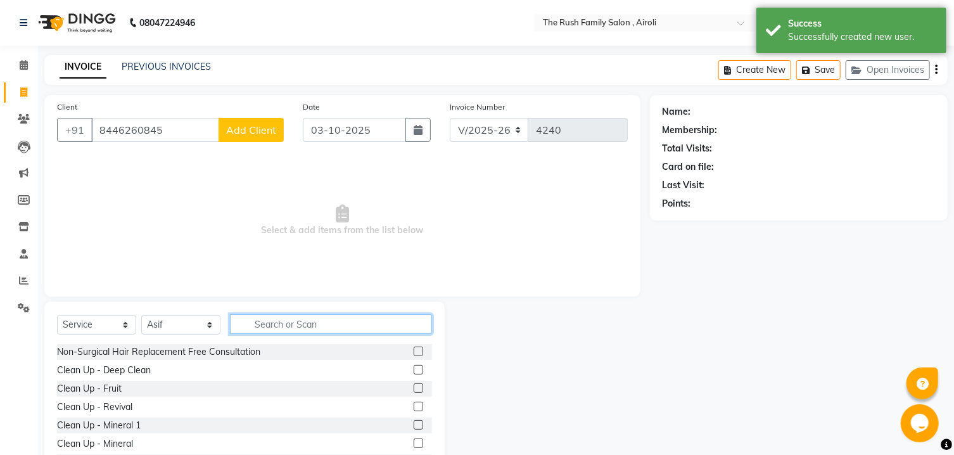
click at [279, 321] on input "text" at bounding box center [331, 324] width 202 height 20
click at [279, 323] on input "text" at bounding box center [331, 324] width 202 height 20
type input "w"
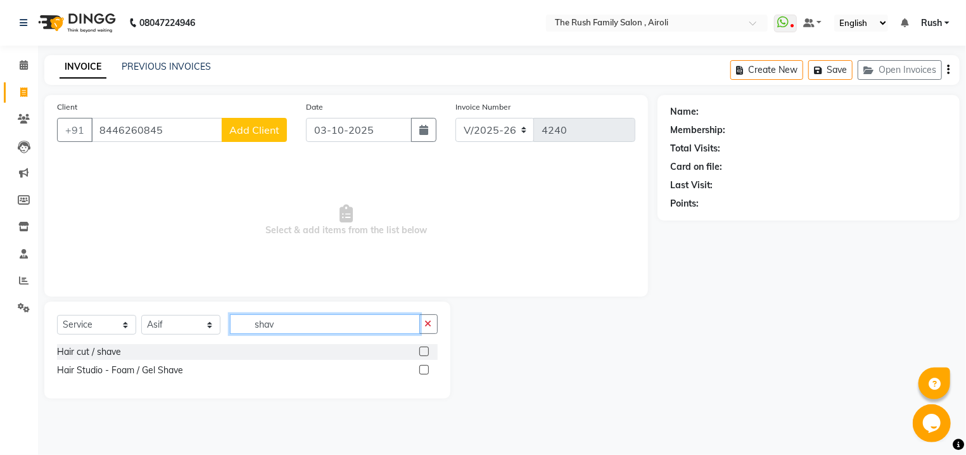
type input "shav"
click at [422, 353] on label at bounding box center [425, 352] width 10 height 10
click at [422, 353] on input "checkbox" at bounding box center [424, 352] width 8 height 8
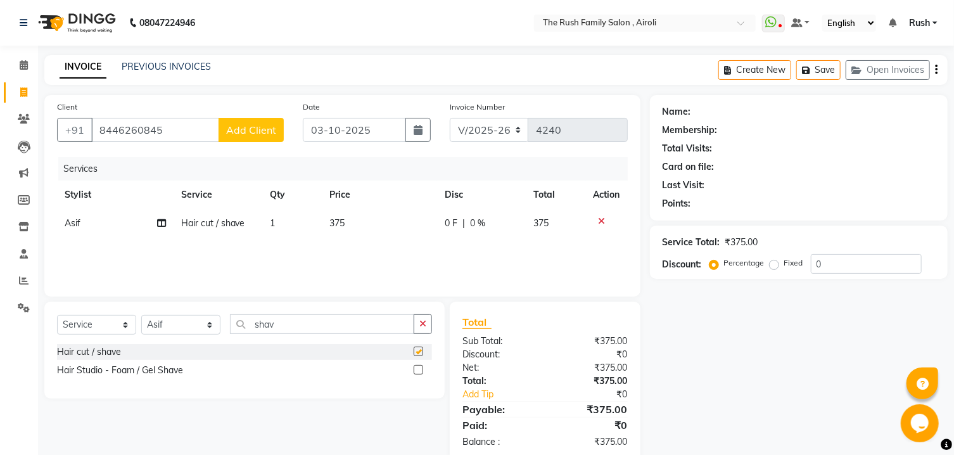
checkbox input "false"
click at [453, 223] on span "0 F" at bounding box center [451, 223] width 13 height 13
select select "88452"
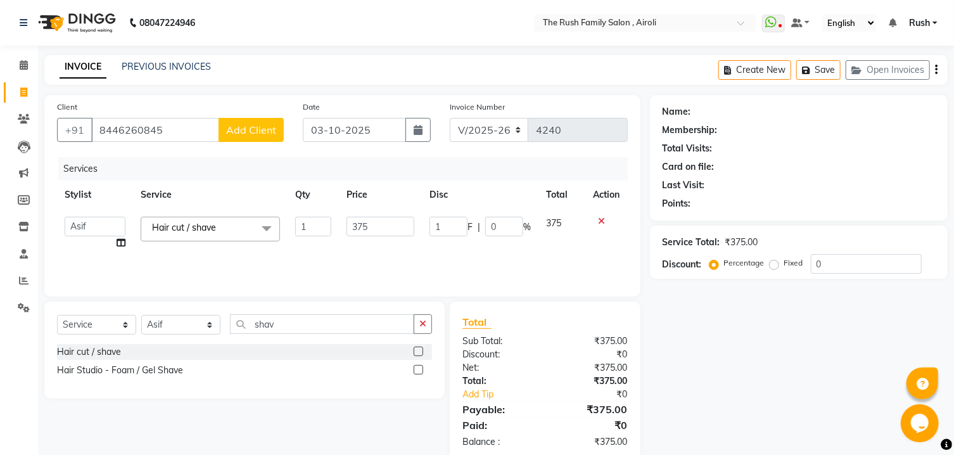
click at [453, 223] on input "1" at bounding box center [449, 227] width 38 height 20
click at [449, 224] on input "1" at bounding box center [449, 227] width 38 height 20
type input "125"
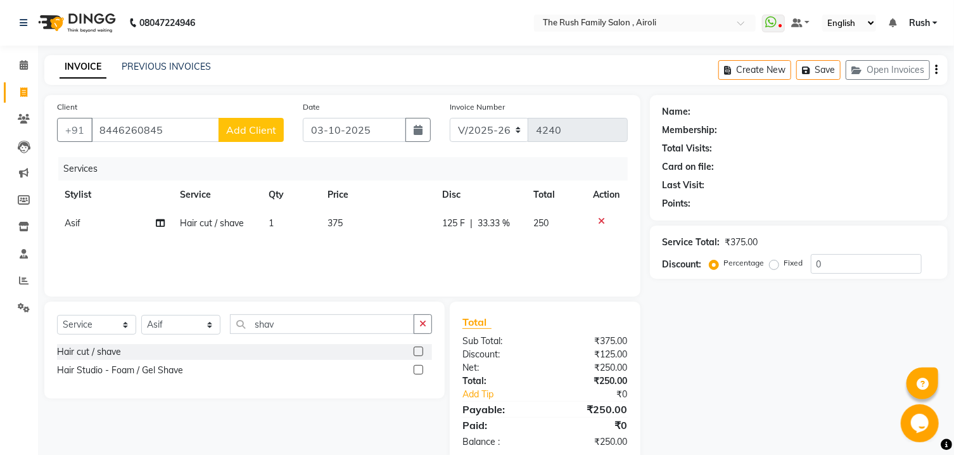
click at [447, 248] on div "Services Stylist Service Qty Price Disc Total Action Asif Hair cut / shave 1 37…" at bounding box center [342, 220] width 571 height 127
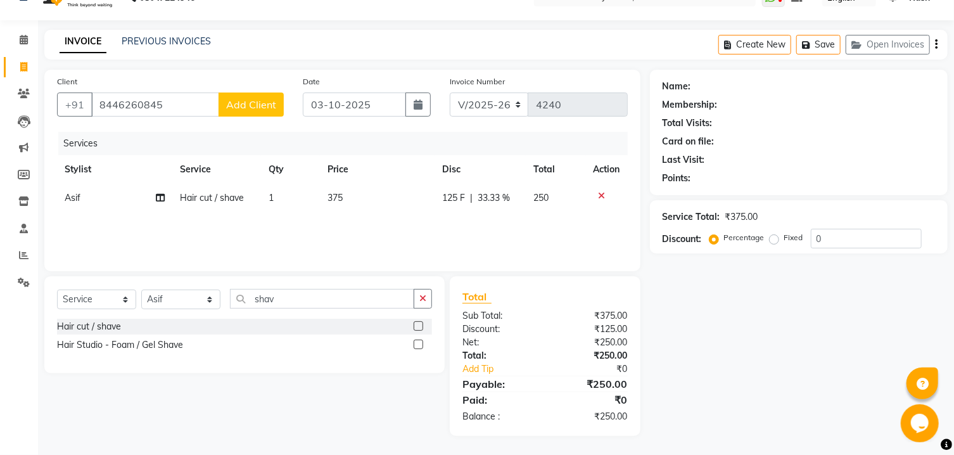
click at [262, 103] on span "Add Client" at bounding box center [251, 104] width 50 height 13
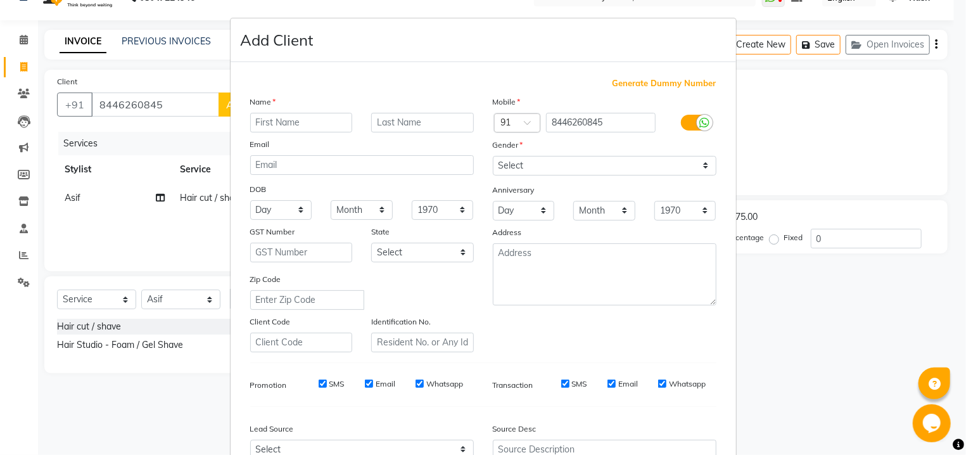
click at [814, 109] on ngb-modal-window "Add Client Generate Dummy Number Name Email DOB Day 01 02 03 04 05 06 07 08 09 …" at bounding box center [483, 227] width 966 height 455
click at [154, 106] on ngb-modal-window "Add Client Generate Dummy Number Name Email DOB Day 01 02 03 04 05 06 07 08 09 …" at bounding box center [483, 227] width 966 height 455
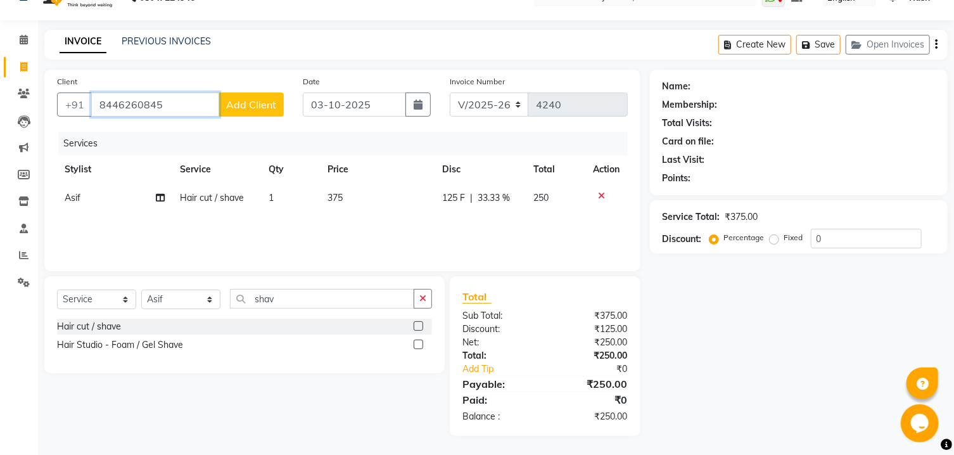
click at [174, 103] on input "8446260845" at bounding box center [155, 105] width 128 height 24
click at [89, 40] on link "INVOICE" at bounding box center [83, 41] width 47 height 23
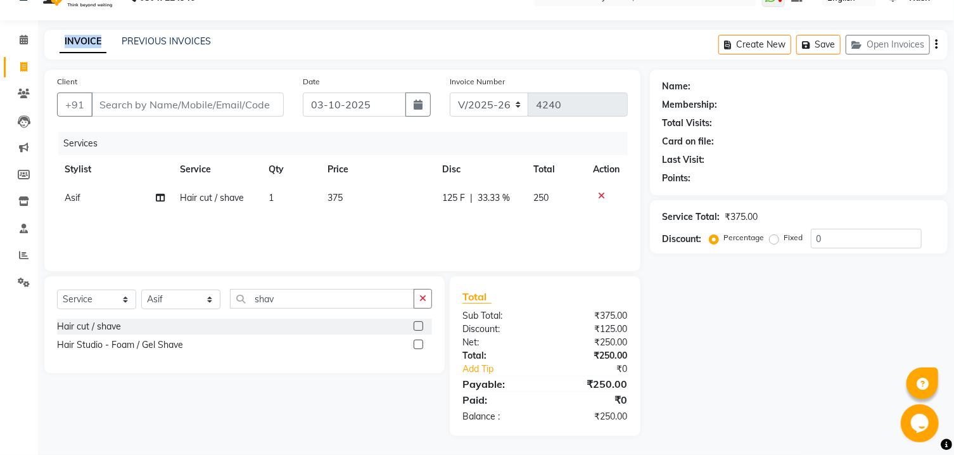
click at [89, 40] on link "INVOICE" at bounding box center [83, 41] width 47 height 23
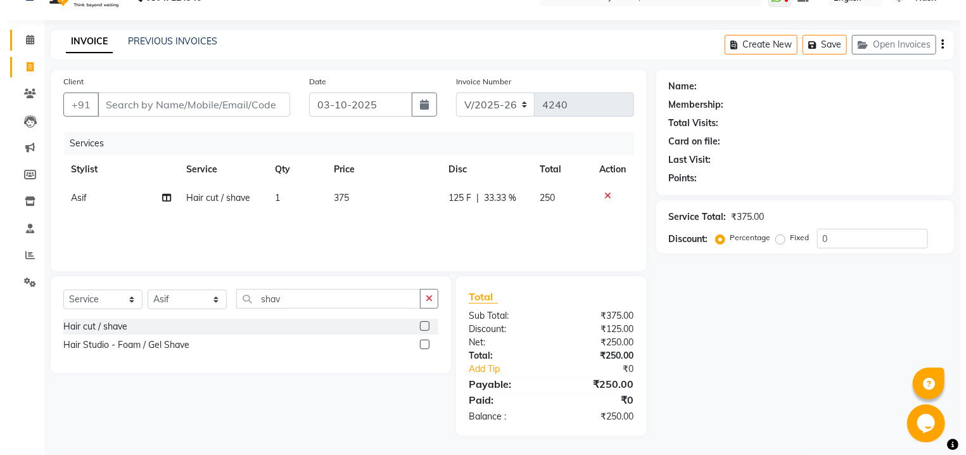
scroll to position [0, 0]
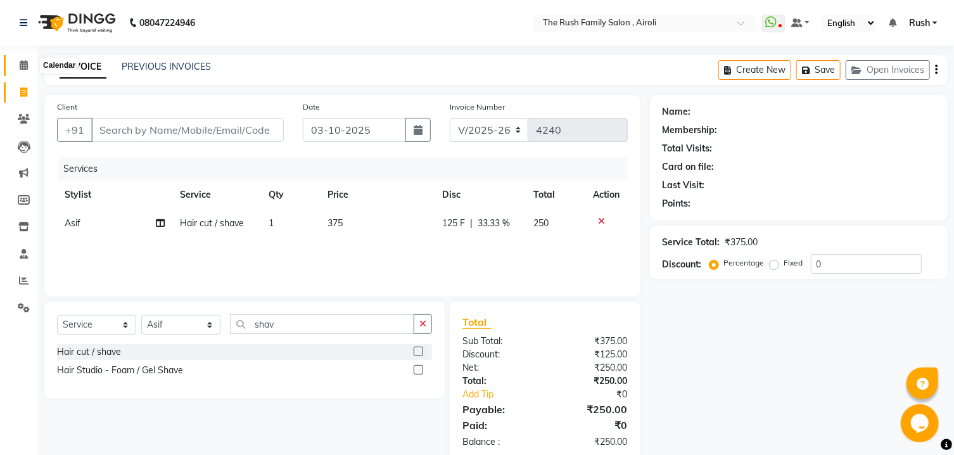
click at [25, 69] on icon at bounding box center [24, 65] width 8 height 10
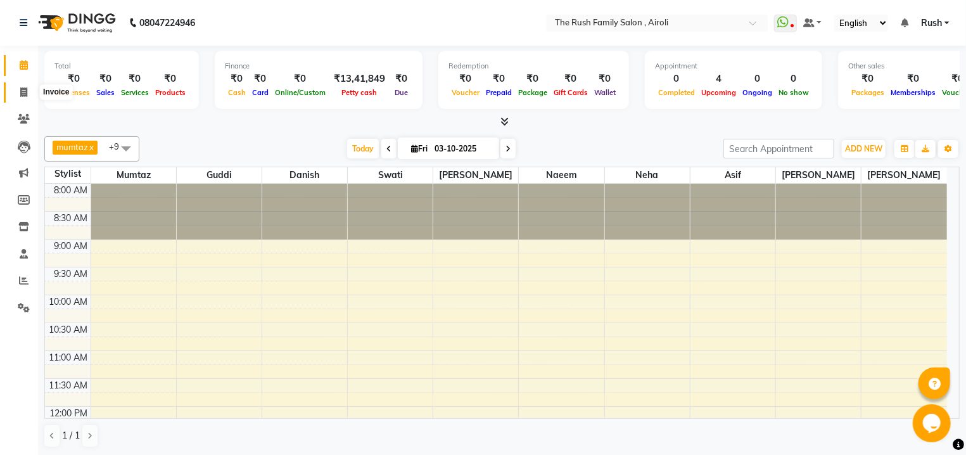
click at [26, 93] on icon at bounding box center [23, 92] width 7 height 10
select select "5419"
select select "service"
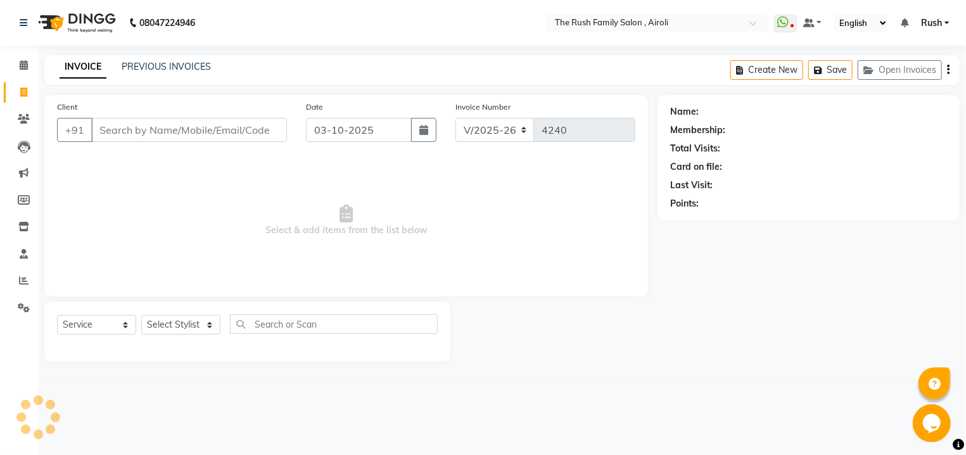
click at [234, 130] on input "Client" at bounding box center [189, 130] width 196 height 24
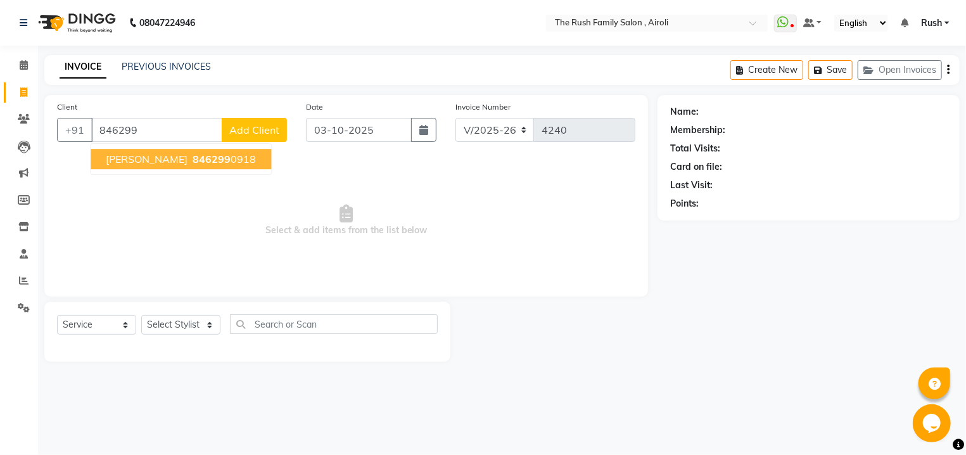
click at [219, 176] on span "Select & add items from the list below" at bounding box center [346, 220] width 579 height 127
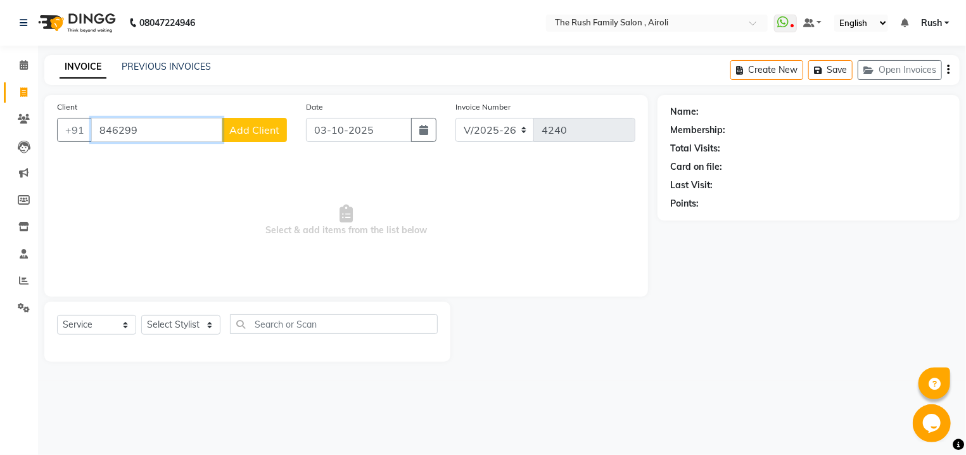
click at [182, 141] on input "846299" at bounding box center [156, 130] width 131 height 24
click at [138, 166] on button "[PERSON_NAME] 84629 90918" at bounding box center [181, 159] width 181 height 20
type input "8462990918"
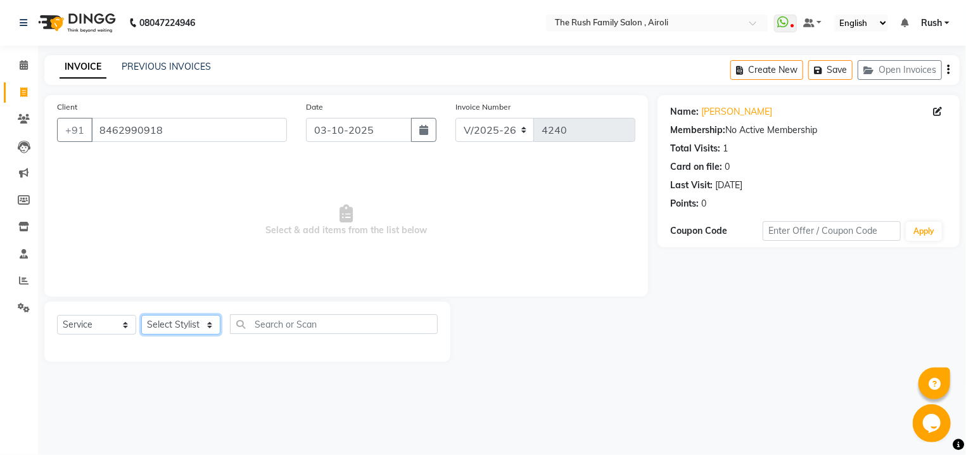
select select "88452"
click option "Asif" at bounding box center [0, 0] width 0 height 0
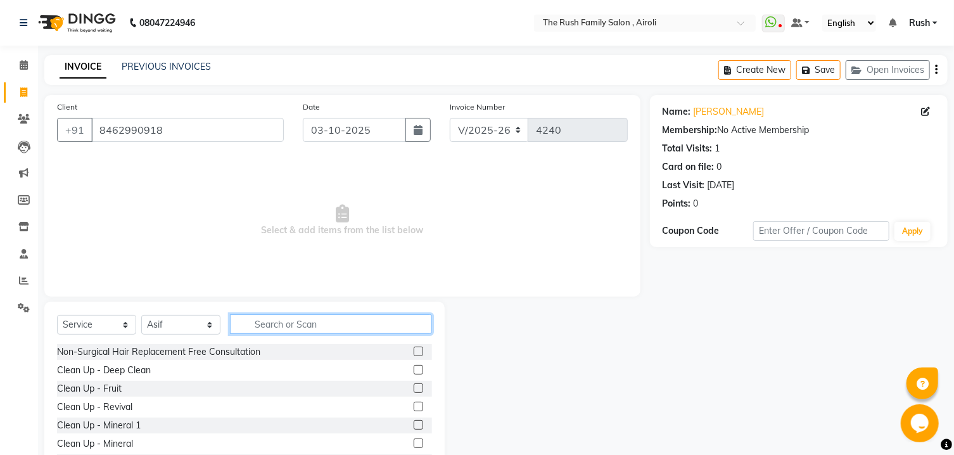
click at [274, 321] on input "text" at bounding box center [331, 324] width 202 height 20
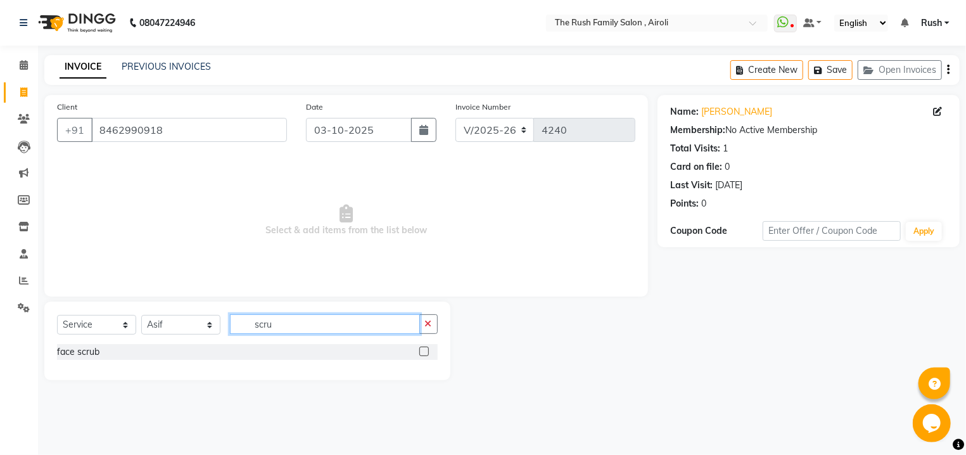
type input "scru"
click at [418, 347] on div "face scrub" at bounding box center [247, 352] width 381 height 16
click at [421, 349] on label at bounding box center [425, 352] width 10 height 10
click at [421, 349] on input "checkbox" at bounding box center [424, 352] width 8 height 8
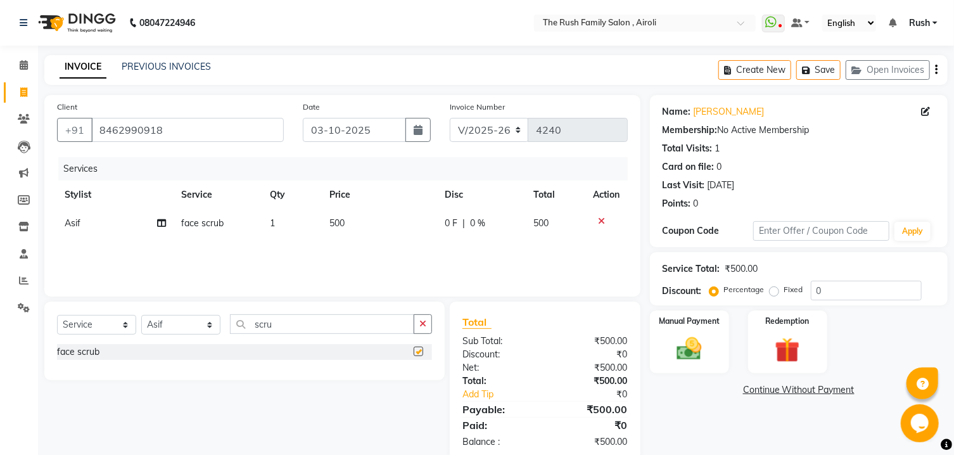
checkbox input "false"
click at [310, 327] on input "scru" at bounding box center [322, 324] width 184 height 20
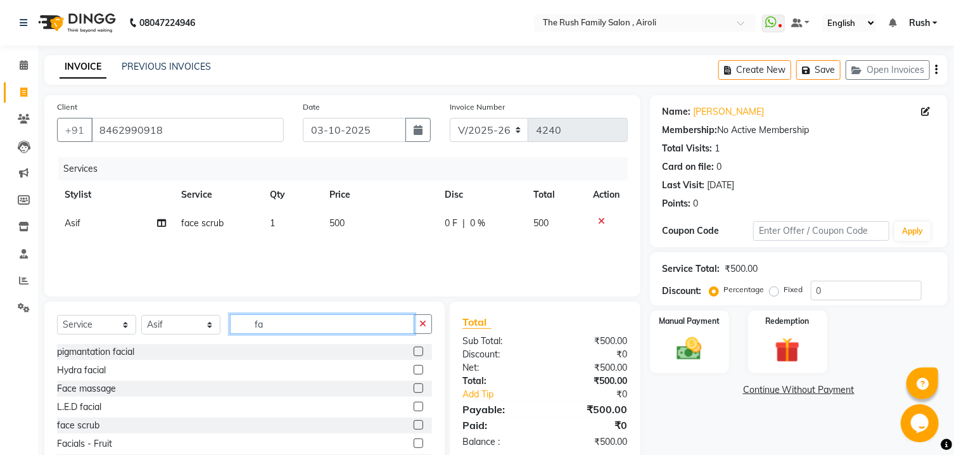
type input "f"
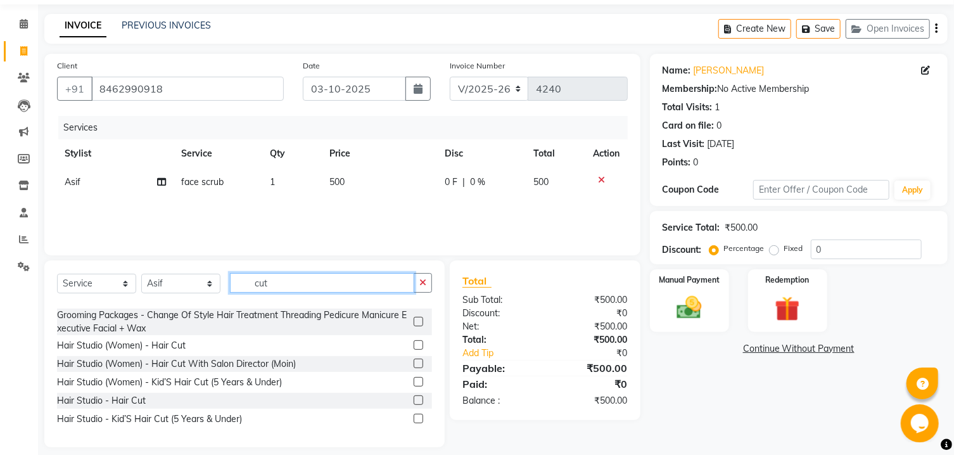
scroll to position [53, 0]
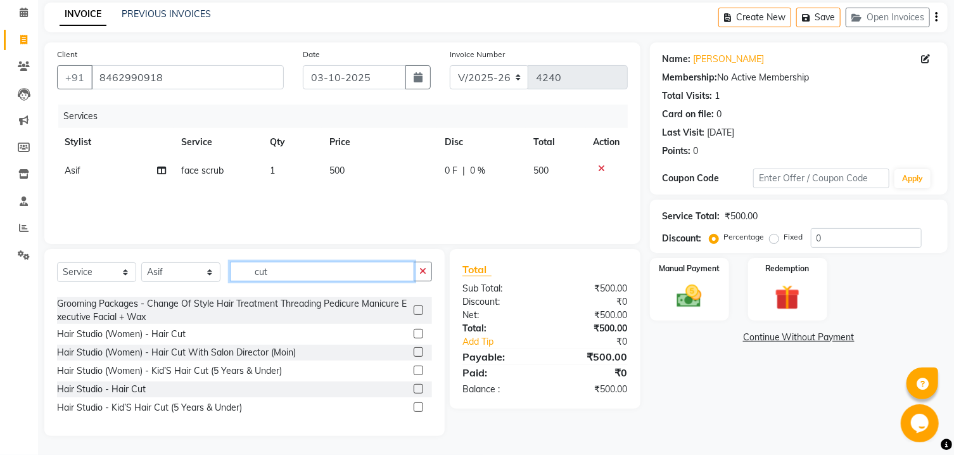
type input "cut"
click at [414, 388] on label at bounding box center [419, 389] width 10 height 10
click at [414, 388] on input "checkbox" at bounding box center [418, 389] width 8 height 8
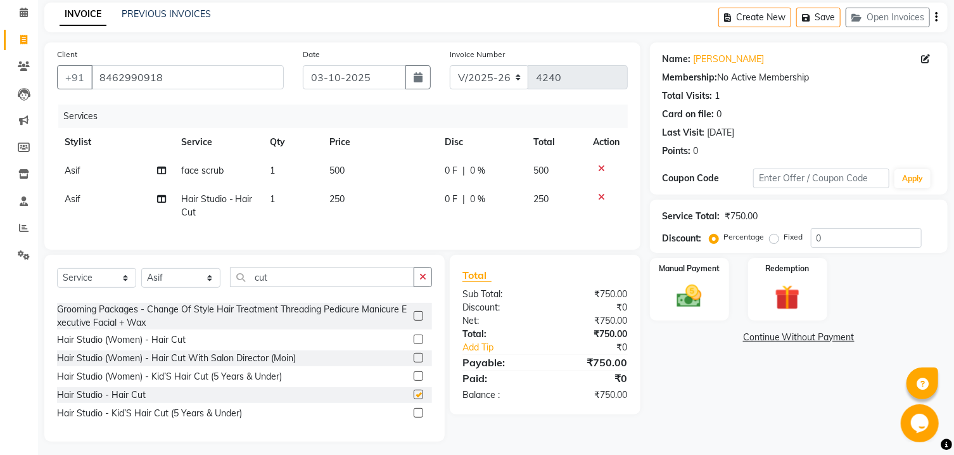
checkbox input "false"
click at [451, 202] on span "0 F" at bounding box center [451, 199] width 13 height 13
select select "88452"
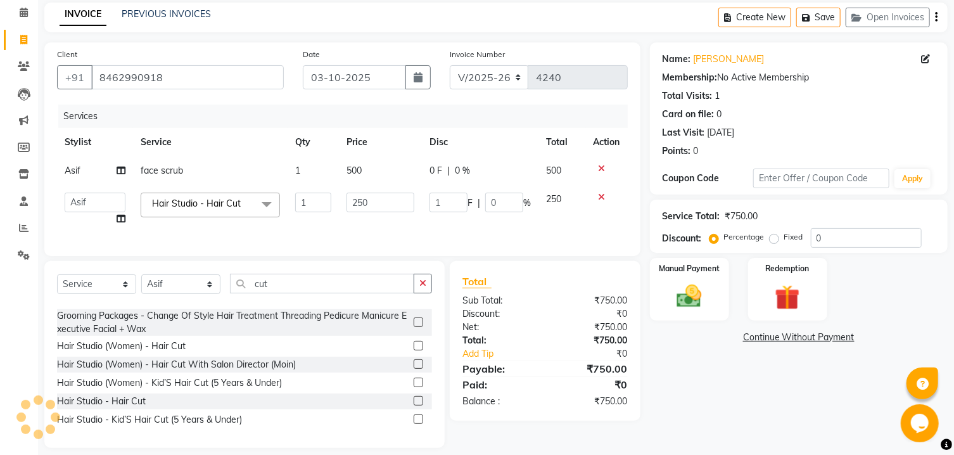
click at [451, 202] on input "1" at bounding box center [449, 203] width 38 height 20
click at [447, 202] on input "1" at bounding box center [449, 203] width 38 height 20
type input "100"
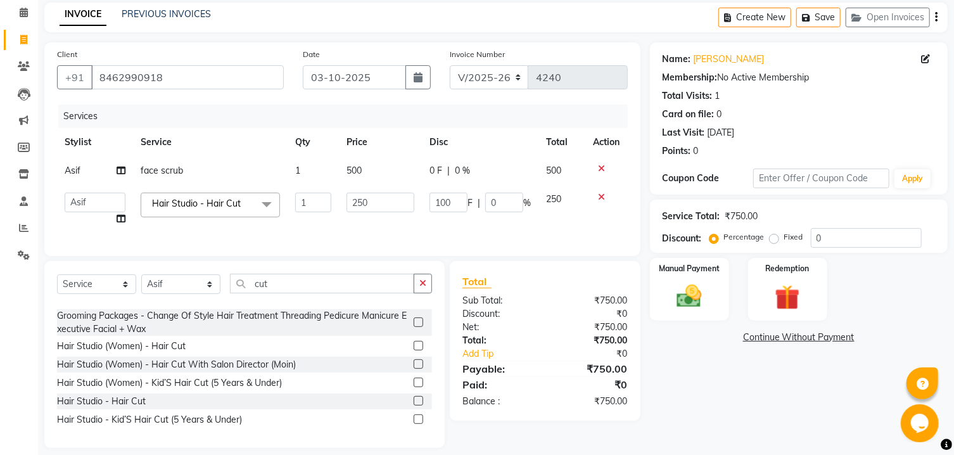
click at [455, 177] on div "0 F | 0 %" at bounding box center [480, 170] width 101 height 13
select select "88452"
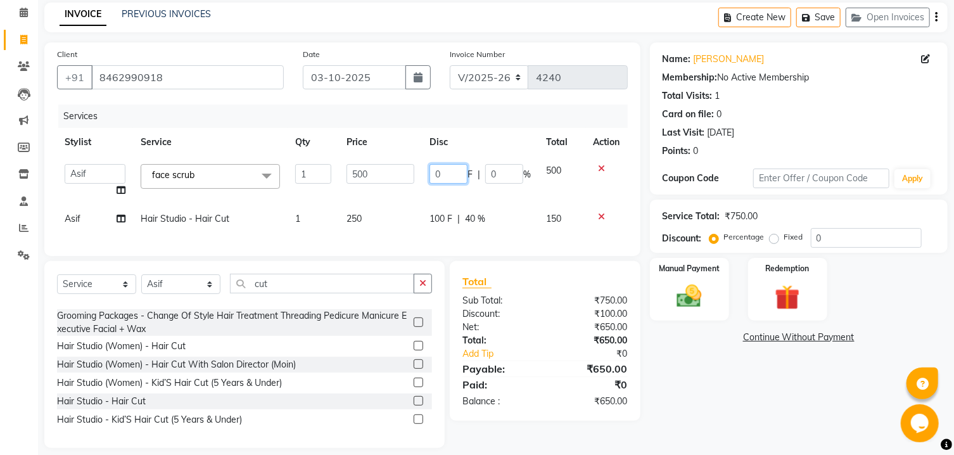
click at [447, 181] on input "0" at bounding box center [449, 174] width 38 height 20
type input "250"
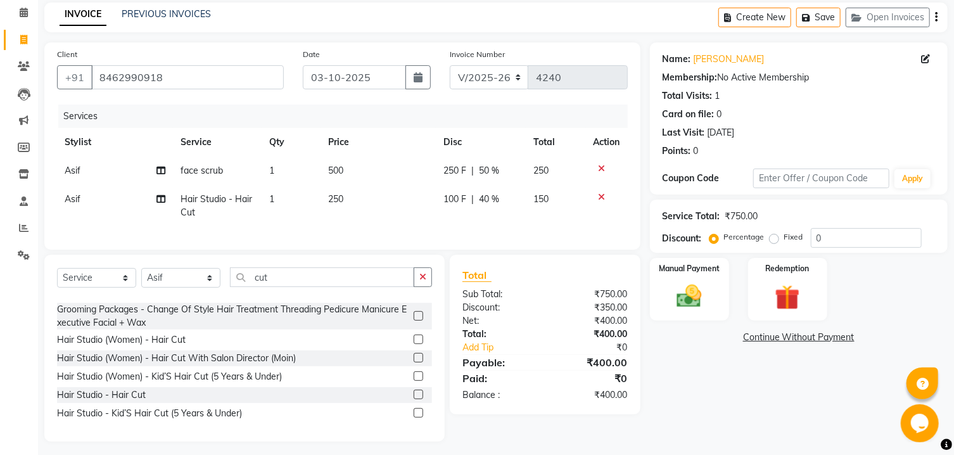
click at [384, 198] on tbody "Asif face scrub 1 500 250 F | 50 % 250 Asif Hair Studio - Hair Cut 1 250 100 F …" at bounding box center [342, 192] width 571 height 70
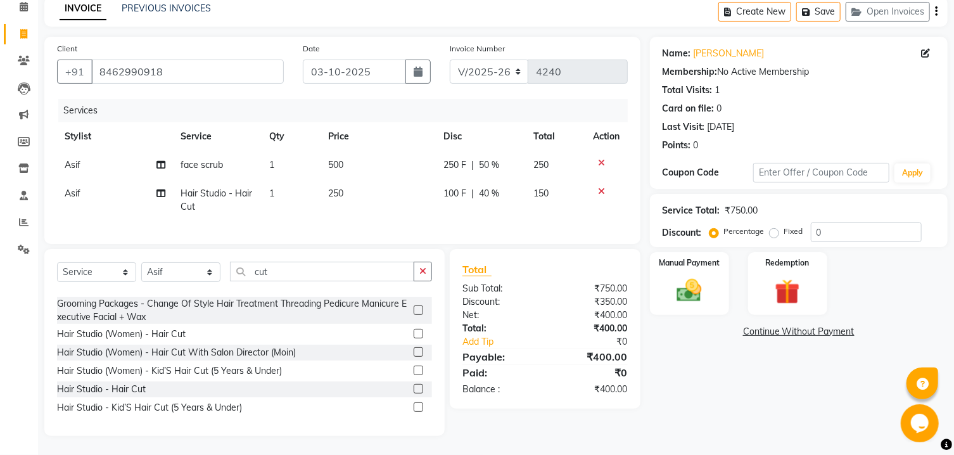
click at [454, 158] on span "250 F" at bounding box center [455, 164] width 23 height 13
select select "88452"
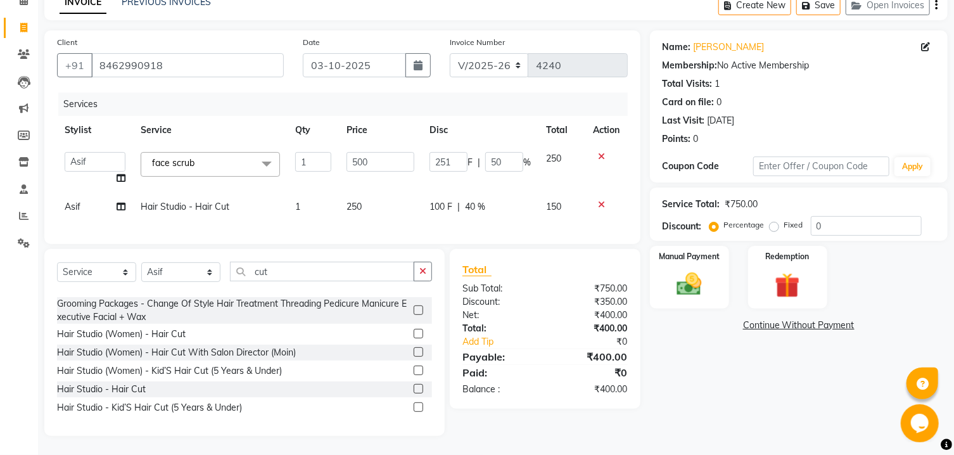
click at [454, 153] on input "251" at bounding box center [449, 162] width 38 height 20
click at [442, 157] on input "251" at bounding box center [449, 162] width 38 height 20
type input "2"
type input "300"
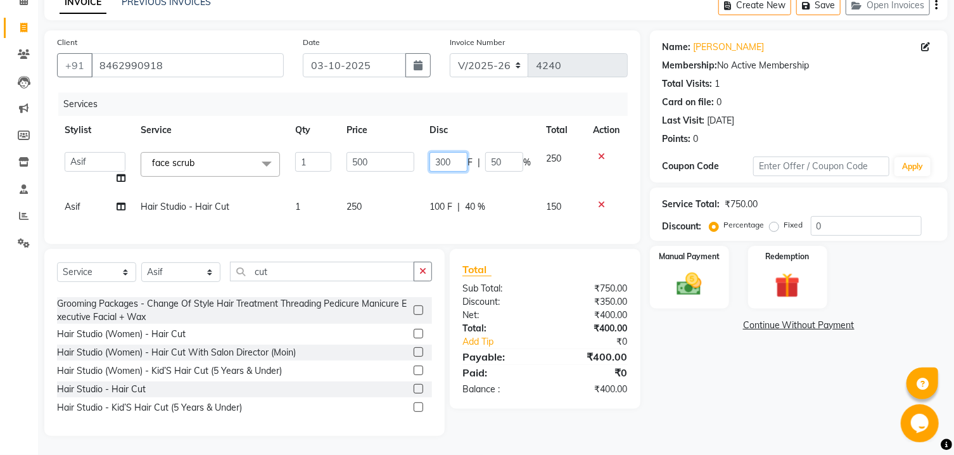
scroll to position [0, 1]
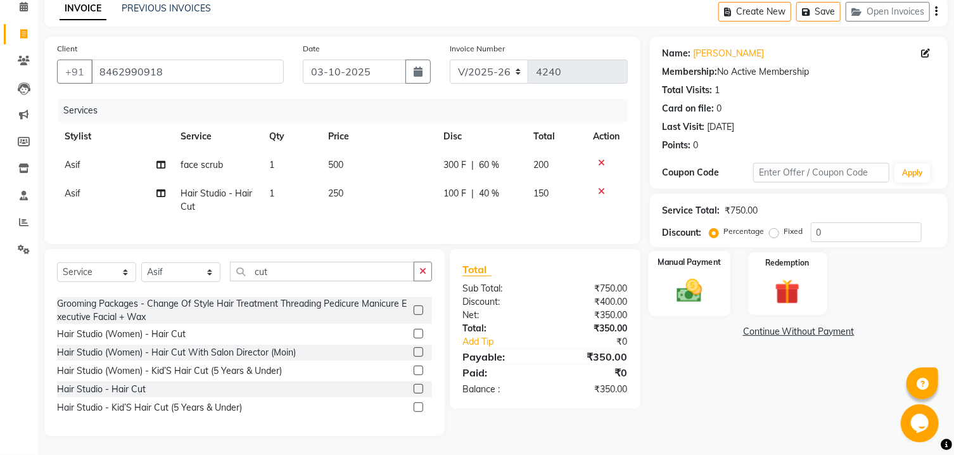
click at [712, 268] on label "Manual Payment" at bounding box center [689, 262] width 63 height 12
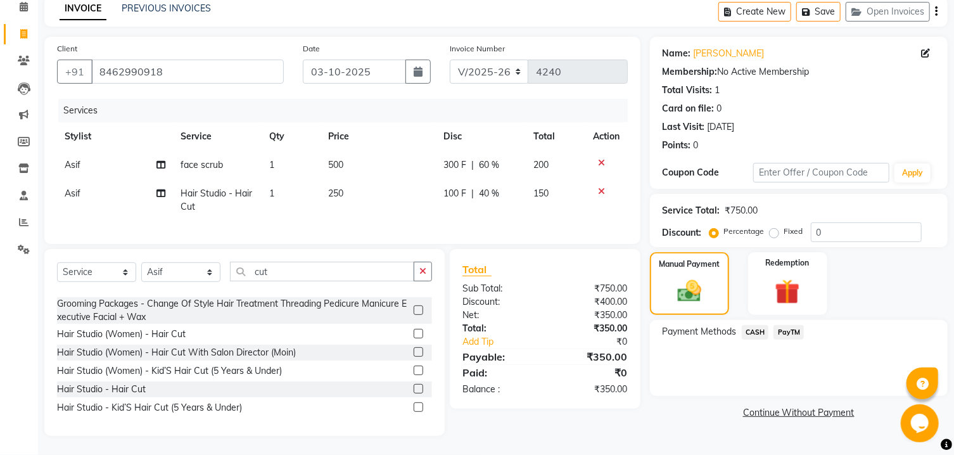
click at [786, 336] on span "PayTM" at bounding box center [789, 332] width 30 height 15
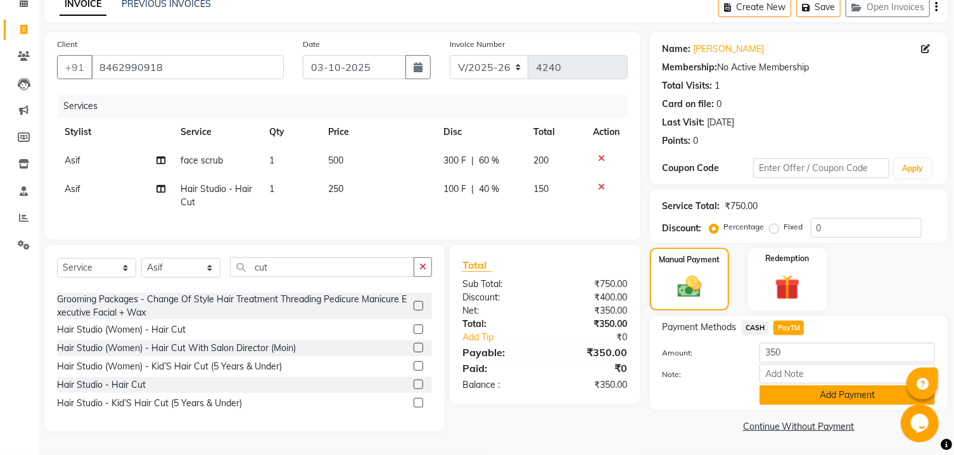
click at [775, 402] on button "Add Payment" at bounding box center [848, 395] width 176 height 20
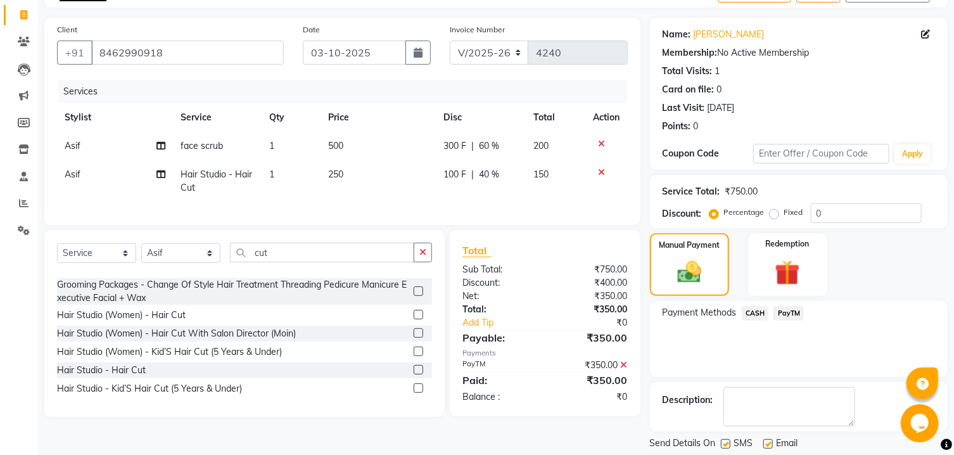
scroll to position [131, 0]
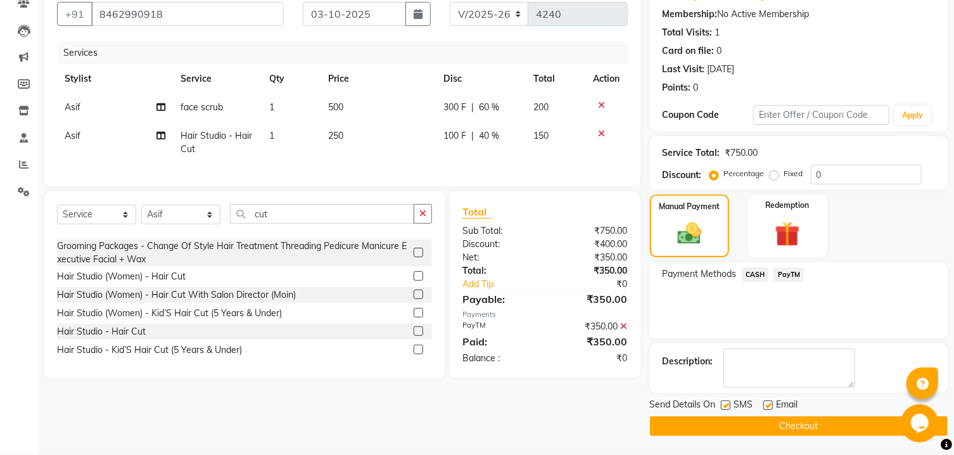
click at [717, 406] on div "Send Details On SMS Email" at bounding box center [799, 406] width 298 height 16
click at [722, 407] on label at bounding box center [726, 406] width 10 height 10
click at [722, 407] on input "checkbox" at bounding box center [725, 406] width 8 height 8
checkbox input "false"
click at [774, 404] on div "Email" at bounding box center [786, 406] width 45 height 16
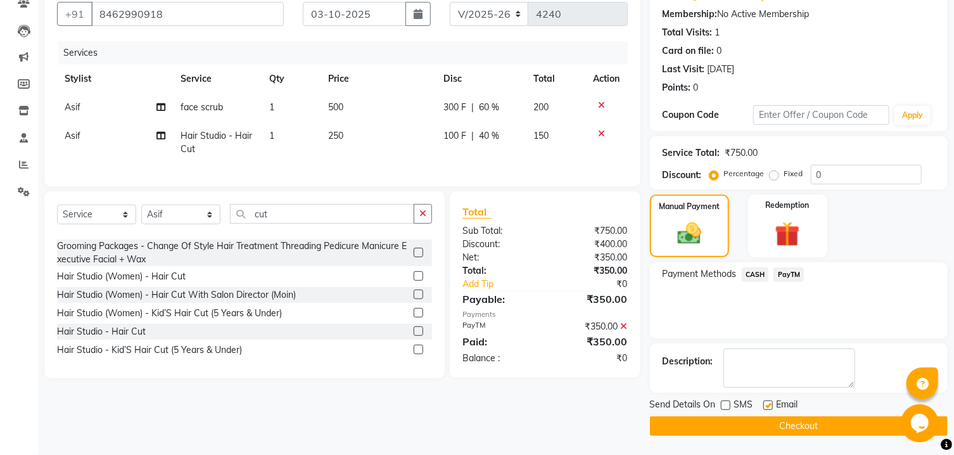
click at [740, 420] on button "Checkout" at bounding box center [799, 426] width 298 height 20
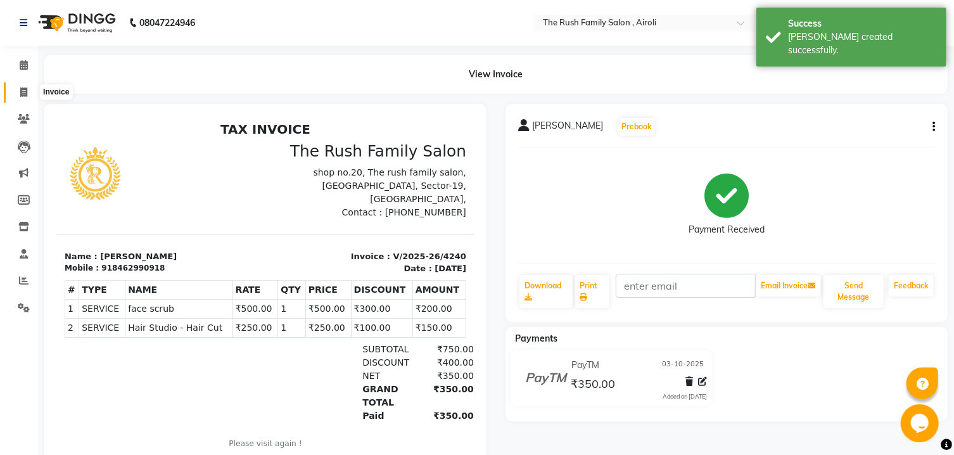
click at [16, 94] on span at bounding box center [24, 93] width 22 height 15
select select "service"
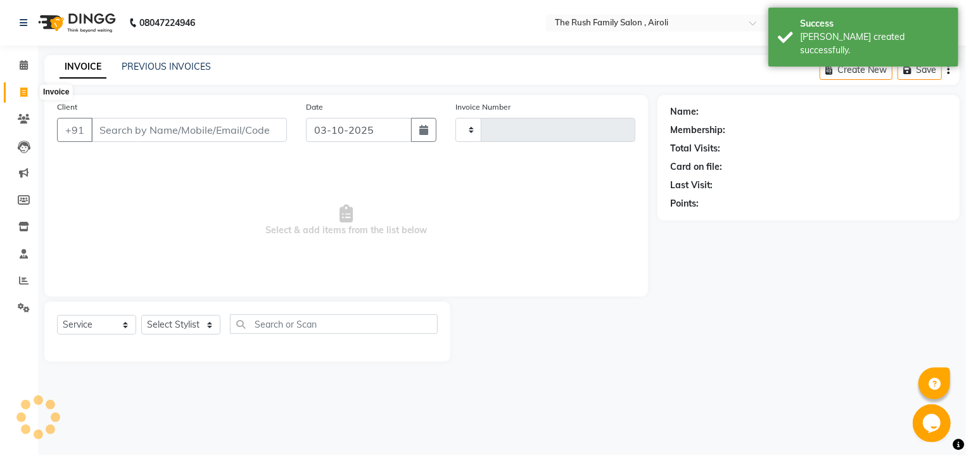
type input "4241"
select select "5419"
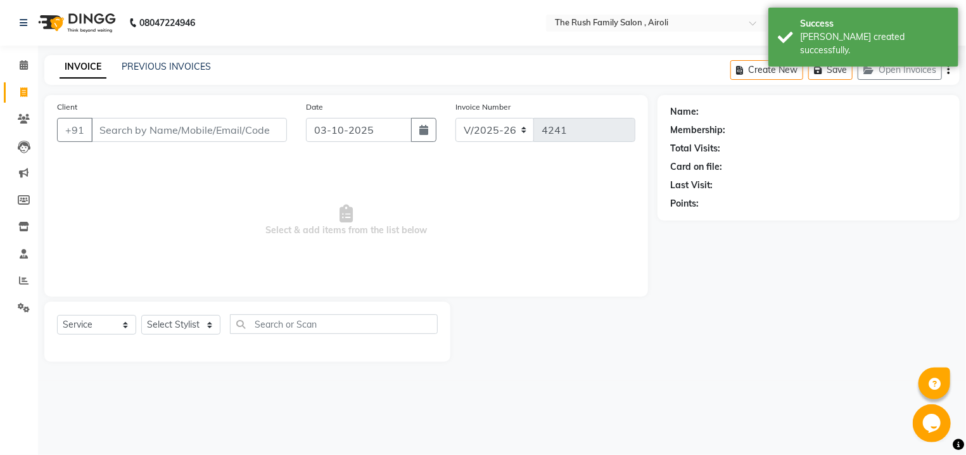
click at [220, 136] on input "Client" at bounding box center [189, 130] width 196 height 24
type input "8446260845"
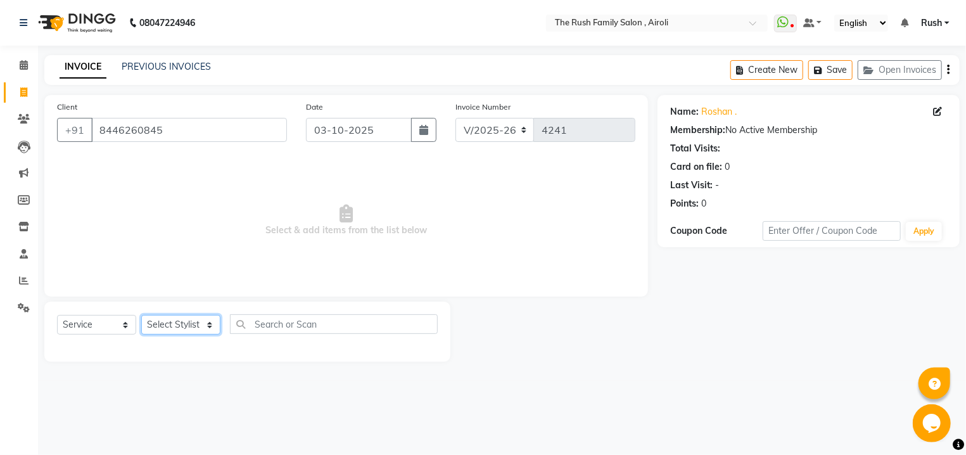
select select "88452"
click option "Asif" at bounding box center [0, 0] width 0 height 0
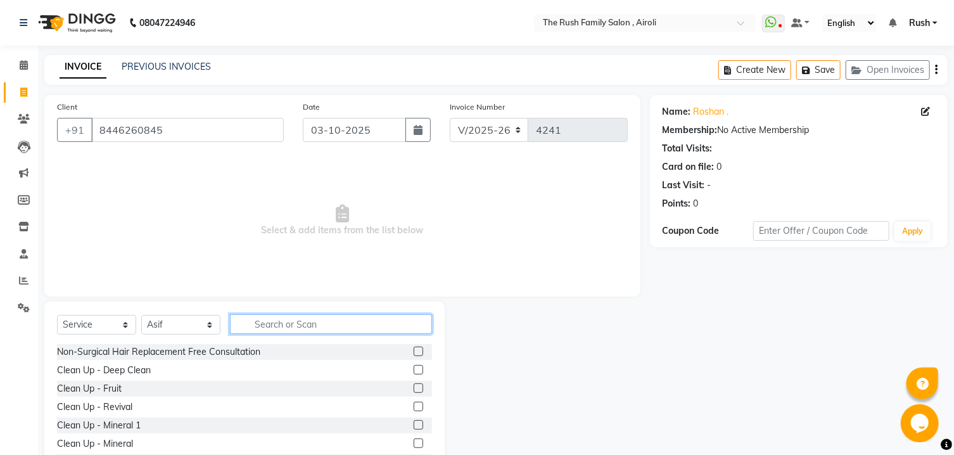
click at [266, 319] on input "text" at bounding box center [331, 324] width 202 height 20
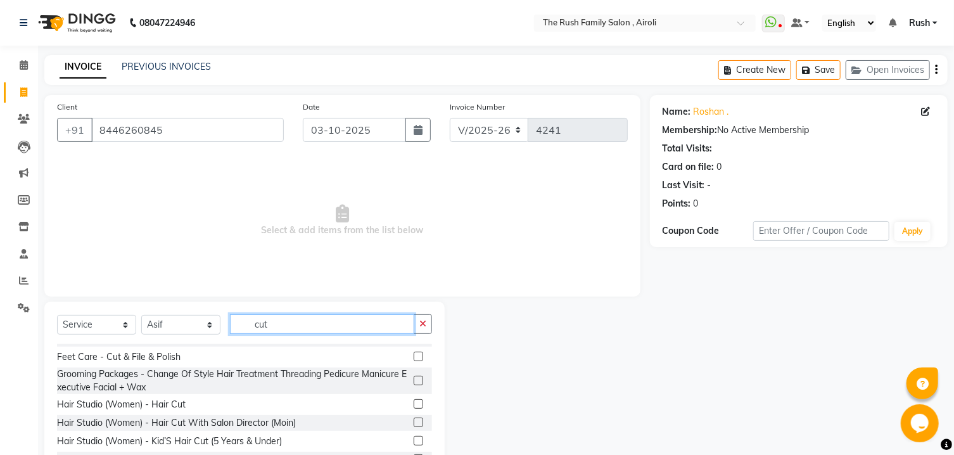
scroll to position [68, 0]
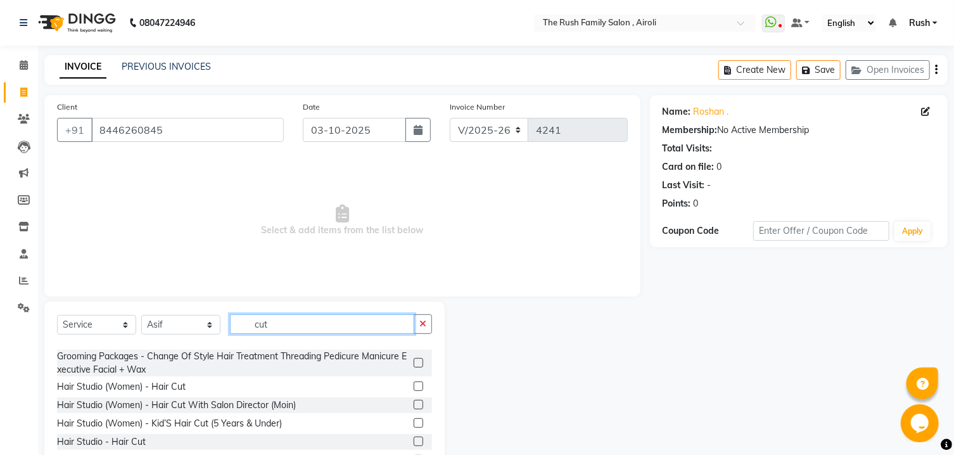
type input "cut"
click at [414, 389] on label at bounding box center [419, 387] width 10 height 10
click at [414, 389] on input "checkbox" at bounding box center [418, 387] width 8 height 8
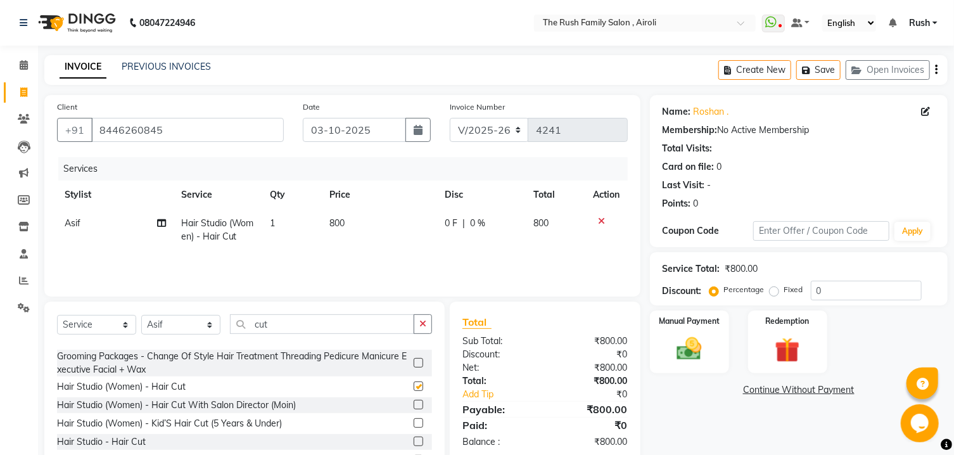
checkbox input "false"
click at [602, 217] on icon at bounding box center [602, 221] width 7 height 9
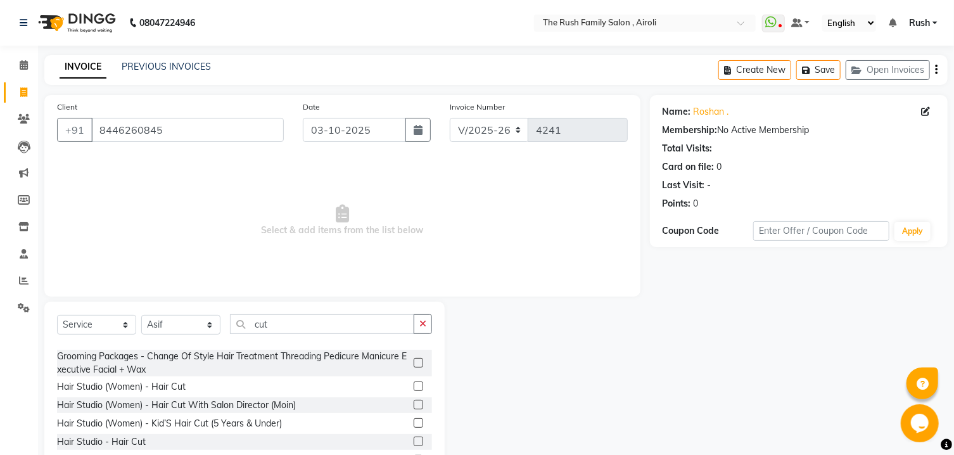
scroll to position [53, 0]
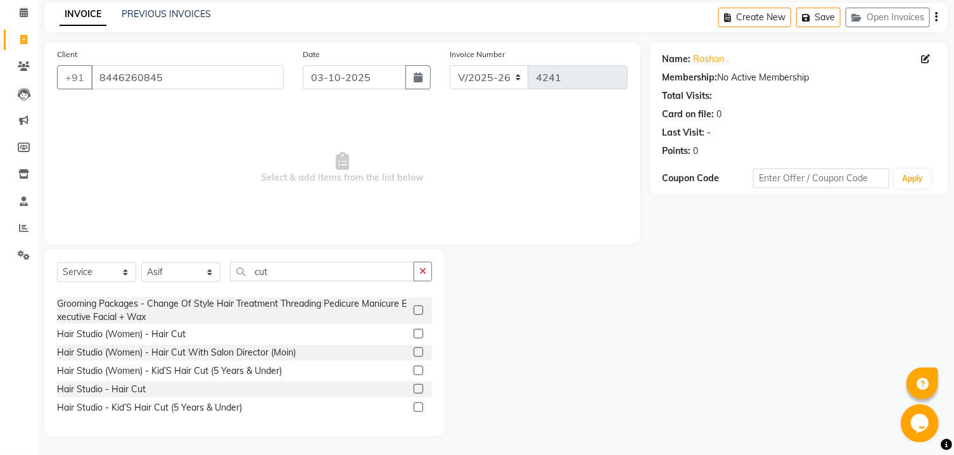
click at [414, 388] on label at bounding box center [419, 389] width 10 height 10
click at [414, 388] on input "checkbox" at bounding box center [418, 389] width 8 height 8
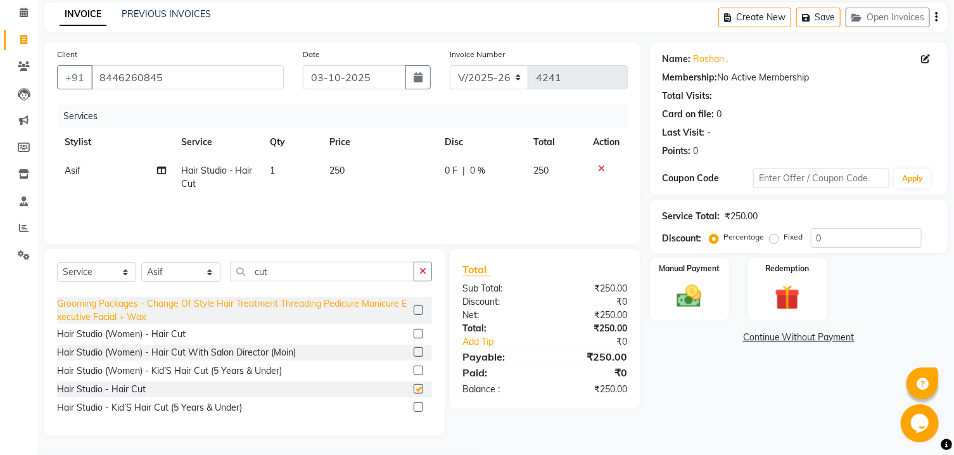
checkbox input "false"
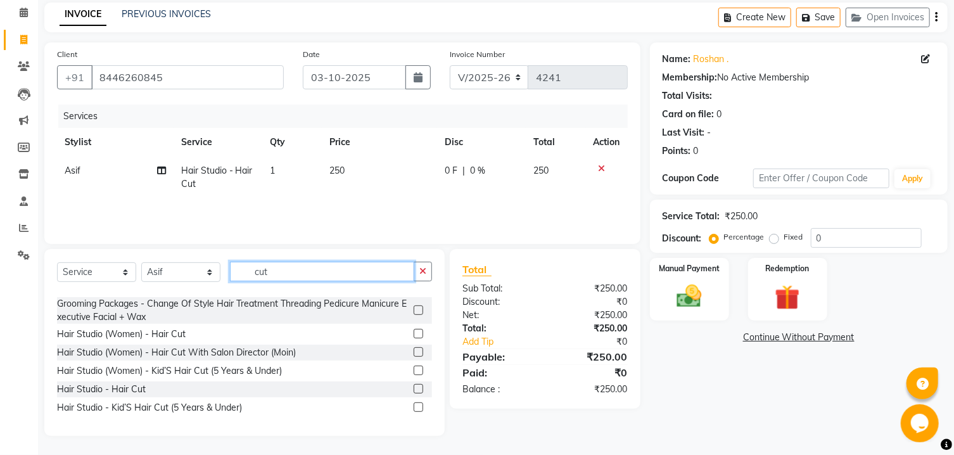
click at [320, 271] on input "cut" at bounding box center [322, 272] width 184 height 20
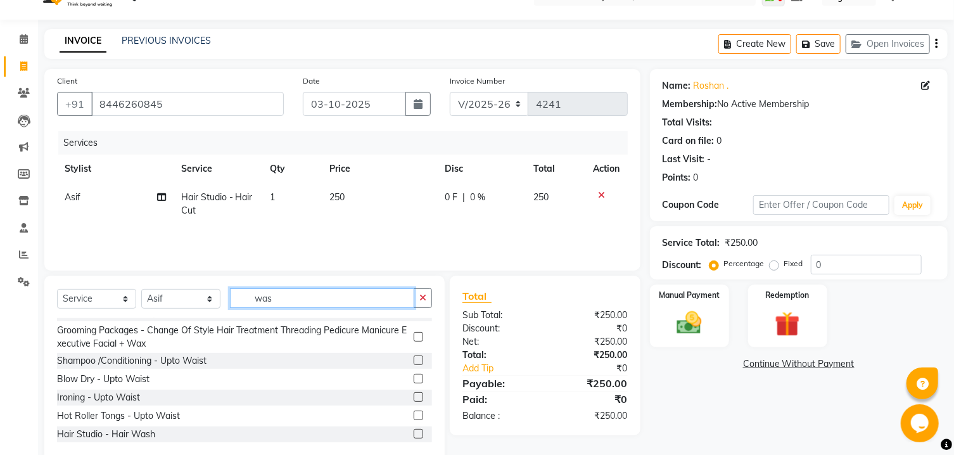
scroll to position [0, 0]
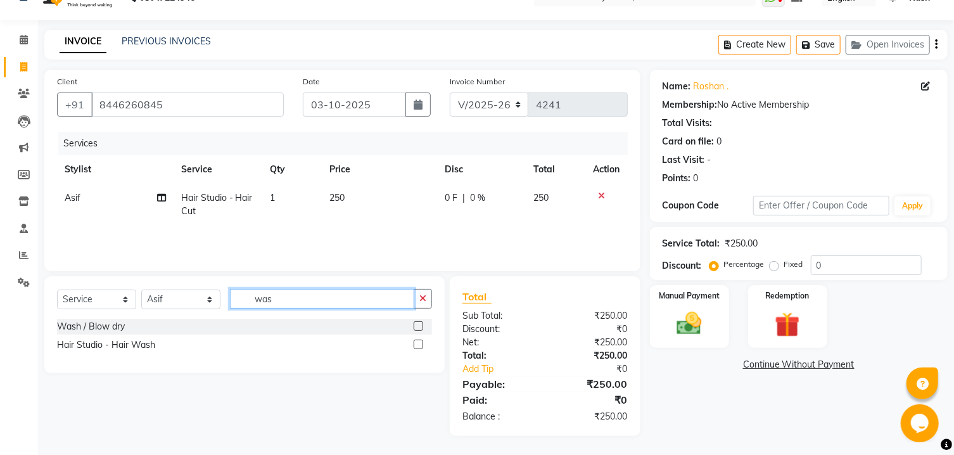
type input "was"
click at [420, 345] on label at bounding box center [419, 345] width 10 height 10
click at [420, 345] on input "checkbox" at bounding box center [418, 345] width 8 height 8
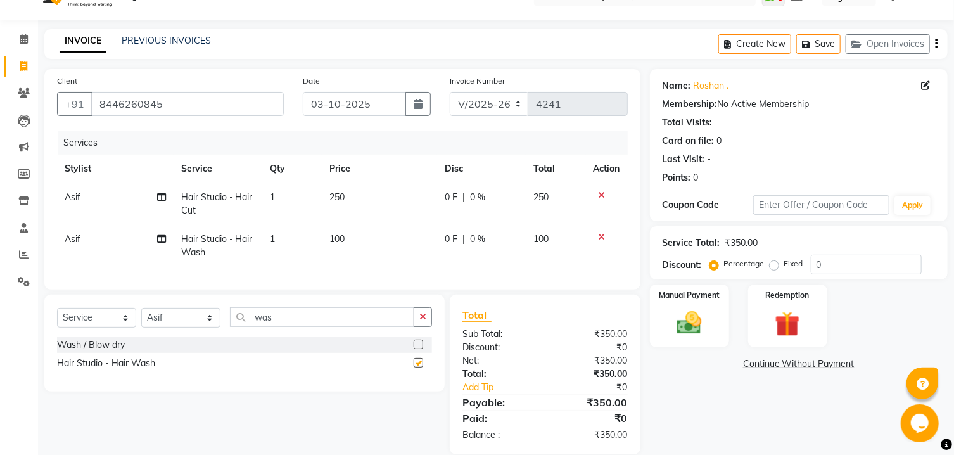
checkbox input "false"
click at [447, 198] on span "0 F" at bounding box center [451, 197] width 13 height 13
select select "88452"
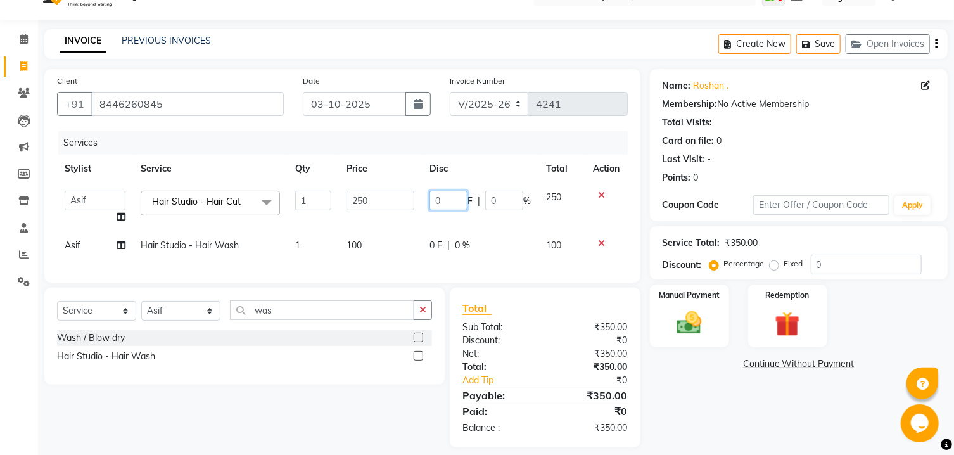
click at [447, 198] on input "0" at bounding box center [449, 201] width 38 height 20
type input "100"
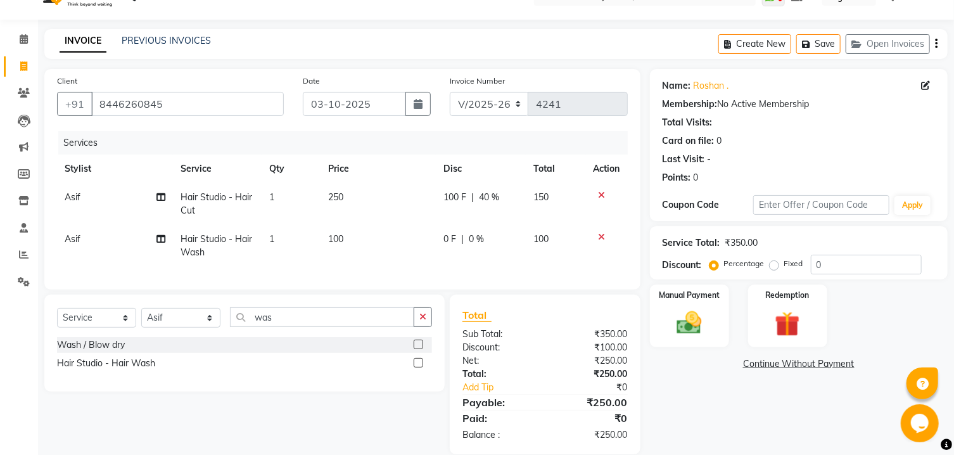
click at [502, 214] on td "100 F | 40 %" at bounding box center [481, 204] width 90 height 42
select select "88452"
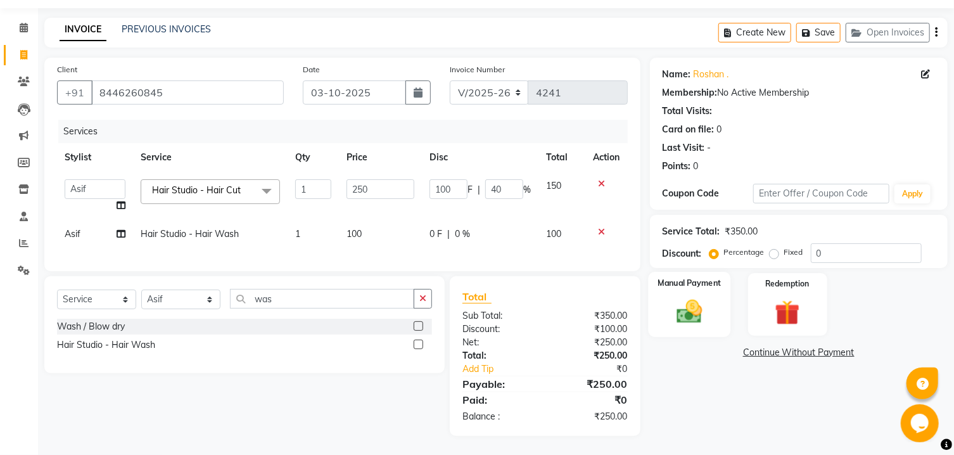
click at [705, 316] on img at bounding box center [690, 312] width 42 height 30
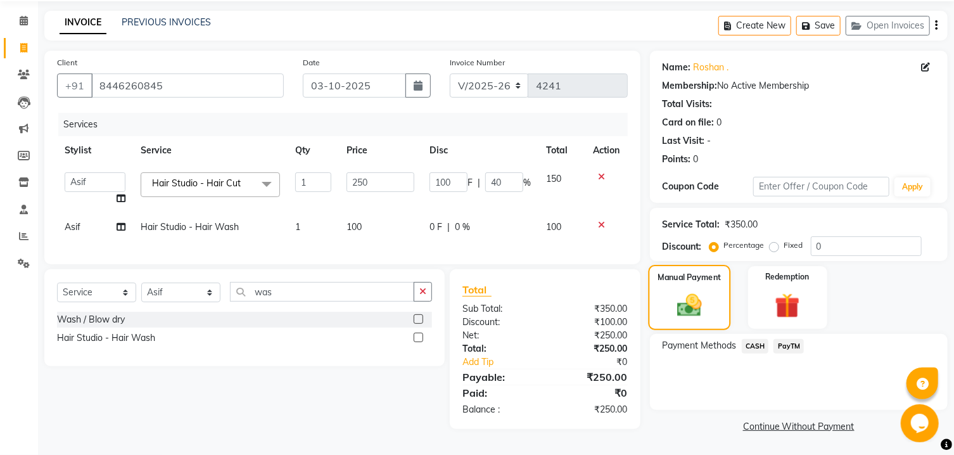
scroll to position [58, 0]
click at [791, 347] on span "PayTM" at bounding box center [789, 346] width 30 height 15
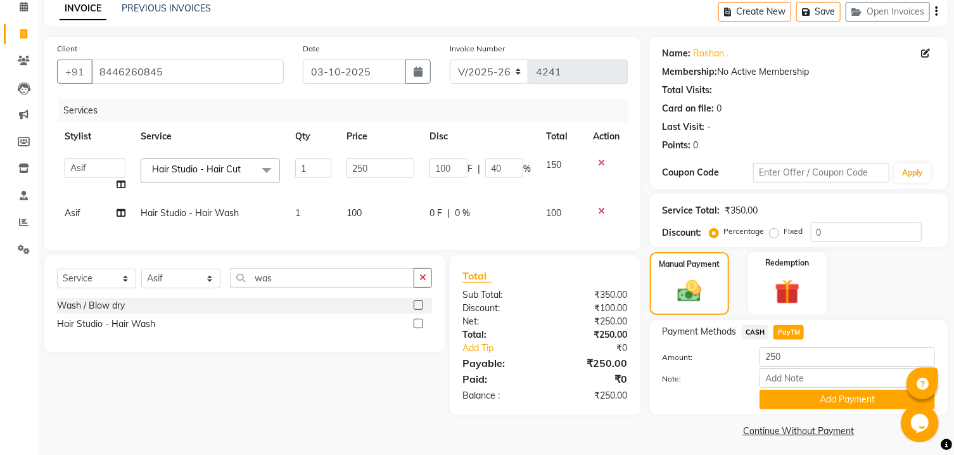
scroll to position [77, 0]
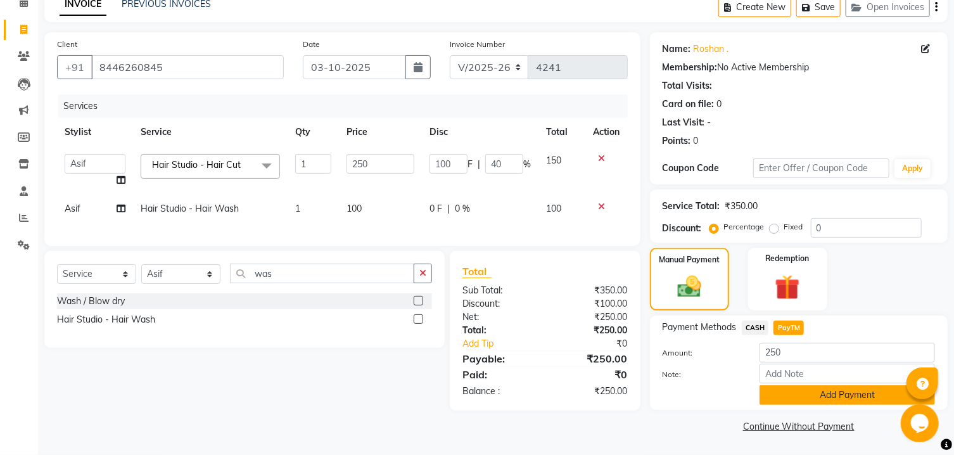
click at [802, 402] on button "Add Payment" at bounding box center [848, 395] width 176 height 20
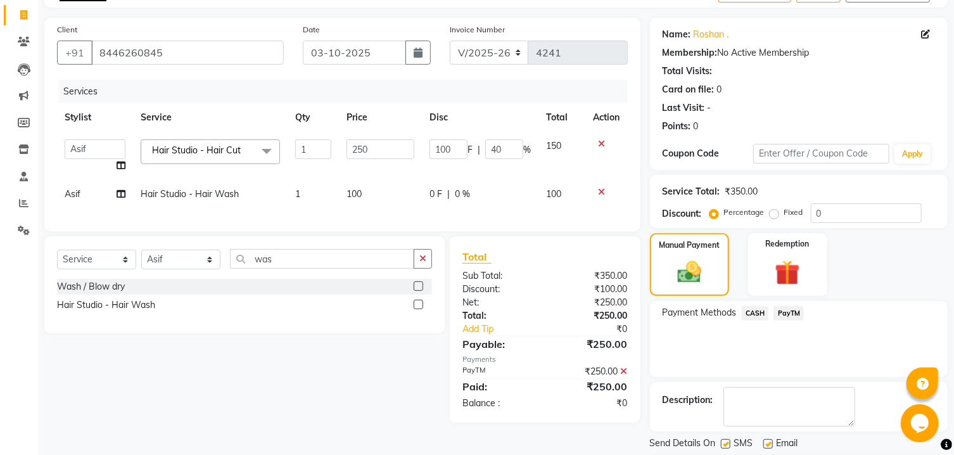
scroll to position [131, 0]
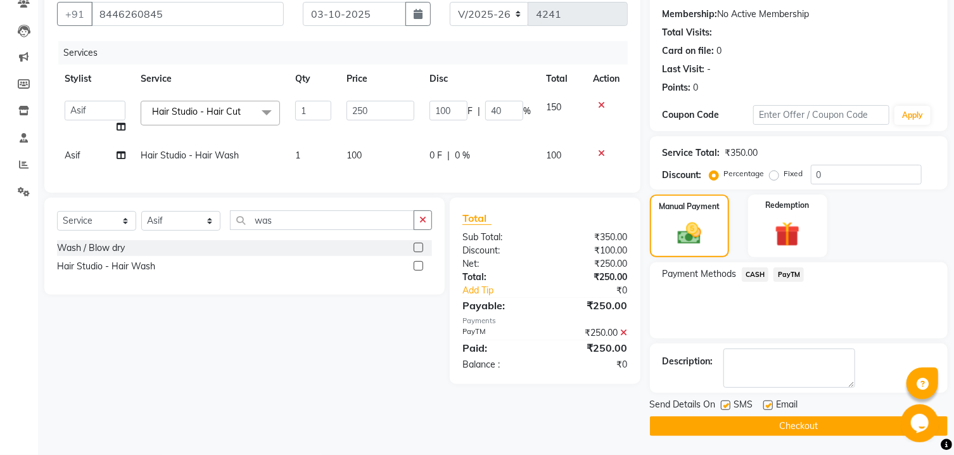
click at [724, 404] on label at bounding box center [726, 406] width 10 height 10
click at [724, 404] on input "checkbox" at bounding box center [725, 406] width 8 height 8
checkbox input "false"
click at [771, 407] on label at bounding box center [769, 406] width 10 height 10
click at [771, 407] on input "checkbox" at bounding box center [768, 406] width 8 height 8
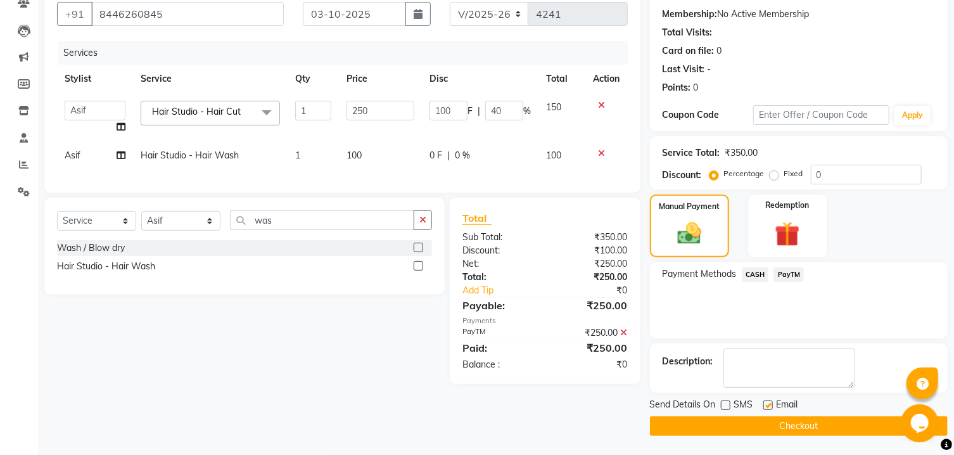
checkbox input "false"
click at [765, 426] on button "Checkout" at bounding box center [799, 426] width 298 height 20
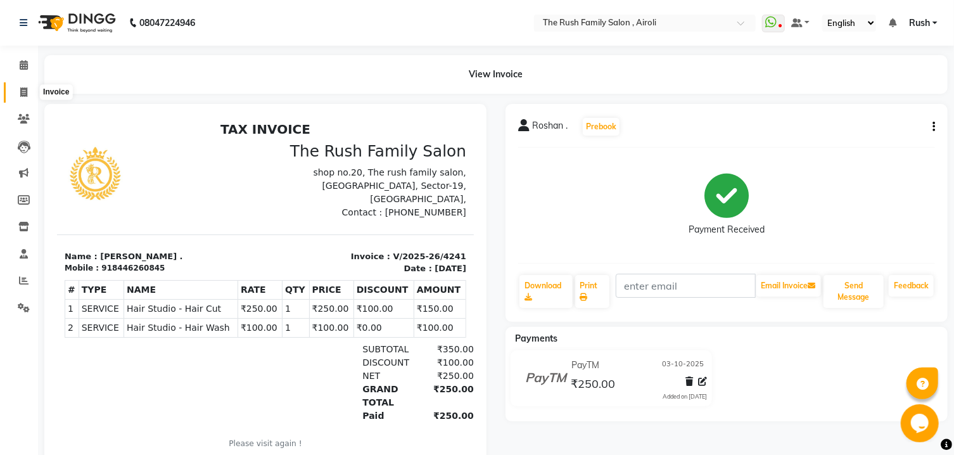
click at [29, 93] on span at bounding box center [24, 93] width 22 height 15
select select "5419"
select select "service"
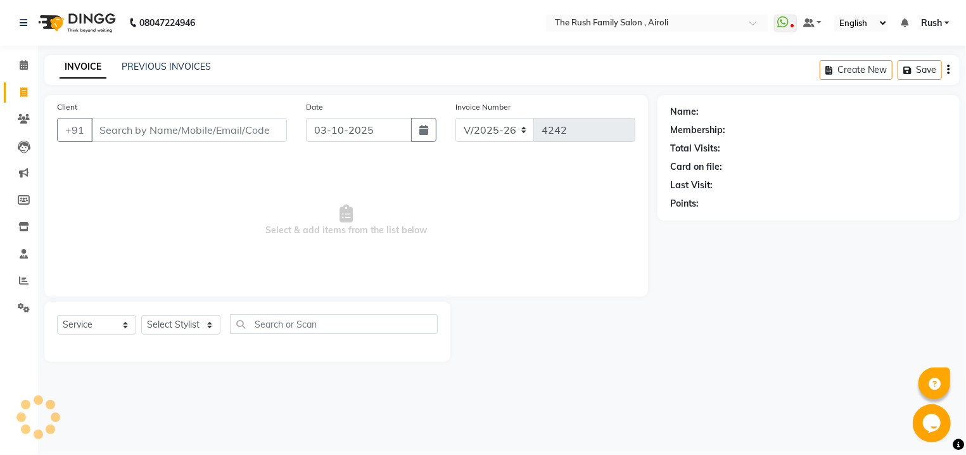
click at [145, 136] on input "Client" at bounding box center [189, 130] width 196 height 24
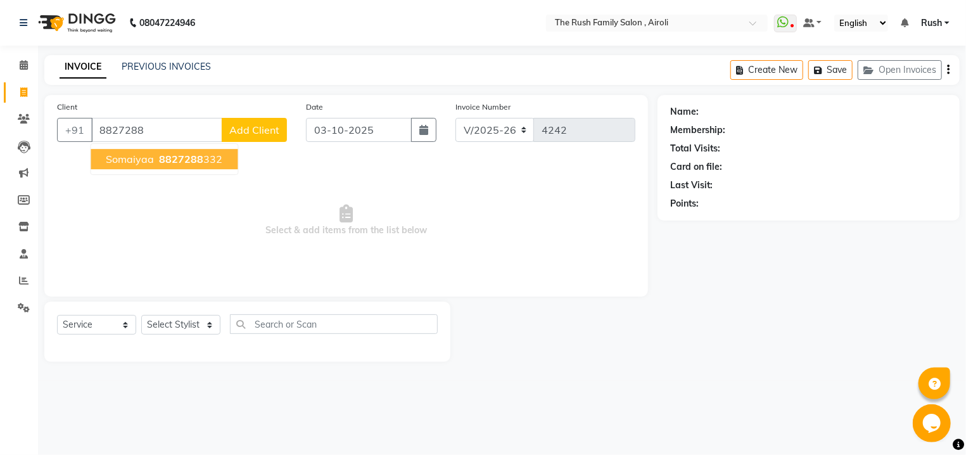
click at [137, 160] on span "Somaiyaa" at bounding box center [130, 159] width 48 height 13
type input "8827288332"
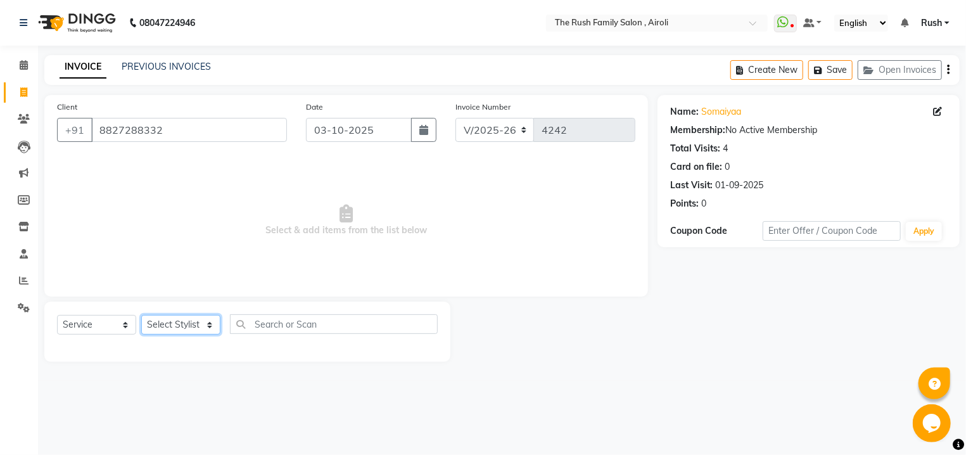
select select "93509"
click option "[PERSON_NAME]" at bounding box center [0, 0] width 0 height 0
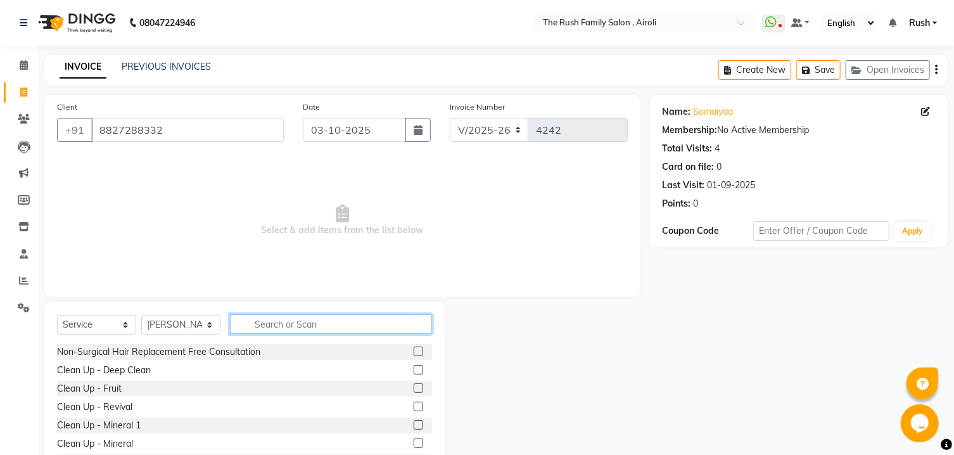
click at [315, 332] on input "text" at bounding box center [331, 324] width 202 height 20
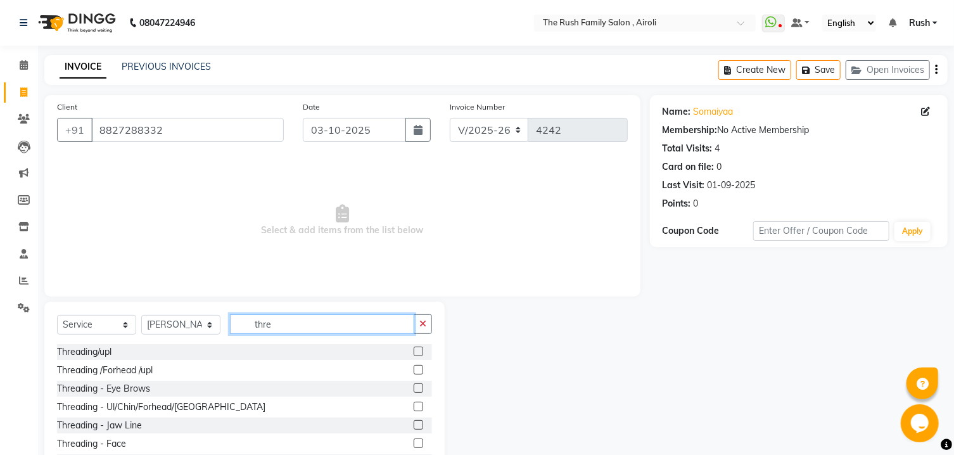
type input "thre"
click at [414, 386] on label at bounding box center [419, 388] width 10 height 10
click at [414, 386] on input "checkbox" at bounding box center [418, 389] width 8 height 8
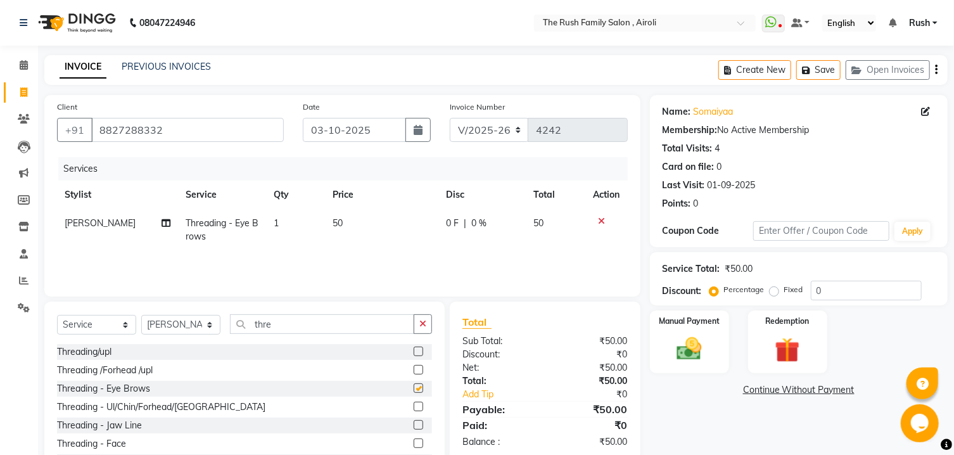
checkbox input "false"
click at [414, 427] on label at bounding box center [419, 425] width 10 height 10
click at [414, 427] on input "checkbox" at bounding box center [418, 425] width 8 height 8
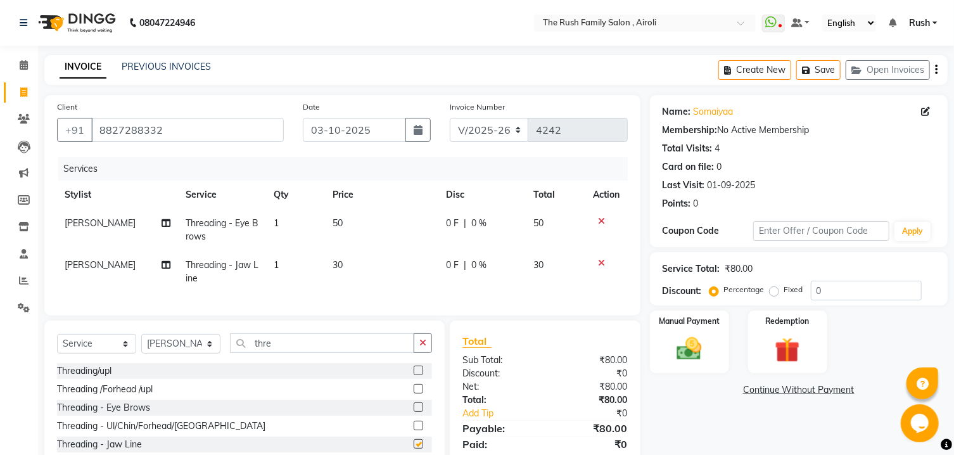
checkbox input "false"
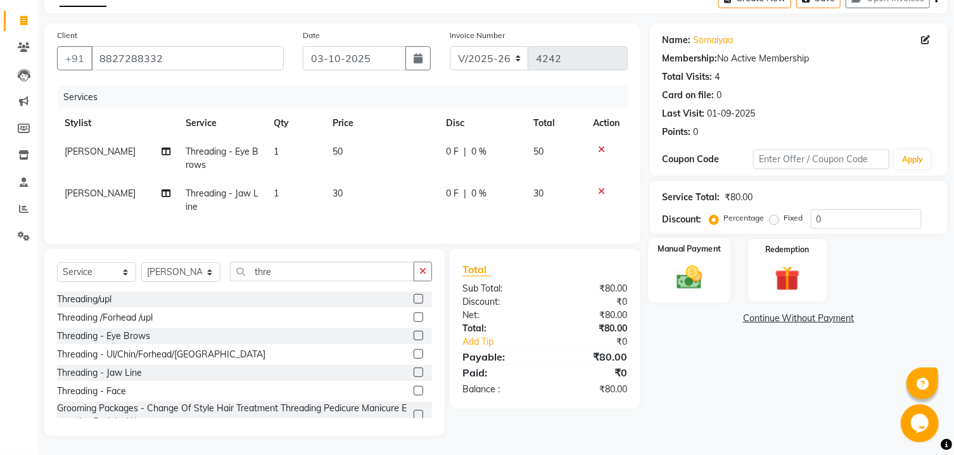
click at [705, 279] on img at bounding box center [690, 278] width 42 height 30
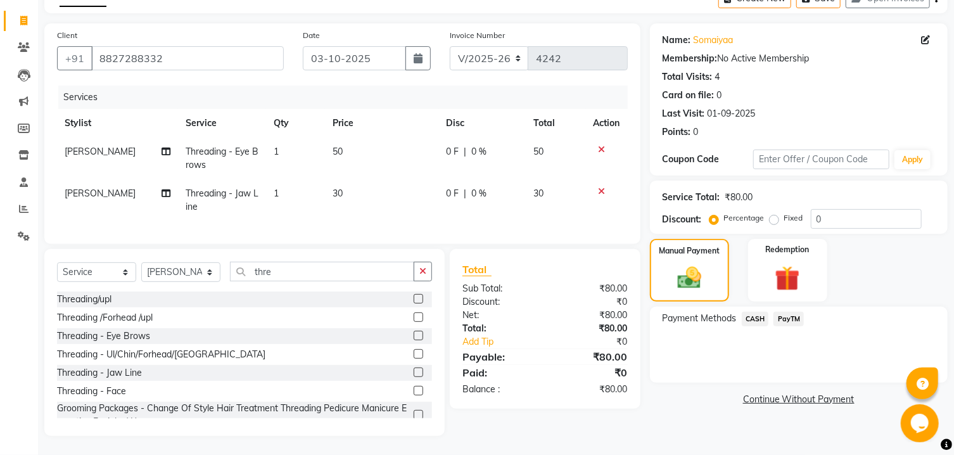
click at [777, 324] on span "PayTM" at bounding box center [789, 319] width 30 height 15
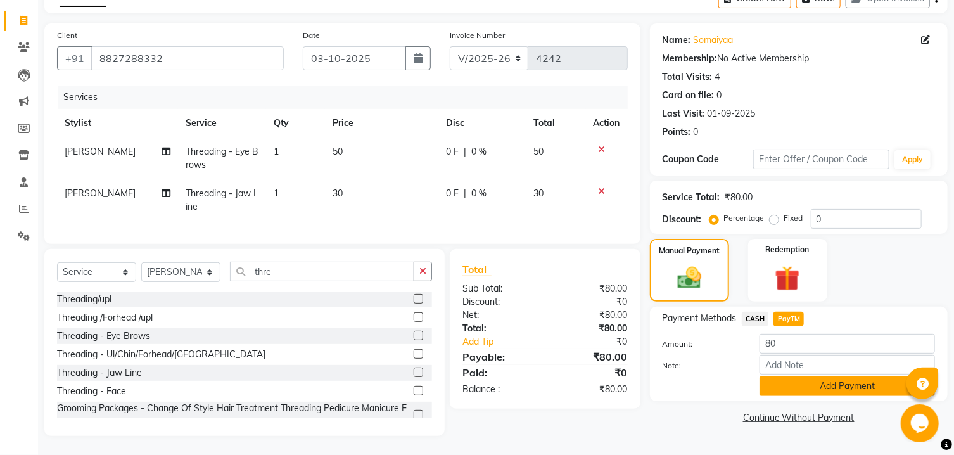
click at [795, 389] on button "Add Payment" at bounding box center [848, 386] width 176 height 20
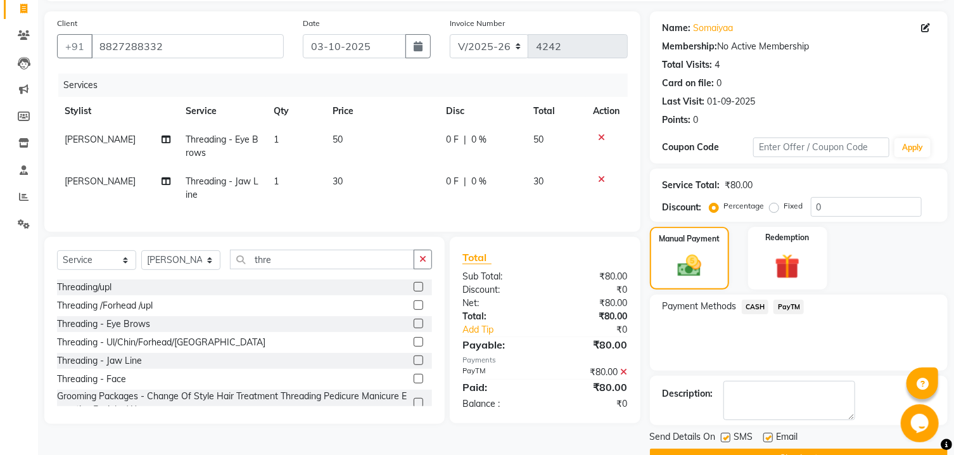
scroll to position [131, 0]
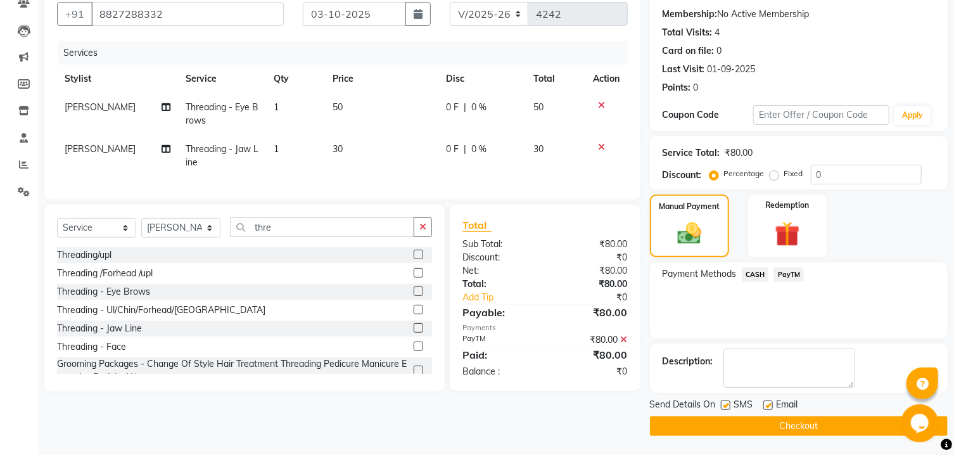
click at [724, 405] on label at bounding box center [726, 406] width 10 height 10
click at [724, 405] on input "checkbox" at bounding box center [725, 406] width 8 height 8
checkbox input "false"
drag, startPoint x: 764, startPoint y: 399, endPoint x: 768, endPoint y: 408, distance: 10.2
click at [764, 404] on div "Email" at bounding box center [786, 406] width 45 height 16
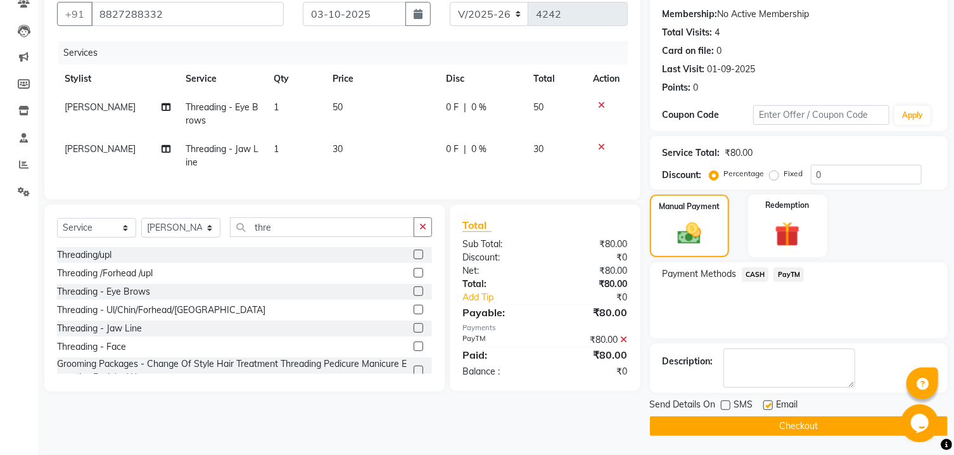
click at [768, 406] on label at bounding box center [769, 406] width 10 height 10
click at [768, 406] on input "checkbox" at bounding box center [768, 406] width 8 height 8
checkbox input "false"
click at [754, 426] on button "Checkout" at bounding box center [799, 426] width 298 height 20
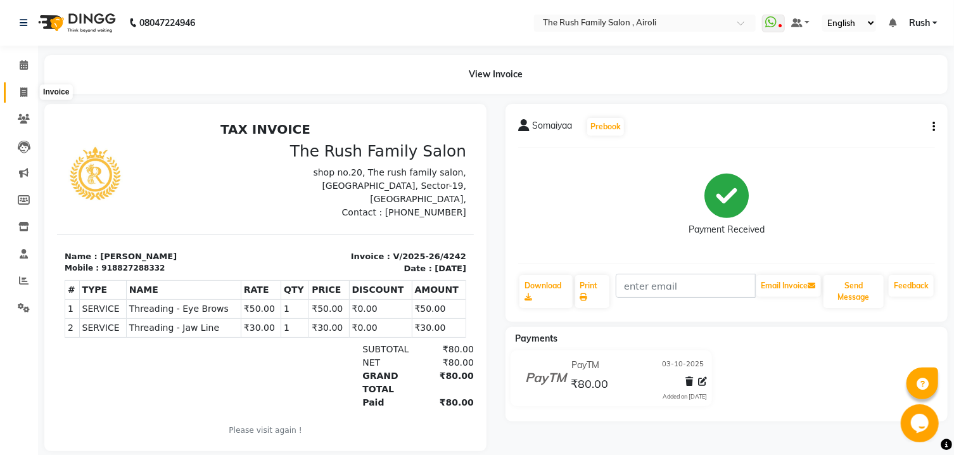
click at [22, 93] on icon at bounding box center [23, 92] width 7 height 10
select select "service"
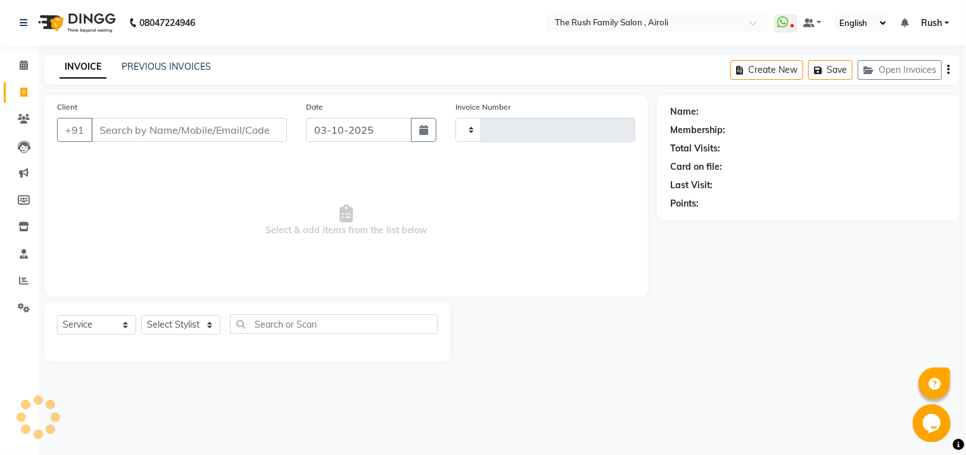
click at [153, 125] on input "Client" at bounding box center [189, 130] width 196 height 24
type input "4243"
select select "5419"
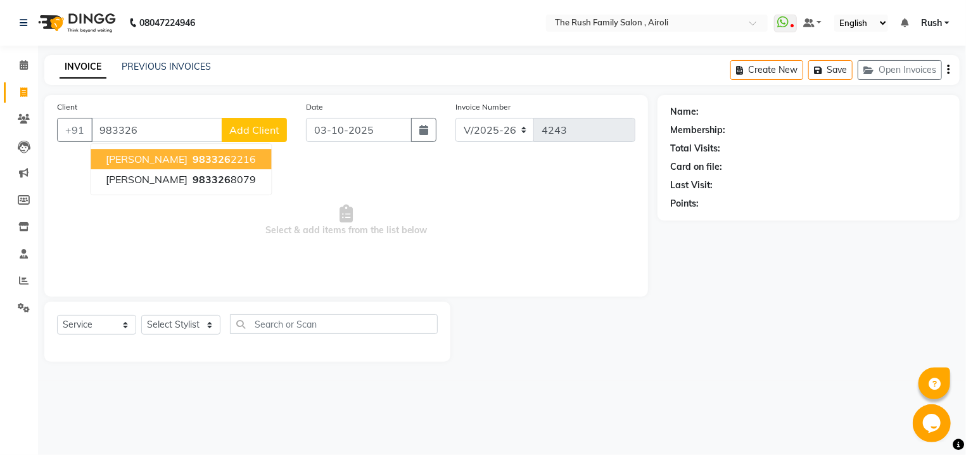
click at [122, 169] on button "[PERSON_NAME] 983326 2216" at bounding box center [181, 159] width 181 height 20
type input "9833262216"
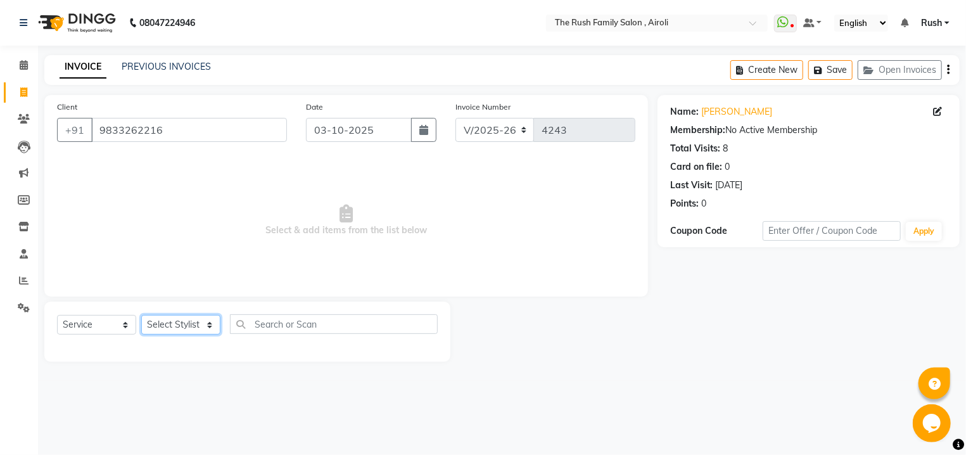
select select "60158"
click option "Guddi" at bounding box center [0, 0] width 0 height 0
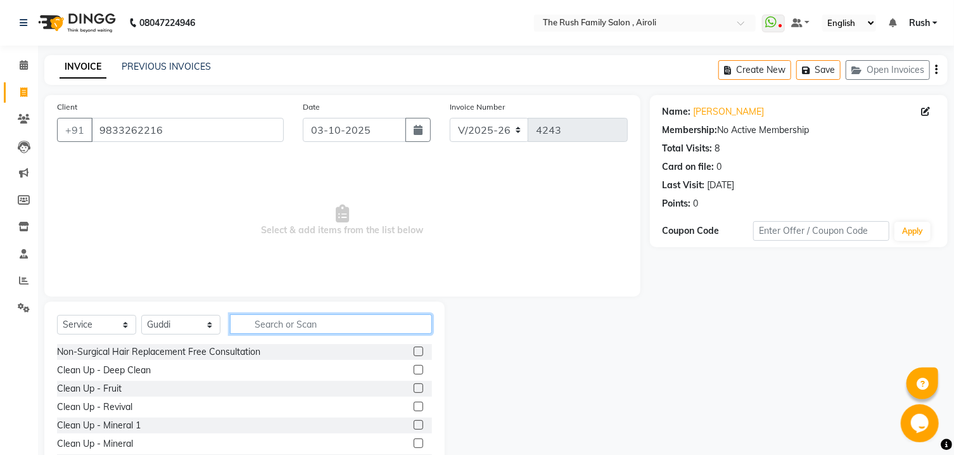
click at [298, 319] on input "text" at bounding box center [331, 324] width 202 height 20
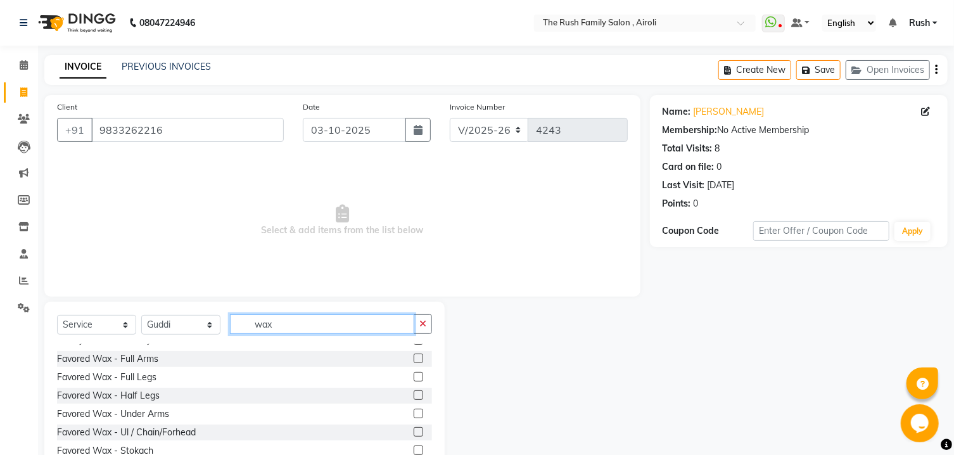
scroll to position [203, 0]
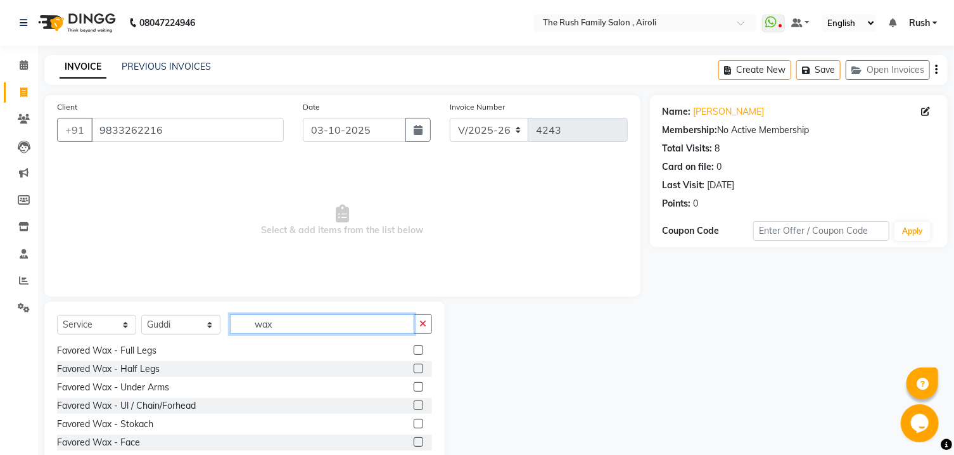
type input "wax"
click at [414, 388] on label at bounding box center [419, 387] width 10 height 10
click at [414, 388] on input "checkbox" at bounding box center [418, 387] width 8 height 8
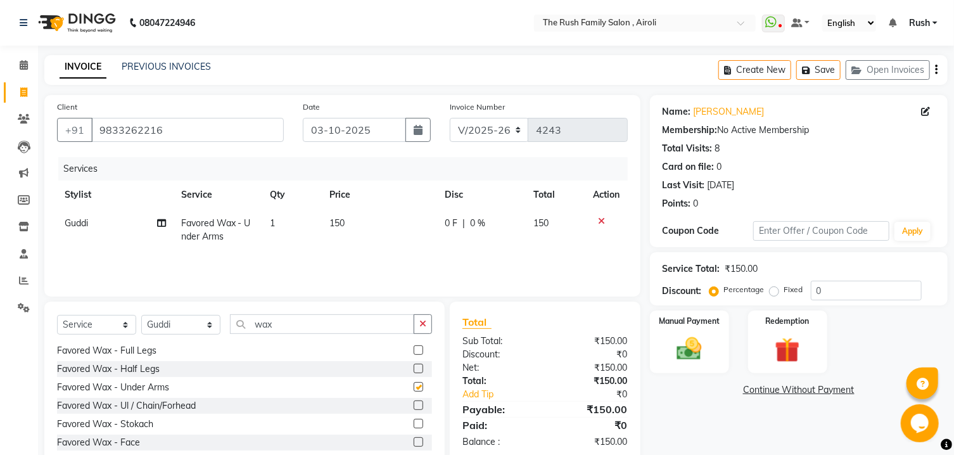
checkbox input "false"
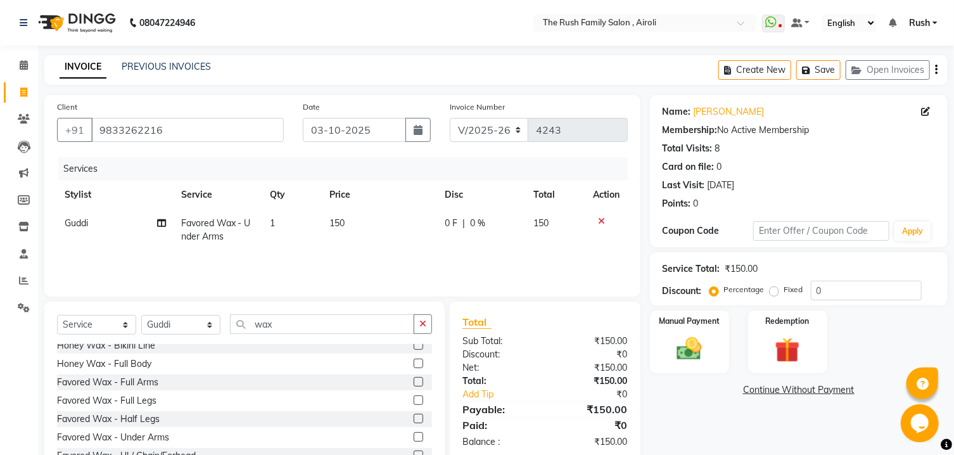
scroll to position [136, 0]
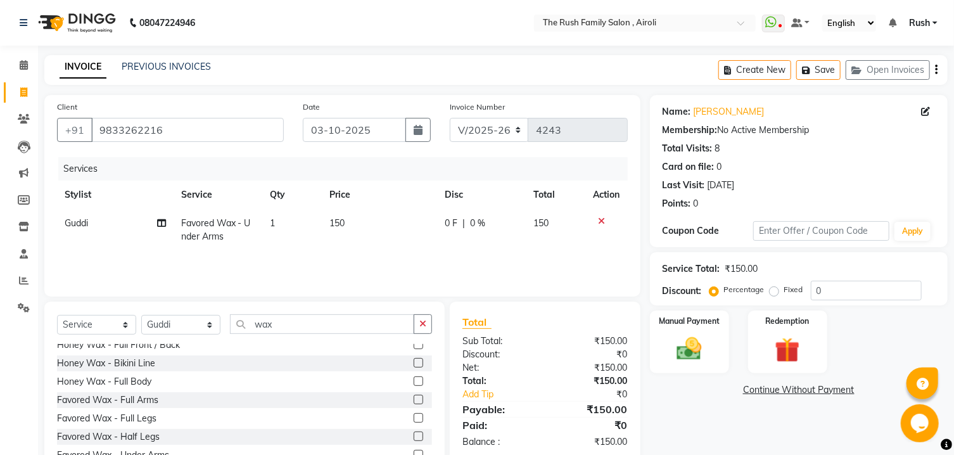
click at [414, 399] on label at bounding box center [419, 400] width 10 height 10
click at [414, 399] on input "checkbox" at bounding box center [418, 400] width 8 height 8
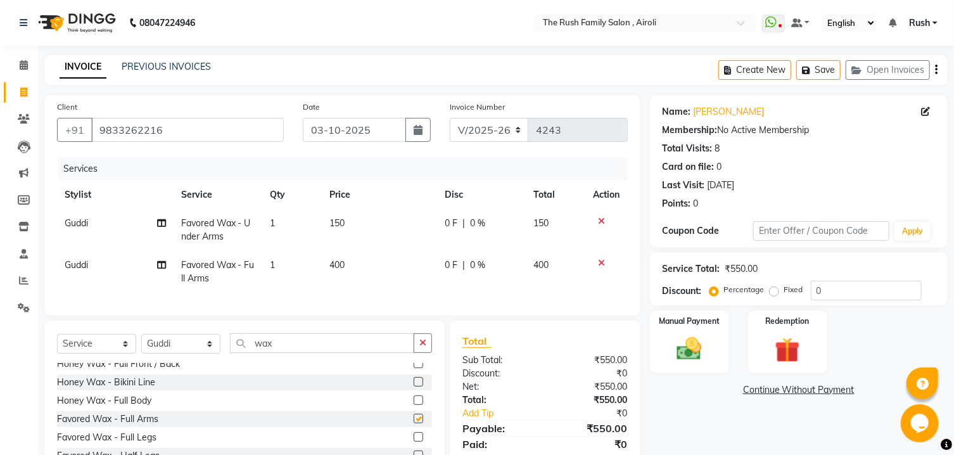
checkbox input "false"
click at [450, 271] on span "0 F" at bounding box center [451, 265] width 13 height 13
select select "60158"
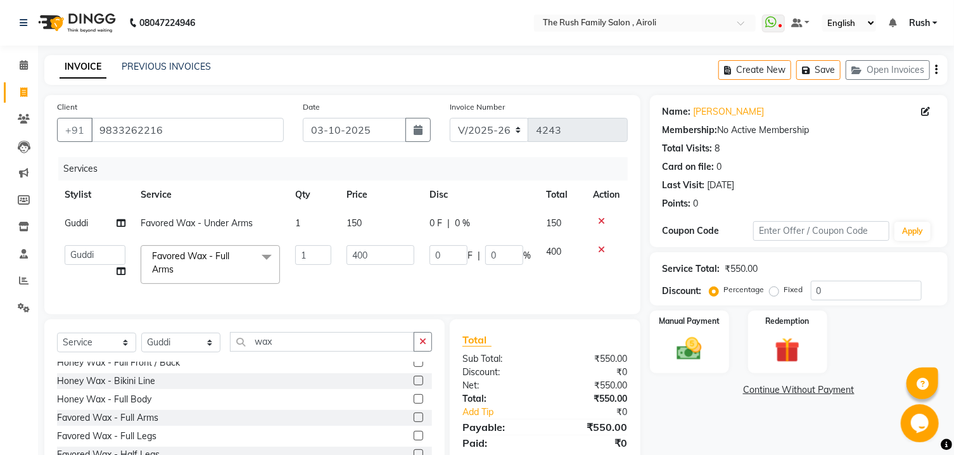
click at [450, 271] on td "0 F | 0 %" at bounding box center [480, 265] width 117 height 54
click at [497, 252] on input "0" at bounding box center [504, 255] width 38 height 20
type input "20"
click at [529, 219] on tr "Guddi Favored Wax - Under Arms 1 150 0 F | 0 % 150" at bounding box center [342, 223] width 571 height 29
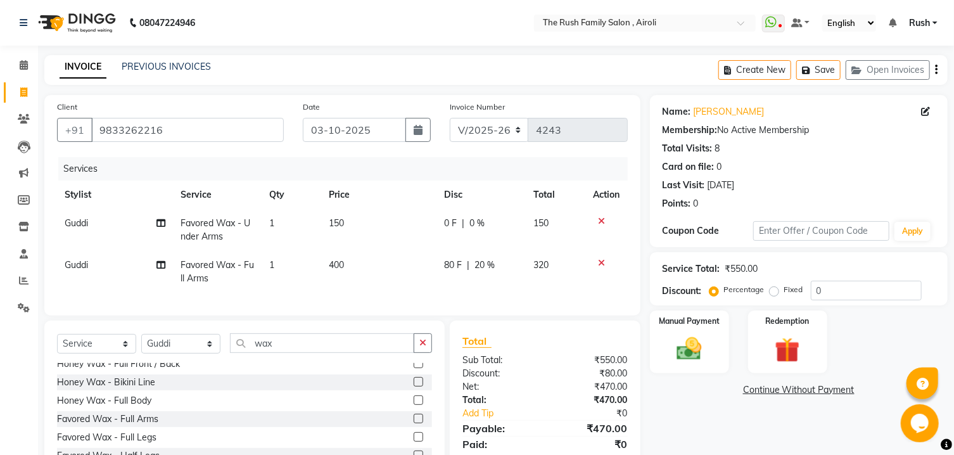
click at [475, 226] on span "0 %" at bounding box center [477, 223] width 15 height 13
select select "60158"
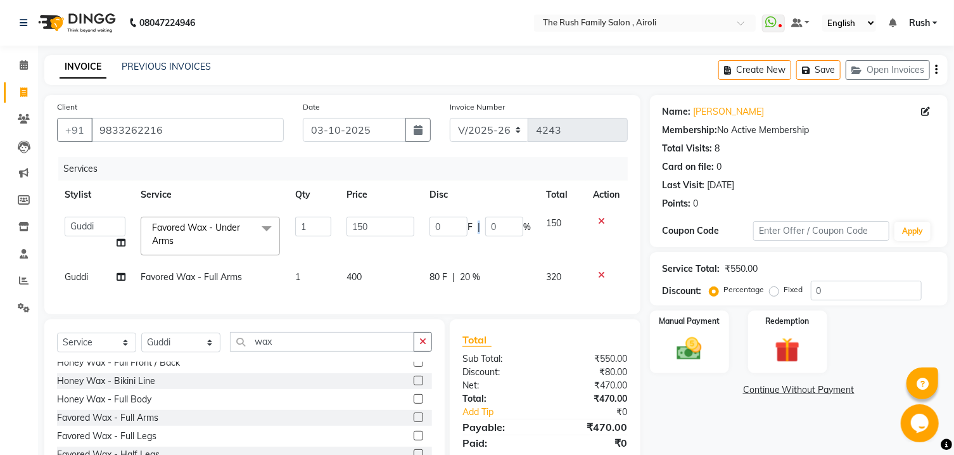
click at [475, 226] on div "0 F | 0 %" at bounding box center [480, 227] width 101 height 20
click at [494, 229] on input "0" at bounding box center [504, 227] width 38 height 20
type input "20"
click at [522, 192] on th "Disc" at bounding box center [480, 195] width 117 height 29
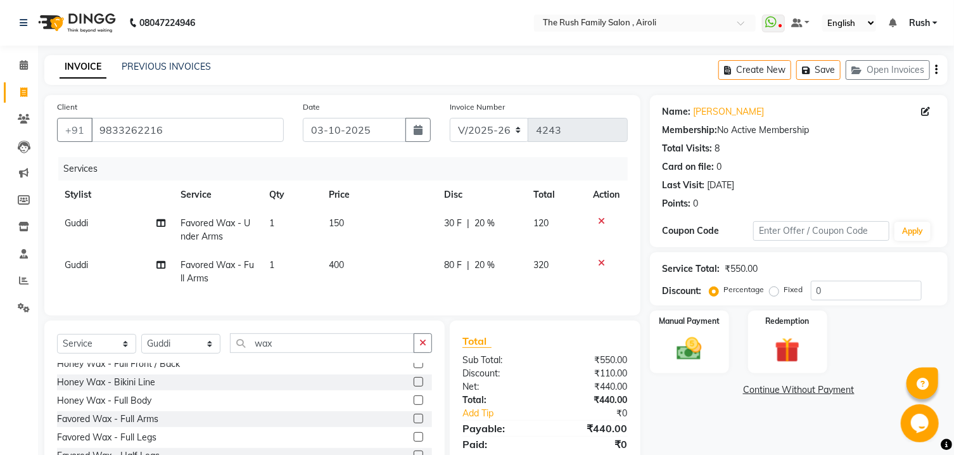
scroll to position [84, 0]
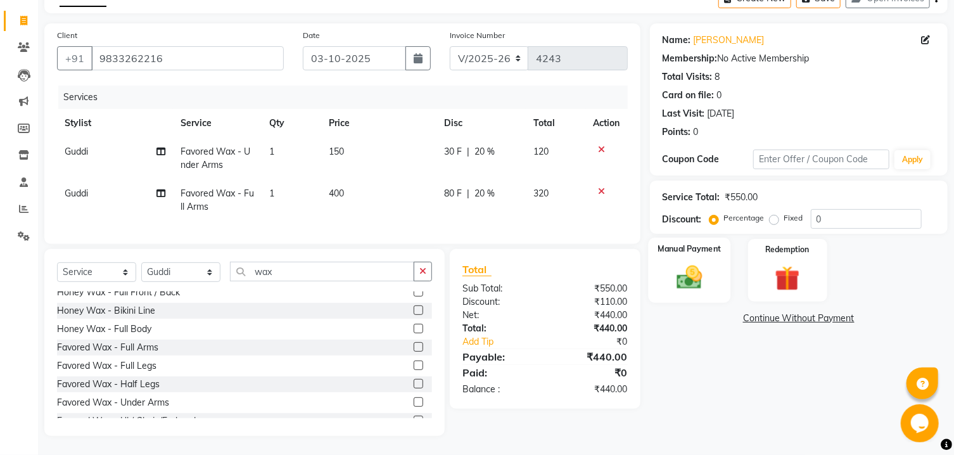
click at [699, 292] on img at bounding box center [690, 278] width 42 height 30
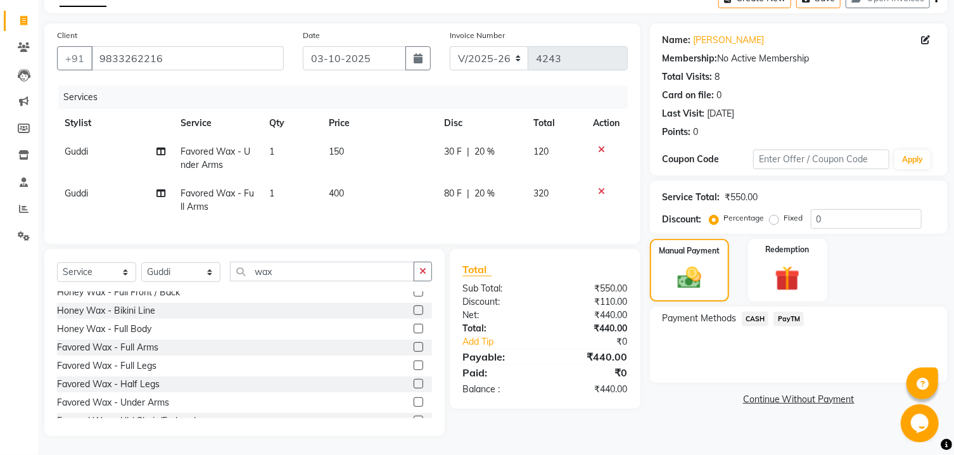
click at [793, 322] on span "PayTM" at bounding box center [789, 319] width 30 height 15
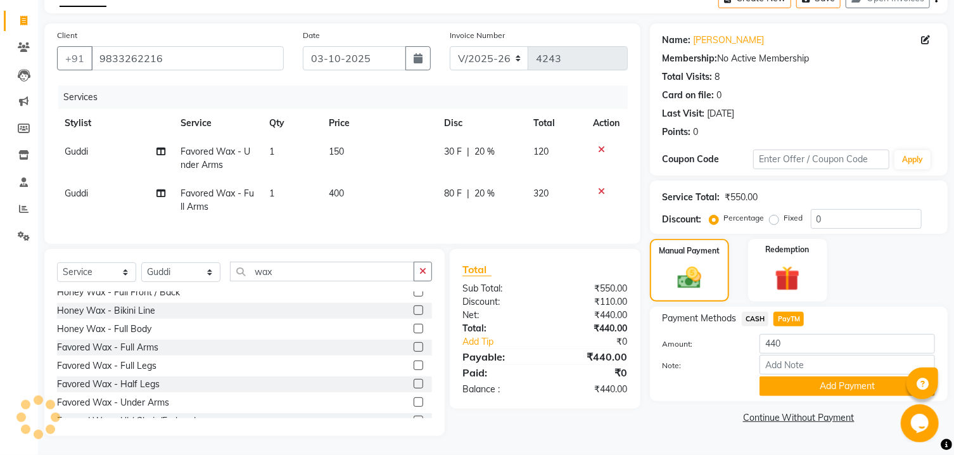
click at [806, 376] on div "Note:" at bounding box center [799, 366] width 292 height 22
click at [798, 384] on button "Add Payment" at bounding box center [848, 386] width 176 height 20
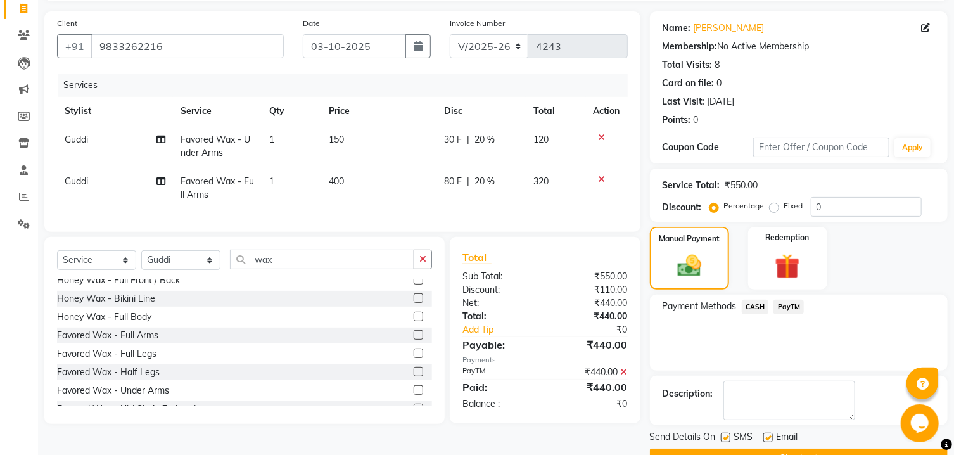
scroll to position [131, 0]
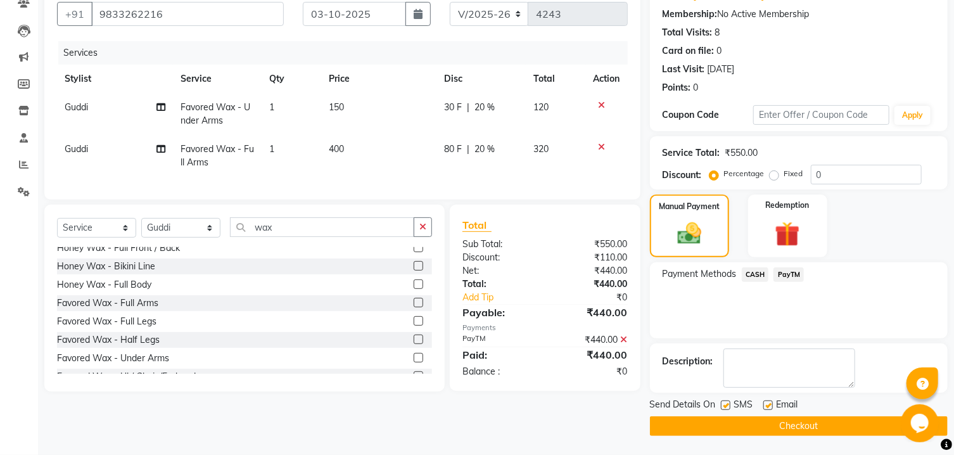
click at [727, 405] on label at bounding box center [726, 406] width 10 height 10
click at [727, 405] on input "checkbox" at bounding box center [725, 406] width 8 height 8
checkbox input "false"
click at [766, 404] on label at bounding box center [769, 406] width 10 height 10
click at [766, 404] on input "checkbox" at bounding box center [768, 406] width 8 height 8
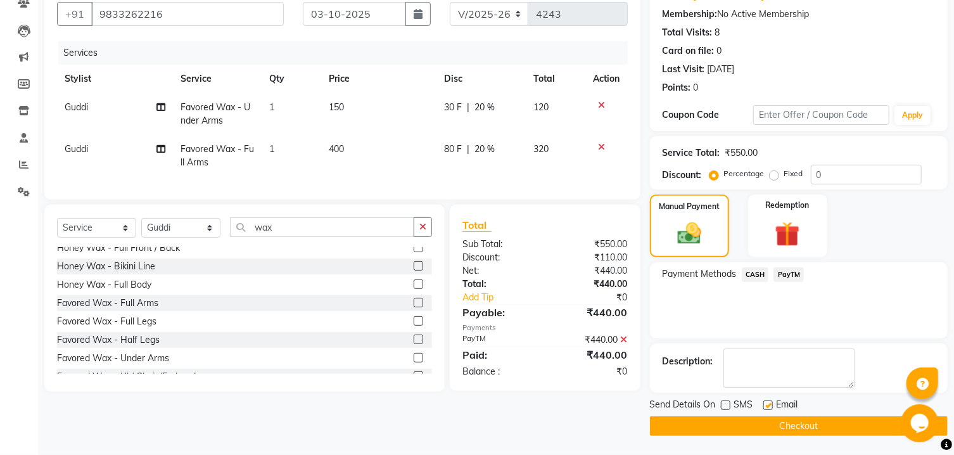
checkbox input "false"
click at [757, 428] on button "Checkout" at bounding box center [799, 426] width 298 height 20
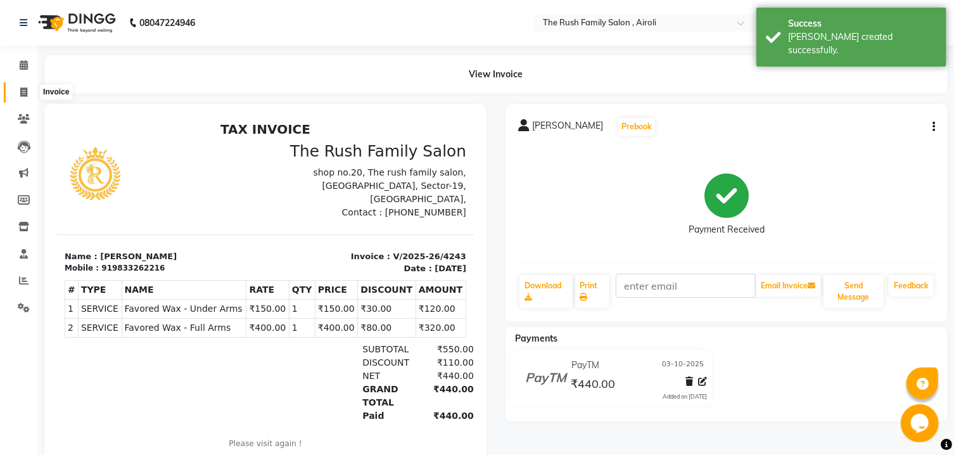
click at [25, 89] on icon at bounding box center [23, 92] width 7 height 10
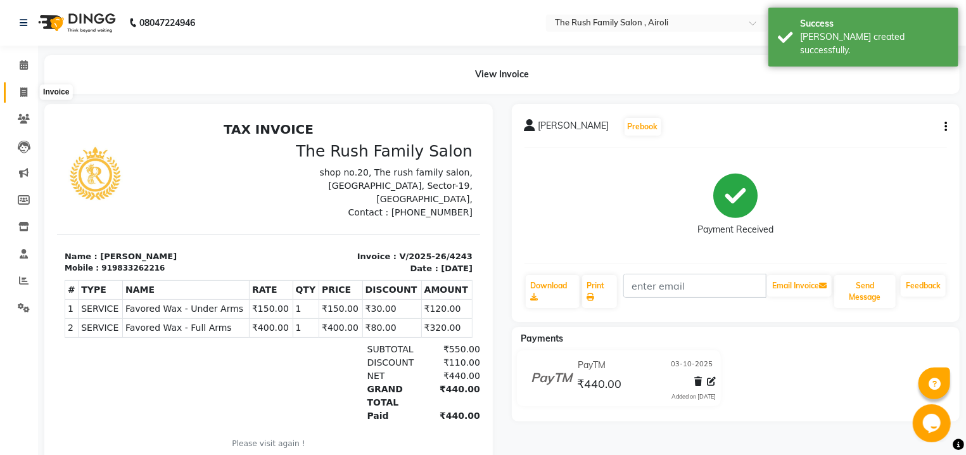
select select "5419"
select select "service"
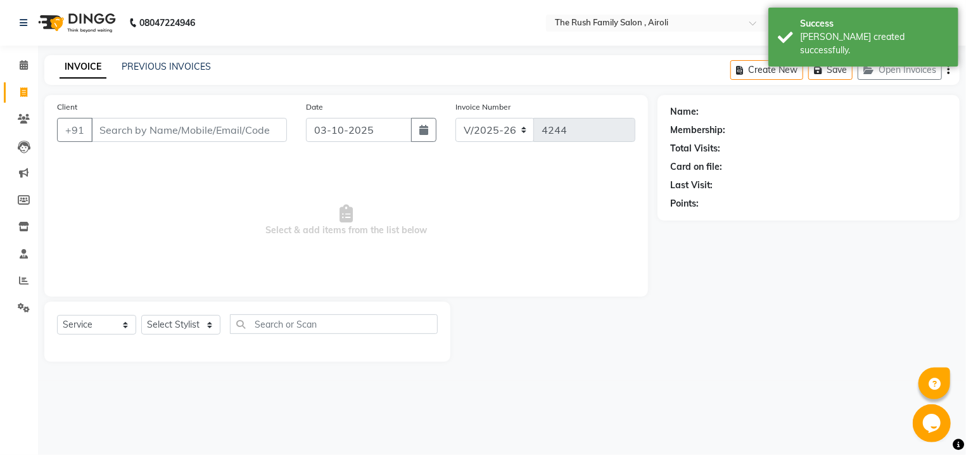
click at [165, 125] on input "Client" at bounding box center [189, 130] width 196 height 24
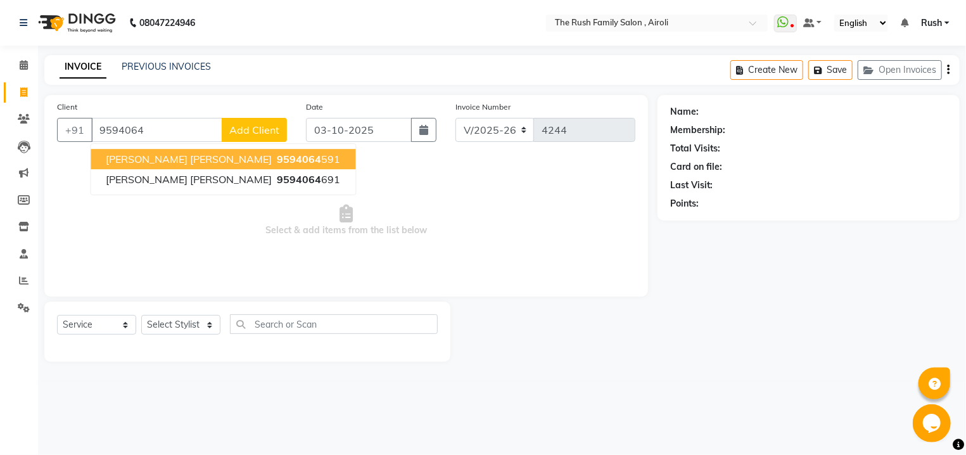
click at [277, 162] on span "9594064" at bounding box center [299, 159] width 44 height 13
type input "9594064591"
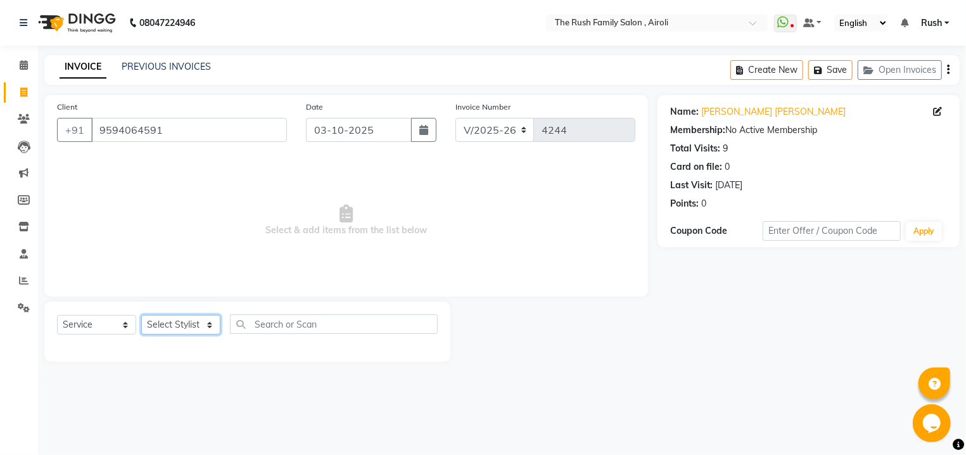
click at [141, 315] on select "Select Stylist [PERSON_NAME] [PERSON_NAME] Danish D.C Guddi [PERSON_NAME] [PERS…" at bounding box center [180, 325] width 79 height 20
select select "93509"
click option "[PERSON_NAME]" at bounding box center [0, 0] width 0 height 0
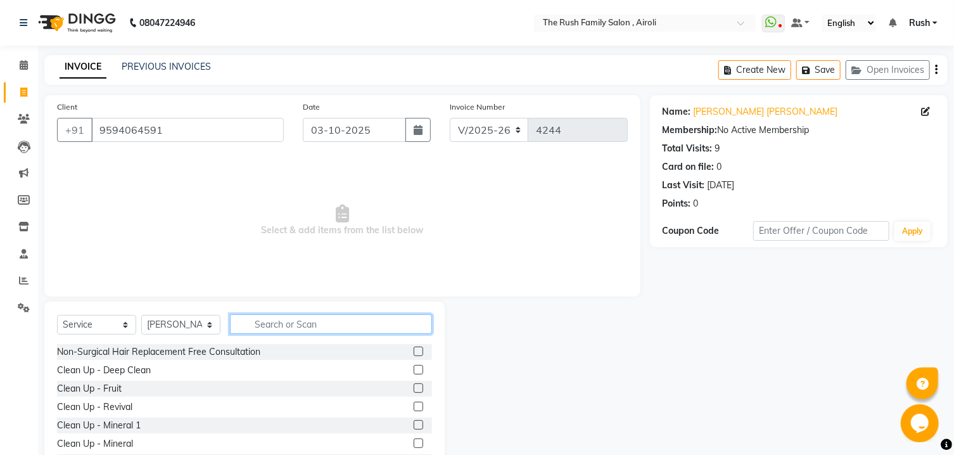
click at [267, 316] on input "text" at bounding box center [331, 324] width 202 height 20
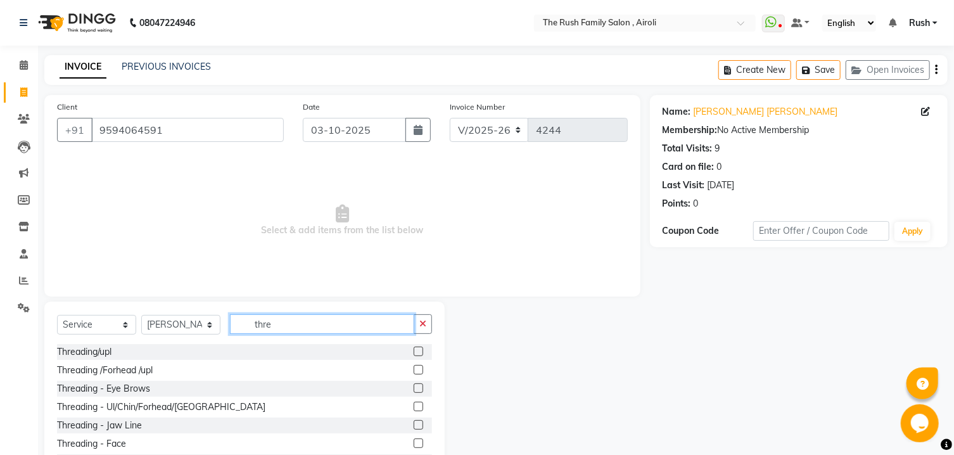
type input "thre"
click at [414, 387] on div at bounding box center [423, 389] width 18 height 16
click at [414, 389] on label at bounding box center [419, 388] width 10 height 10
click at [414, 389] on input "checkbox" at bounding box center [418, 389] width 8 height 8
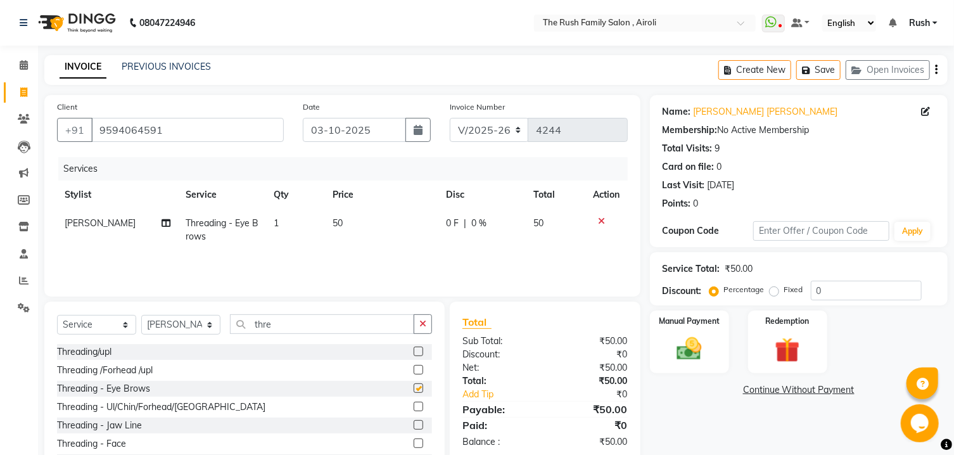
checkbox input "false"
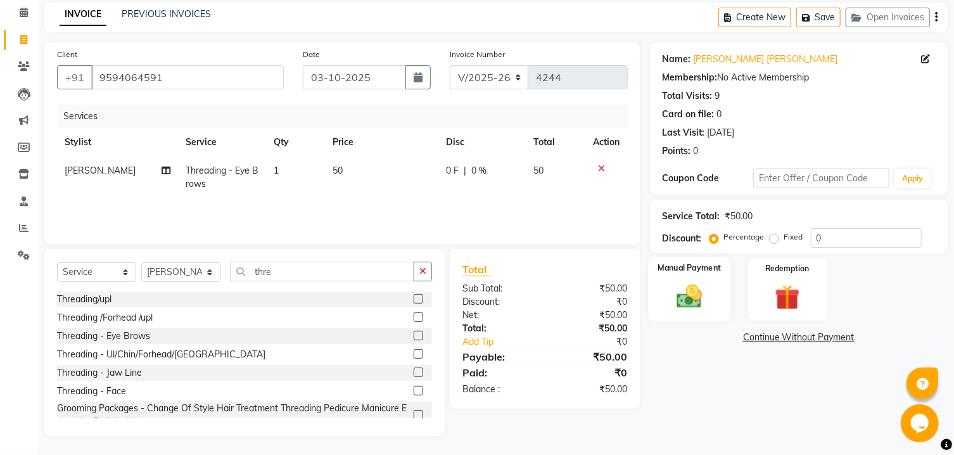
click at [705, 311] on img at bounding box center [690, 297] width 42 height 30
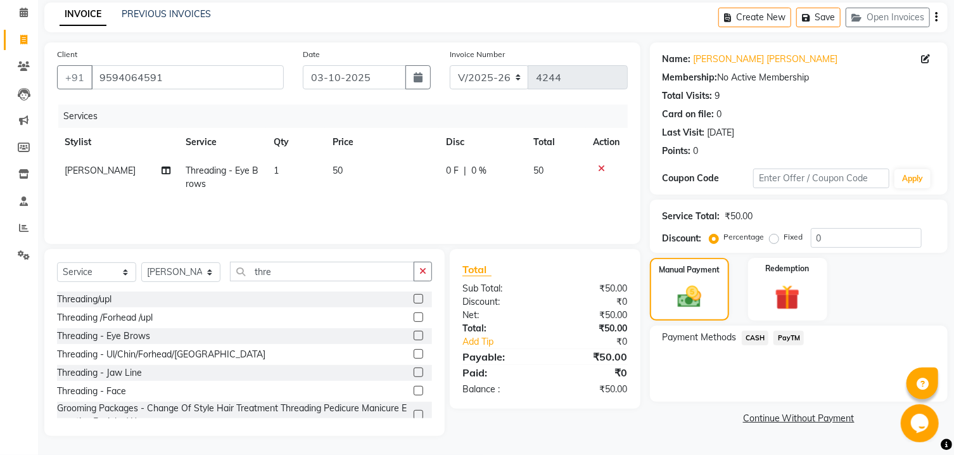
scroll to position [58, 0]
click at [800, 344] on span "PayTM" at bounding box center [789, 338] width 30 height 15
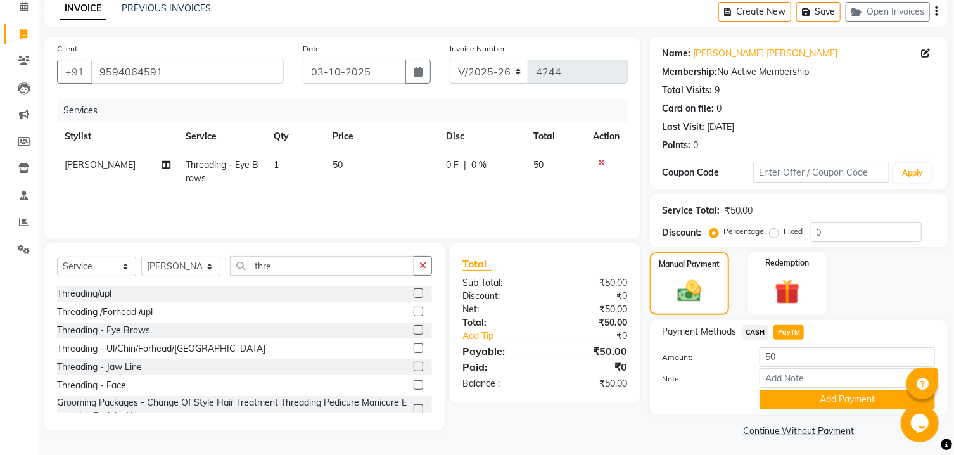
scroll to position [77, 0]
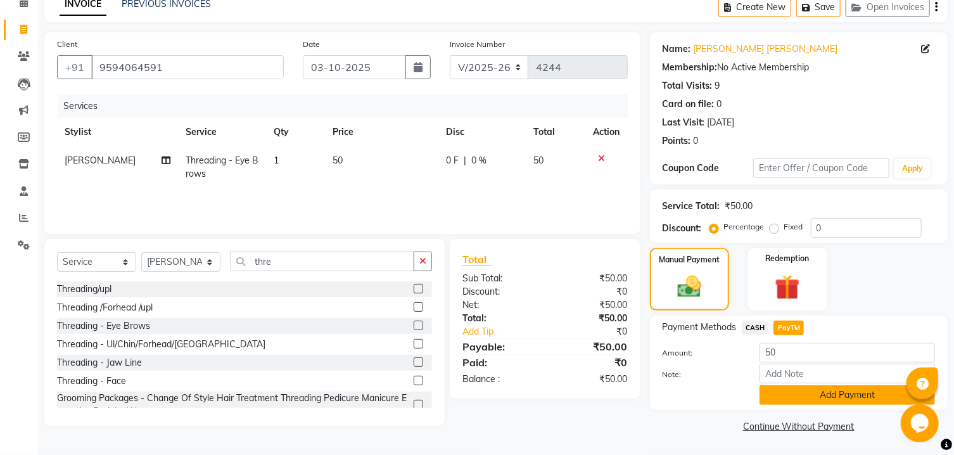
click at [768, 404] on button "Add Payment" at bounding box center [848, 395] width 176 height 20
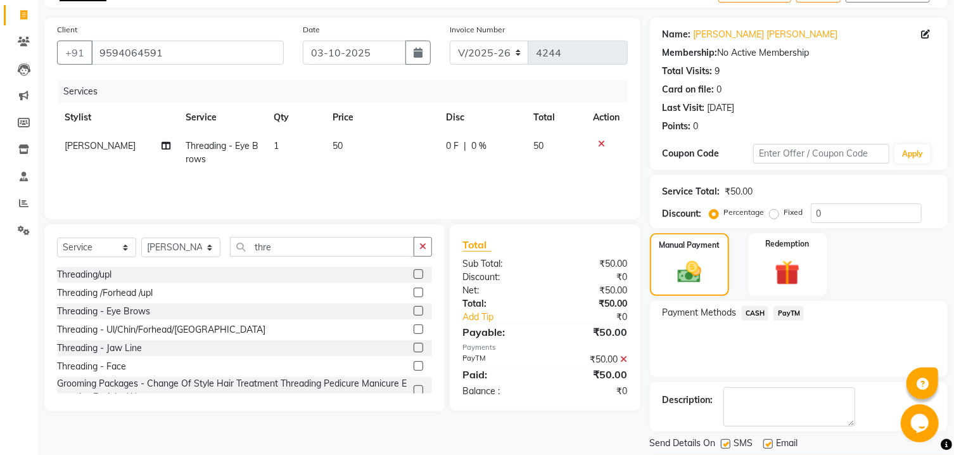
scroll to position [131, 0]
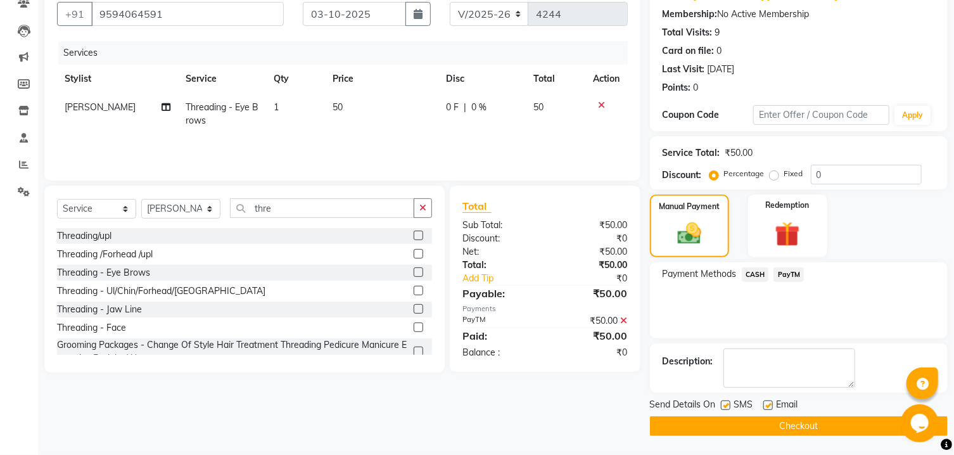
click at [723, 410] on label at bounding box center [726, 406] width 10 height 10
click at [723, 410] on input "checkbox" at bounding box center [725, 406] width 8 height 8
checkbox input "false"
click at [769, 404] on label at bounding box center [769, 406] width 10 height 10
click at [769, 404] on input "checkbox" at bounding box center [768, 406] width 8 height 8
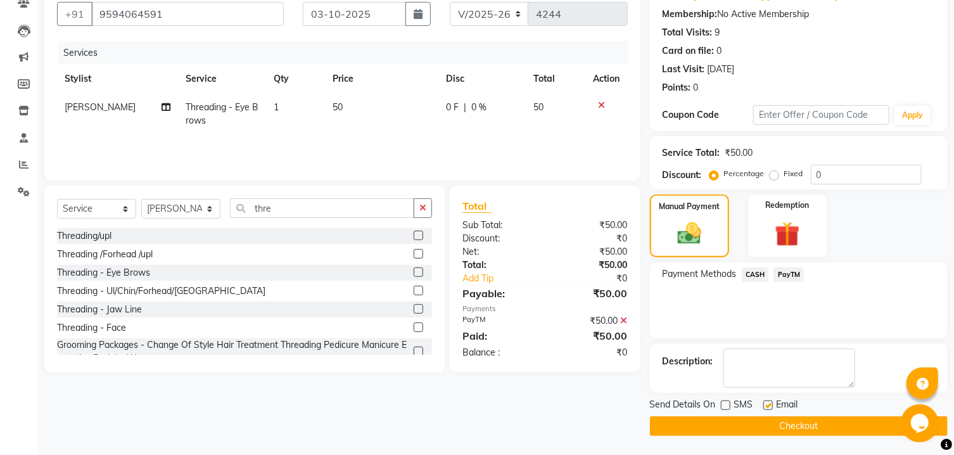
checkbox input "false"
click at [769, 431] on button "Checkout" at bounding box center [799, 426] width 298 height 20
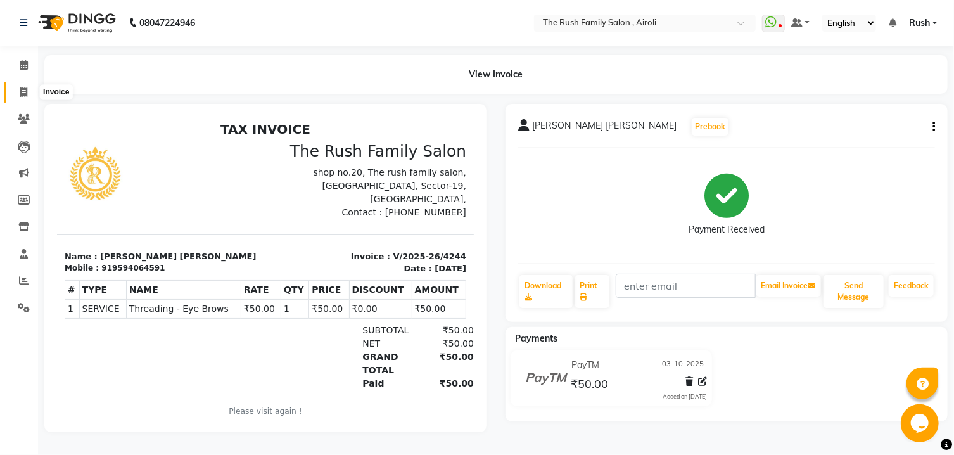
click at [18, 93] on span at bounding box center [24, 93] width 22 height 15
select select "service"
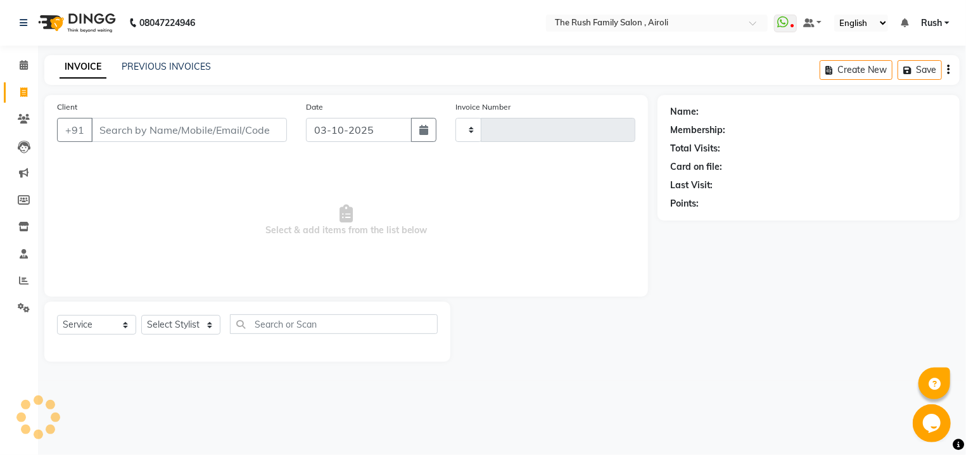
type input "4245"
select select "5419"
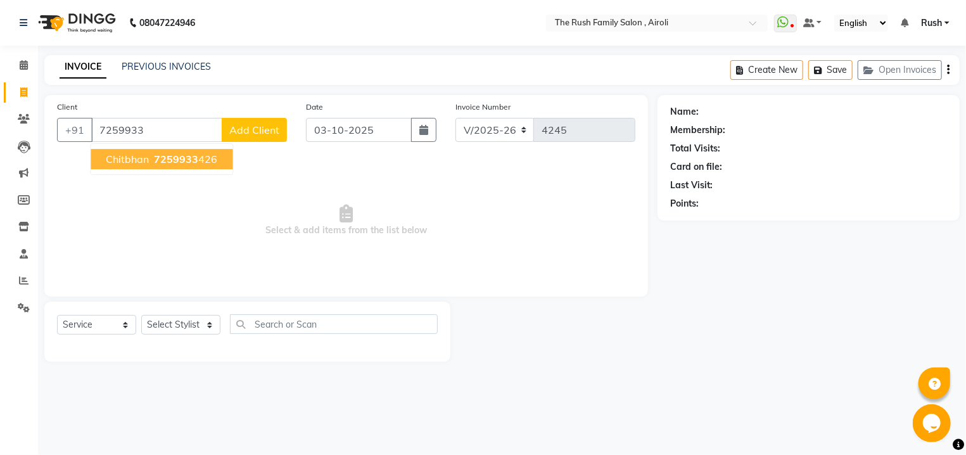
click at [180, 164] on span "7259933" at bounding box center [176, 159] width 44 height 13
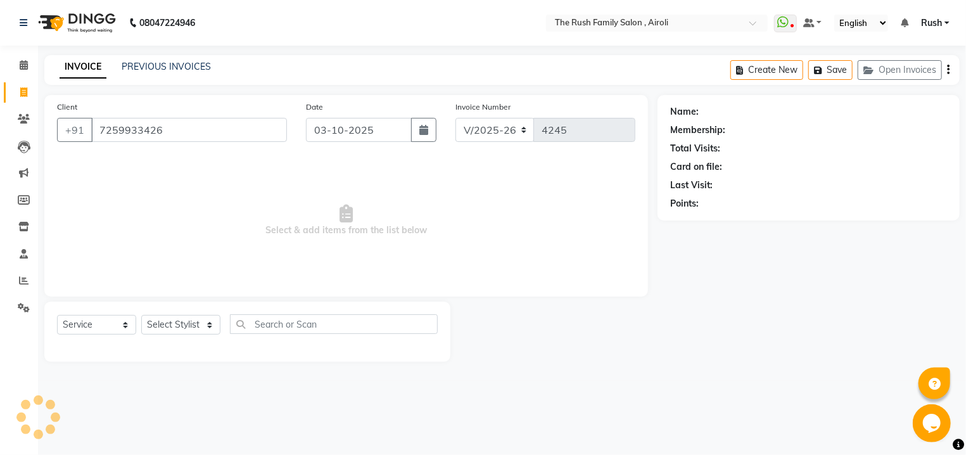
type input "7259933426"
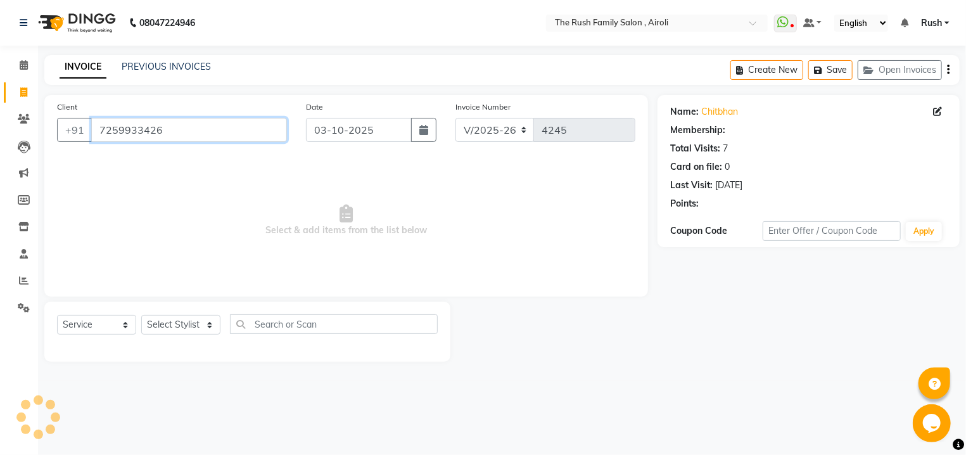
click at [190, 129] on input "7259933426" at bounding box center [189, 130] width 196 height 24
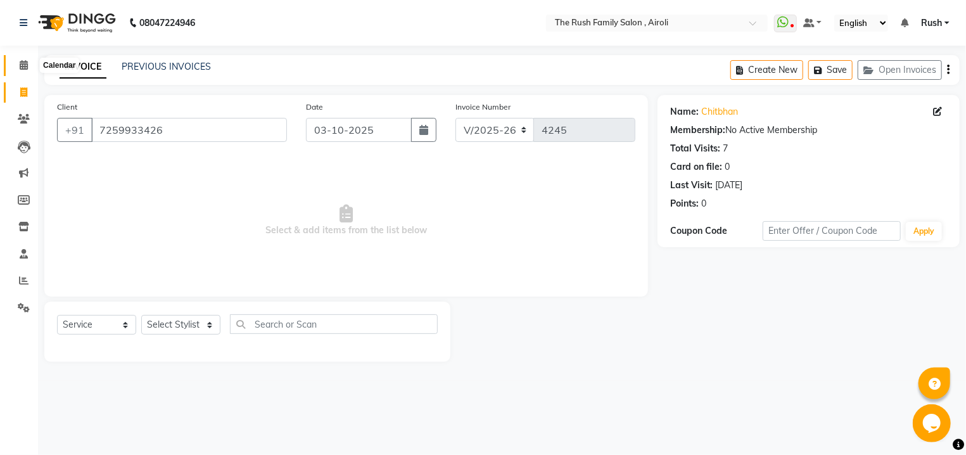
click at [23, 66] on icon at bounding box center [24, 65] width 8 height 10
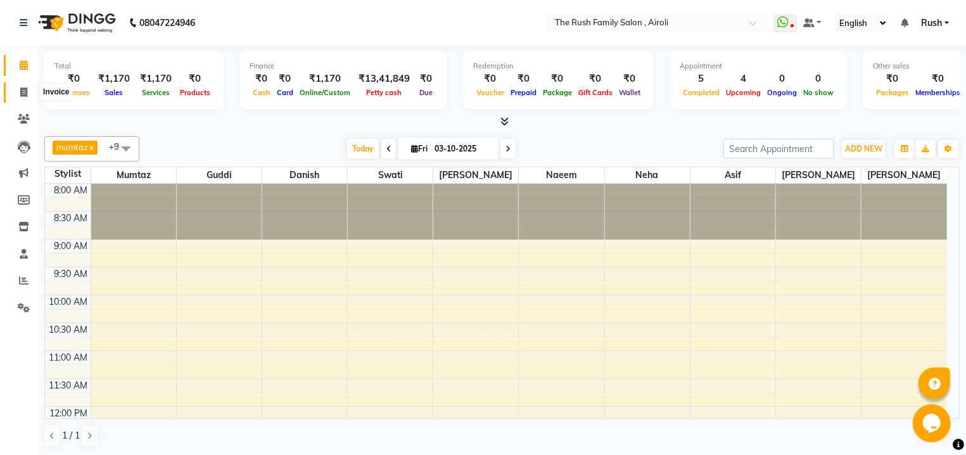
click at [20, 98] on span at bounding box center [24, 93] width 22 height 15
select select "5419"
select select "service"
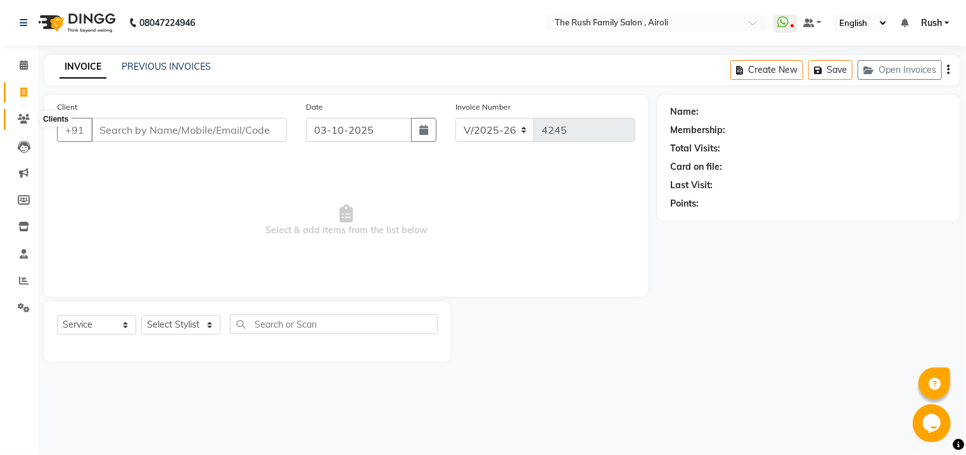
click at [23, 124] on icon at bounding box center [24, 119] width 12 height 10
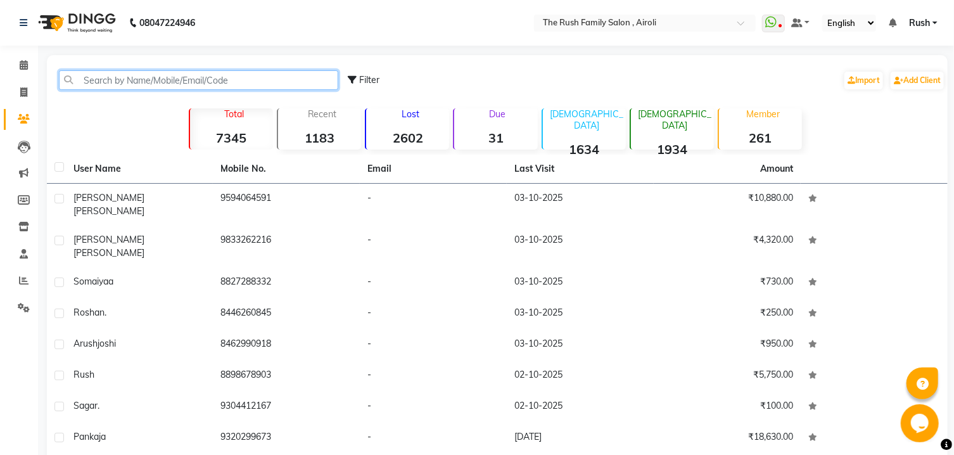
click at [141, 80] on input "text" at bounding box center [198, 80] width 279 height 20
paste input "7259933426"
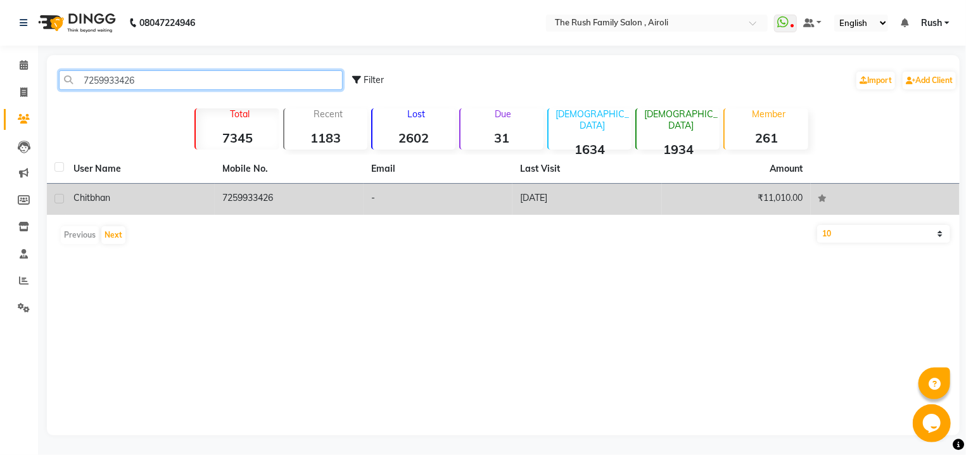
type input "7259933426"
click at [183, 192] on div "chitbhan" at bounding box center [141, 197] width 134 height 13
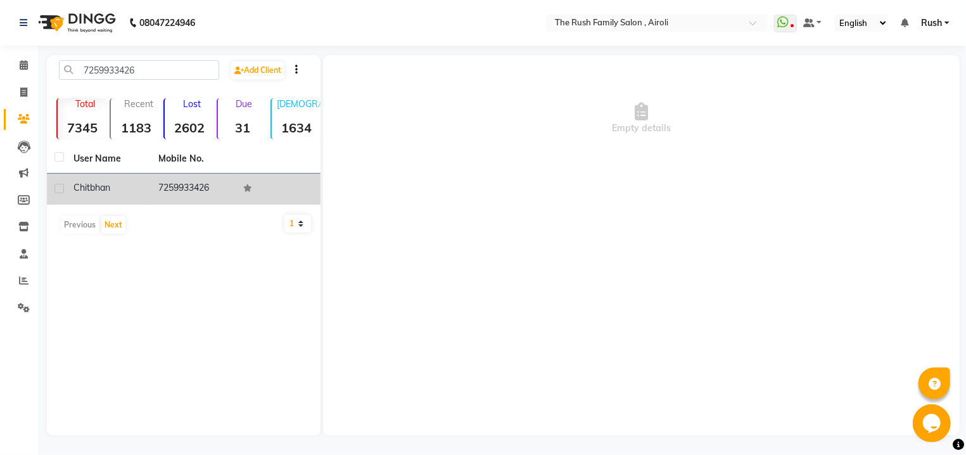
click at [183, 192] on td "7259933426" at bounding box center [193, 189] width 85 height 31
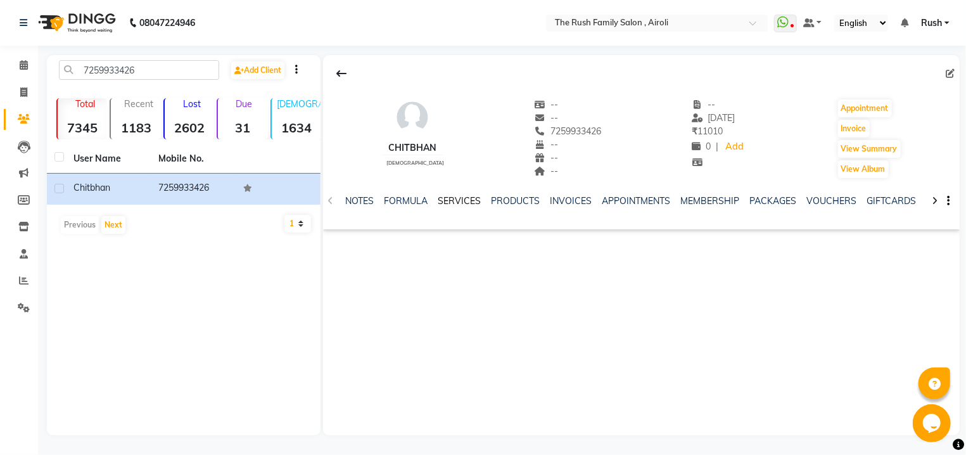
click at [449, 204] on link "SERVICES" at bounding box center [459, 200] width 43 height 11
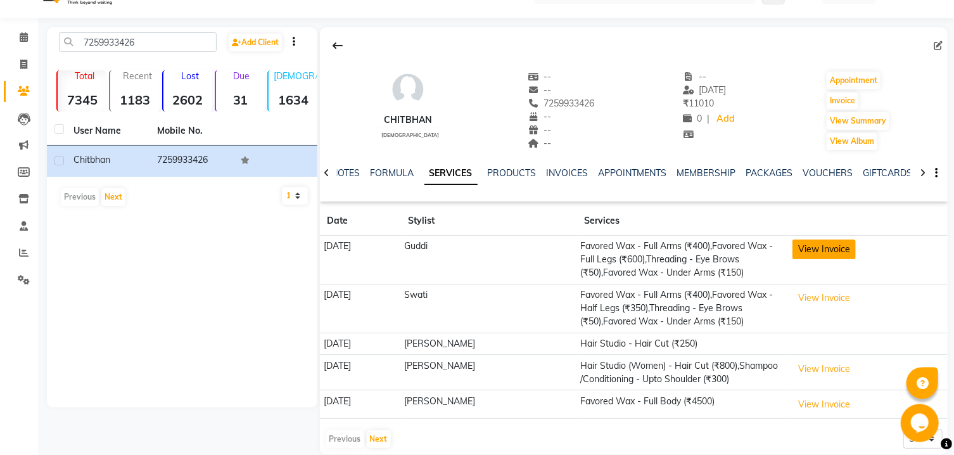
scroll to position [46, 0]
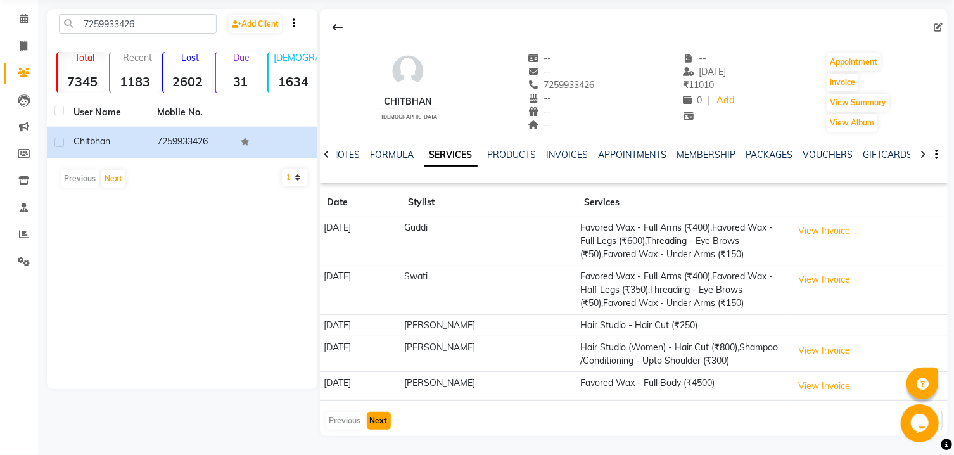
click at [376, 426] on button "Next" at bounding box center [379, 421] width 24 height 18
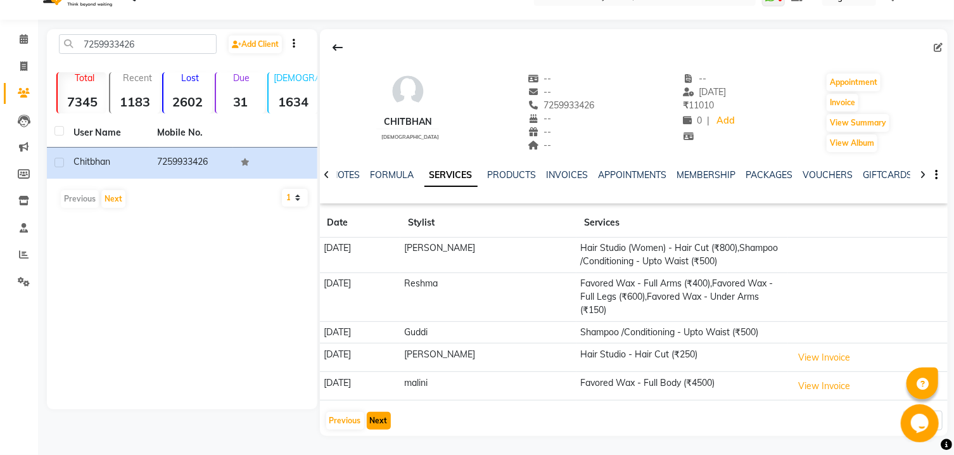
scroll to position [13, 0]
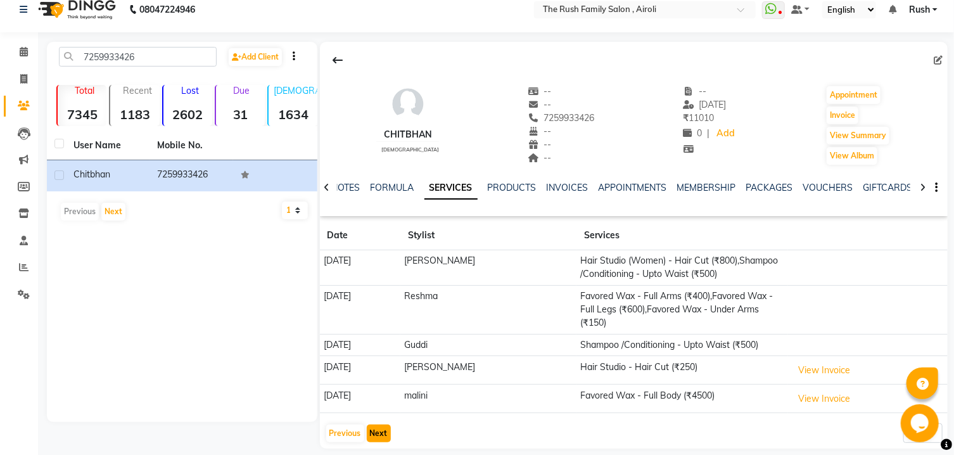
click at [376, 426] on button "Next" at bounding box center [379, 434] width 24 height 18
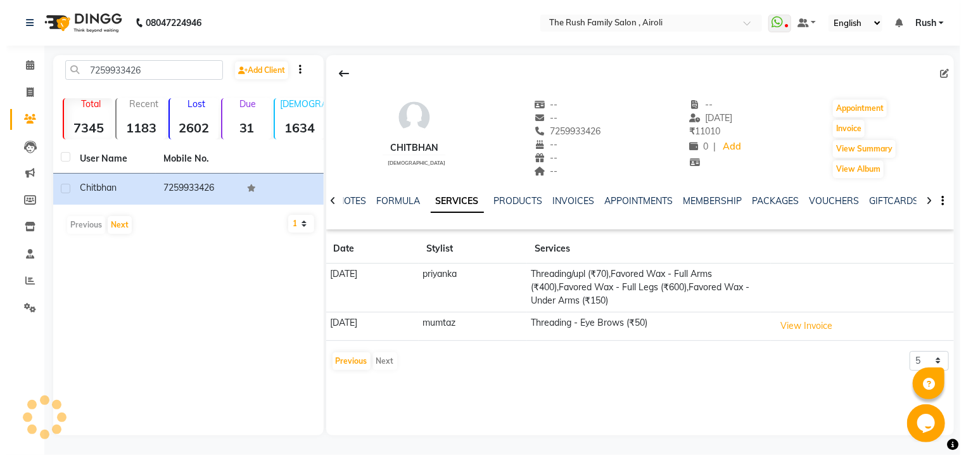
scroll to position [0, 0]
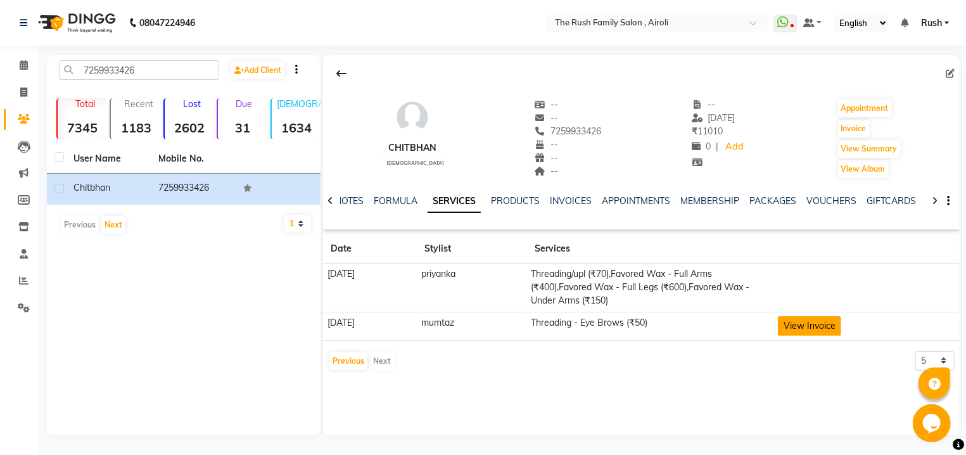
click at [836, 335] on button "View Invoice" at bounding box center [809, 326] width 63 height 20
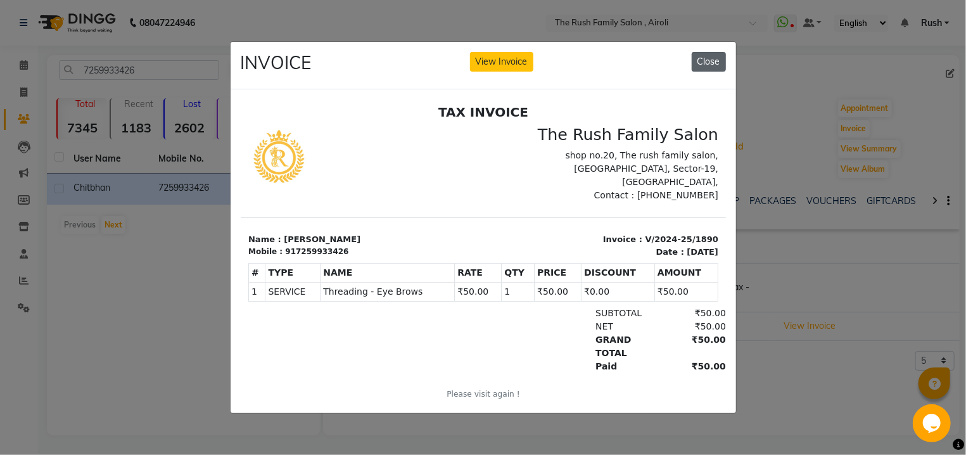
click at [705, 60] on button "Close" at bounding box center [709, 62] width 34 height 20
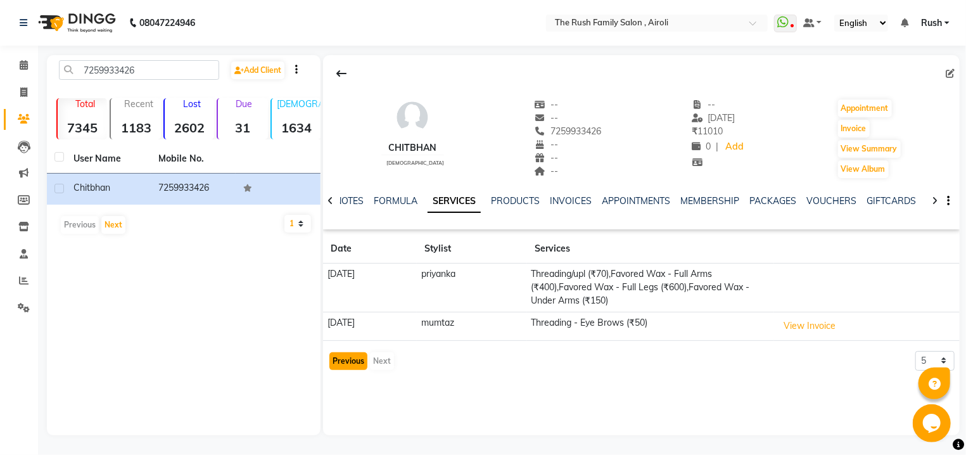
click at [345, 365] on button "Previous" at bounding box center [349, 361] width 38 height 18
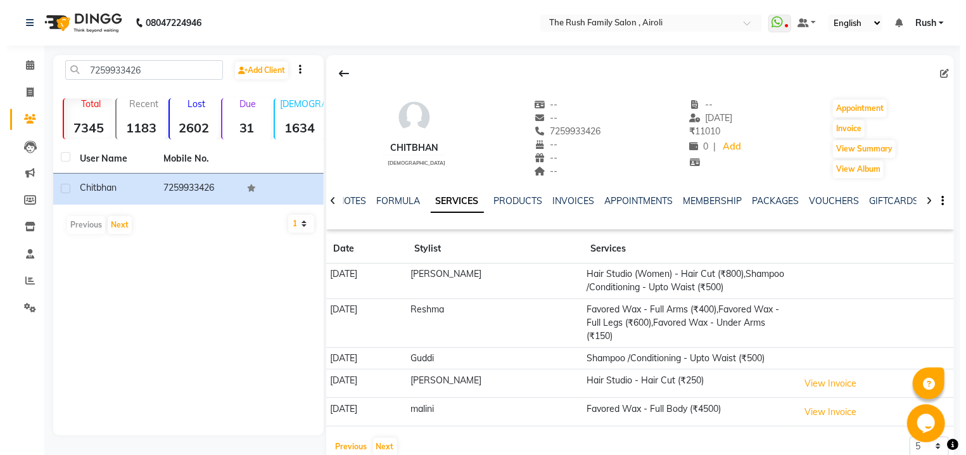
scroll to position [13, 0]
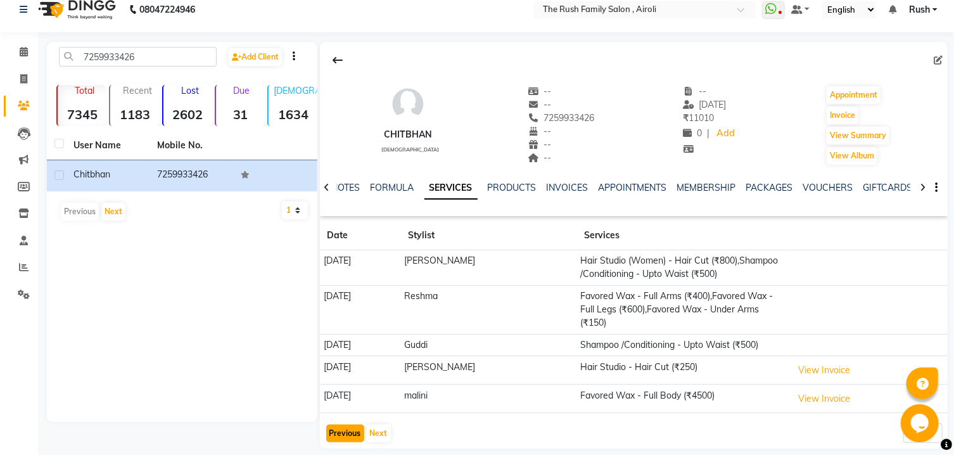
click at [333, 425] on button "Previous" at bounding box center [345, 434] width 38 height 18
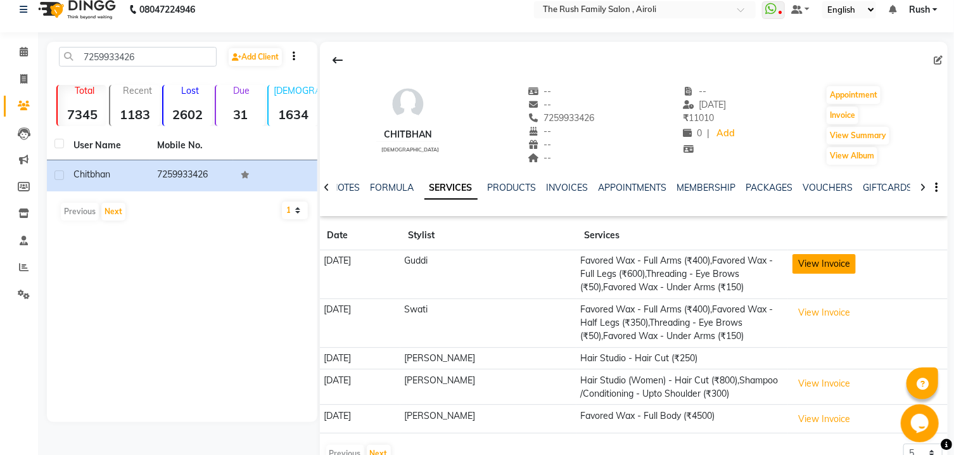
click at [833, 259] on button "View Invoice" at bounding box center [824, 264] width 63 height 20
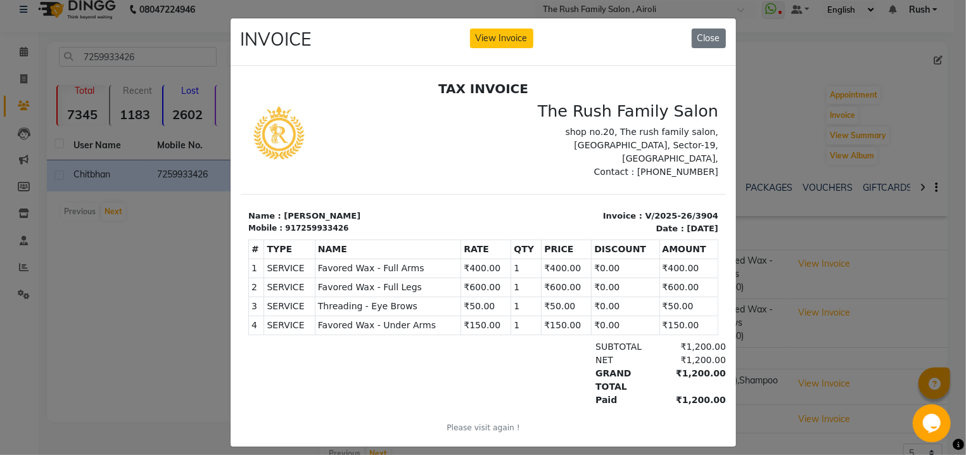
scroll to position [0, 0]
click at [710, 37] on button "Close" at bounding box center [709, 39] width 34 height 20
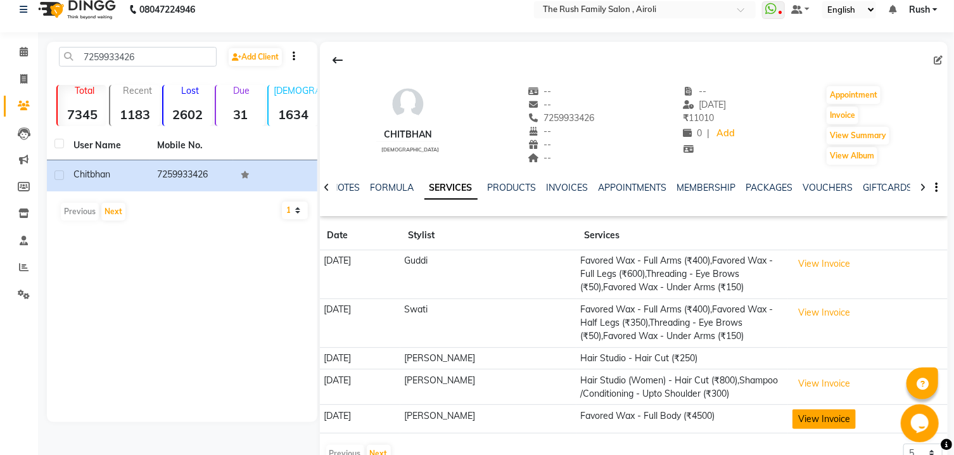
click at [819, 420] on button "View Invoice" at bounding box center [824, 419] width 63 height 20
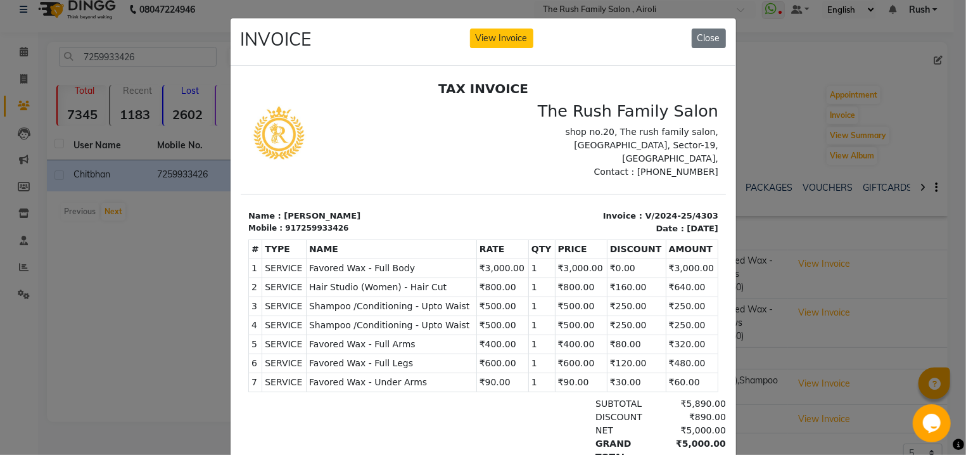
click at [331, 222] on div "917259933426" at bounding box center [316, 227] width 63 height 11
copy div "917259933426"
click at [698, 41] on button "Close" at bounding box center [709, 39] width 34 height 20
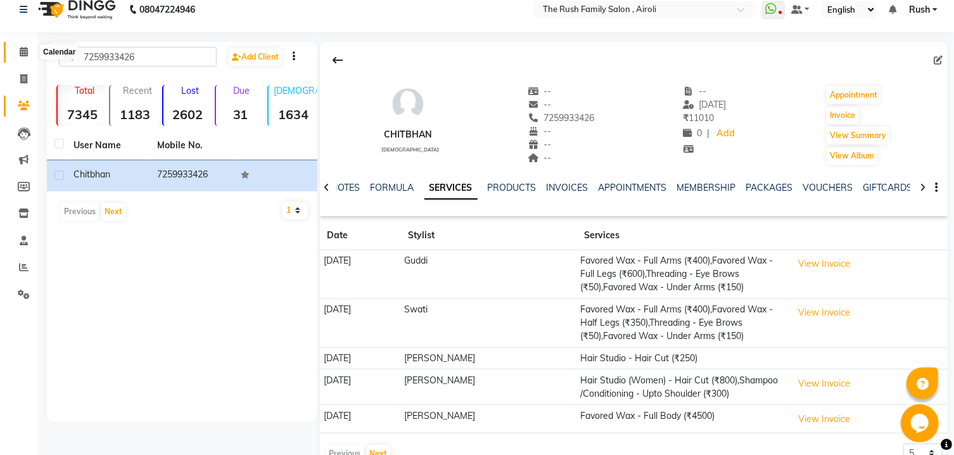
click at [25, 51] on icon at bounding box center [24, 52] width 8 height 10
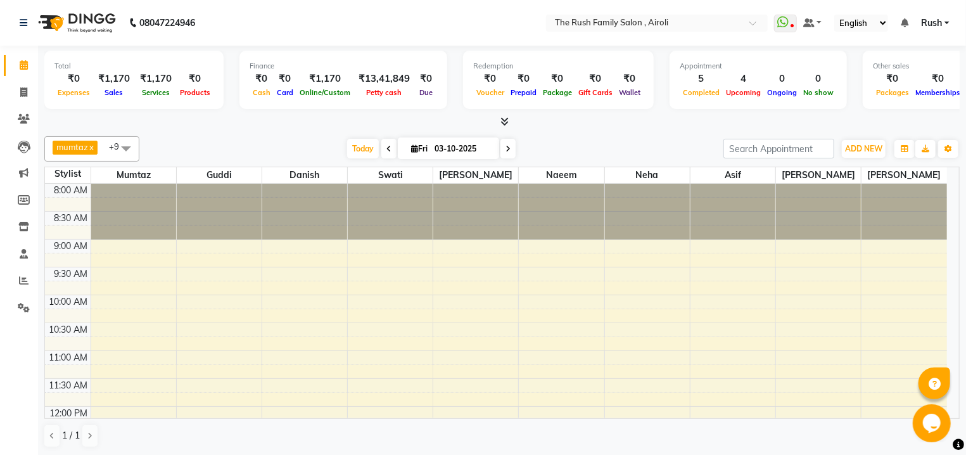
click at [211, 227] on div at bounding box center [219, 212] width 85 height 56
click at [289, 238] on div at bounding box center [304, 212] width 85 height 56
click at [245, 232] on div at bounding box center [219, 212] width 85 height 56
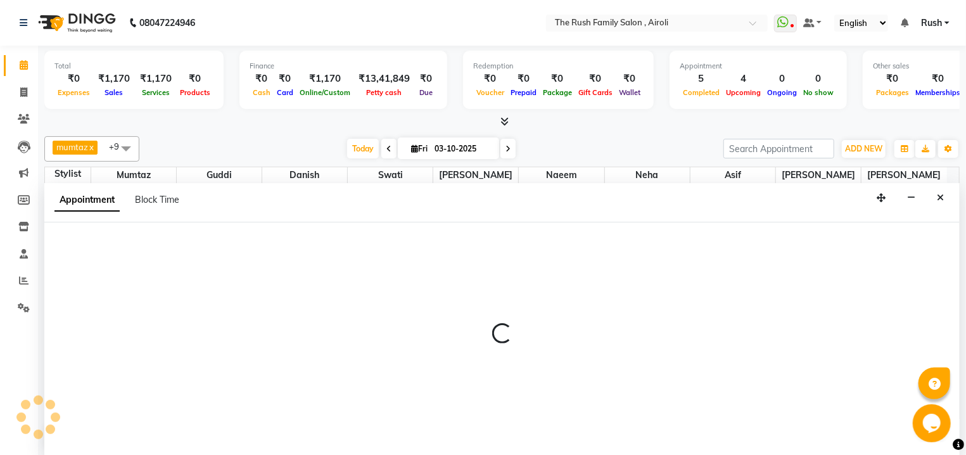
scroll to position [1, 0]
select select "60158"
select select "585"
select select "tentative"
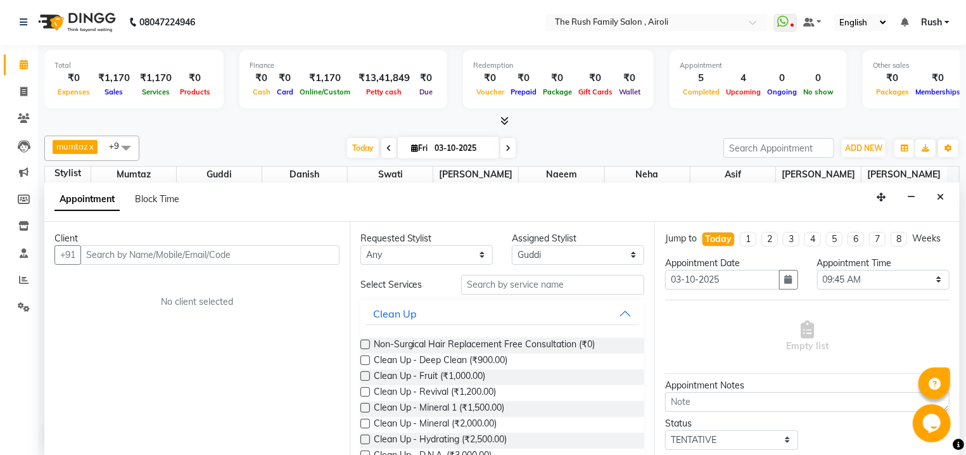
click at [160, 255] on input "text" at bounding box center [209, 255] width 259 height 20
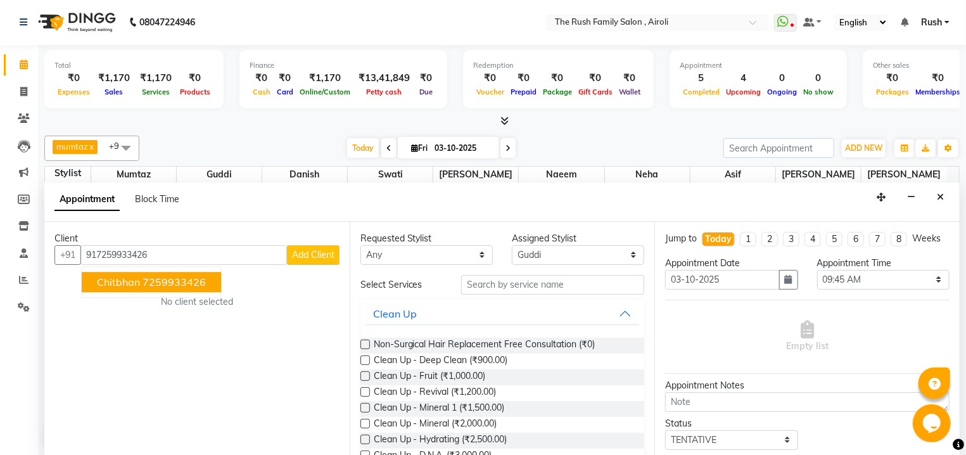
click at [168, 269] on ngb-typeahead-window "chitbhan 7259933426" at bounding box center [151, 282] width 141 height 32
click at [171, 281] on ngb-highlight "7259933426" at bounding box center [174, 282] width 63 height 13
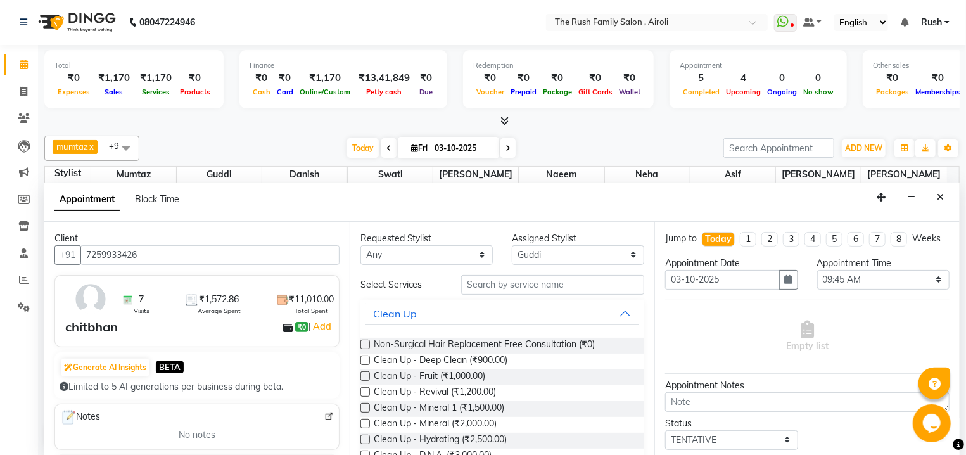
type input "7259933426"
click at [478, 285] on input "text" at bounding box center [552, 285] width 183 height 20
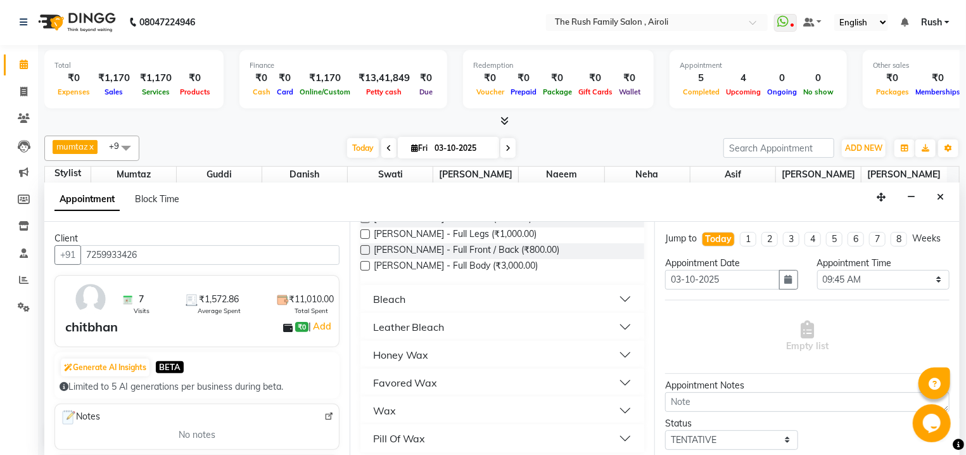
scroll to position [132, 0]
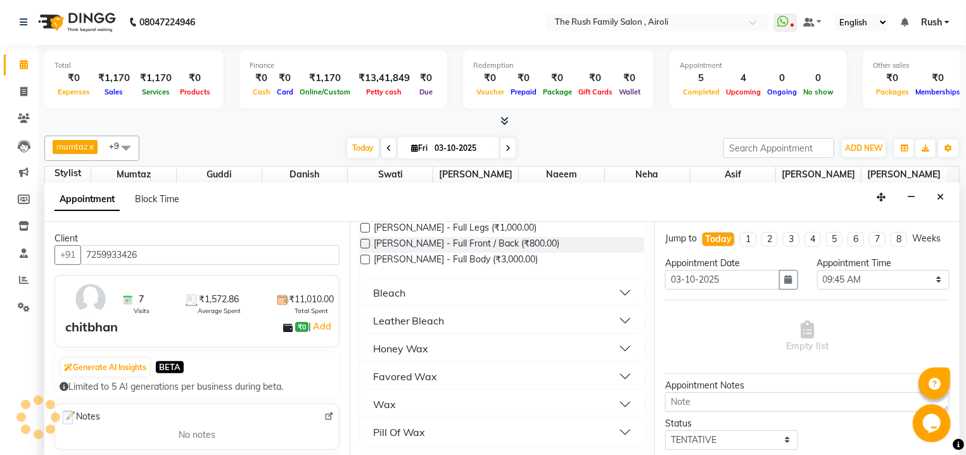
type input "full"
click at [526, 366] on button "Favored Wax" at bounding box center [503, 376] width 274 height 23
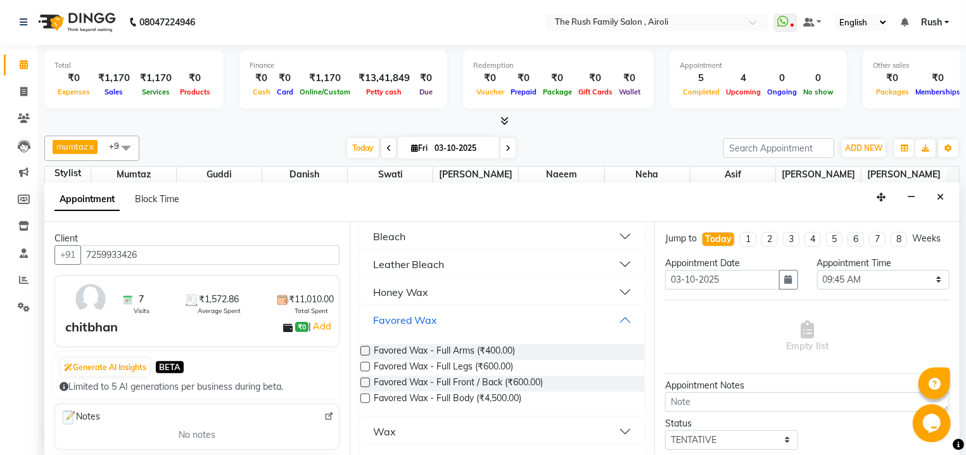
scroll to position [216, 0]
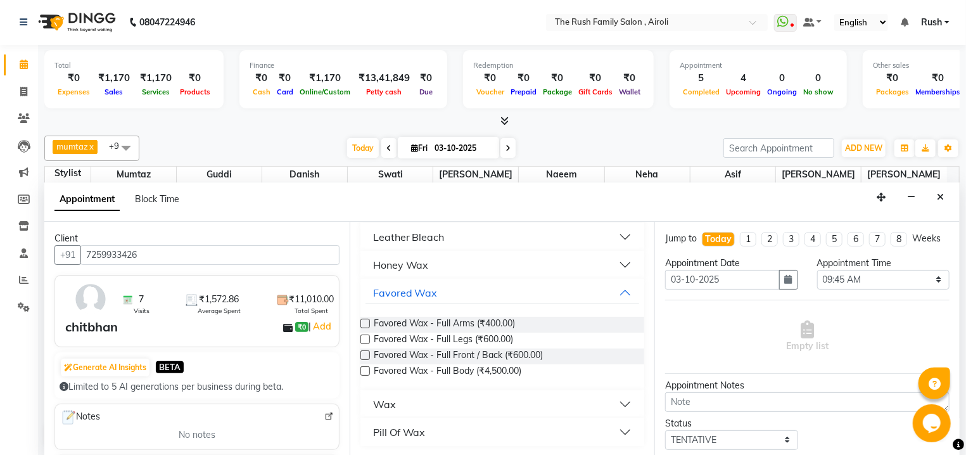
click at [369, 368] on label at bounding box center [366, 371] width 10 height 10
click at [369, 368] on input "checkbox" at bounding box center [365, 372] width 8 height 8
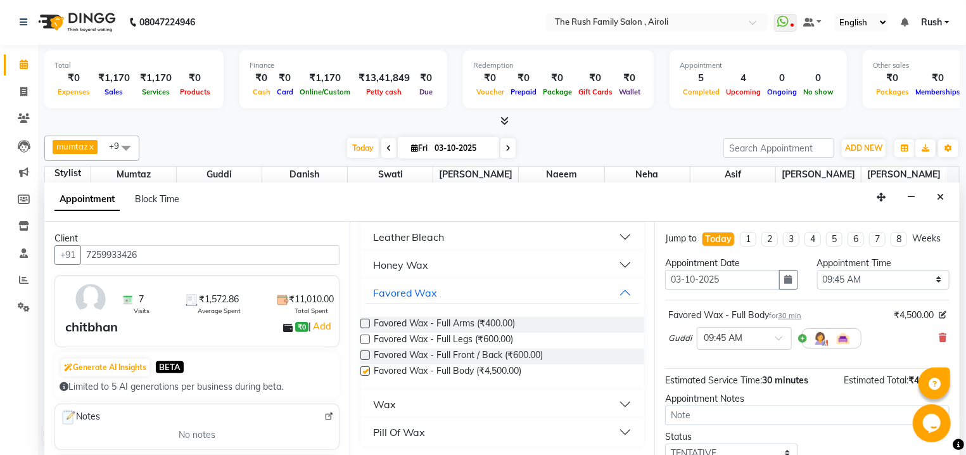
checkbox input "false"
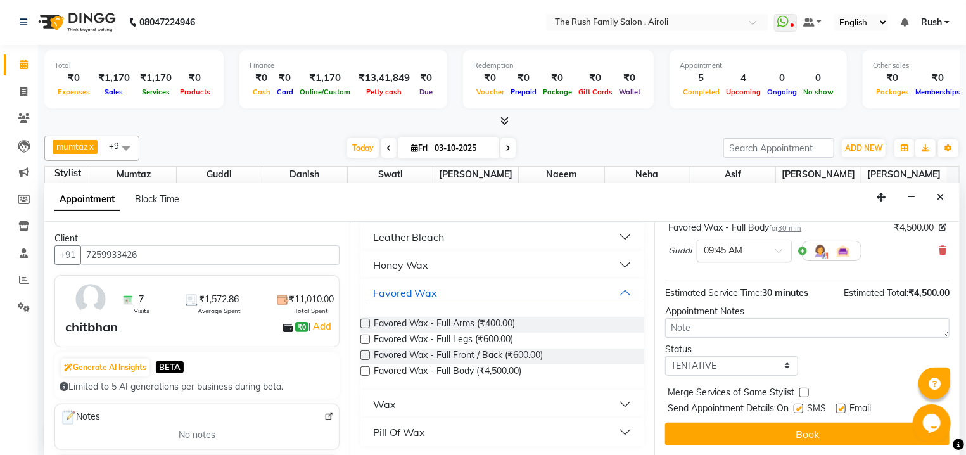
click at [779, 248] on span at bounding box center [784, 254] width 16 height 13
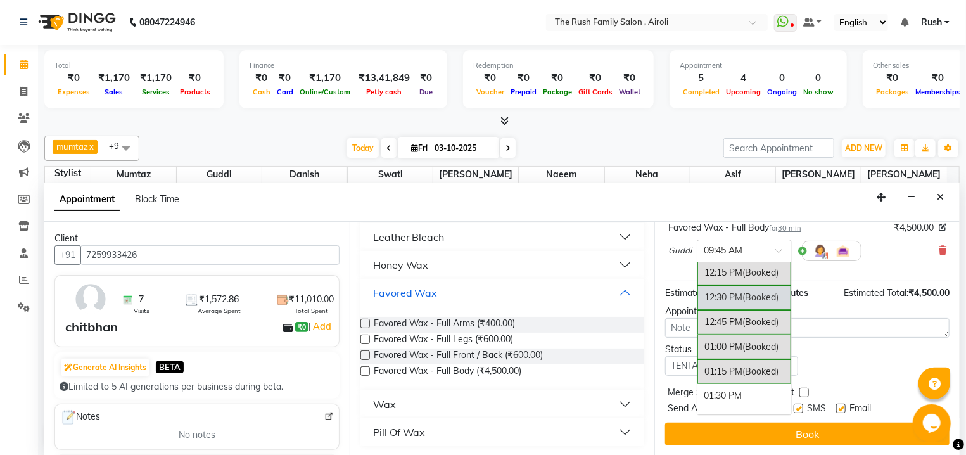
scroll to position [340, 0]
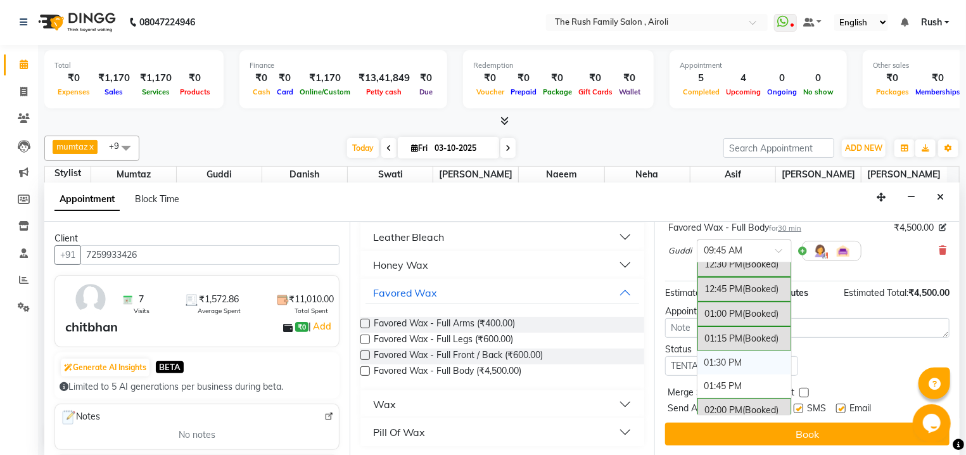
click at [733, 369] on div "01:30 PM" at bounding box center [745, 362] width 94 height 23
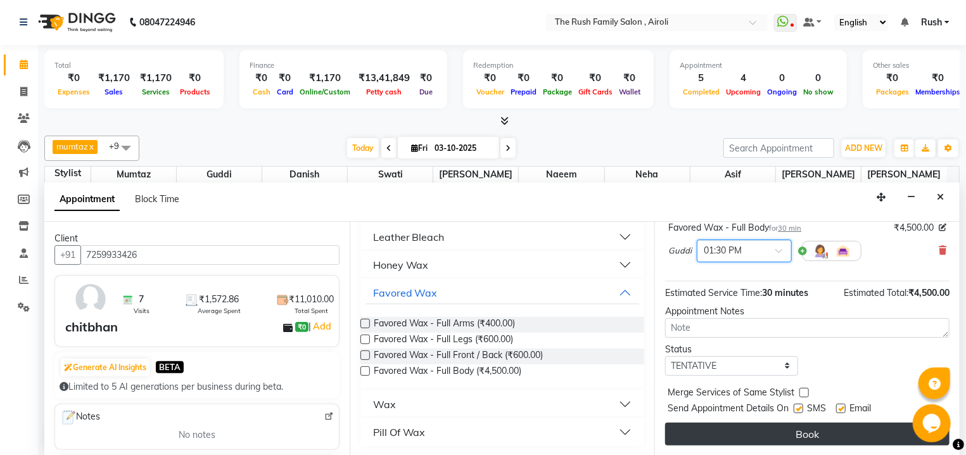
click at [736, 437] on button "Book" at bounding box center [807, 434] width 285 height 23
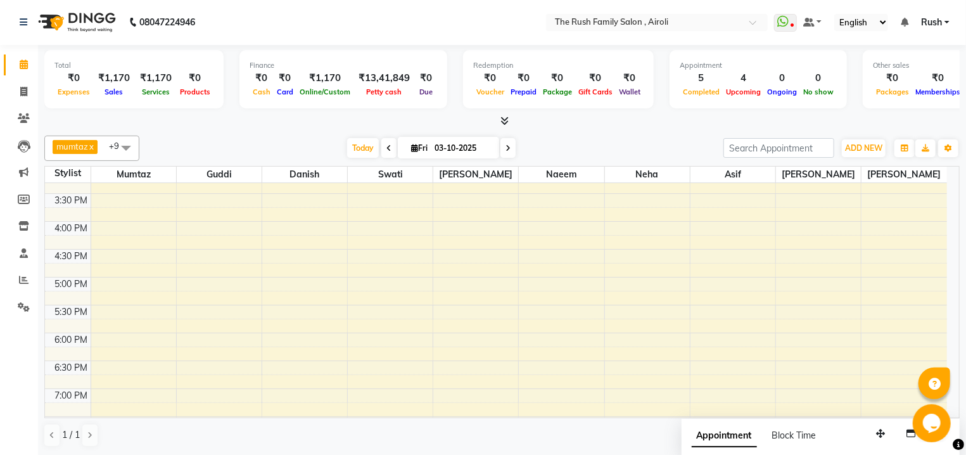
scroll to position [271, 0]
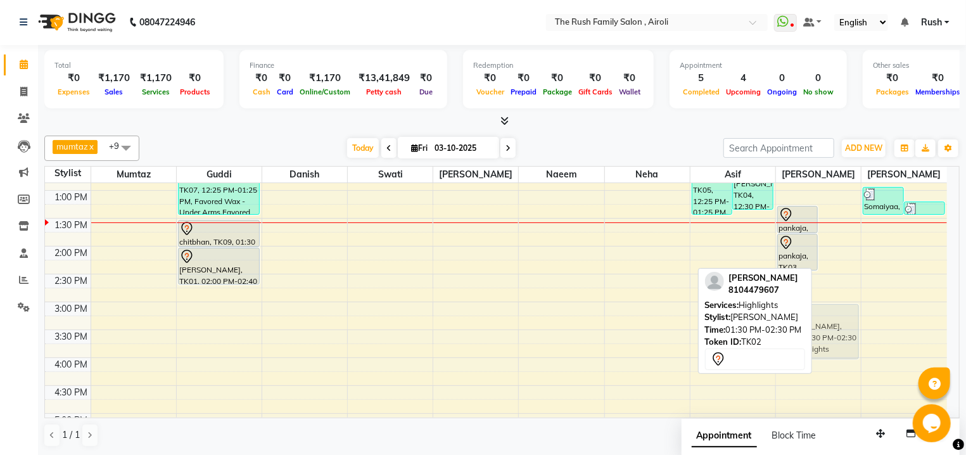
drag, startPoint x: 847, startPoint y: 259, endPoint x: 835, endPoint y: 341, distance: 83.4
click at [835, 341] on div "pankaja, TK03, 01:15 PM-01:45 PM, Feet Care - [PERSON_NAME], TK02, 01:30 PM-02:…" at bounding box center [818, 330] width 85 height 836
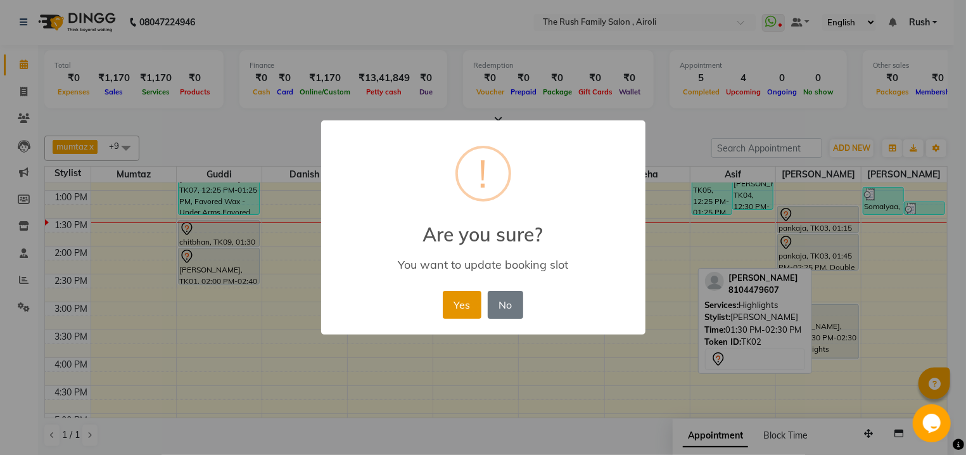
click at [471, 295] on button "Yes" at bounding box center [462, 305] width 39 height 28
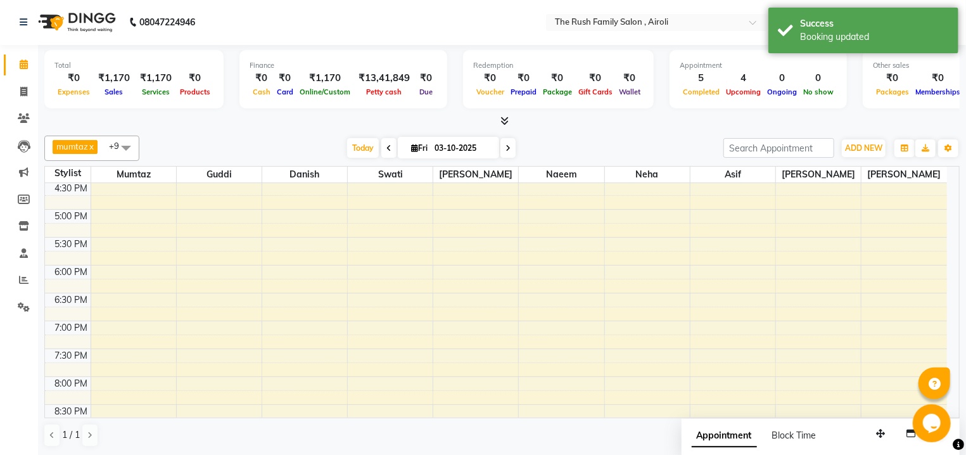
scroll to position [340, 0]
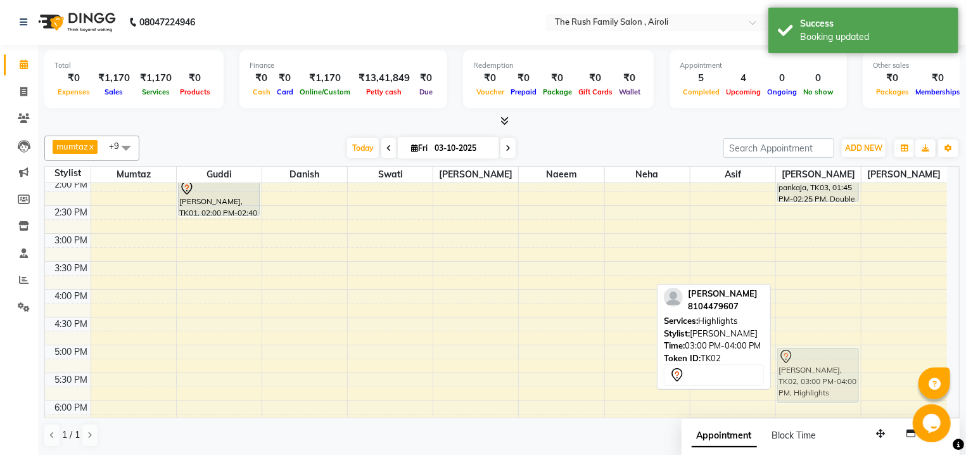
drag, startPoint x: 835, startPoint y: 265, endPoint x: 823, endPoint y: 376, distance: 112.1
click at [823, 376] on div "pankaja, TK03, 01:15 PM-01:45 PM, Feet Care - [PERSON_NAME], TK03, 01:45 PM-02:…" at bounding box center [818, 261] width 85 height 836
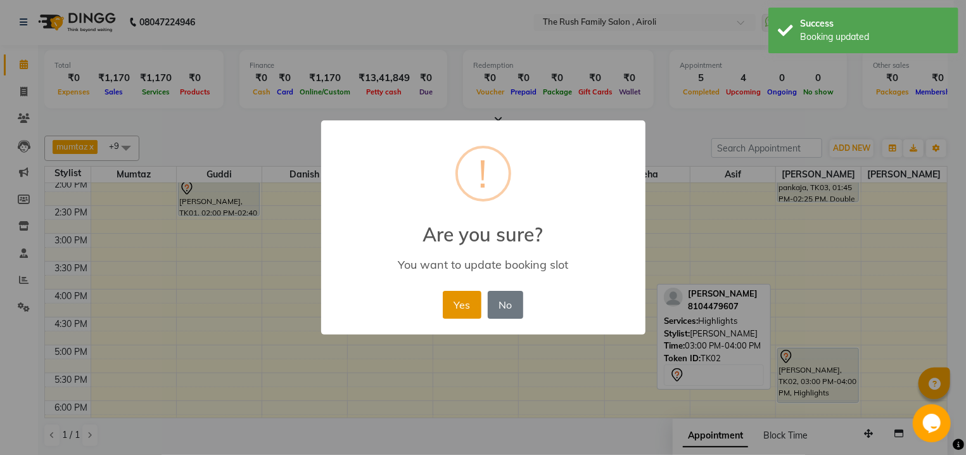
click at [456, 300] on button "Yes" at bounding box center [462, 305] width 39 height 28
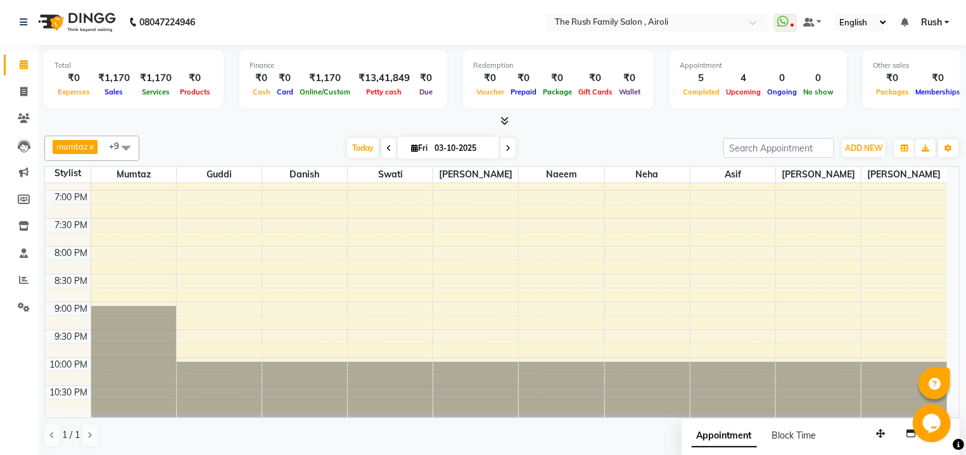
scroll to position [335, 0]
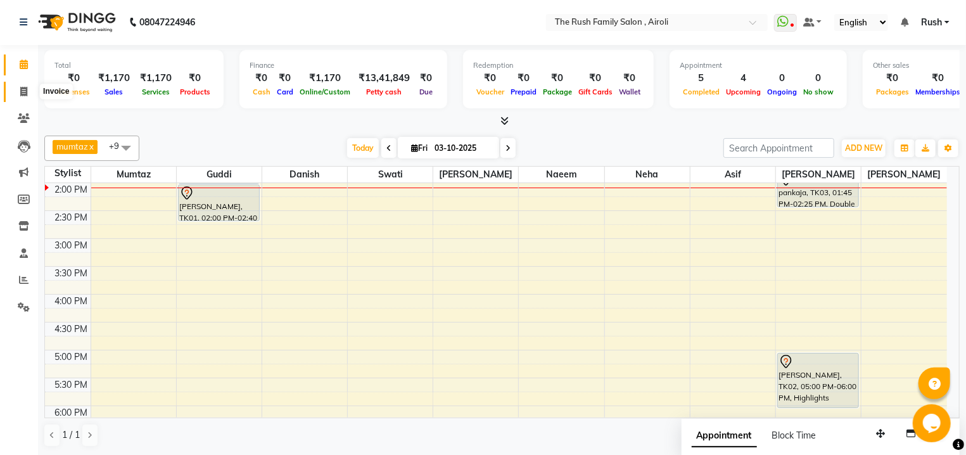
click at [24, 87] on icon at bounding box center [23, 92] width 7 height 10
select select "5419"
select select "service"
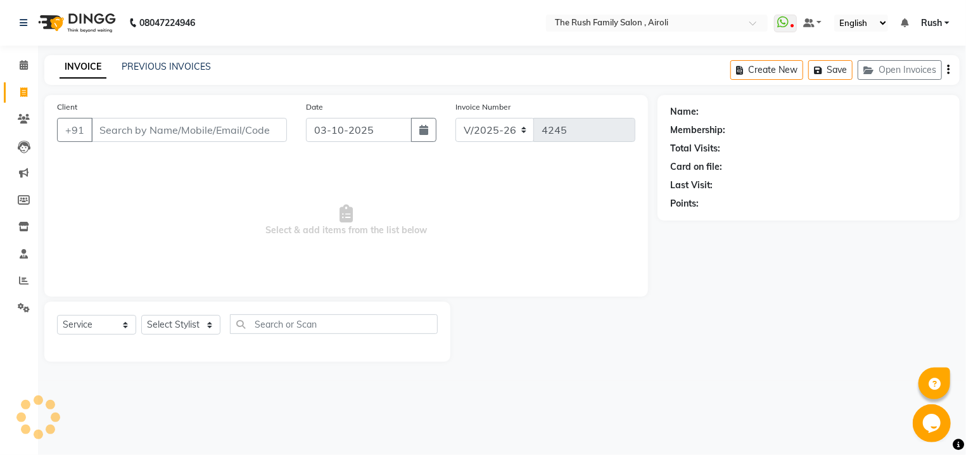
click at [158, 129] on input "Client" at bounding box center [189, 130] width 196 height 24
type input "8454078840"
click at [243, 136] on span "Add Client" at bounding box center [254, 130] width 50 height 13
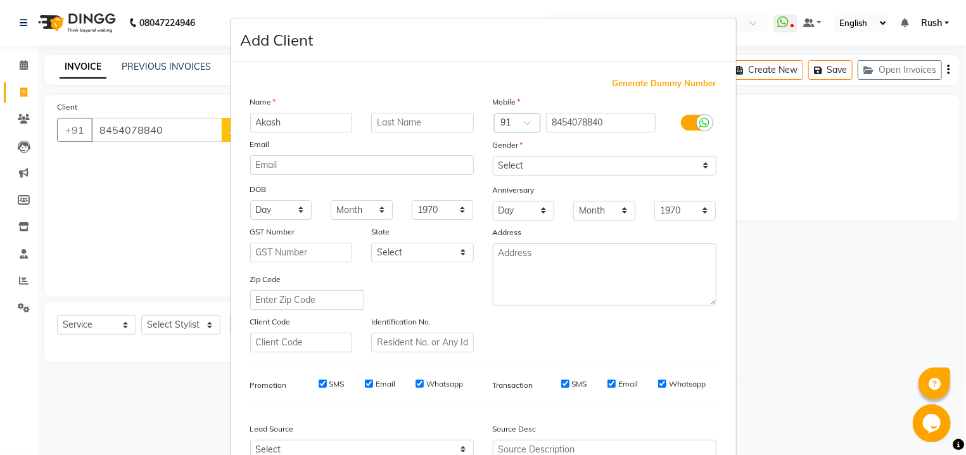
scroll to position [134, 0]
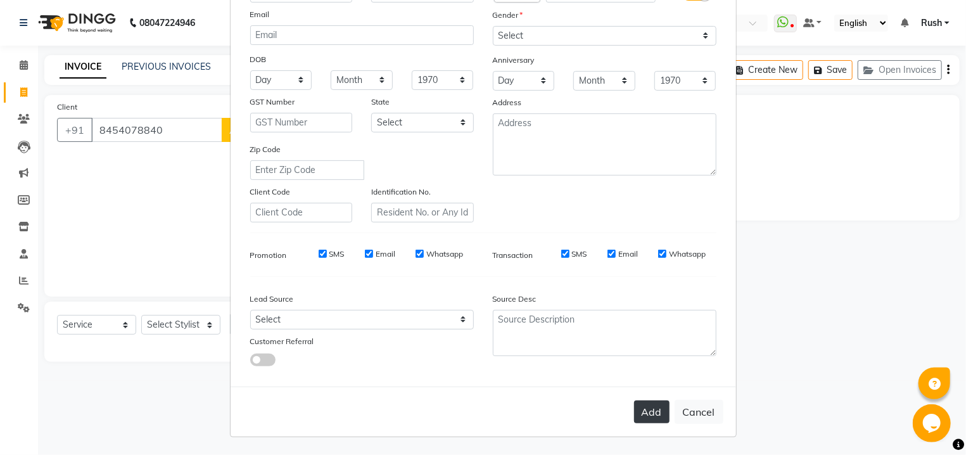
type input "Akash"
click at [655, 410] on button "Add" at bounding box center [651, 412] width 35 height 23
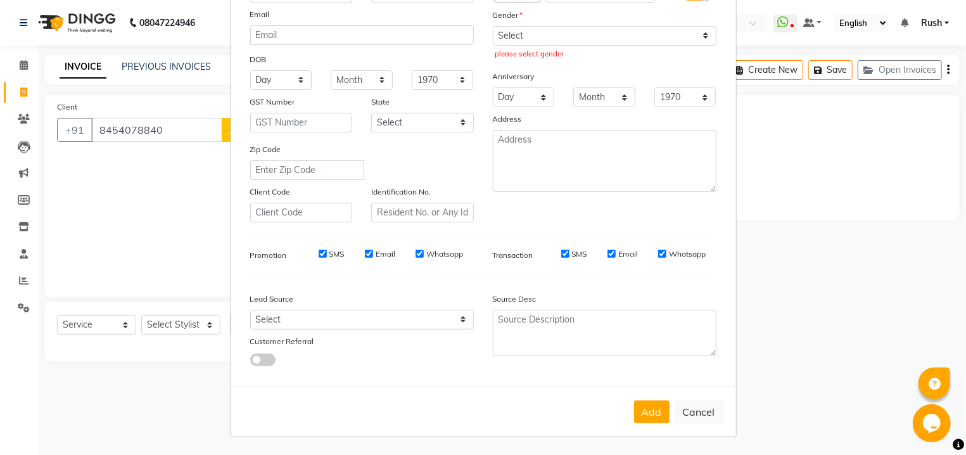
scroll to position [0, 0]
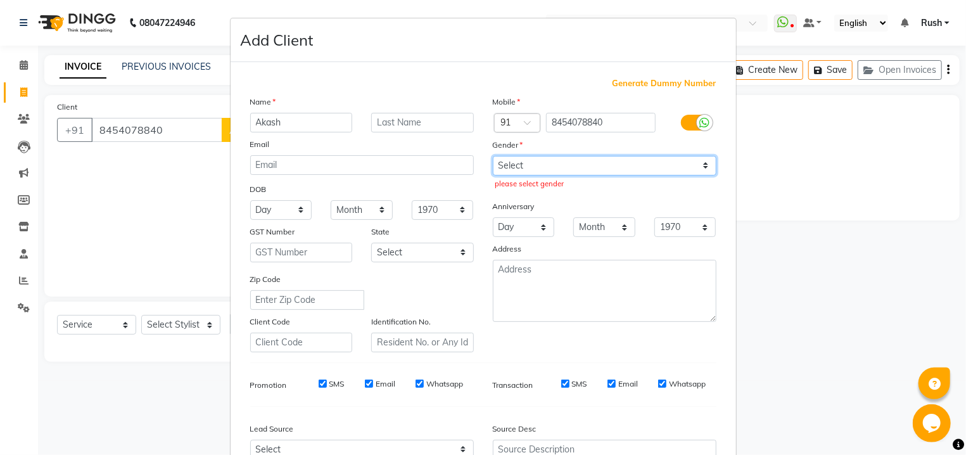
select select "[DEMOGRAPHIC_DATA]"
click option "[DEMOGRAPHIC_DATA]" at bounding box center [0, 0] width 0 height 0
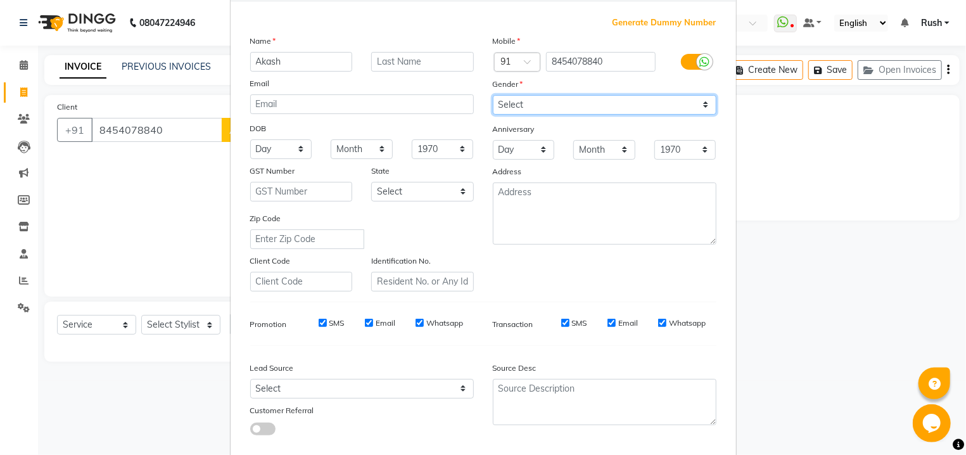
scroll to position [134, 0]
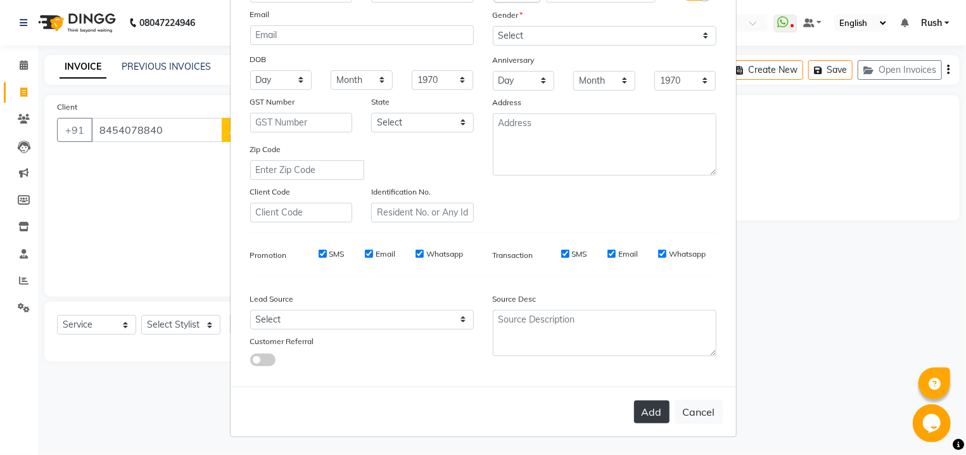
click at [638, 409] on button "Add" at bounding box center [651, 412] width 35 height 23
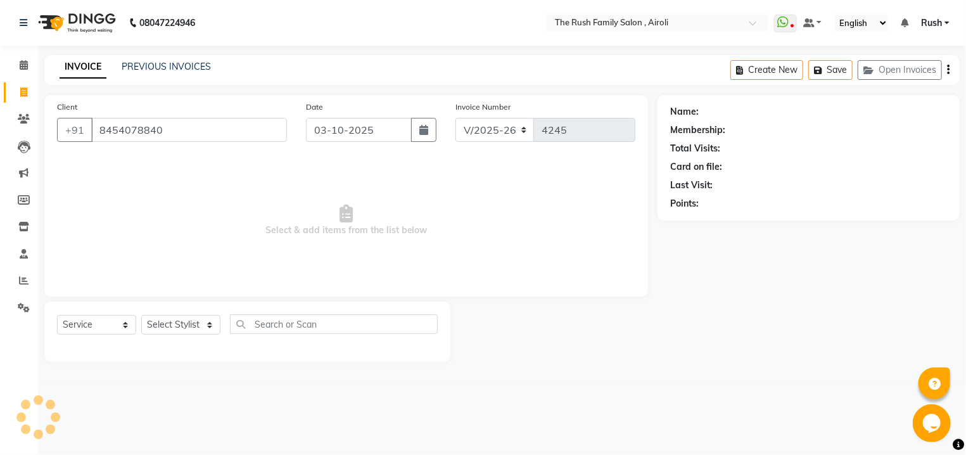
select select
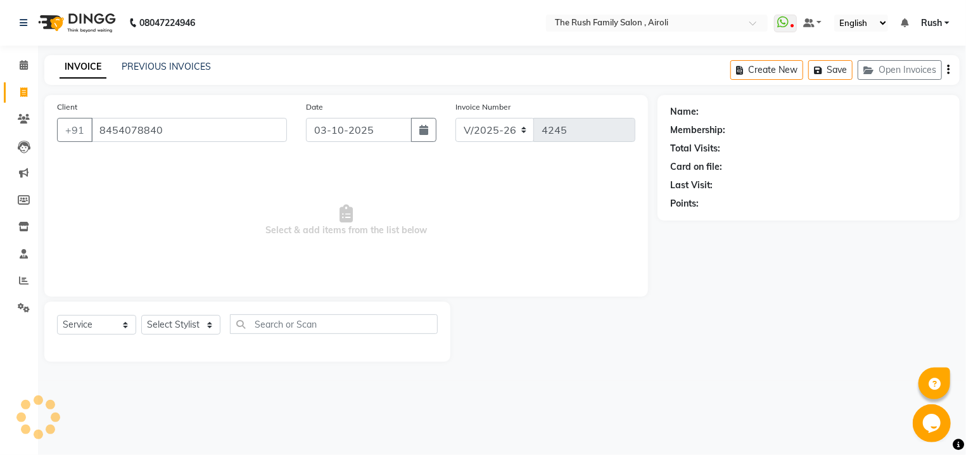
select select
checkbox input "false"
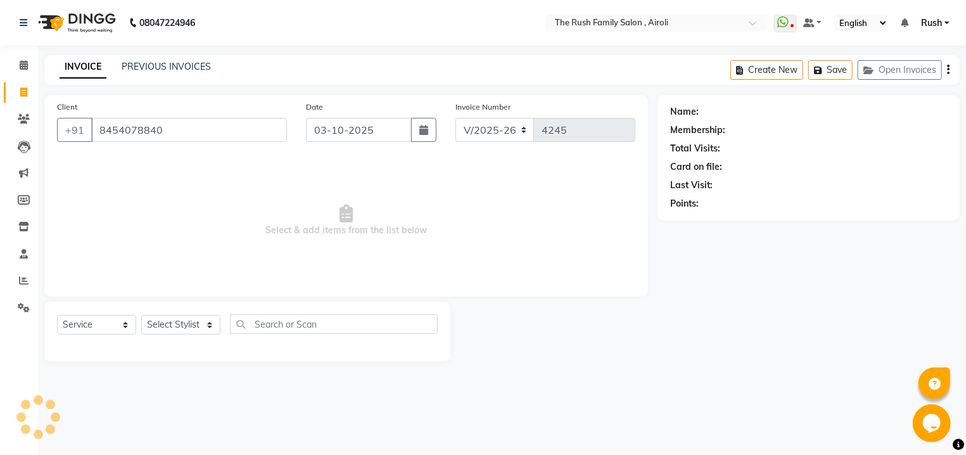
checkbox input "false"
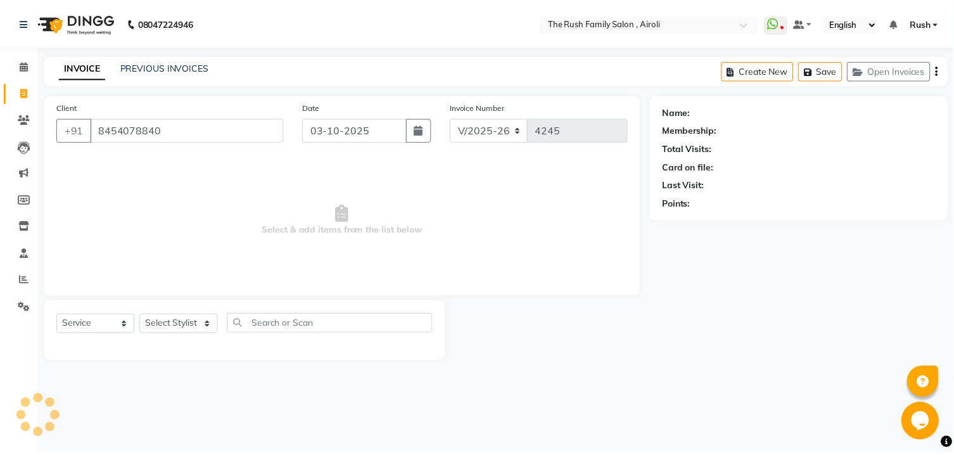
scroll to position [7, 0]
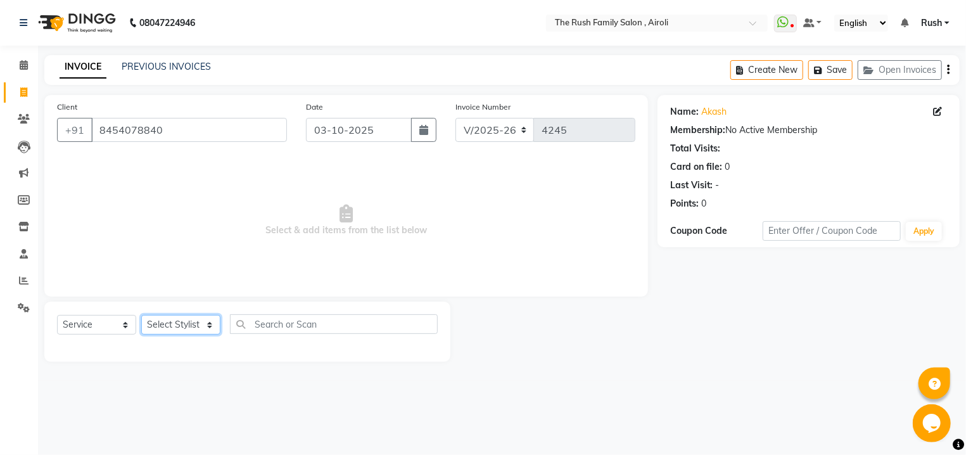
select select "65380"
click option "Danish" at bounding box center [0, 0] width 0 height 0
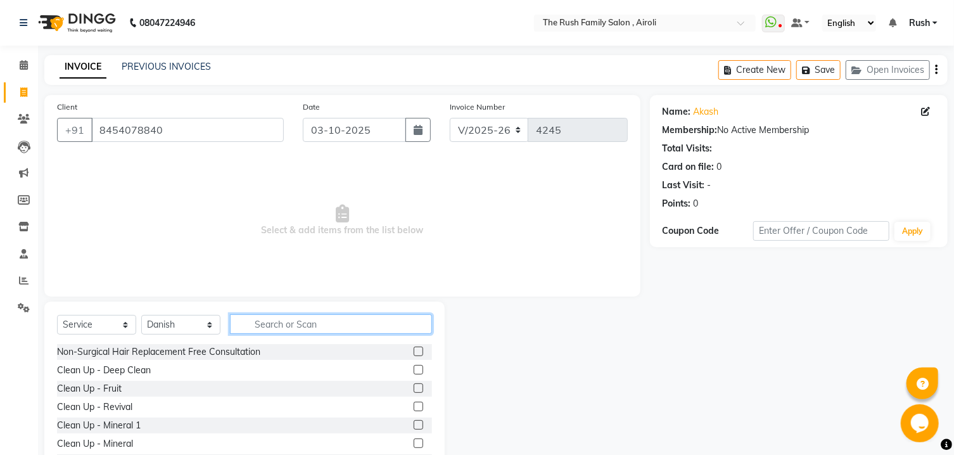
click at [332, 325] on input "text" at bounding box center [331, 324] width 202 height 20
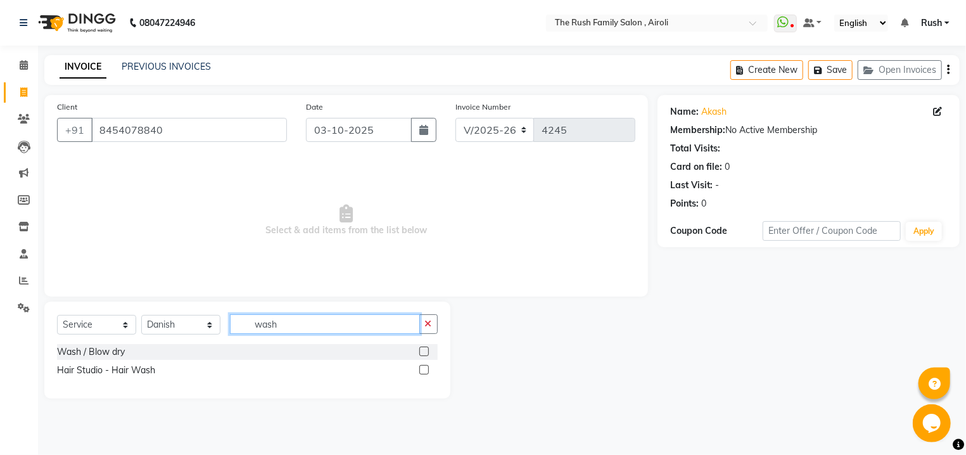
type input "wash"
click at [423, 371] on label at bounding box center [425, 370] width 10 height 10
click at [423, 371] on input "checkbox" at bounding box center [424, 370] width 8 height 8
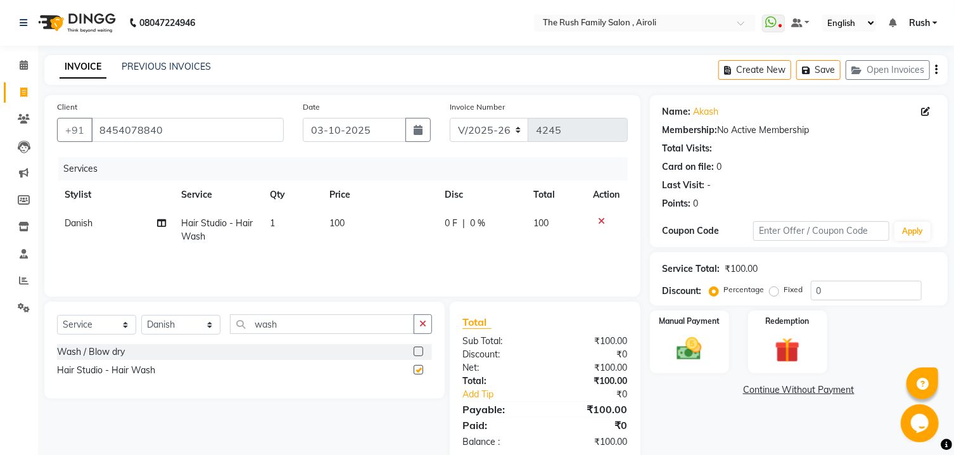
checkbox input "false"
click at [323, 331] on input "wash" at bounding box center [322, 324] width 184 height 20
type input "shav"
click at [418, 354] on label at bounding box center [419, 352] width 10 height 10
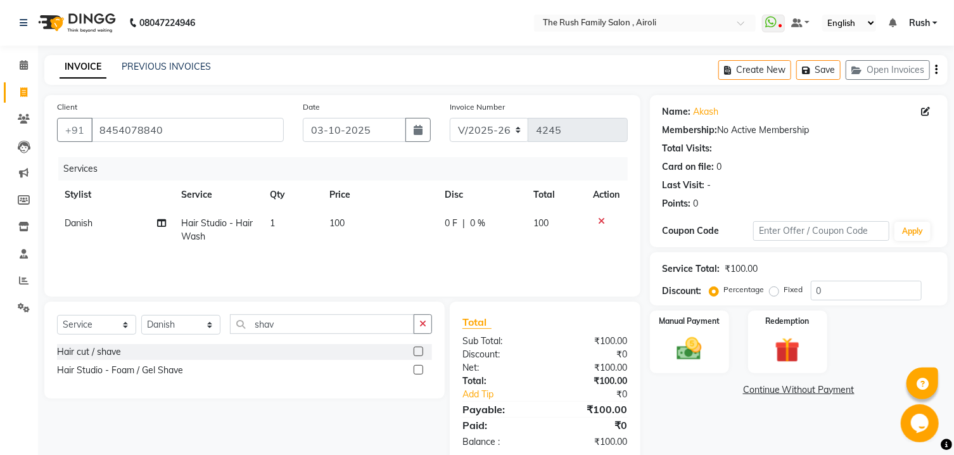
click at [418, 354] on input "checkbox" at bounding box center [418, 352] width 8 height 8
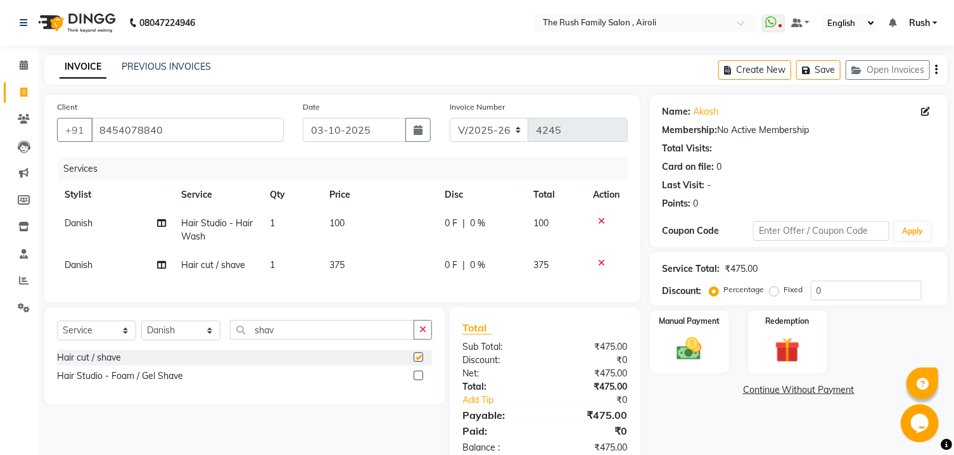
checkbox input "false"
click at [449, 224] on span "0 F" at bounding box center [451, 223] width 13 height 13
select select "65380"
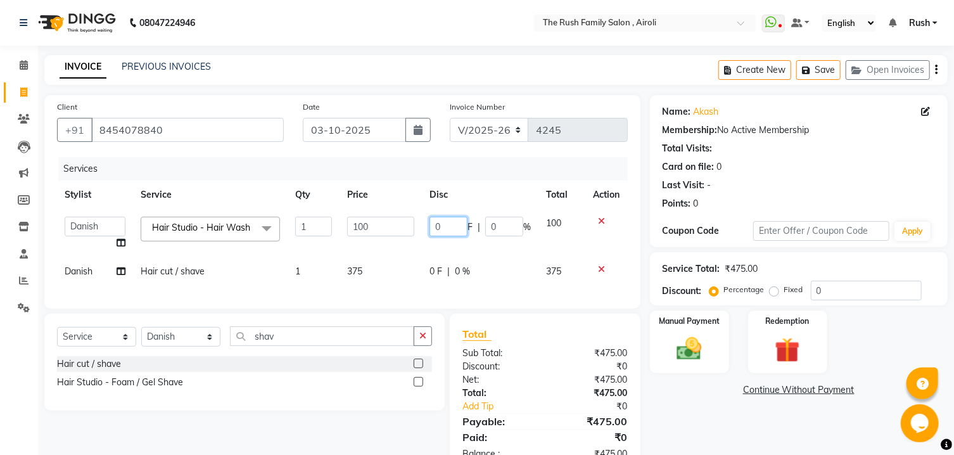
click at [449, 224] on input "0" at bounding box center [449, 227] width 38 height 20
click at [444, 230] on input "50" at bounding box center [449, 227] width 38 height 20
type input "0"
click at [360, 263] on tbody "[PERSON_NAME] [PERSON_NAME] Danish D.C Guddi [PERSON_NAME] [PERSON_NAME] [PERSO…" at bounding box center [342, 247] width 571 height 77
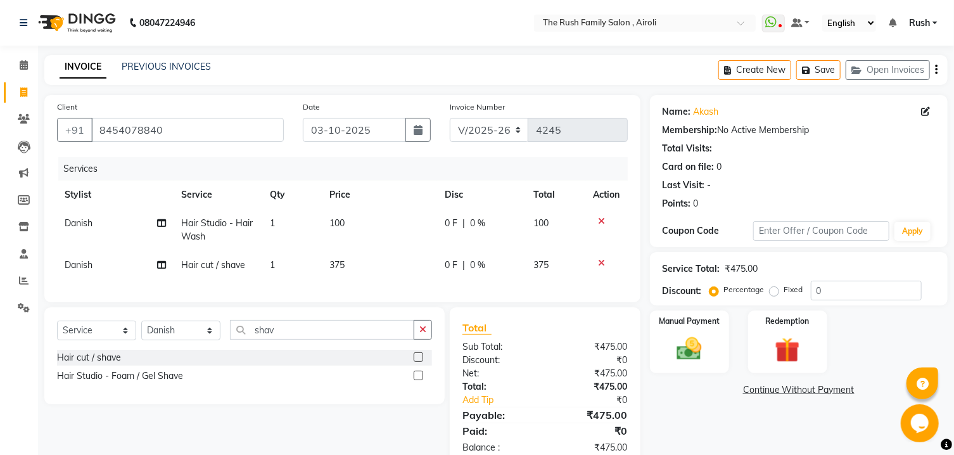
click at [445, 267] on span "0 F" at bounding box center [451, 265] width 13 height 13
click at [445, 267] on td "0 F | 0 %" at bounding box center [481, 265] width 88 height 29
select select "65380"
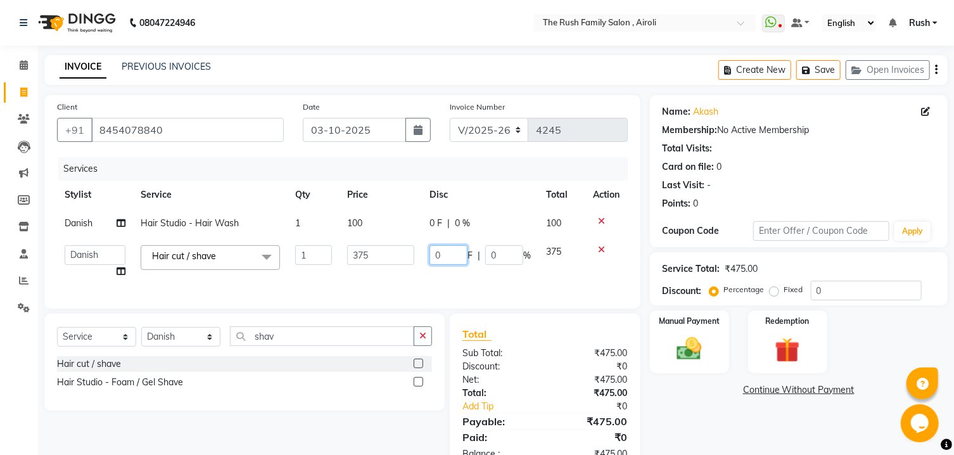
click at [437, 255] on input "0" at bounding box center [449, 255] width 38 height 20
type input "175"
click at [514, 277] on td "175 F | 0 %" at bounding box center [480, 262] width 117 height 48
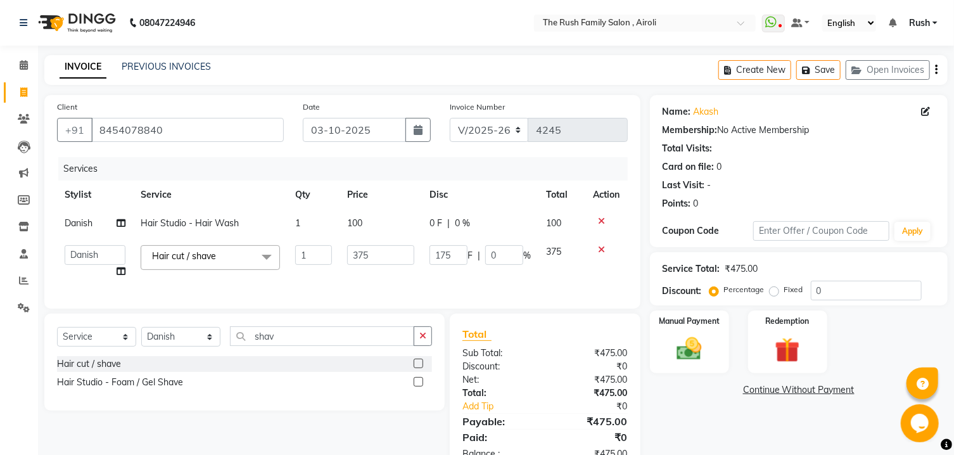
select select "65380"
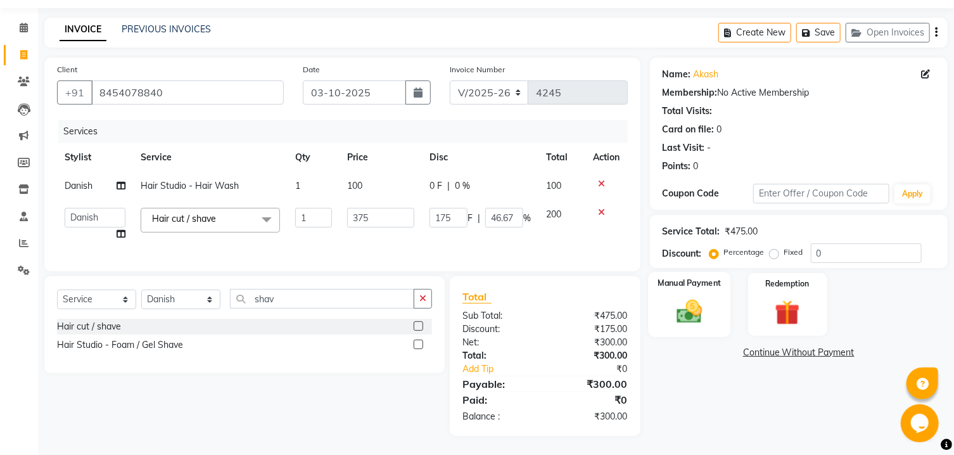
click at [701, 312] on img at bounding box center [690, 312] width 42 height 30
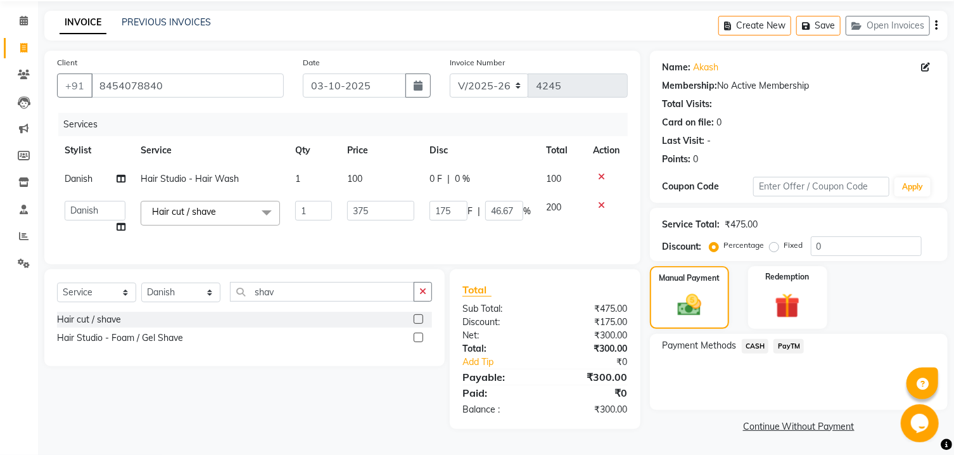
scroll to position [58, 0]
click at [758, 348] on span "CASH" at bounding box center [755, 346] width 27 height 15
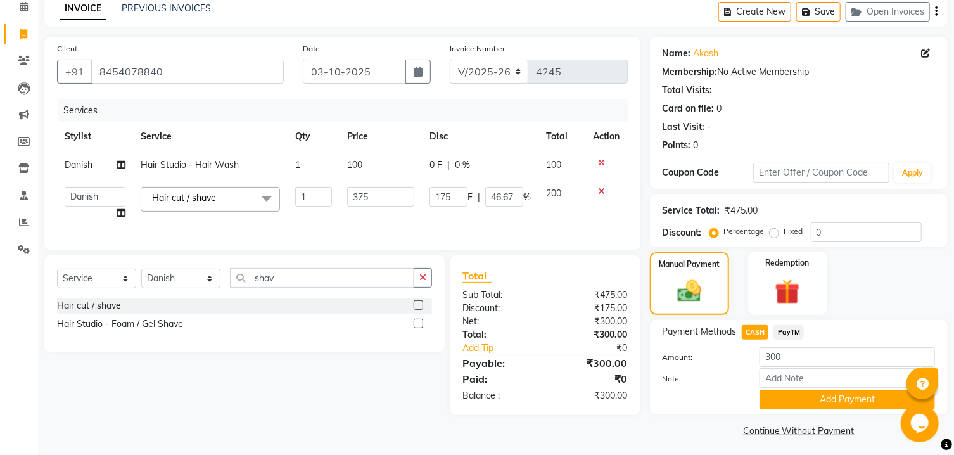
scroll to position [77, 0]
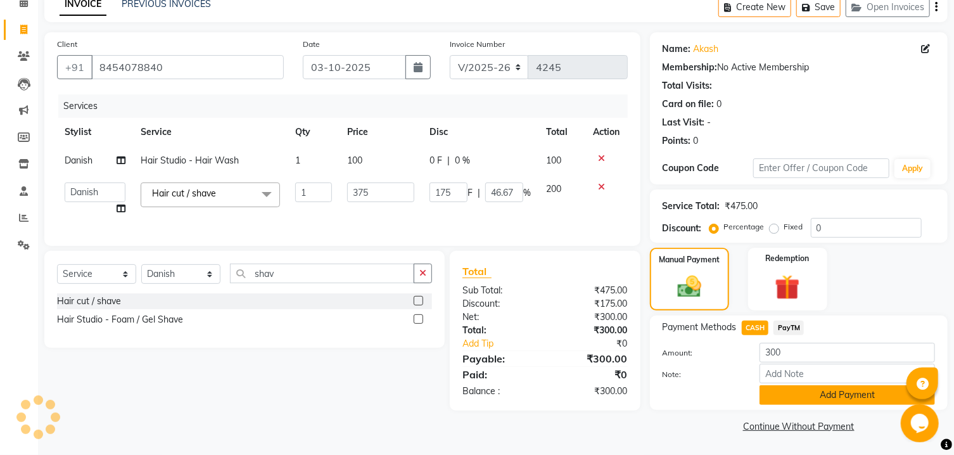
click at [781, 395] on button "Add Payment" at bounding box center [848, 395] width 176 height 20
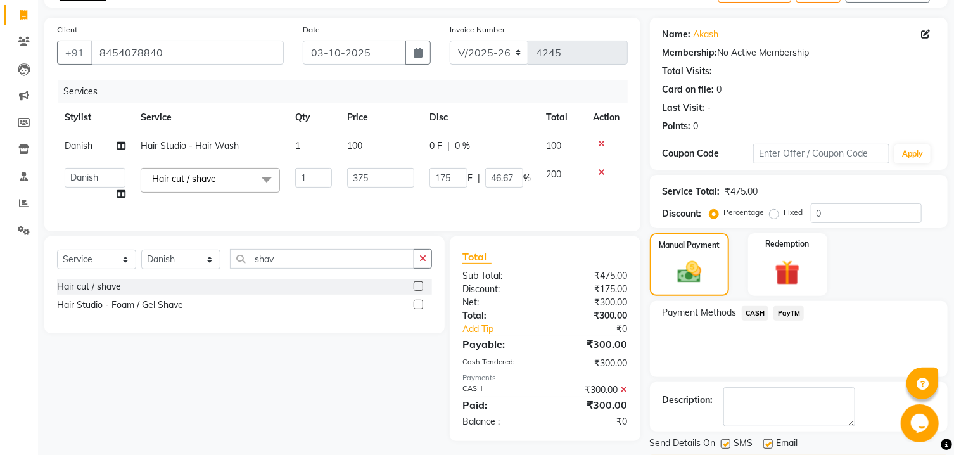
scroll to position [131, 0]
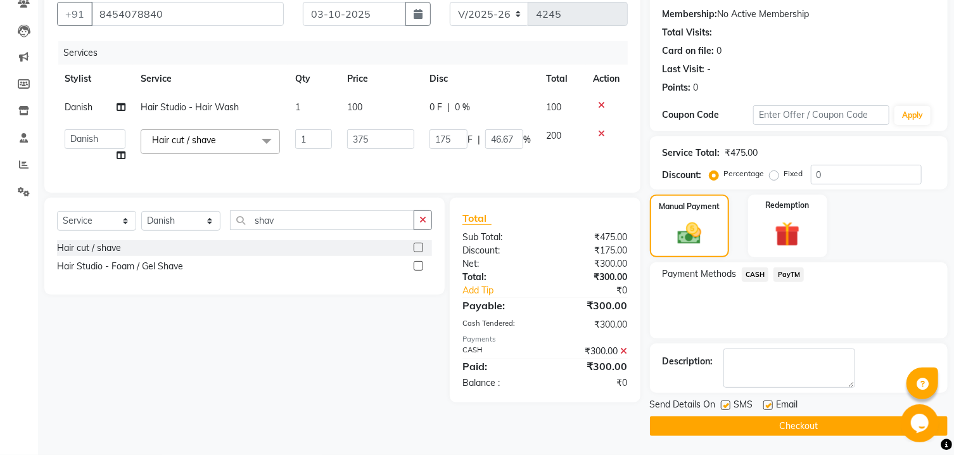
click at [726, 406] on label at bounding box center [726, 406] width 10 height 10
click at [726, 406] on input "checkbox" at bounding box center [725, 406] width 8 height 8
checkbox input "false"
click at [764, 404] on label at bounding box center [769, 406] width 10 height 10
click at [764, 404] on input "checkbox" at bounding box center [768, 406] width 8 height 8
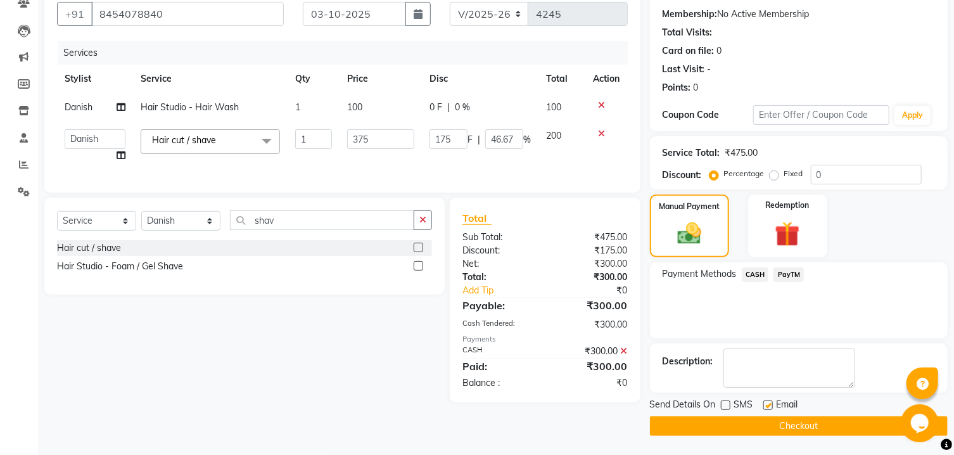
checkbox input "false"
click at [758, 425] on button "Checkout" at bounding box center [799, 426] width 298 height 20
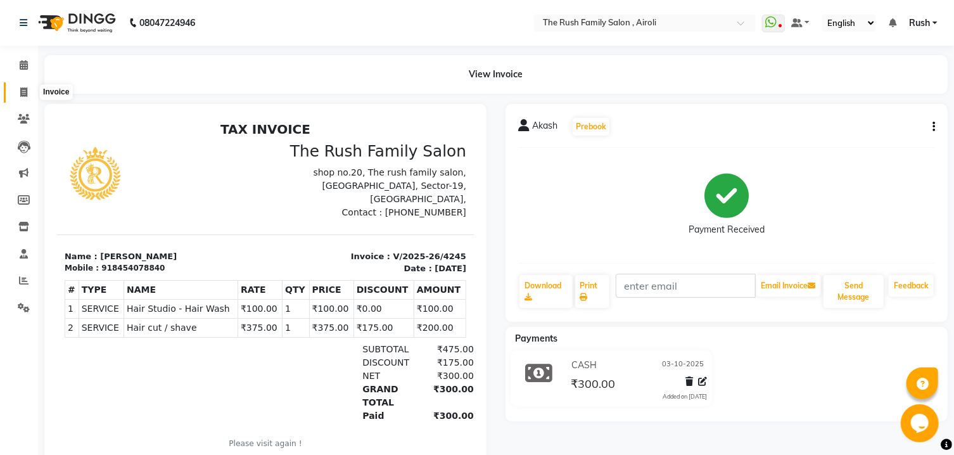
click at [24, 90] on icon at bounding box center [23, 92] width 7 height 10
select select "5419"
select select "service"
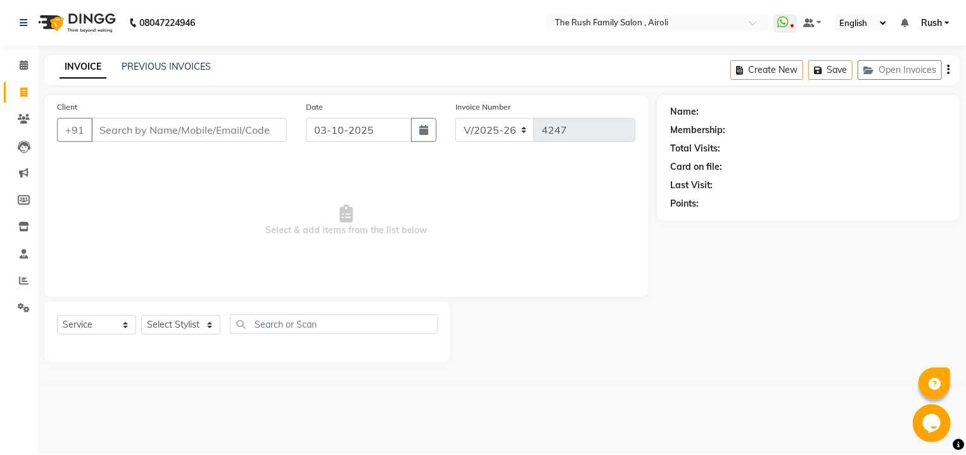
click at [140, 132] on input "Client" at bounding box center [189, 130] width 196 height 24
click at [18, 68] on span at bounding box center [24, 65] width 22 height 15
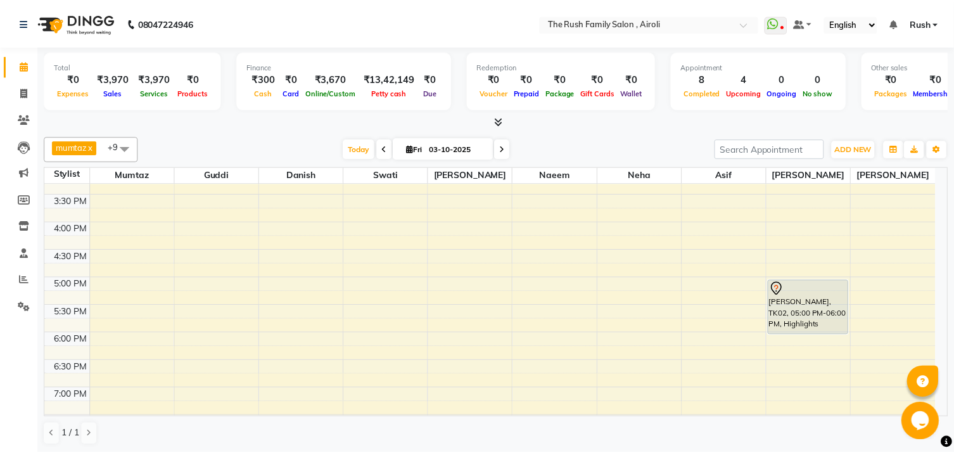
scroll to position [271, 0]
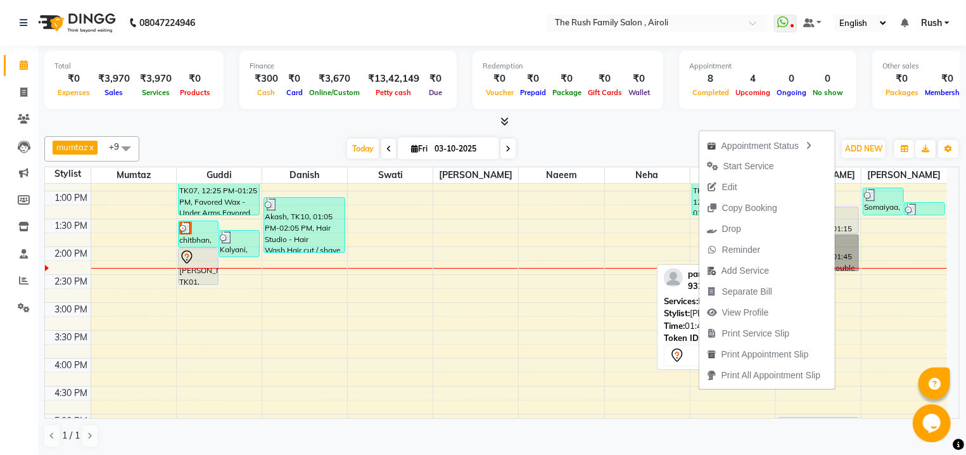
click at [847, 247] on link "pankaja, TK03, 01:45 PM-02:25 PM, Double touch up" at bounding box center [819, 252] width 82 height 37
select select "7"
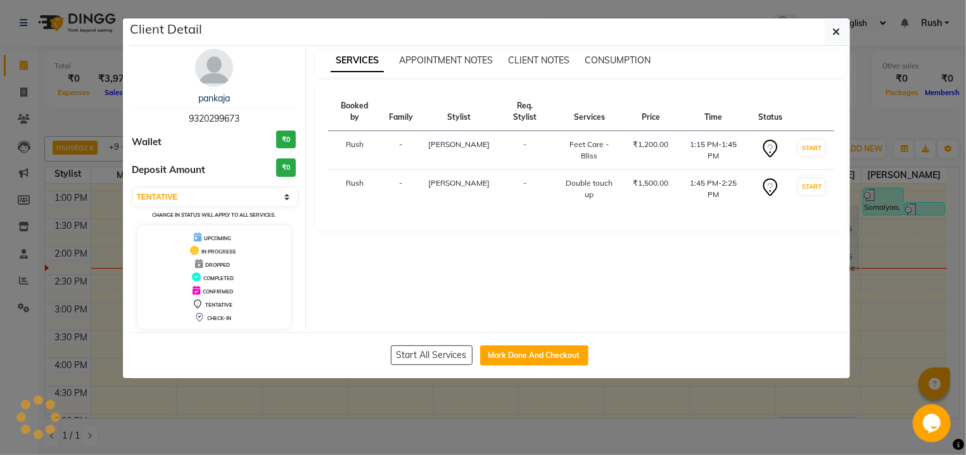
click at [847, 247] on div "SERVICES APPOINTMENT NOTES CLIENT NOTES CONSUMPTION Booked by Family Stylist Re…" at bounding box center [581, 189] width 551 height 280
click at [542, 351] on button "Mark Done And Checkout" at bounding box center [534, 355] width 108 height 20
select select "5419"
select select "service"
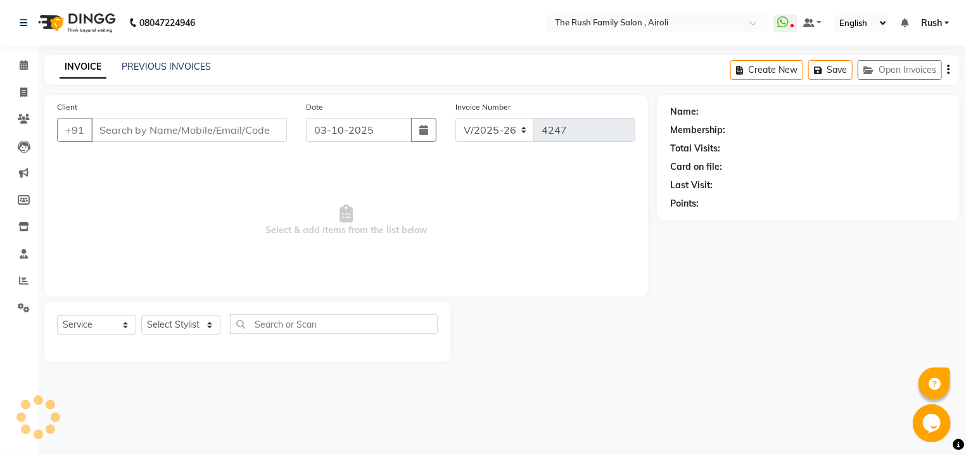
type input "9320299673"
select select "91626"
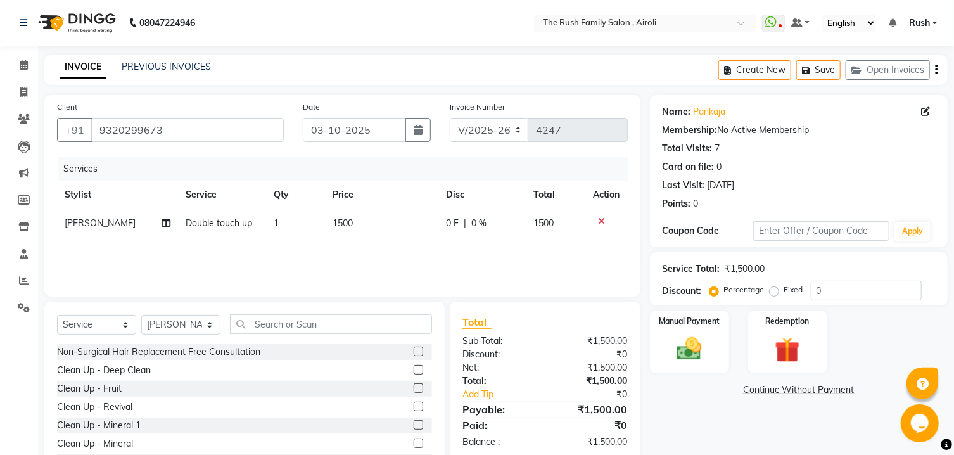
click at [541, 226] on span "1500" at bounding box center [544, 222] width 20 height 11
click at [541, 226] on td "1500" at bounding box center [557, 223] width 60 height 29
select select "91626"
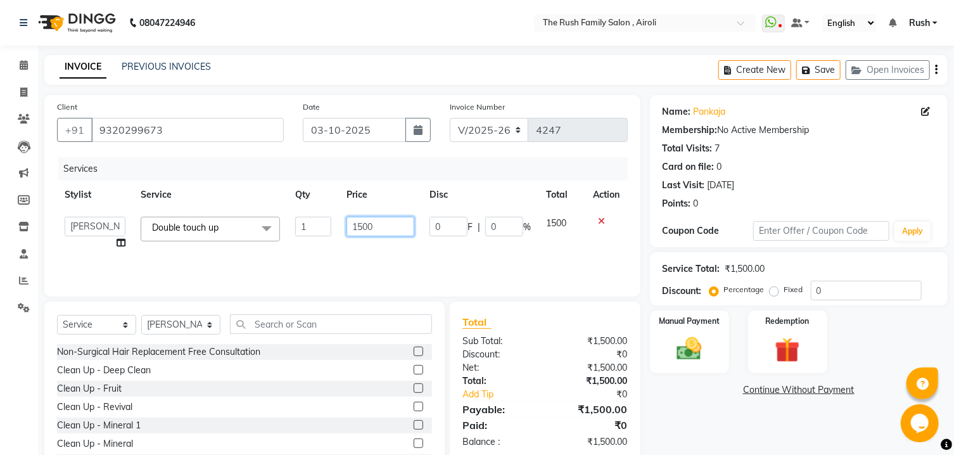
click at [373, 232] on input "1500" at bounding box center [381, 227] width 68 height 20
type input "1700"
click at [456, 253] on div "Services Stylist Service Qty Price Disc Total Action [PERSON_NAME] [PERSON_NAME…" at bounding box center [342, 220] width 571 height 127
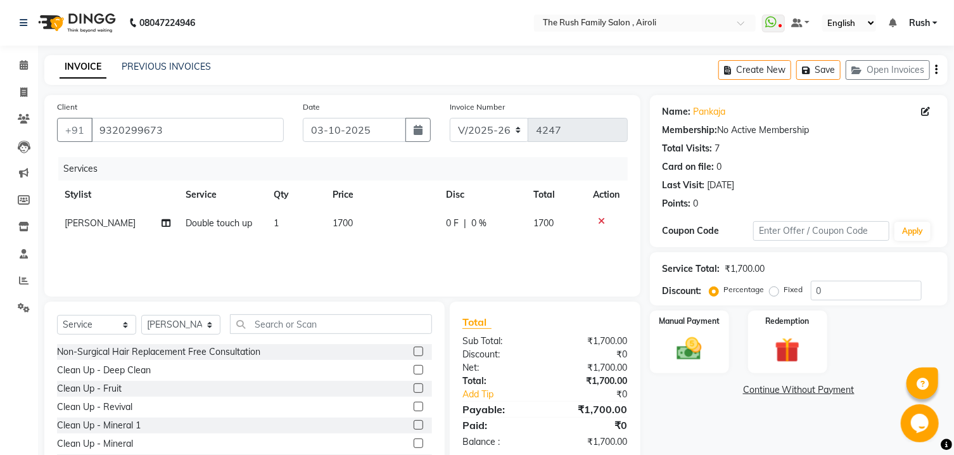
scroll to position [53, 0]
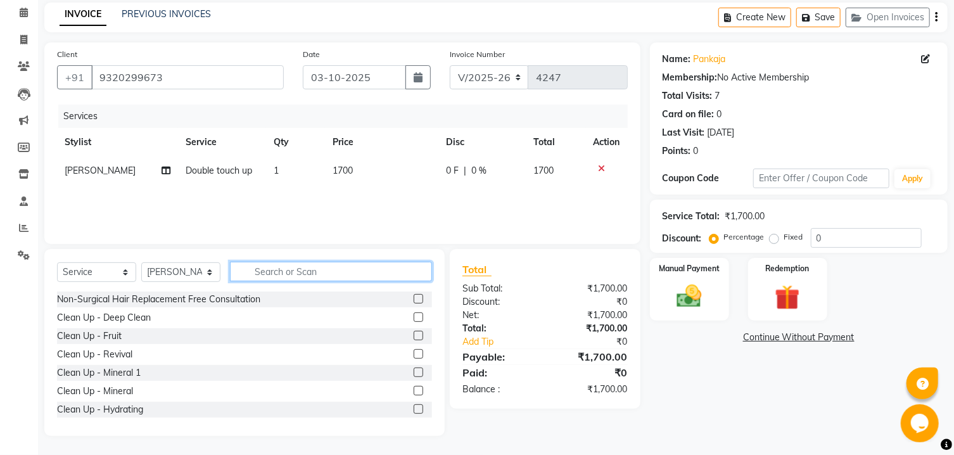
click at [351, 279] on input "text" at bounding box center [331, 272] width 202 height 20
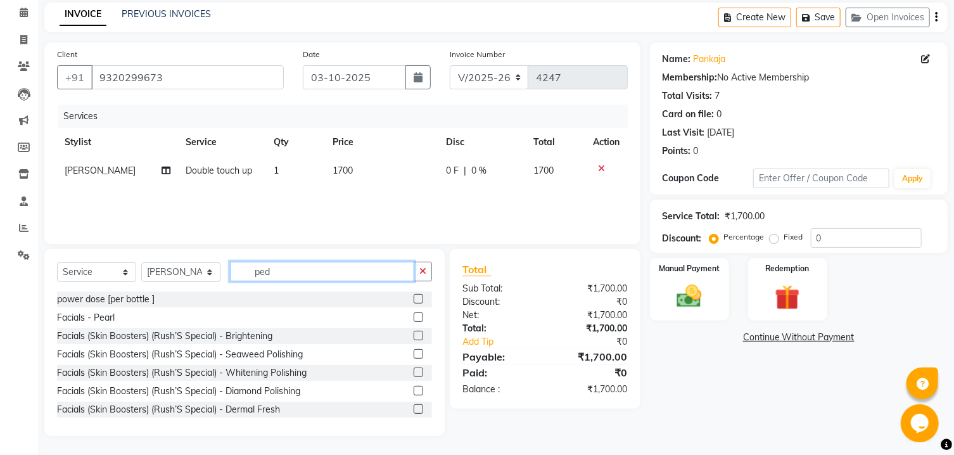
scroll to position [26, 0]
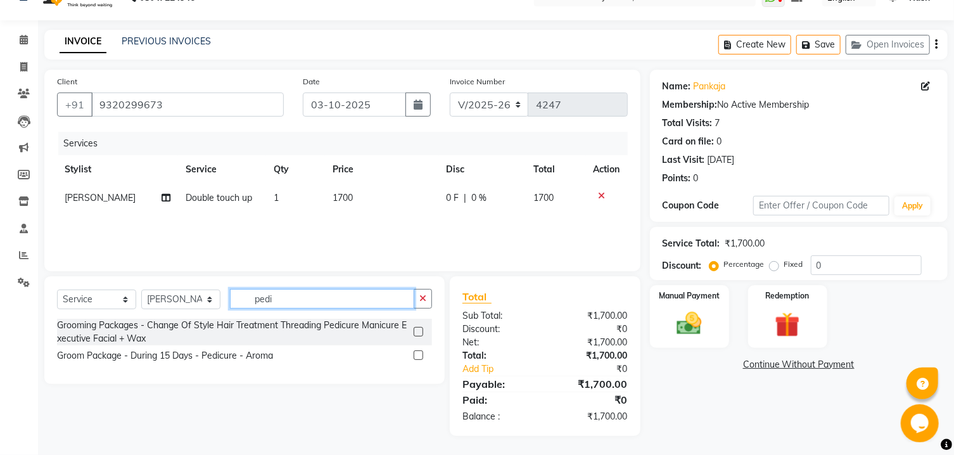
click at [330, 305] on input "pedi" at bounding box center [322, 299] width 184 height 20
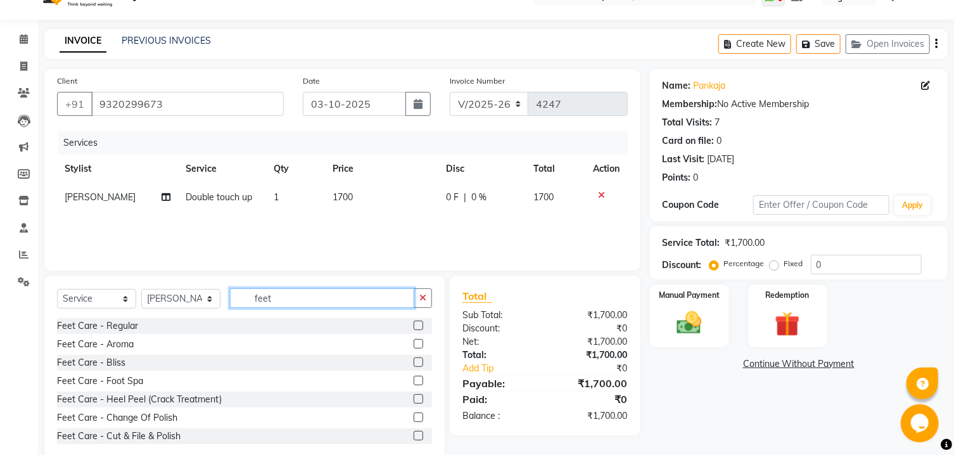
type input "feet"
click at [414, 365] on label at bounding box center [419, 362] width 10 height 10
click at [414, 365] on input "checkbox" at bounding box center [418, 363] width 8 height 8
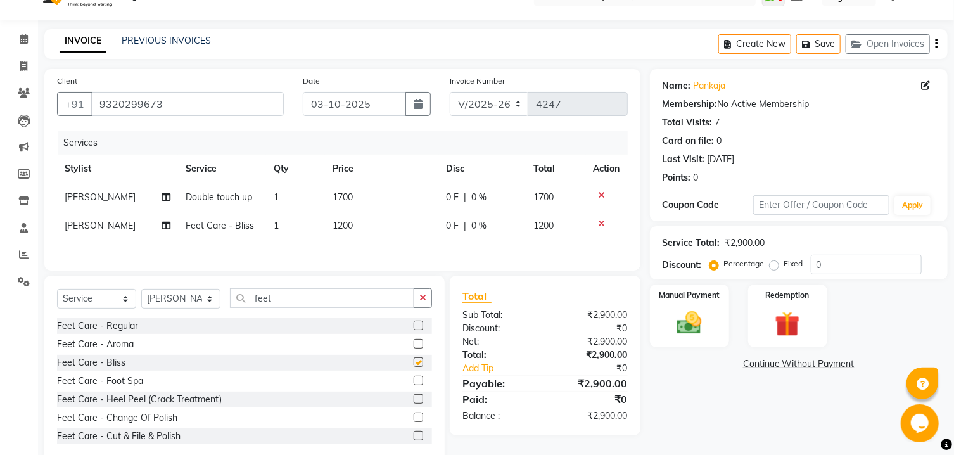
checkbox input "false"
click at [345, 223] on span "1200" at bounding box center [343, 225] width 20 height 11
select select "91626"
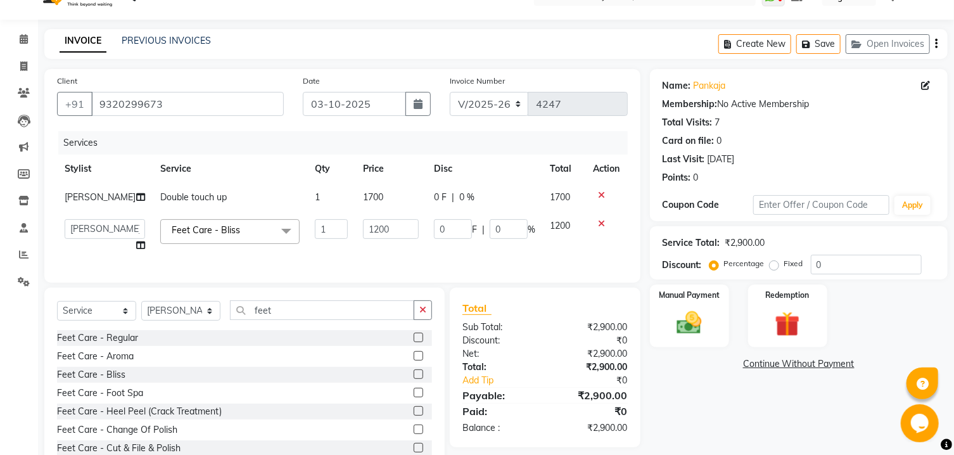
click at [356, 223] on td "1200" at bounding box center [391, 236] width 70 height 48
click at [363, 225] on input "1200" at bounding box center [390, 229] width 55 height 20
type input "1500"
click at [354, 253] on div "Services Stylist Service Qty Price Disc Total Action [PERSON_NAME] Double touch…" at bounding box center [342, 200] width 571 height 139
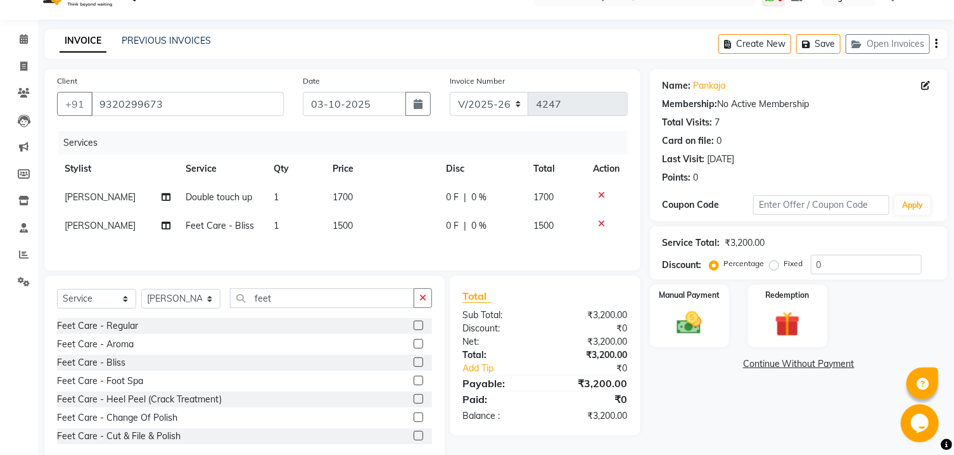
click at [453, 195] on span "0 F" at bounding box center [453, 197] width 13 height 13
select select "91626"
click at [489, 202] on div "0 F | 0 %" at bounding box center [483, 197] width 72 height 13
select select "91626"
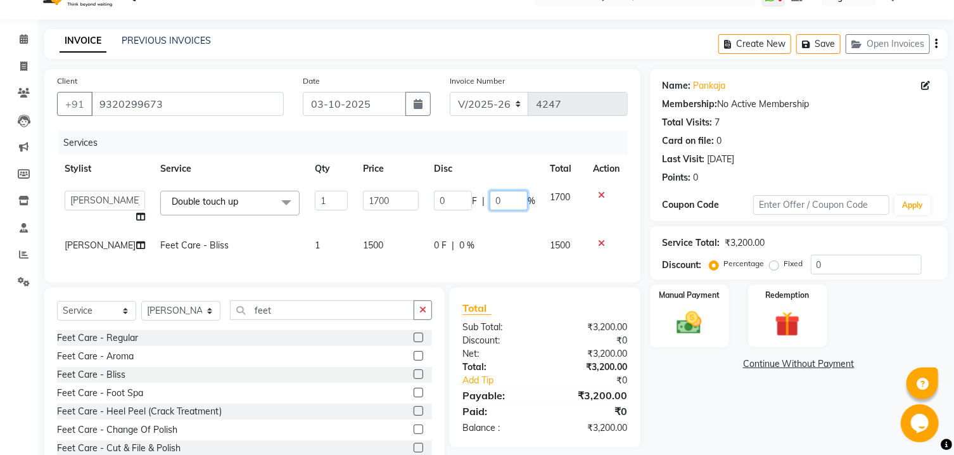
click at [490, 201] on input "0" at bounding box center [509, 201] width 38 height 20
click at [495, 201] on input "0" at bounding box center [509, 201] width 38 height 20
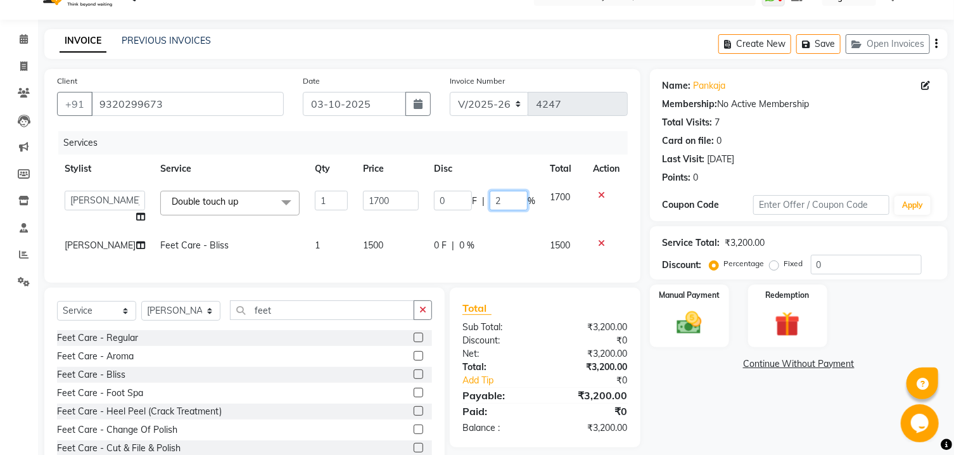
type input "20"
click at [496, 212] on tbody "[PERSON_NAME] [PERSON_NAME] Danish D.C Guddi [PERSON_NAME] [PERSON_NAME] [PERSO…" at bounding box center [342, 221] width 571 height 77
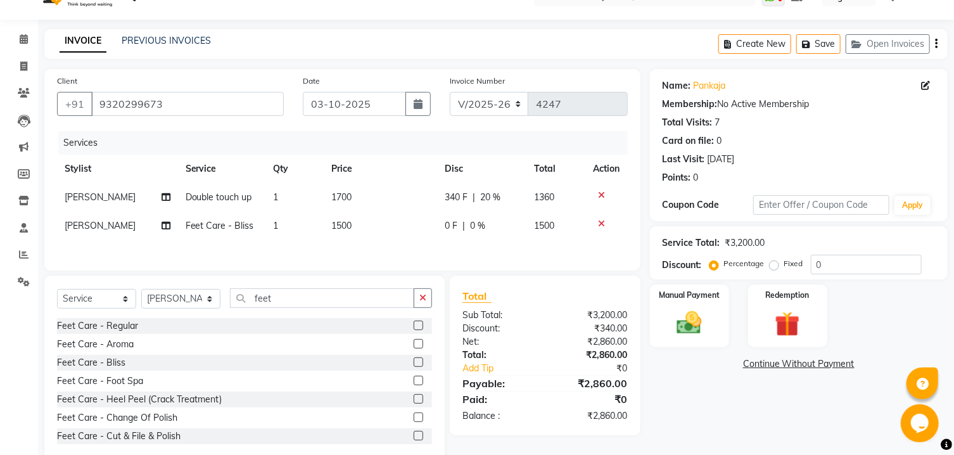
click at [471, 225] on span "0 %" at bounding box center [478, 225] width 15 height 13
select select "91626"
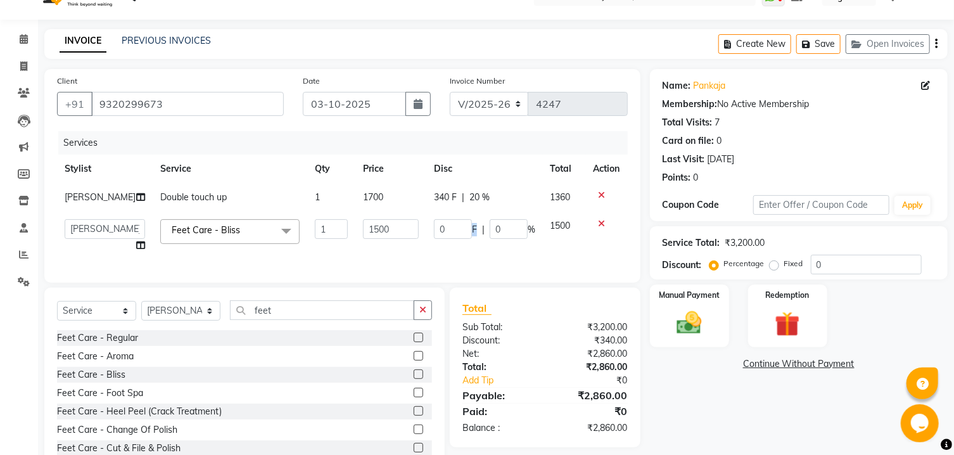
drag, startPoint x: 470, startPoint y: 225, endPoint x: 481, endPoint y: 225, distance: 11.4
click at [472, 225] on span "F" at bounding box center [474, 229] width 5 height 13
click at [499, 229] on input "0" at bounding box center [509, 229] width 38 height 20
type input "20"
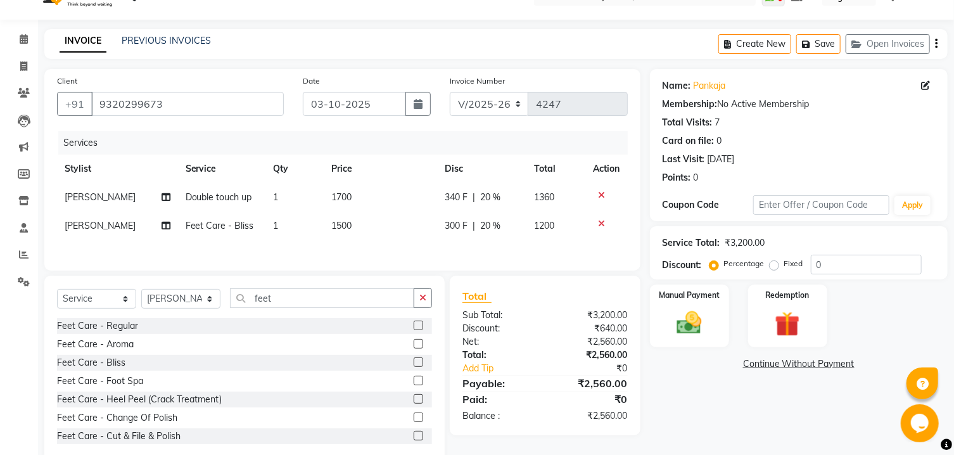
click at [544, 204] on td "1360" at bounding box center [557, 197] width 60 height 29
select select "91626"
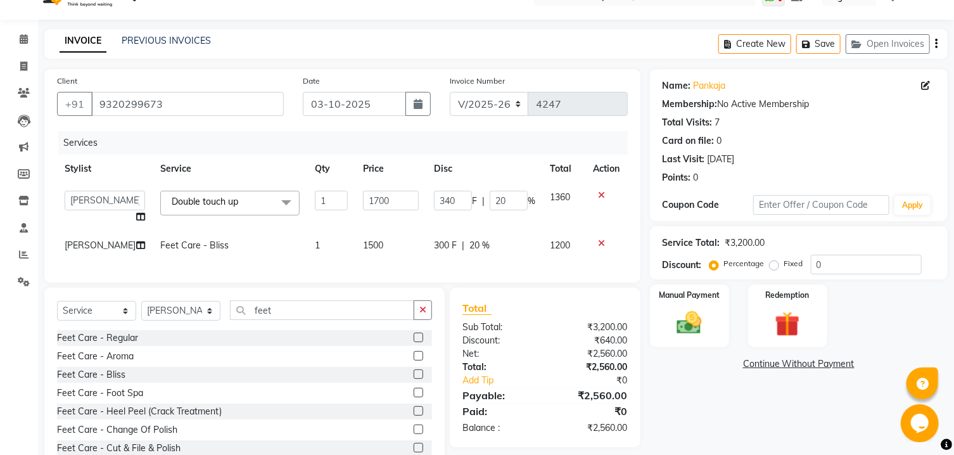
click at [467, 226] on td "340 F | 20 %" at bounding box center [484, 207] width 117 height 48
click at [440, 196] on input "340" at bounding box center [453, 201] width 38 height 20
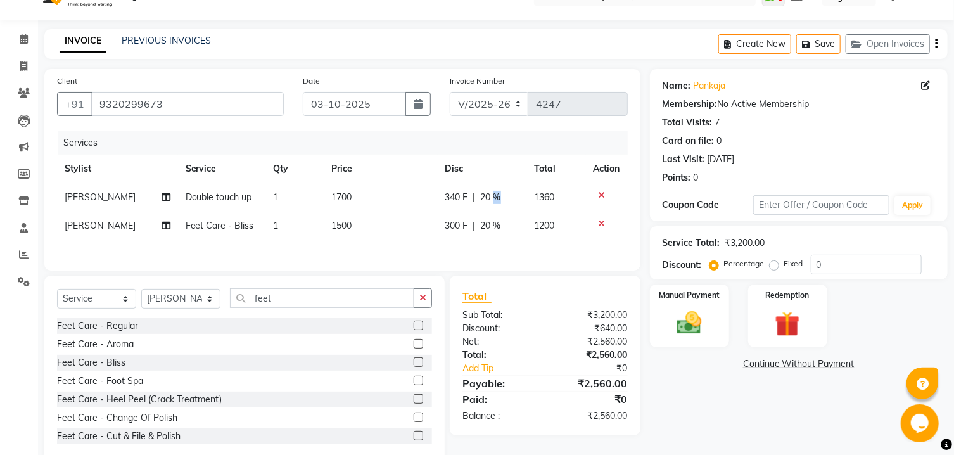
click at [492, 205] on td "340 F | 20 %" at bounding box center [482, 197] width 89 height 29
select select "91626"
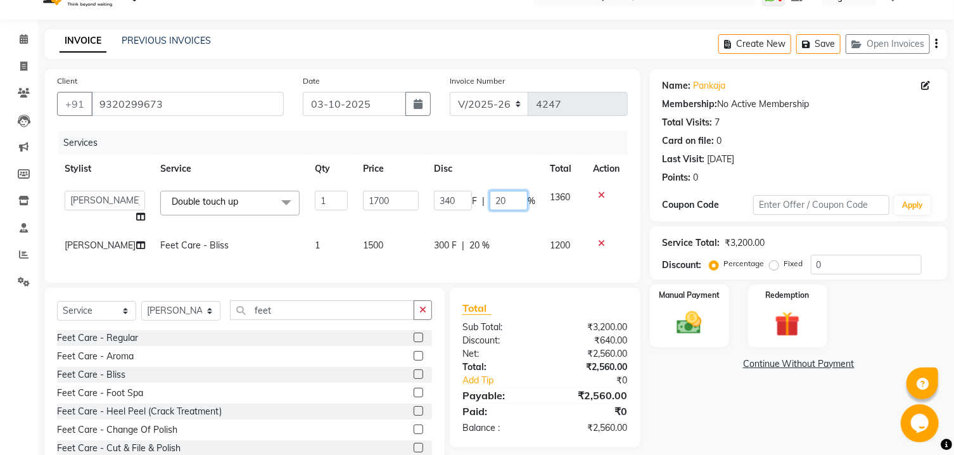
click at [492, 205] on input "20" at bounding box center [509, 201] width 38 height 20
type input "30"
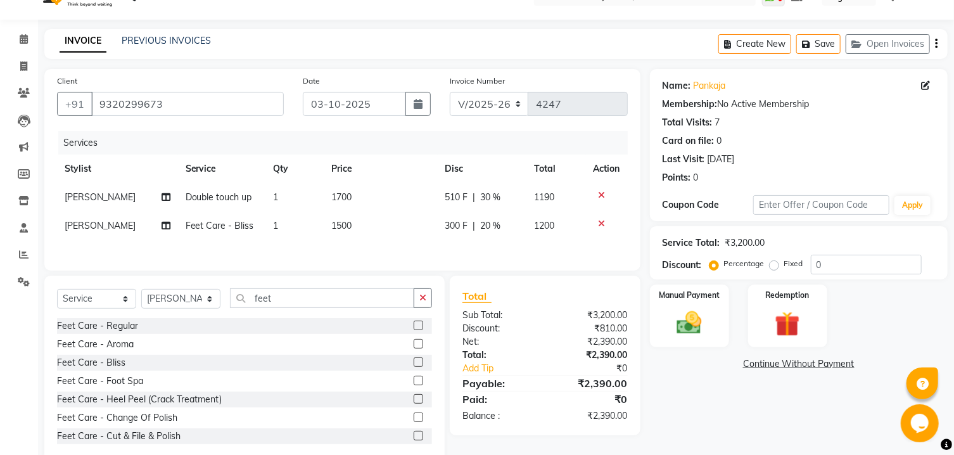
click at [520, 223] on tbody "[PERSON_NAME] Double touch up 1 1700 510 F | 30 % 1190 [PERSON_NAME] Feet Care …" at bounding box center [342, 211] width 571 height 57
click at [478, 223] on div "300 F | 20 %" at bounding box center [483, 225] width 74 height 13
select select "91626"
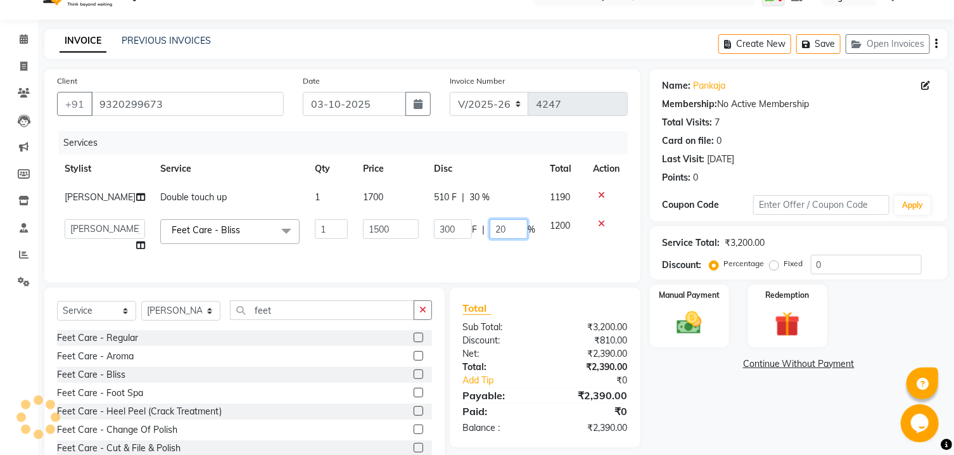
click at [492, 231] on input "20" at bounding box center [509, 229] width 38 height 20
type input "30"
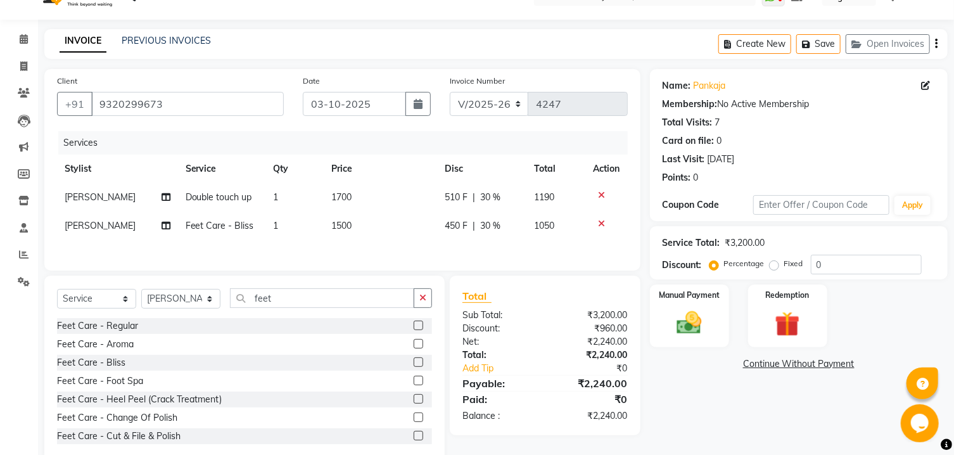
click at [538, 250] on div "Services Stylist Service Qty Price Disc Total Action [PERSON_NAME] Double touch…" at bounding box center [342, 194] width 571 height 127
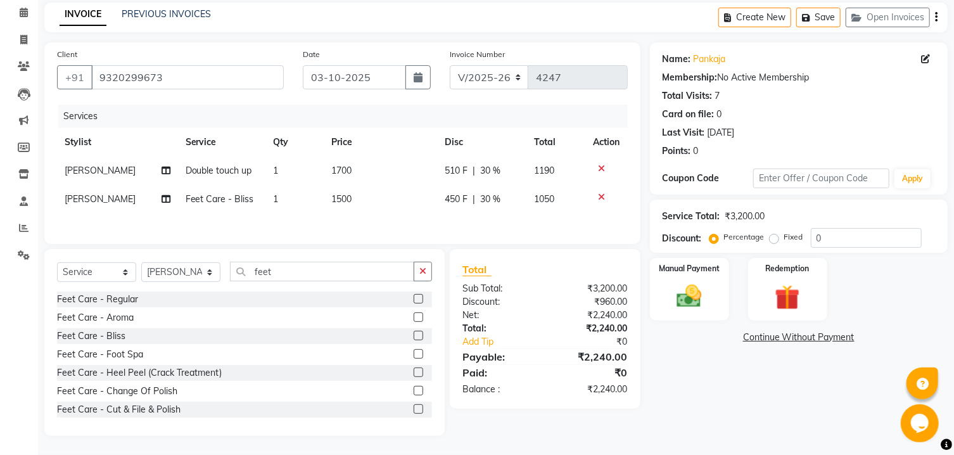
click at [456, 169] on span "510 F" at bounding box center [457, 170] width 23 height 13
select select "91626"
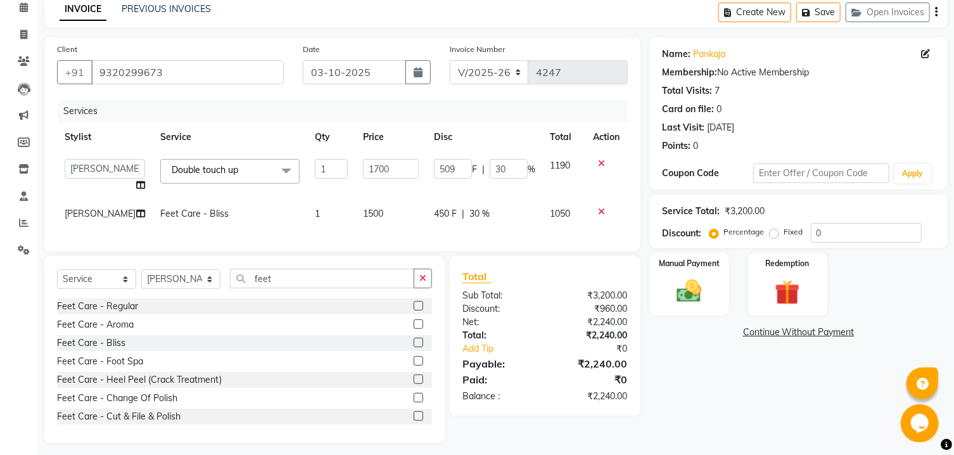
click at [456, 169] on input "509" at bounding box center [453, 169] width 38 height 20
click at [444, 169] on input "509" at bounding box center [453, 169] width 38 height 20
type input "550"
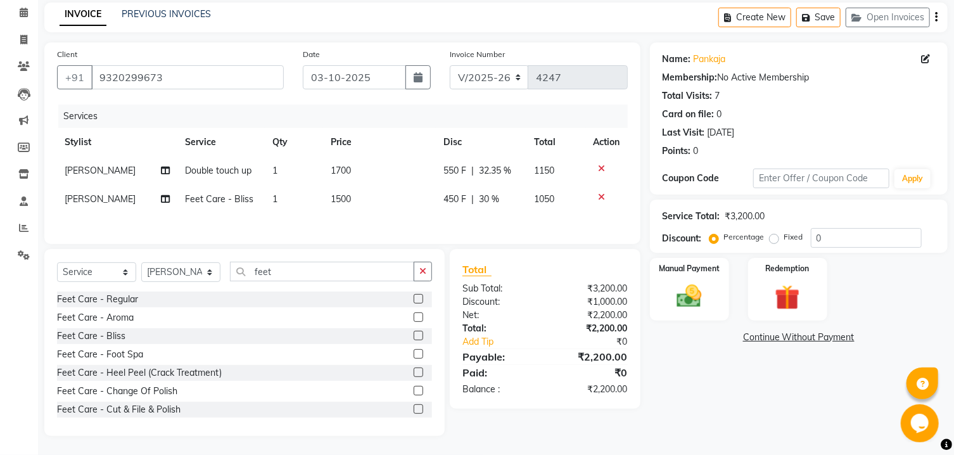
click at [519, 139] on th "Disc" at bounding box center [481, 142] width 91 height 29
click at [709, 312] on img at bounding box center [690, 297] width 42 height 30
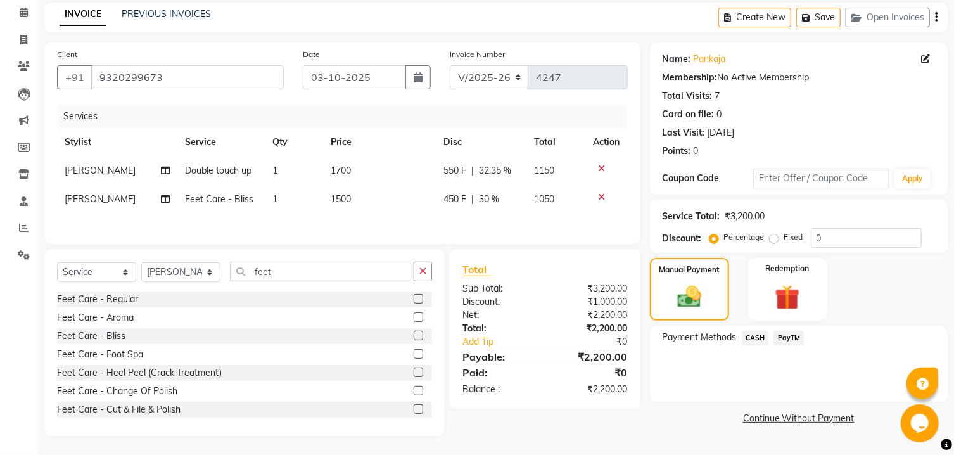
click at [752, 345] on span "CASH" at bounding box center [755, 338] width 27 height 15
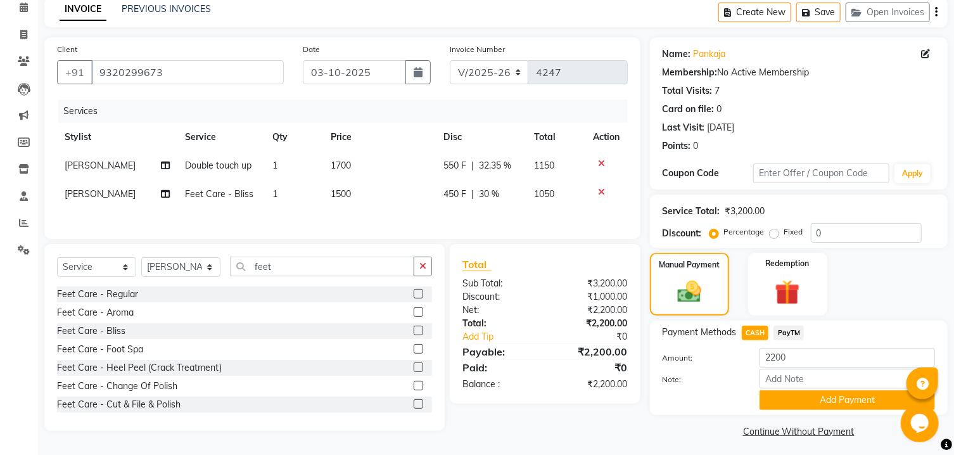
scroll to position [77, 0]
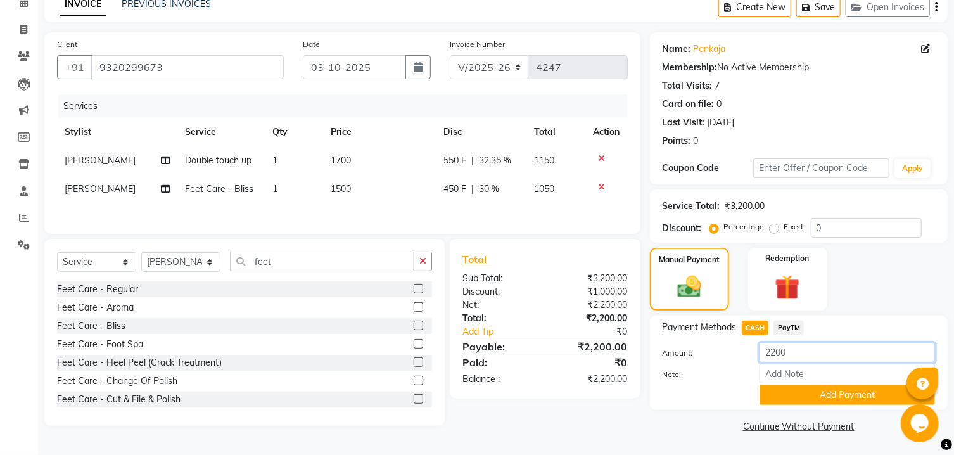
click at [811, 347] on input "2200" at bounding box center [848, 353] width 176 height 20
type input "2000"
click at [845, 395] on button "Add Payment" at bounding box center [848, 395] width 176 height 20
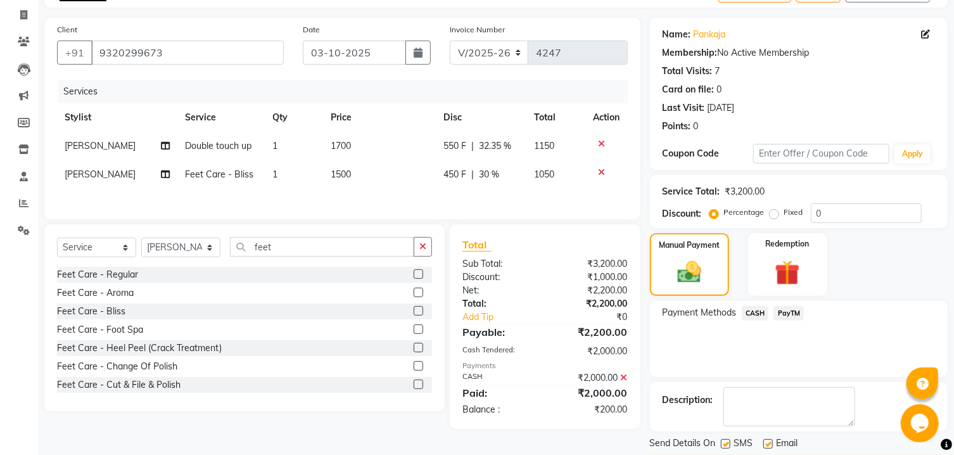
click at [784, 321] on span "PayTM" at bounding box center [789, 313] width 30 height 15
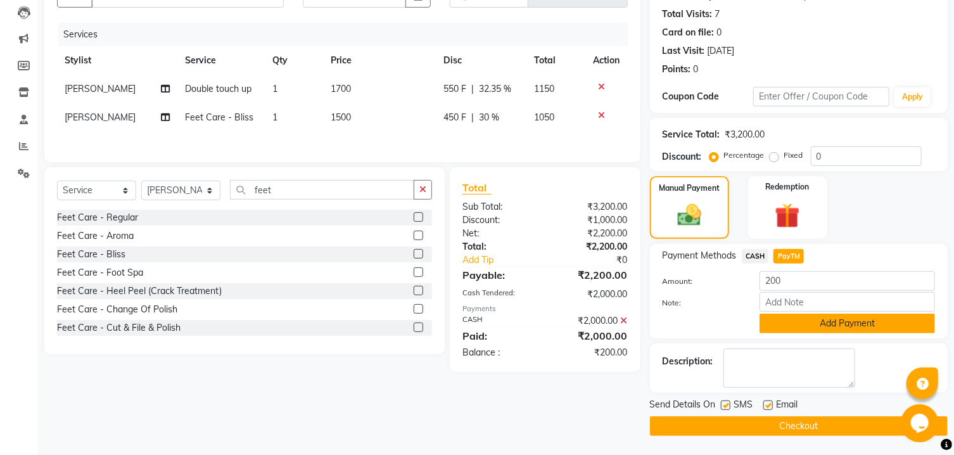
click at [847, 330] on button "Add Payment" at bounding box center [848, 324] width 176 height 20
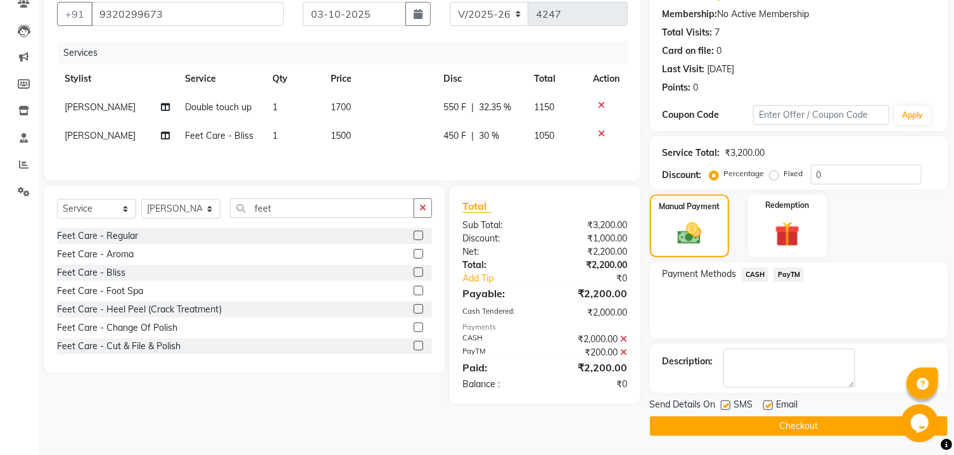
click at [726, 408] on label at bounding box center [726, 406] width 10 height 10
click at [726, 408] on input "checkbox" at bounding box center [725, 406] width 8 height 8
checkbox input "false"
click at [770, 407] on label at bounding box center [769, 406] width 10 height 10
click at [770, 407] on input "checkbox" at bounding box center [768, 406] width 8 height 8
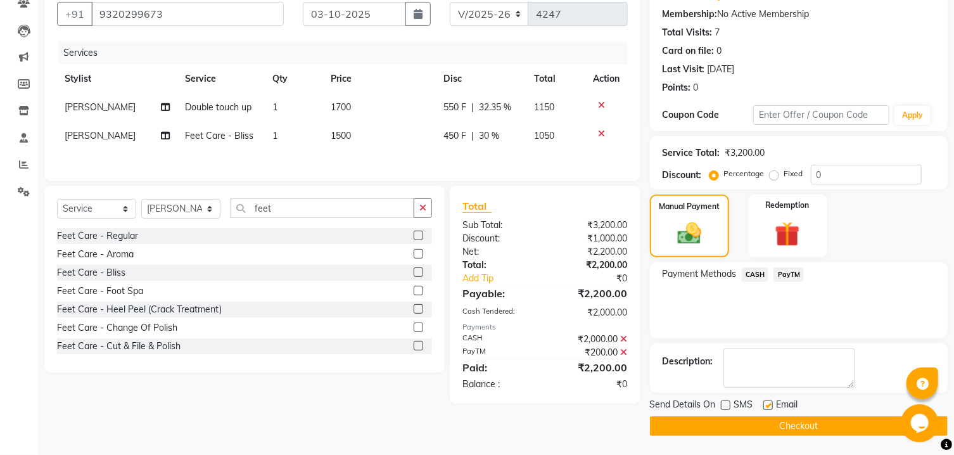
checkbox input "false"
click at [739, 427] on button "Checkout" at bounding box center [799, 426] width 298 height 20
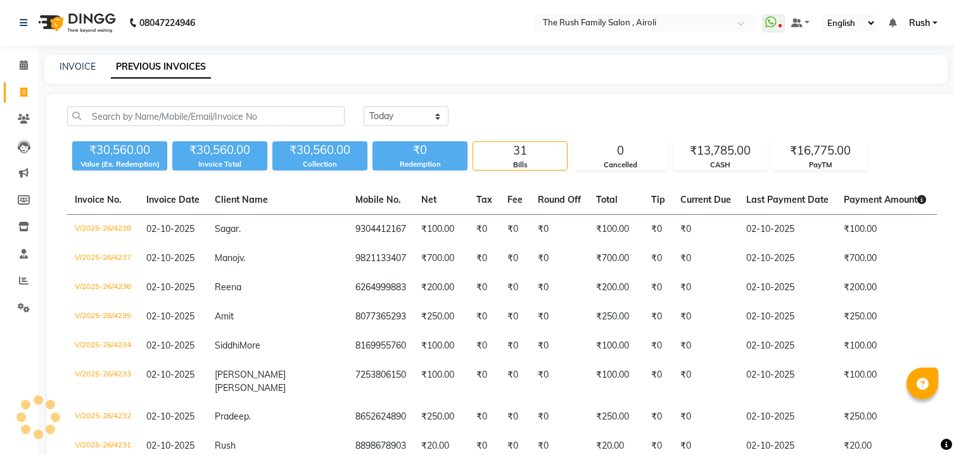
select select "[DATE]"
click at [65, 68] on link "INVOICE" at bounding box center [78, 66] width 36 height 11
select select "service"
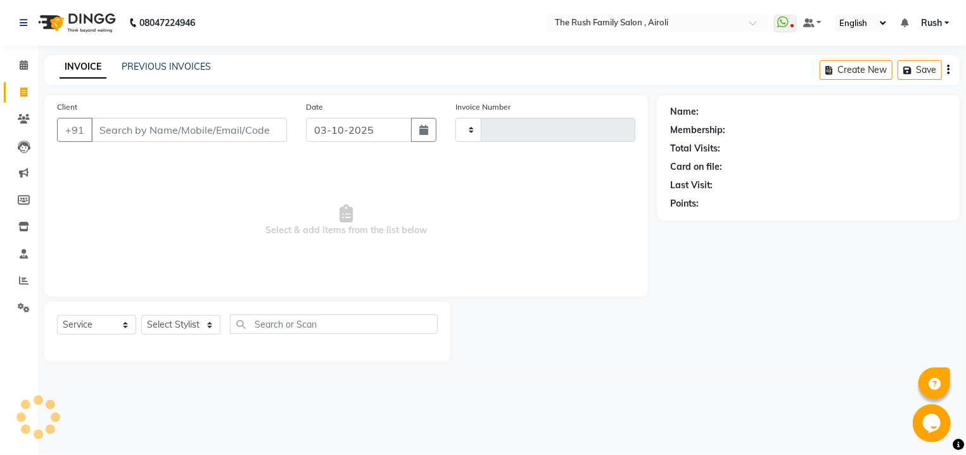
type input "4246"
select select "5419"
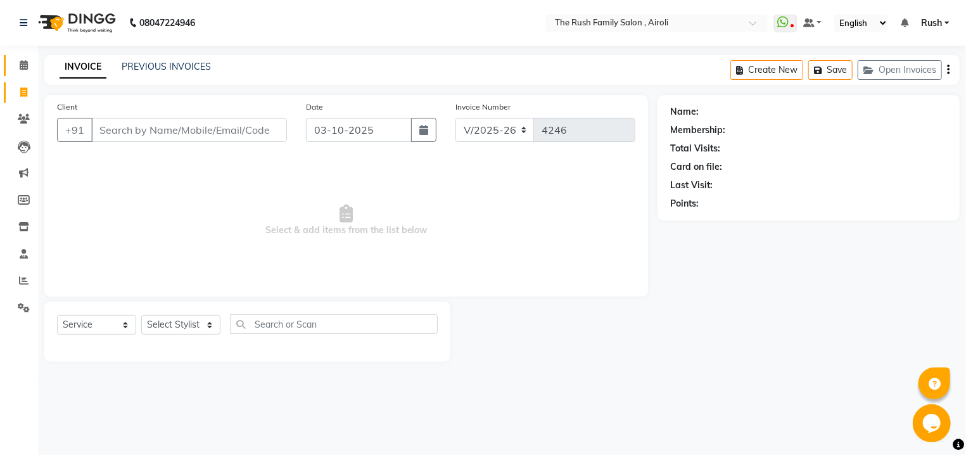
click at [20, 74] on link "Calendar" at bounding box center [19, 65] width 30 height 21
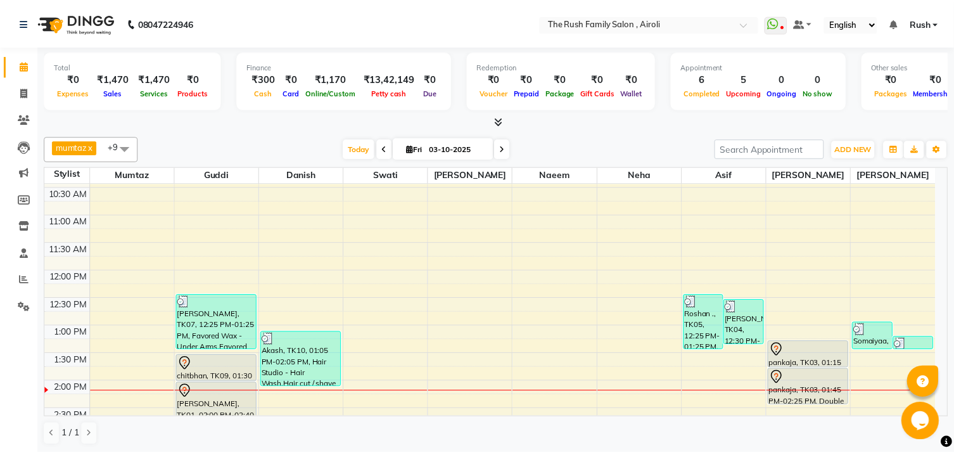
scroll to position [203, 0]
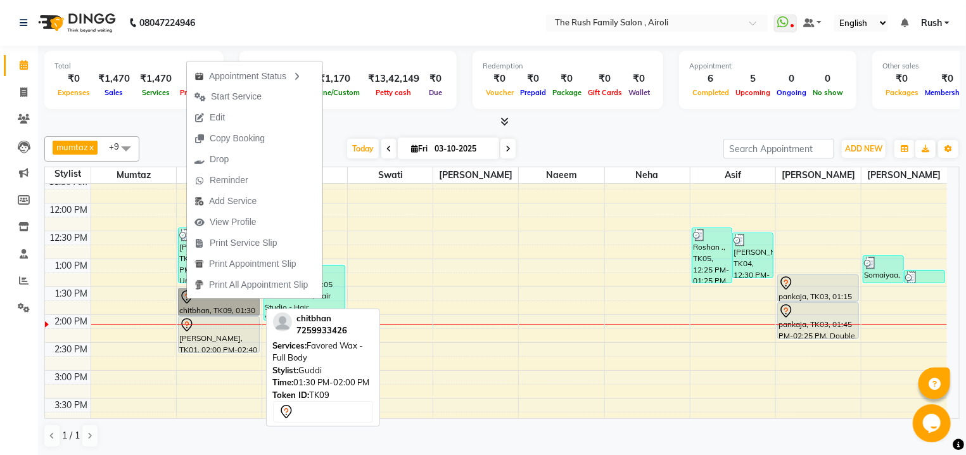
click at [186, 307] on link "chitbhan, TK09, 01:30 PM-02:00 PM, Favored Wax - Full Body" at bounding box center [219, 301] width 82 height 27
select select "7"
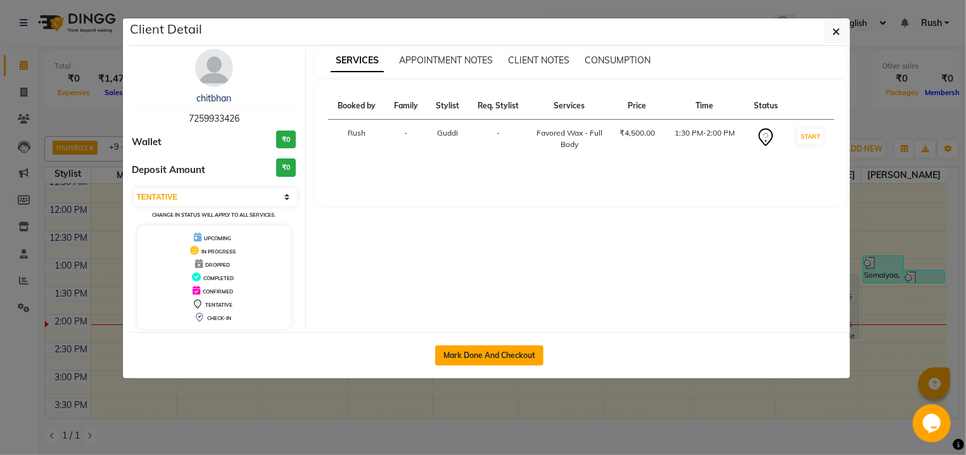
click at [487, 356] on button "Mark Done And Checkout" at bounding box center [489, 355] width 108 height 20
select select "5419"
select select "service"
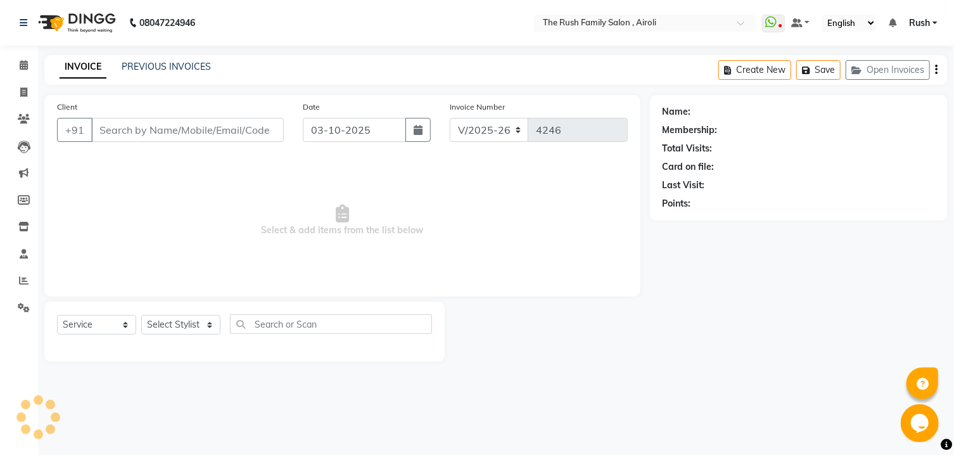
type input "7259933426"
select select "60158"
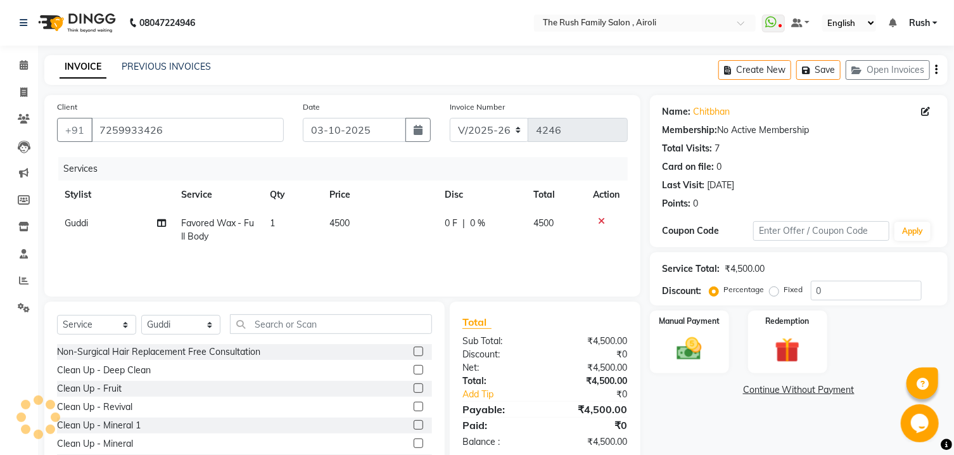
click at [451, 226] on span "0 F" at bounding box center [451, 223] width 13 height 13
select select "60158"
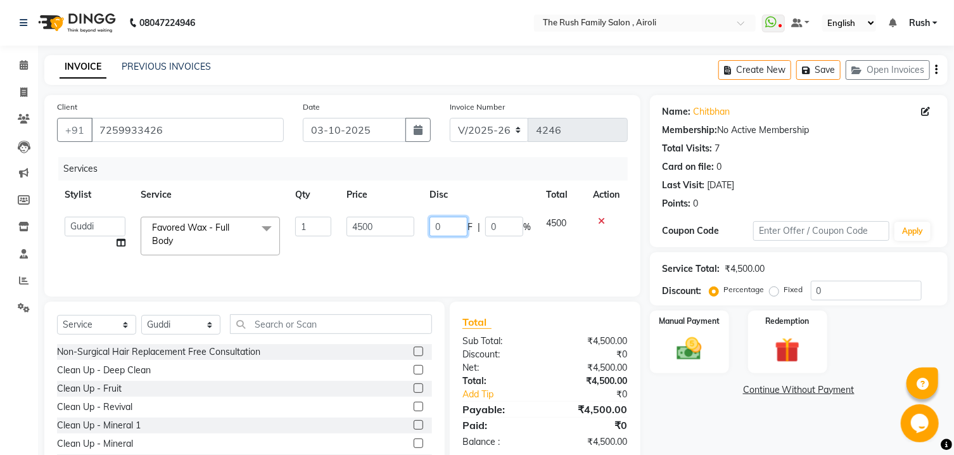
click at [446, 226] on input "0" at bounding box center [449, 227] width 38 height 20
click at [184, 132] on input "7259933426" at bounding box center [187, 130] width 193 height 24
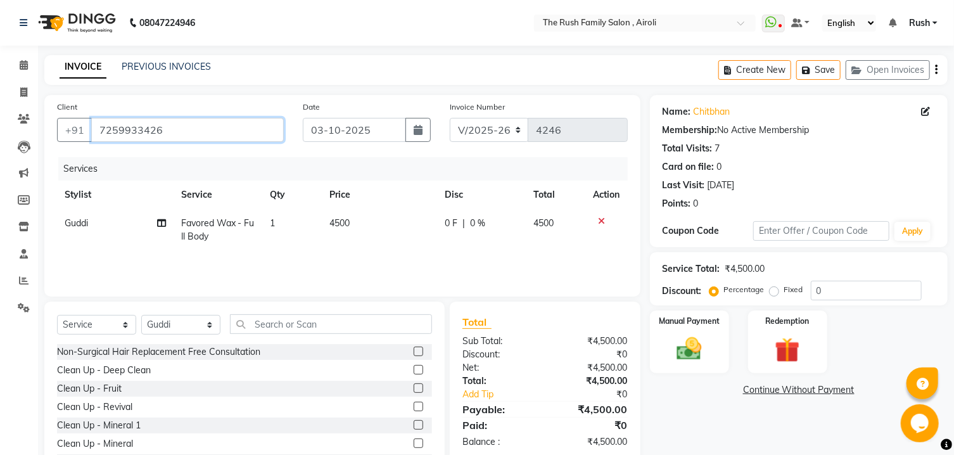
click at [184, 132] on input "7259933426" at bounding box center [187, 130] width 193 height 24
click at [22, 93] on icon at bounding box center [23, 92] width 7 height 10
select select "service"
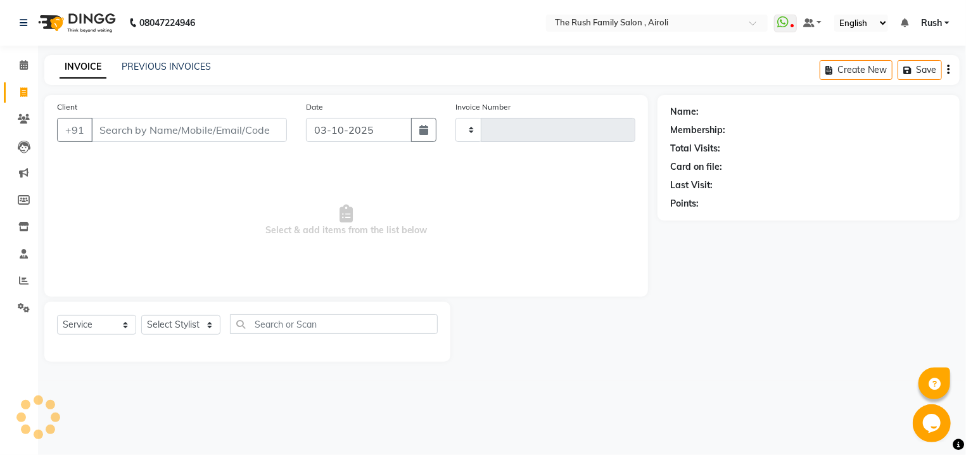
type input "4246"
select select "5419"
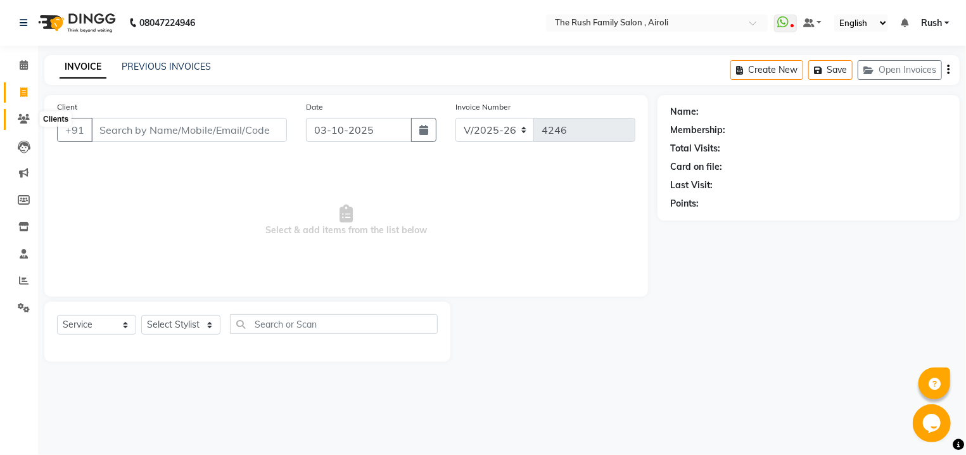
click at [23, 124] on icon at bounding box center [24, 119] width 12 height 10
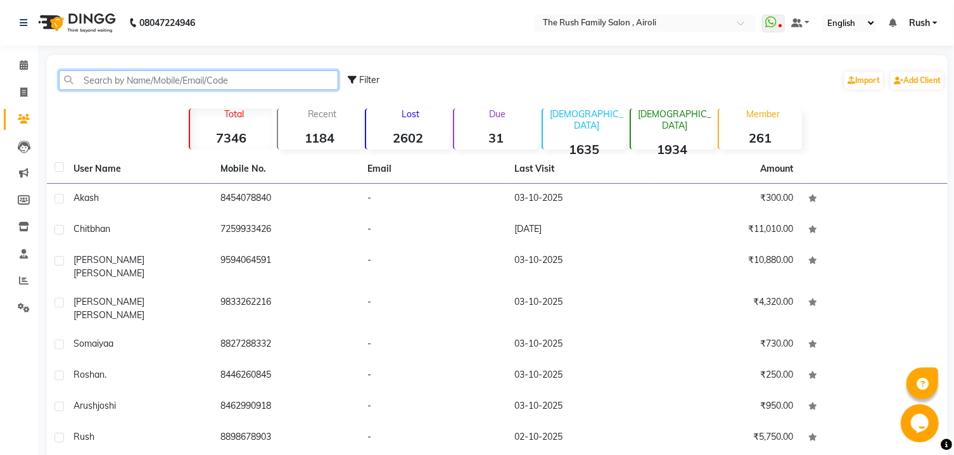
click at [97, 80] on input "text" at bounding box center [198, 80] width 279 height 20
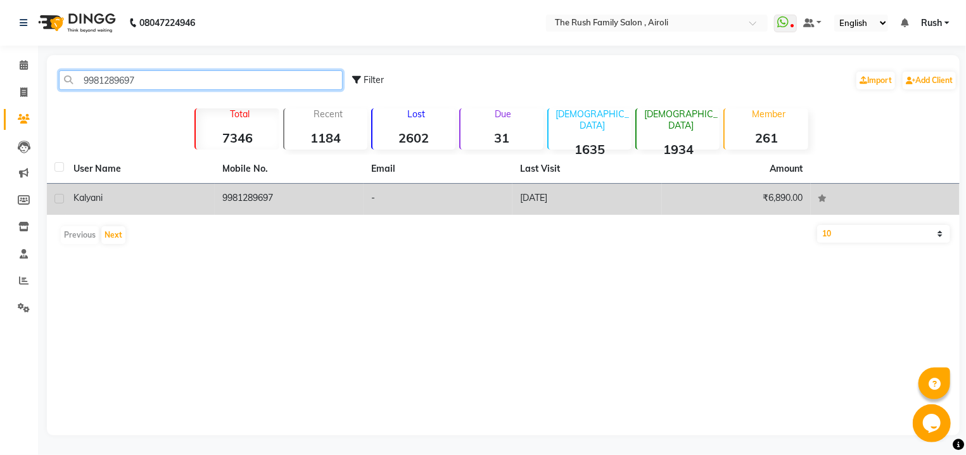
type input "9981289697"
click at [194, 200] on div "Kalyani" at bounding box center [141, 197] width 134 height 13
click at [215, 200] on td "9981289697" at bounding box center [289, 199] width 149 height 31
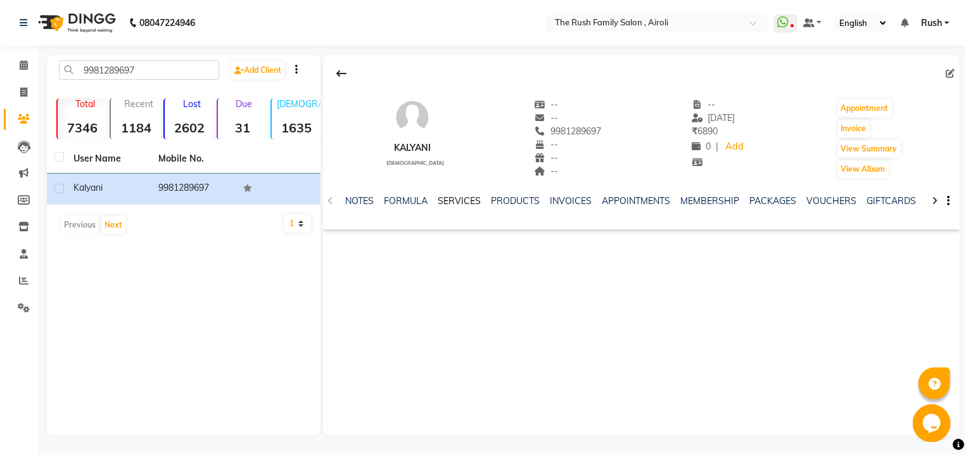
click at [467, 198] on link "SERVICES" at bounding box center [459, 200] width 43 height 11
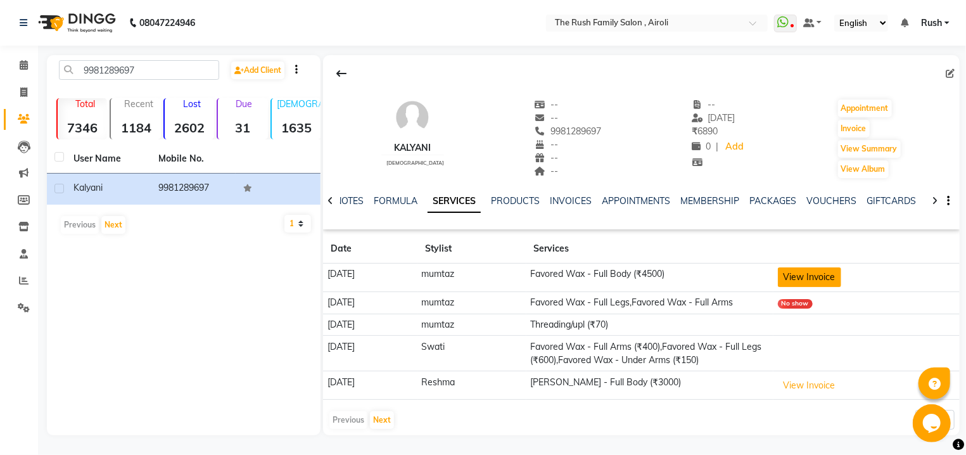
click at [817, 279] on button "View Invoice" at bounding box center [809, 277] width 63 height 20
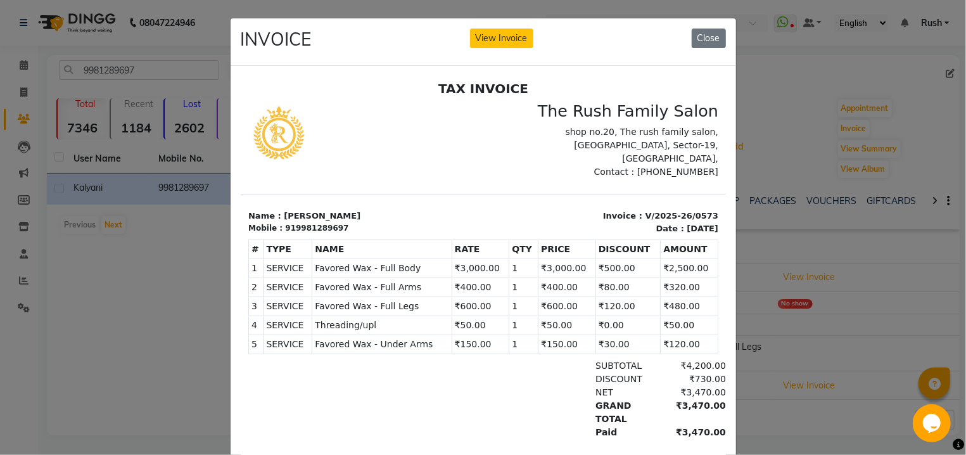
click at [319, 222] on div "919981289697" at bounding box center [316, 227] width 63 height 11
click at [342, 222] on div "Mobile : 919981289697" at bounding box center [362, 227] width 228 height 11
click at [363, 222] on div "Mobile : 919981289697" at bounding box center [362, 227] width 228 height 11
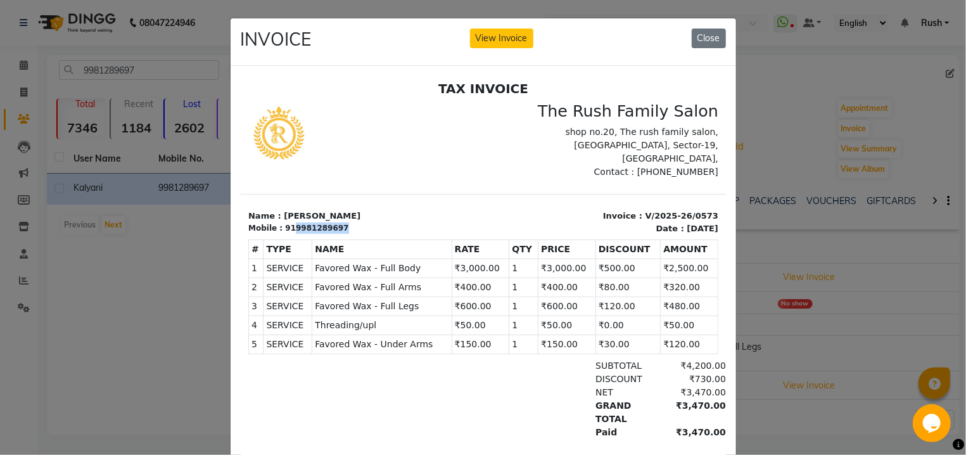
drag, startPoint x: 345, startPoint y: 215, endPoint x: 288, endPoint y: 218, distance: 56.5
click at [288, 222] on div "Mobile : 919981289697" at bounding box center [362, 227] width 228 height 11
copy div "9981289697"
click at [695, 40] on button "Close" at bounding box center [709, 39] width 34 height 20
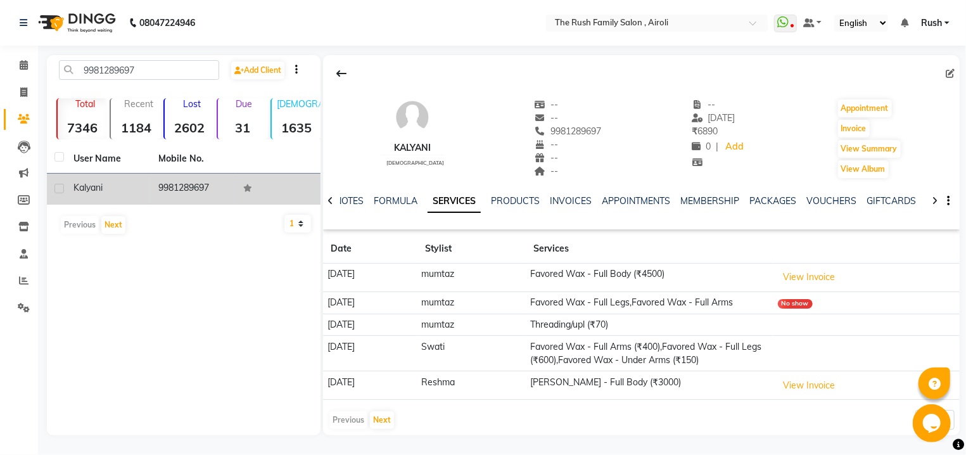
drag, startPoint x: 222, startPoint y: 192, endPoint x: 160, endPoint y: 190, distance: 62.1
click at [160, 190] on td "9981289697" at bounding box center [193, 189] width 85 height 31
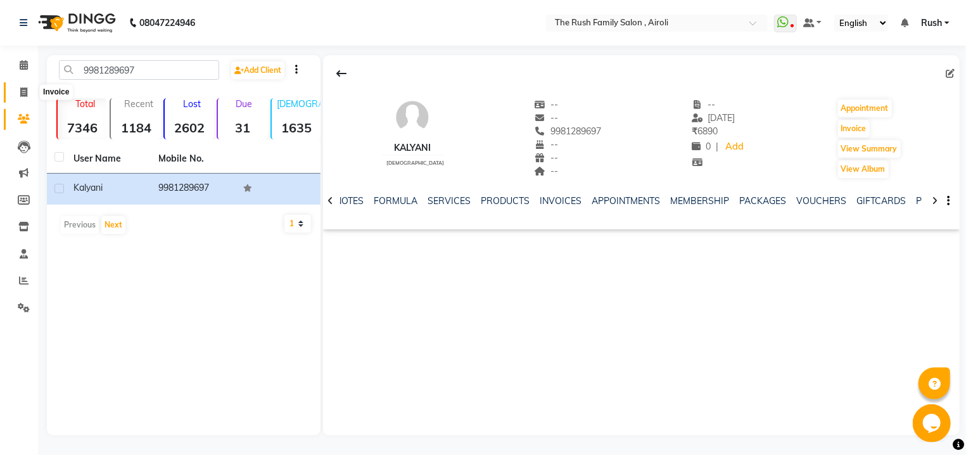
click at [22, 94] on icon at bounding box center [23, 92] width 7 height 10
select select "5419"
select select "service"
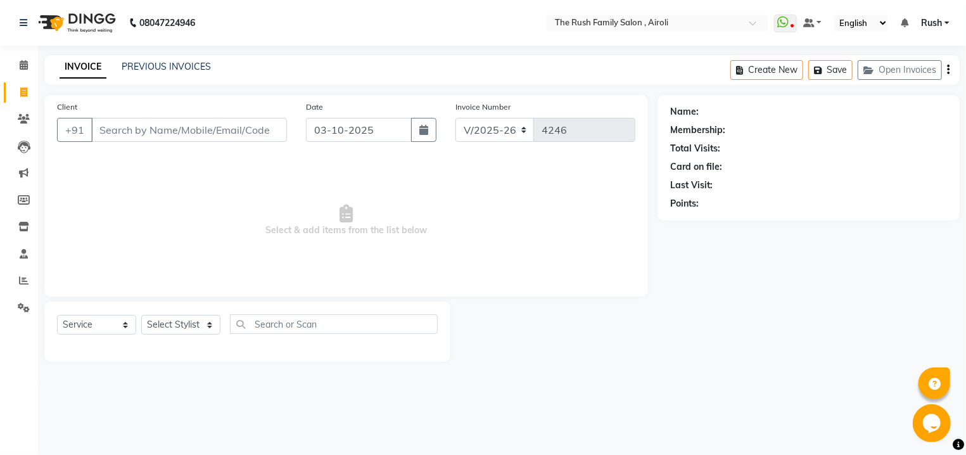
click at [151, 140] on input "Client" at bounding box center [189, 130] width 196 height 24
type input "9981289697"
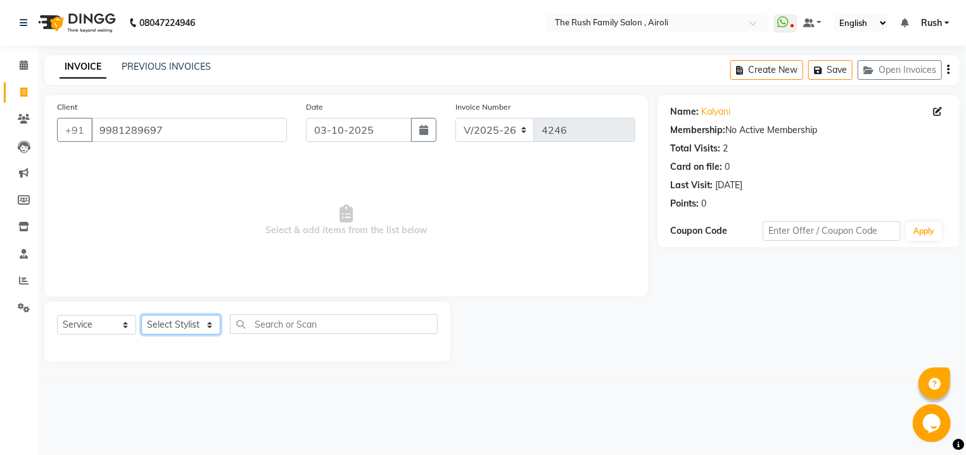
select select "60158"
click option "Guddi" at bounding box center [0, 0] width 0 height 0
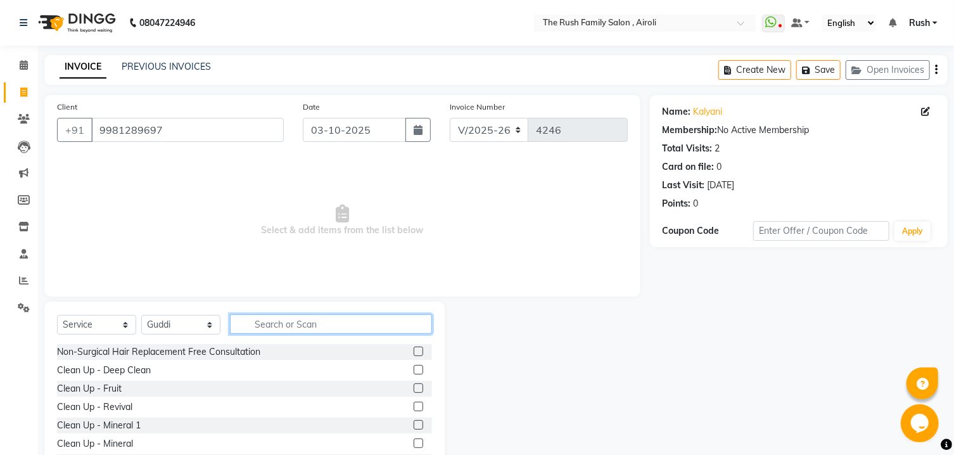
click at [297, 317] on input "text" at bounding box center [331, 324] width 202 height 20
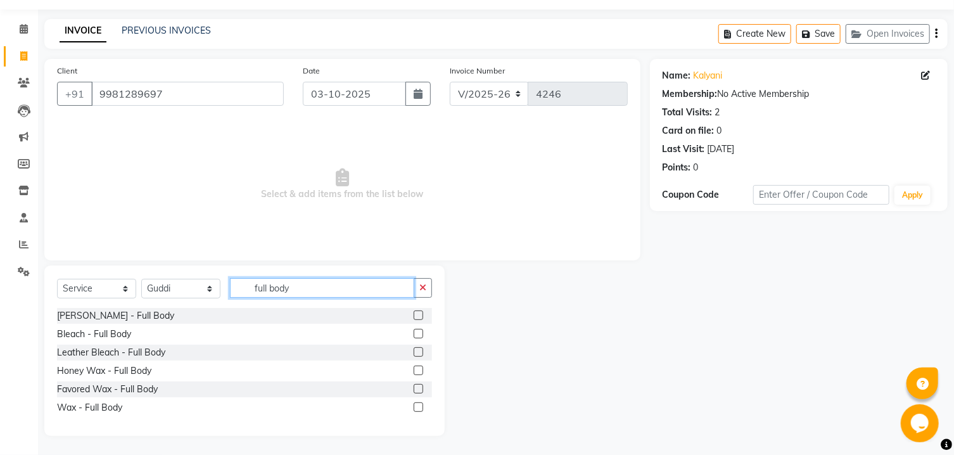
type input "full body"
click at [420, 386] on label at bounding box center [419, 389] width 10 height 10
click at [420, 386] on input "checkbox" at bounding box center [418, 389] width 8 height 8
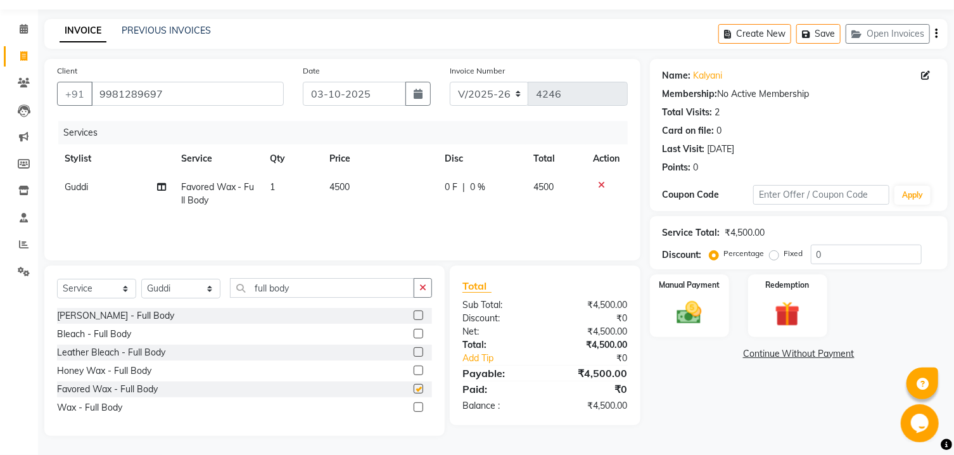
checkbox input "false"
click at [445, 186] on span "0 F" at bounding box center [451, 187] width 13 height 13
select select "60158"
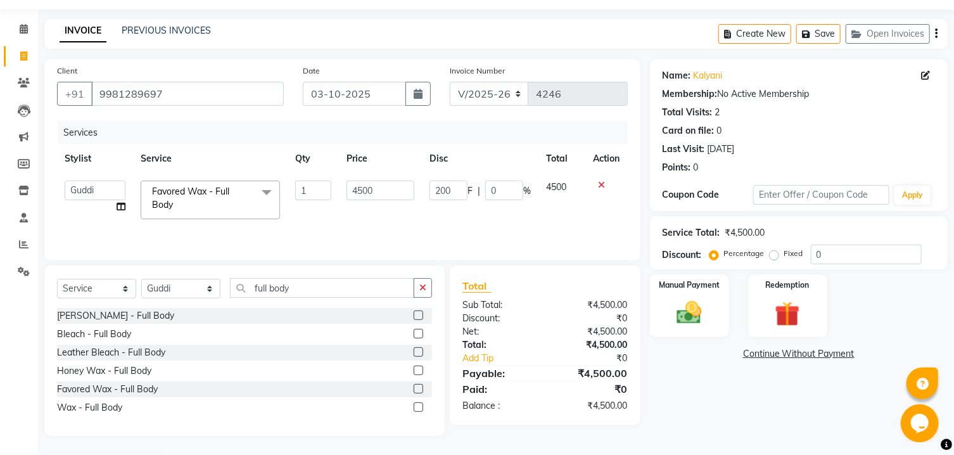
scroll to position [0, 1]
type input "2000"
click at [422, 210] on td "4500" at bounding box center [380, 200] width 83 height 54
select select "60158"
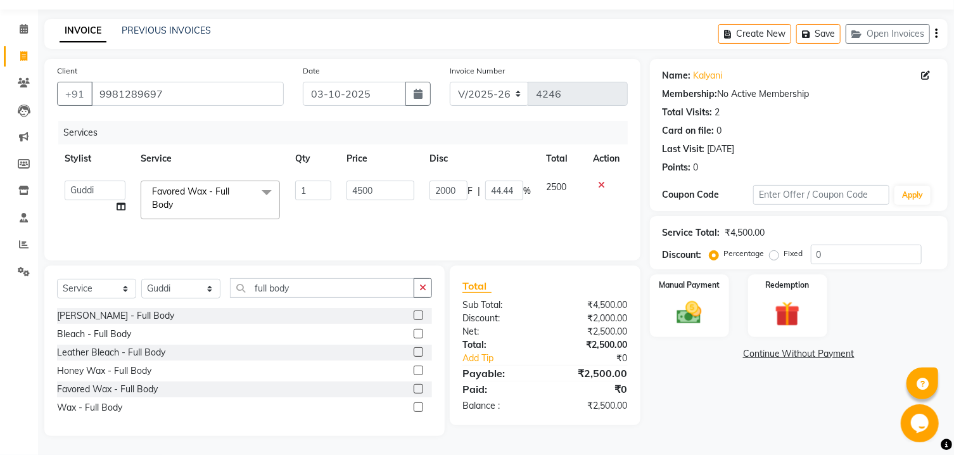
scroll to position [38, 0]
click at [699, 327] on img at bounding box center [690, 313] width 42 height 30
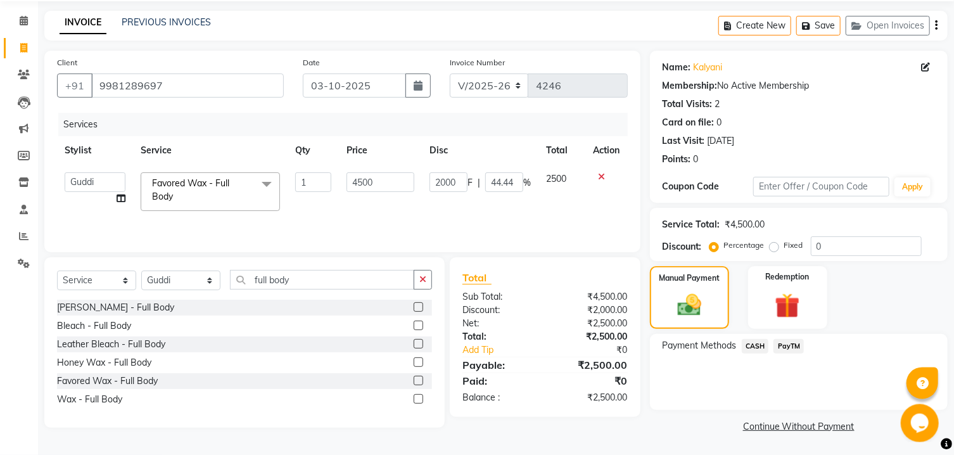
scroll to position [58, 0]
click at [796, 346] on span "PayTM" at bounding box center [789, 346] width 30 height 15
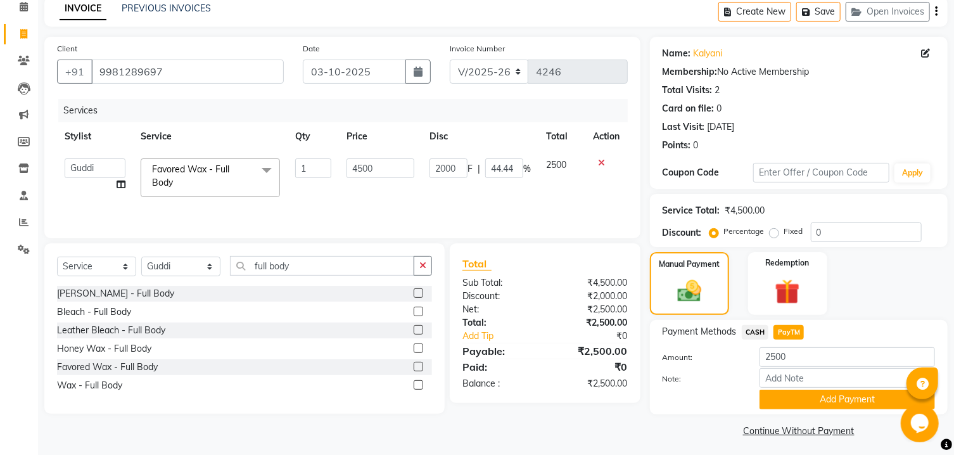
scroll to position [77, 0]
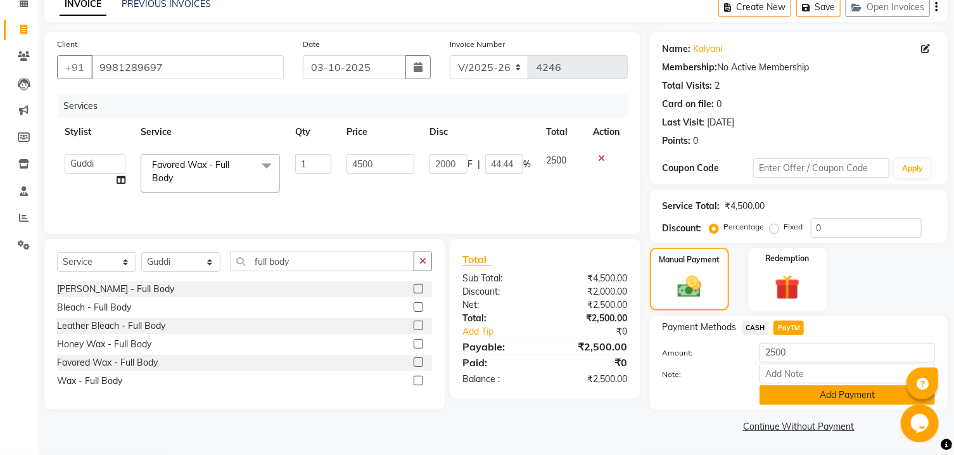
click at [791, 396] on button "Add Payment" at bounding box center [848, 395] width 176 height 20
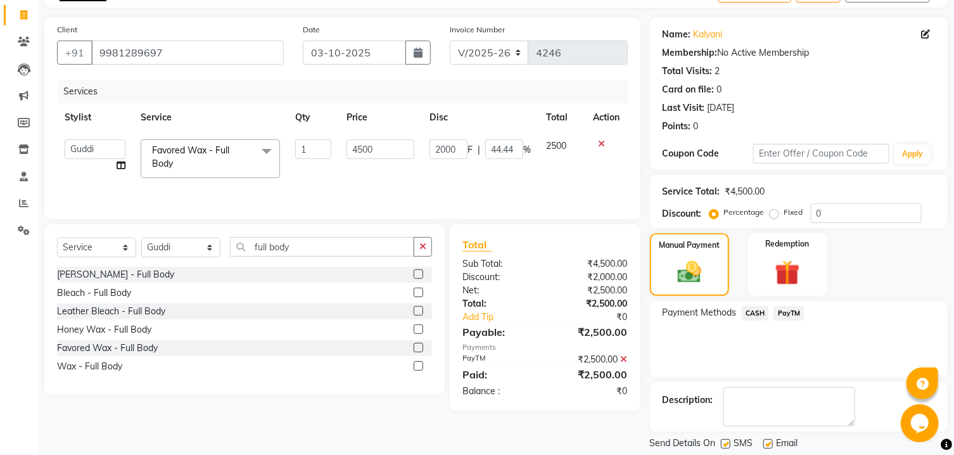
scroll to position [131, 0]
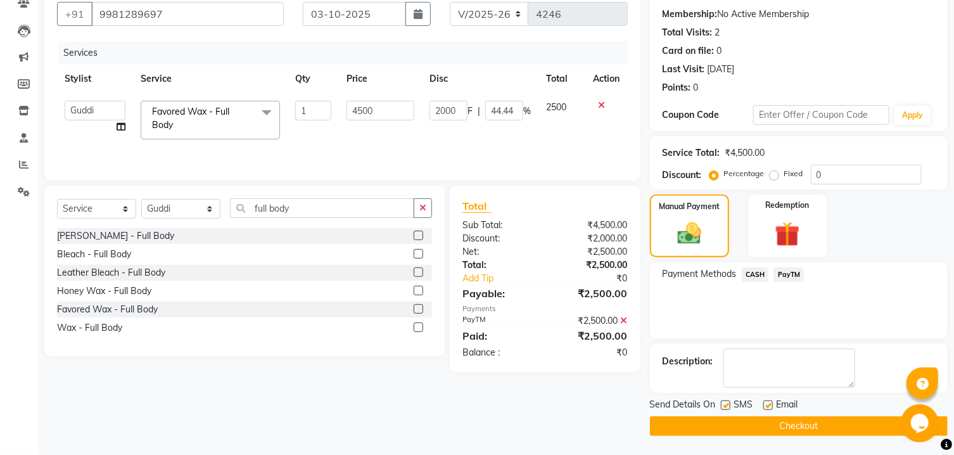
click at [727, 406] on label at bounding box center [726, 406] width 10 height 10
click at [727, 406] on input "checkbox" at bounding box center [725, 406] width 8 height 8
checkbox input "false"
click at [769, 405] on label at bounding box center [769, 406] width 10 height 10
click at [769, 405] on input "checkbox" at bounding box center [768, 406] width 8 height 8
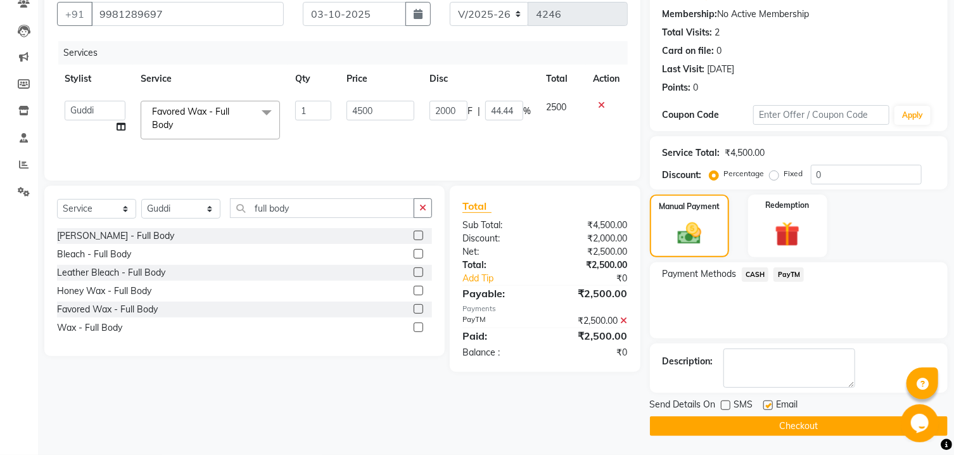
checkbox input "false"
click at [762, 423] on button "Checkout" at bounding box center [799, 426] width 298 height 20
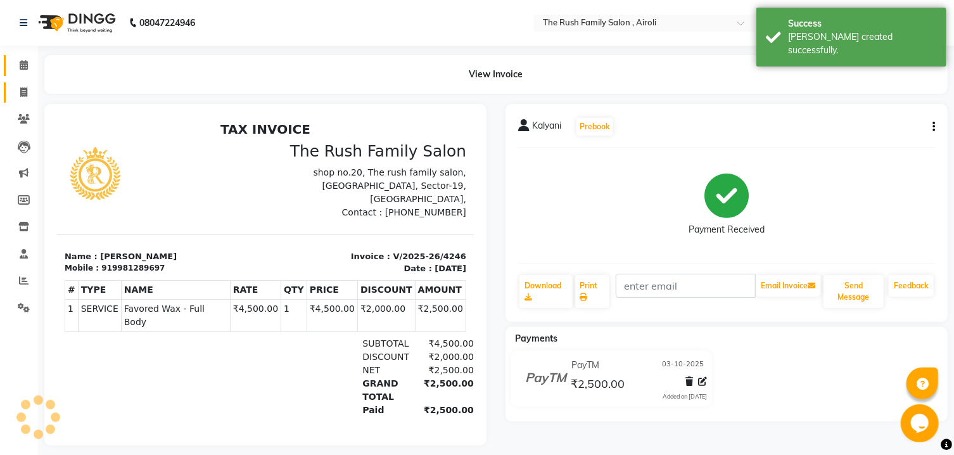
click at [22, 91] on icon at bounding box center [23, 92] width 7 height 10
select select "5419"
select select "service"
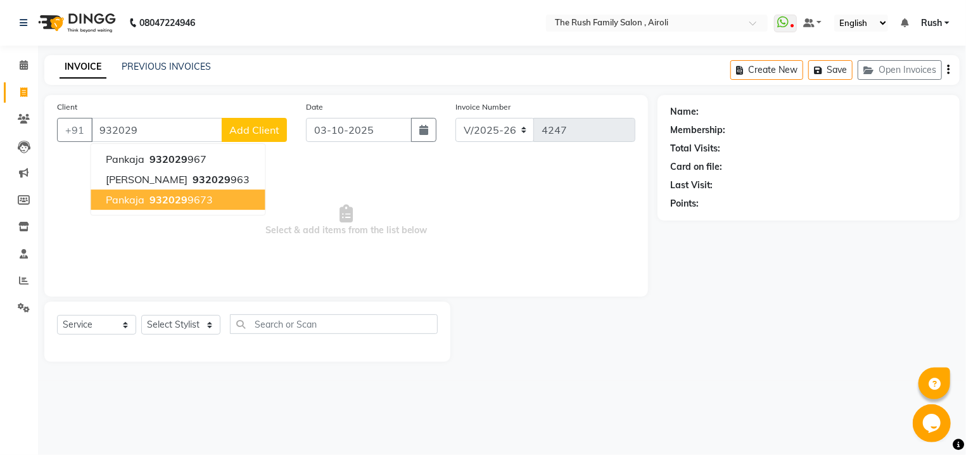
click at [152, 204] on span "932029" at bounding box center [169, 199] width 38 height 13
type input "9320299673"
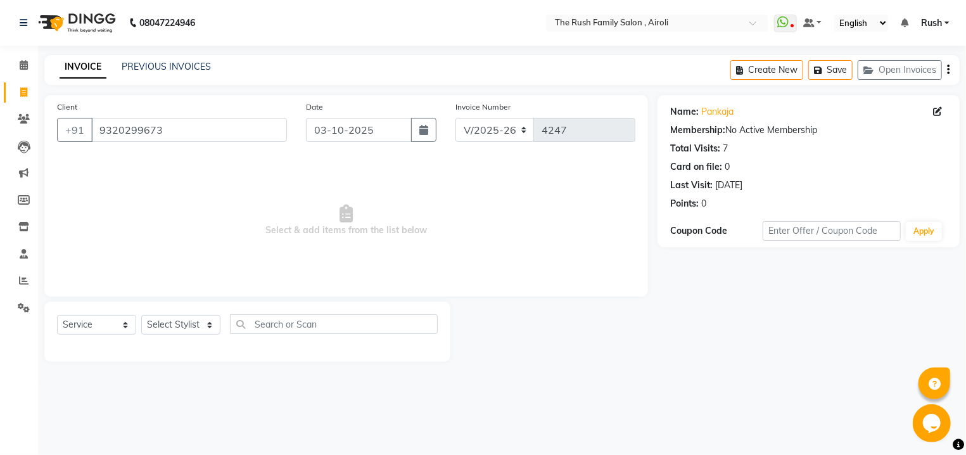
click at [337, 195] on span "Select & add items from the list below" at bounding box center [346, 220] width 579 height 127
select select "91626"
click option "[PERSON_NAME]" at bounding box center [0, 0] width 0 height 0
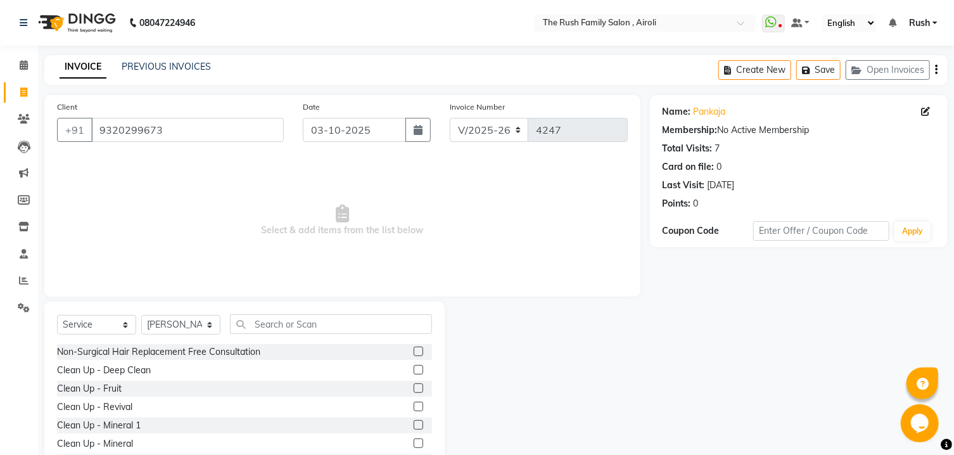
click at [269, 314] on div "Select Service Product Membership Package Voucher Prepaid Gift Card Select Styl…" at bounding box center [244, 395] width 401 height 187
click at [260, 330] on input "text" at bounding box center [331, 324] width 202 height 20
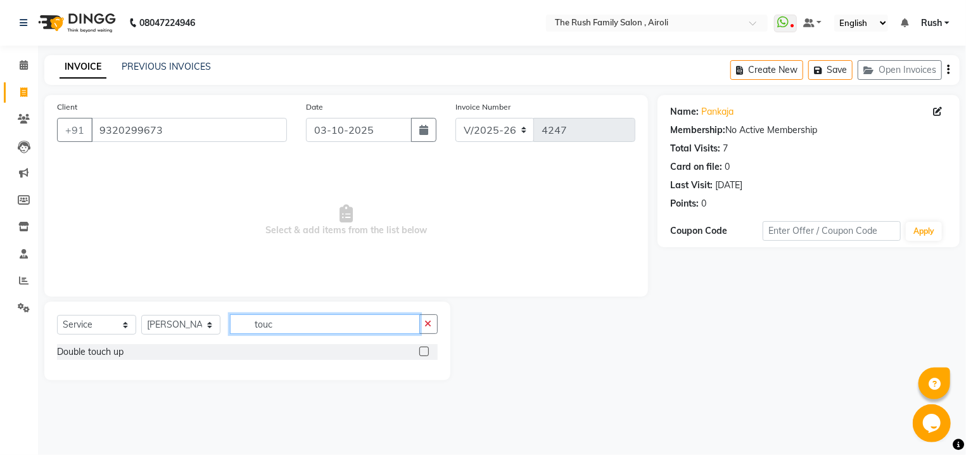
type input "touc"
click at [423, 349] on label at bounding box center [425, 352] width 10 height 10
click at [423, 349] on input "checkbox" at bounding box center [424, 352] width 8 height 8
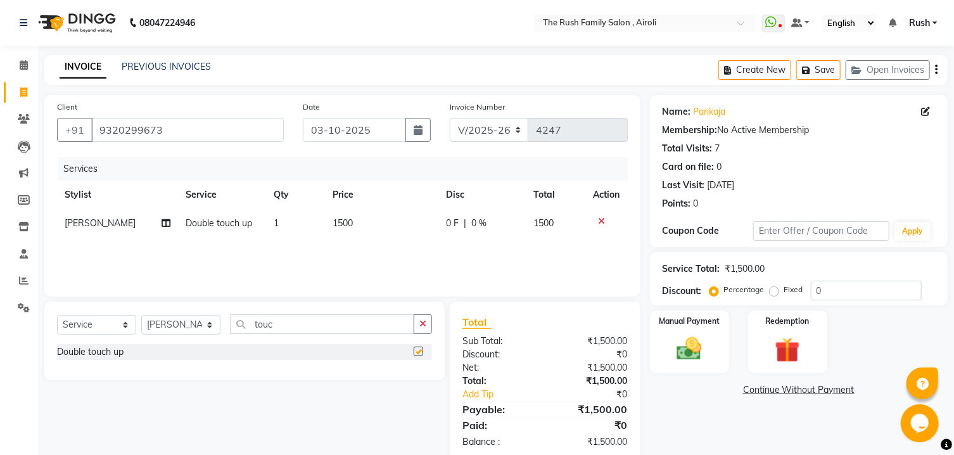
checkbox input "false"
click at [290, 327] on input "touc" at bounding box center [322, 324] width 184 height 20
click at [192, 130] on input "9320299673" at bounding box center [187, 130] width 193 height 24
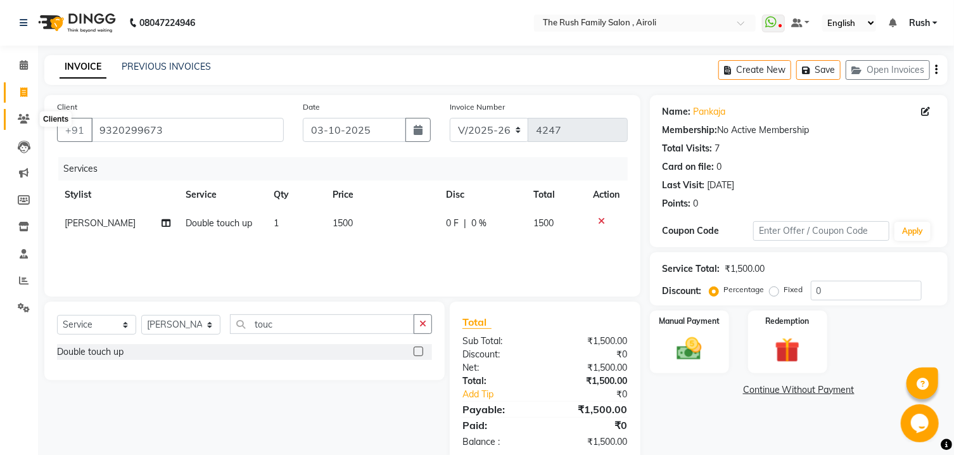
click at [22, 122] on icon at bounding box center [24, 119] width 12 height 10
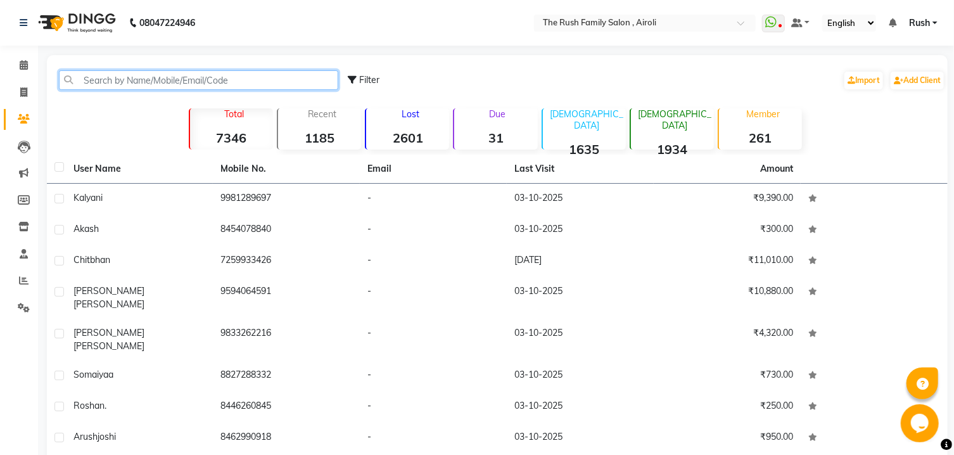
click at [179, 80] on input "text" at bounding box center [198, 80] width 279 height 20
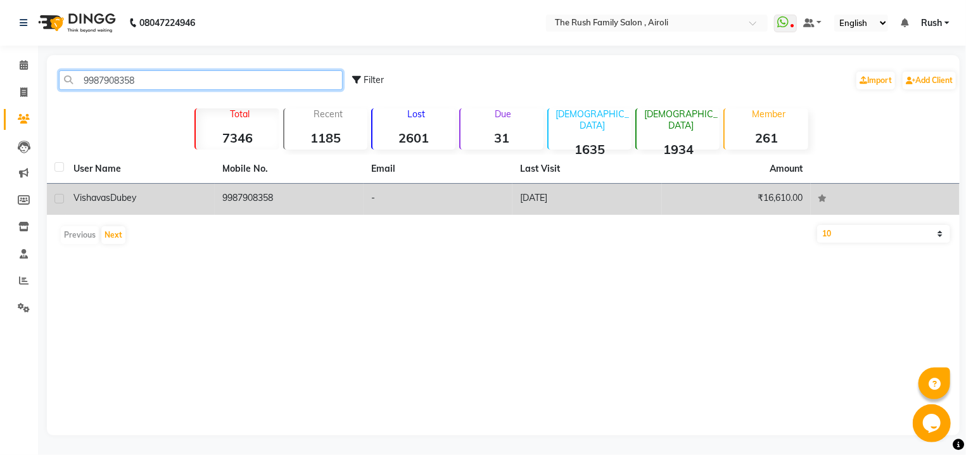
type input "9987908358"
click at [181, 201] on div "Vishavas Dubey" at bounding box center [141, 197] width 134 height 13
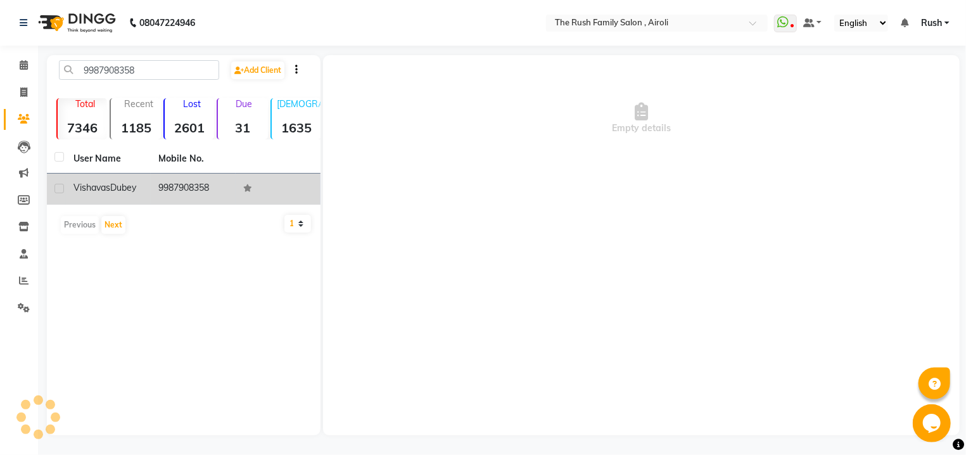
click at [181, 201] on td "9987908358" at bounding box center [193, 189] width 85 height 31
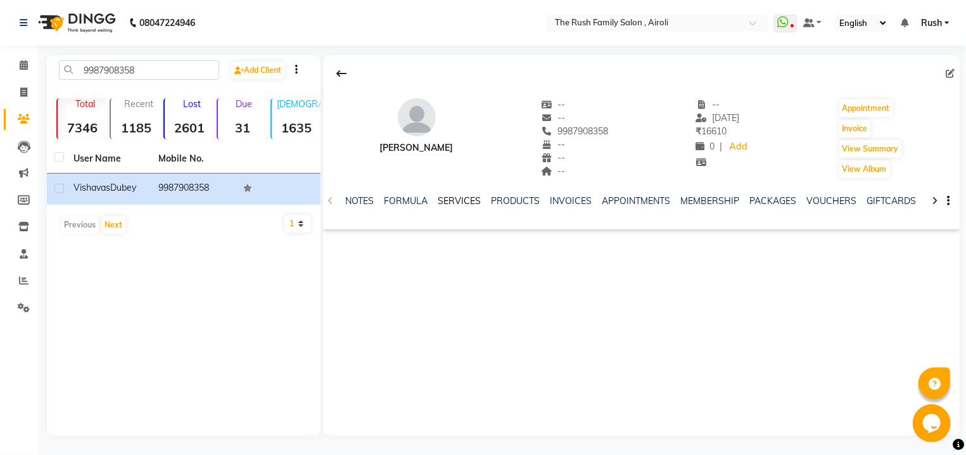
click at [463, 201] on link "SERVICES" at bounding box center [459, 200] width 43 height 11
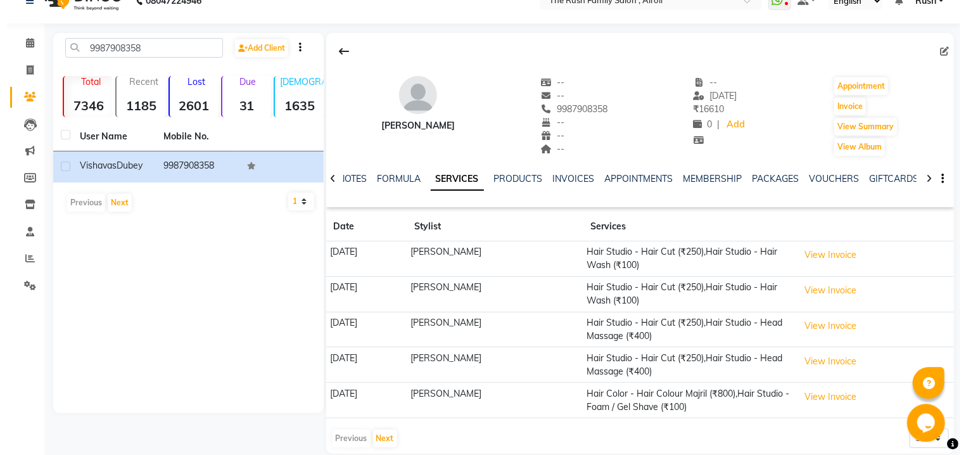
scroll to position [40, 0]
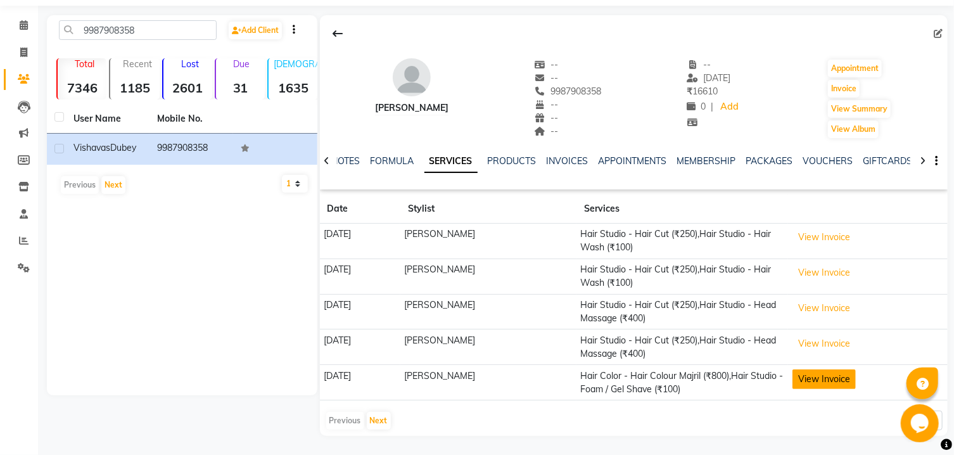
click at [800, 378] on button "View Invoice" at bounding box center [824, 379] width 63 height 20
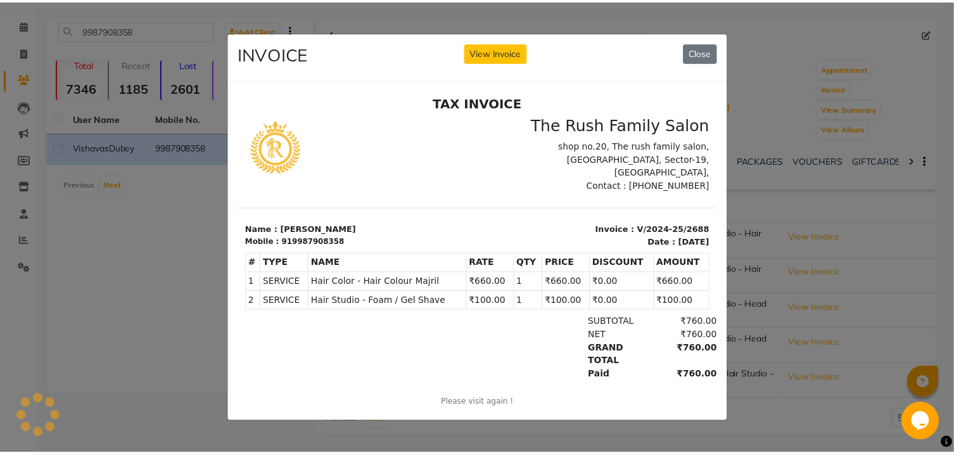
scroll to position [0, 0]
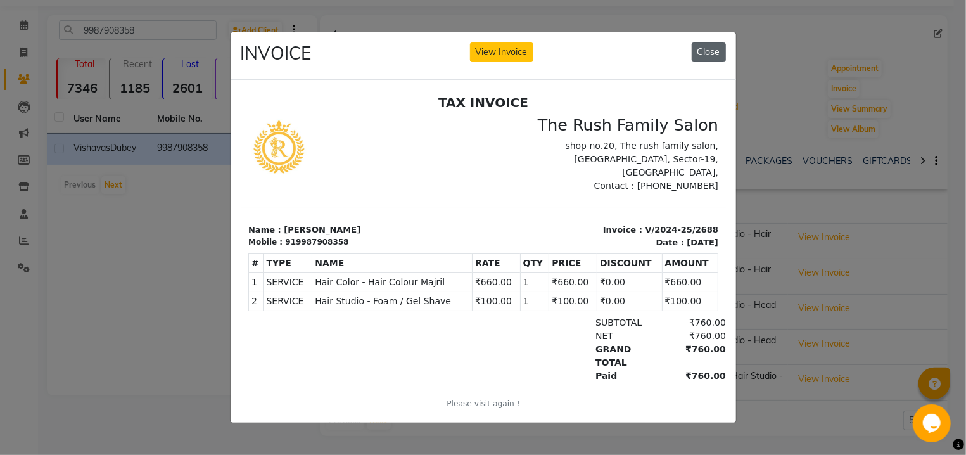
click at [710, 49] on button "Close" at bounding box center [709, 52] width 34 height 20
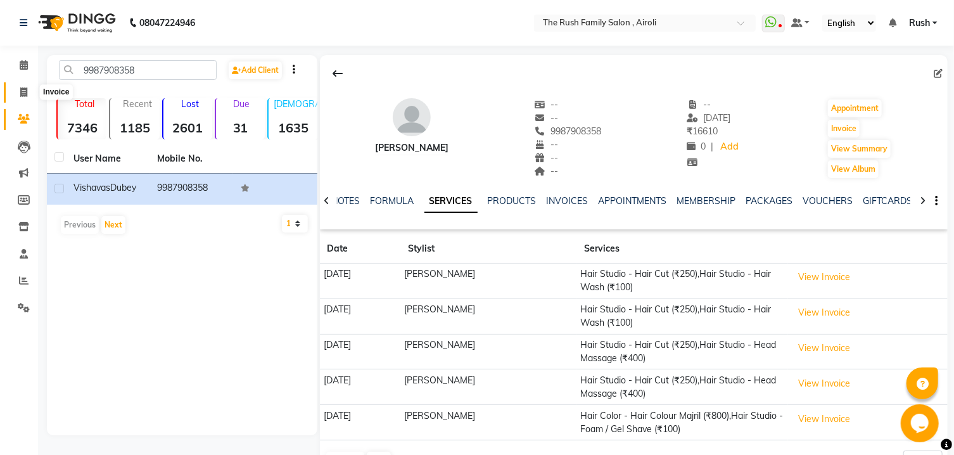
click at [18, 91] on span at bounding box center [24, 93] width 22 height 15
select select "5419"
select select "service"
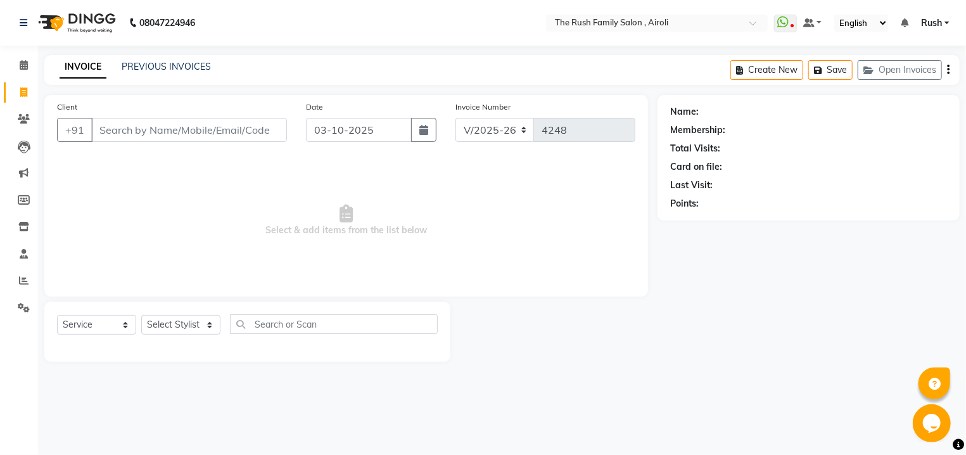
click at [164, 59] on div "INVOICE PREVIOUS INVOICES Create New Save Open Invoices" at bounding box center [502, 70] width 916 height 30
click at [178, 68] on link "PREVIOUS INVOICES" at bounding box center [166, 66] width 89 height 11
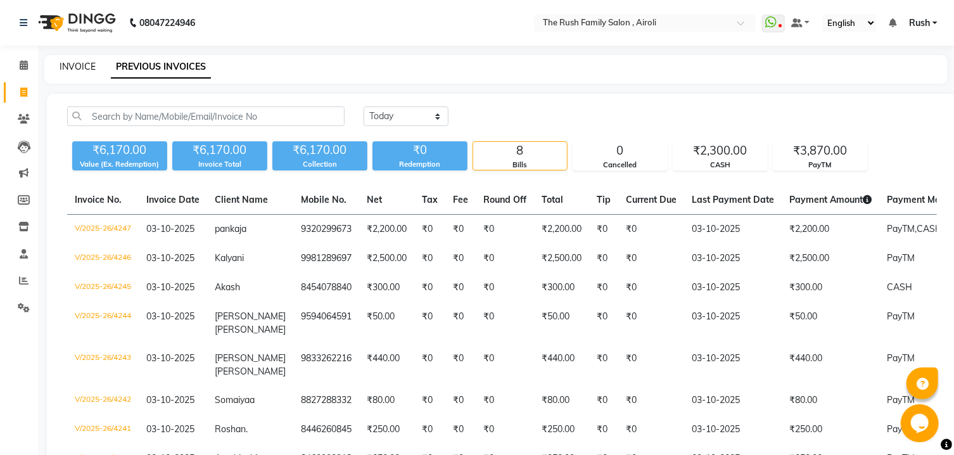
click at [83, 70] on link "INVOICE" at bounding box center [78, 66] width 36 height 11
select select "5419"
select select "service"
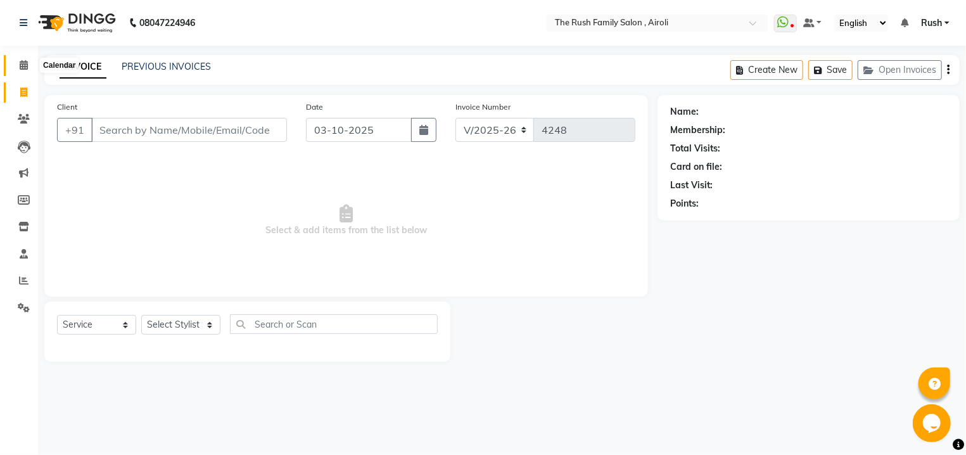
click at [23, 65] on icon at bounding box center [24, 65] width 8 height 10
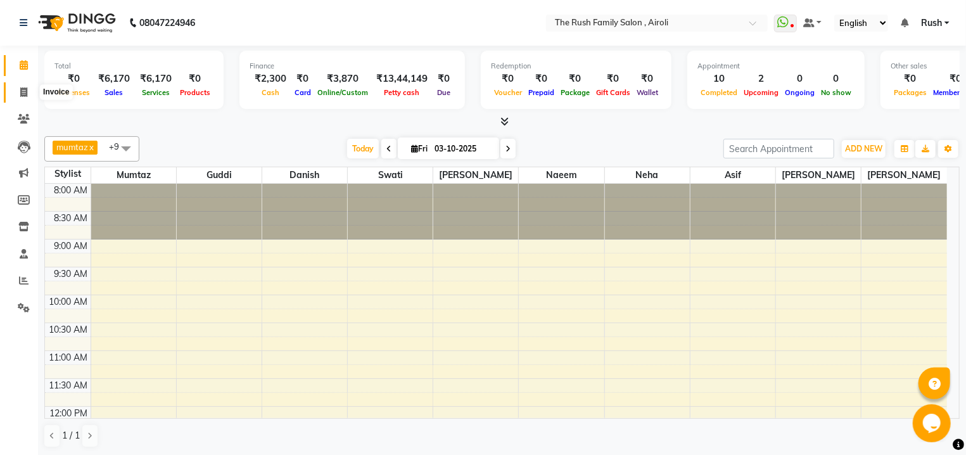
click at [29, 87] on span at bounding box center [24, 93] width 22 height 15
select select "5419"
select select "service"
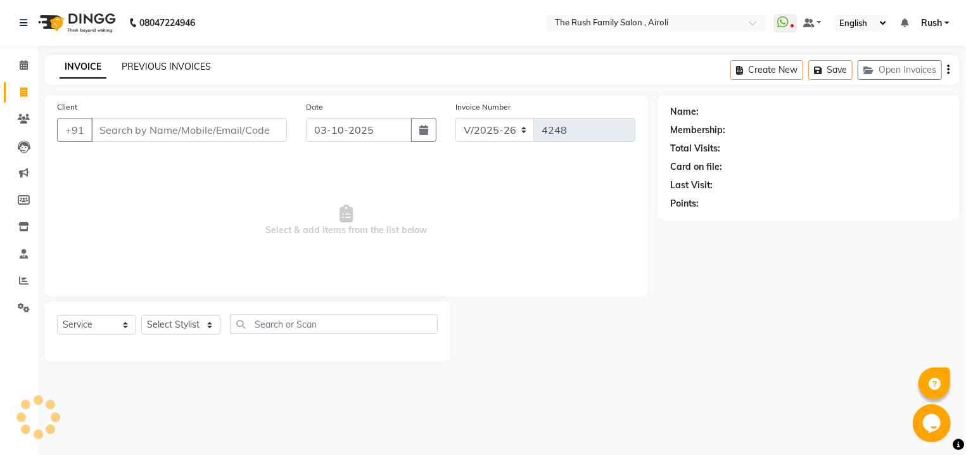
click at [134, 69] on link "PREVIOUS INVOICES" at bounding box center [166, 66] width 89 height 11
